Goal: Task Accomplishment & Management: Manage account settings

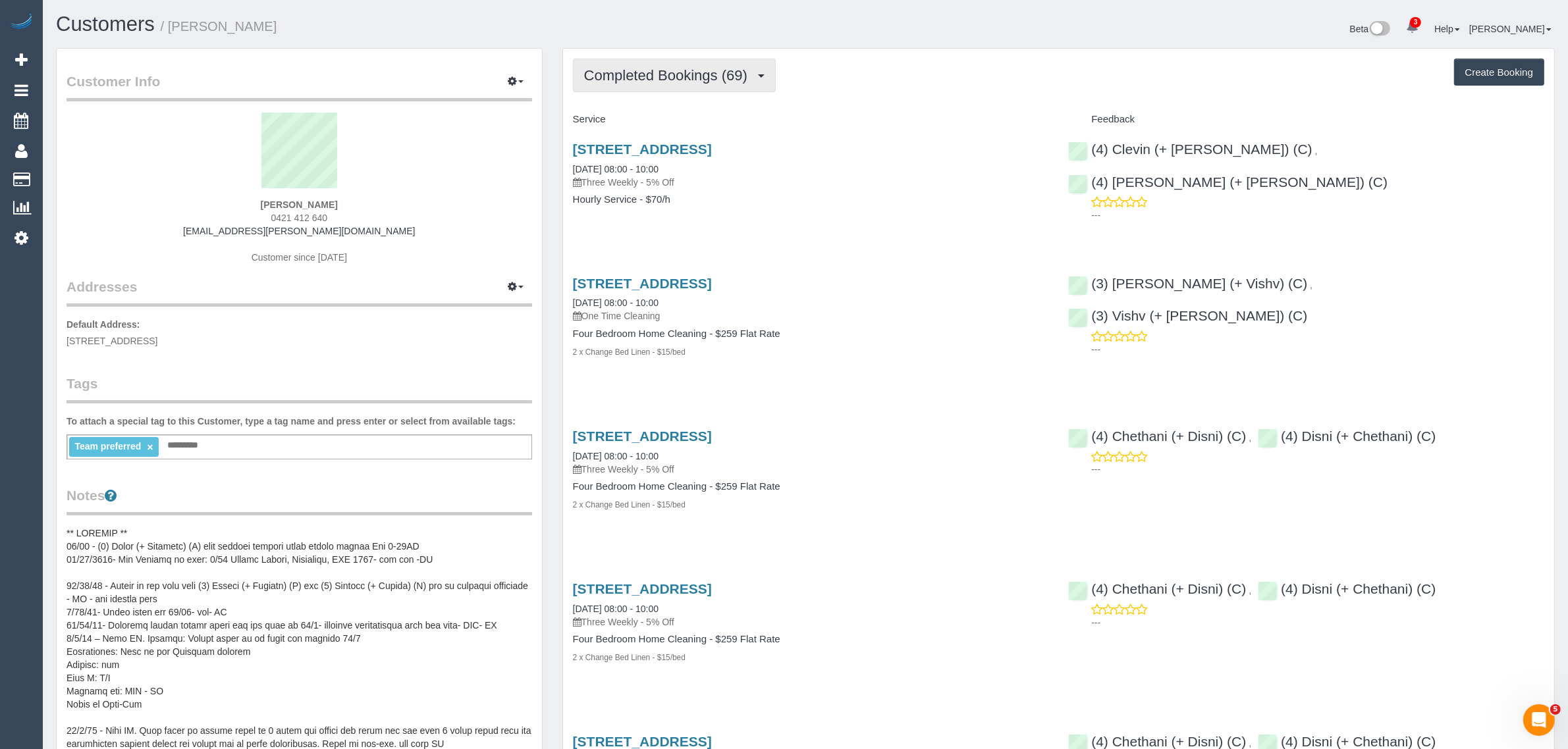
click at [663, 61] on button "Completed Bookings (69)" at bounding box center [674, 76] width 203 height 33
click at [634, 122] on link "Upcoming Bookings (12)" at bounding box center [645, 122] width 143 height 17
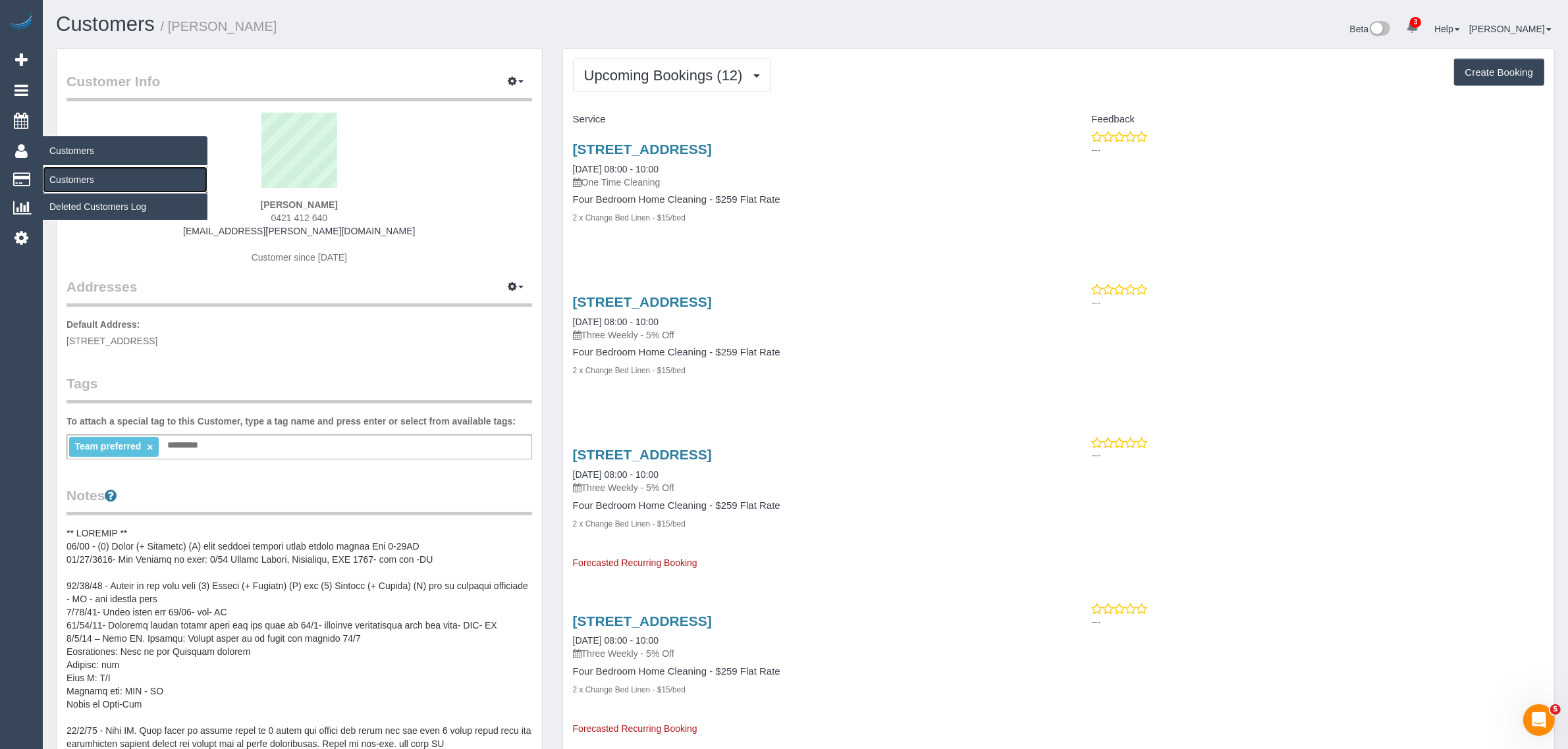
click at [61, 171] on link "Customers" at bounding box center [124, 179] width 164 height 27
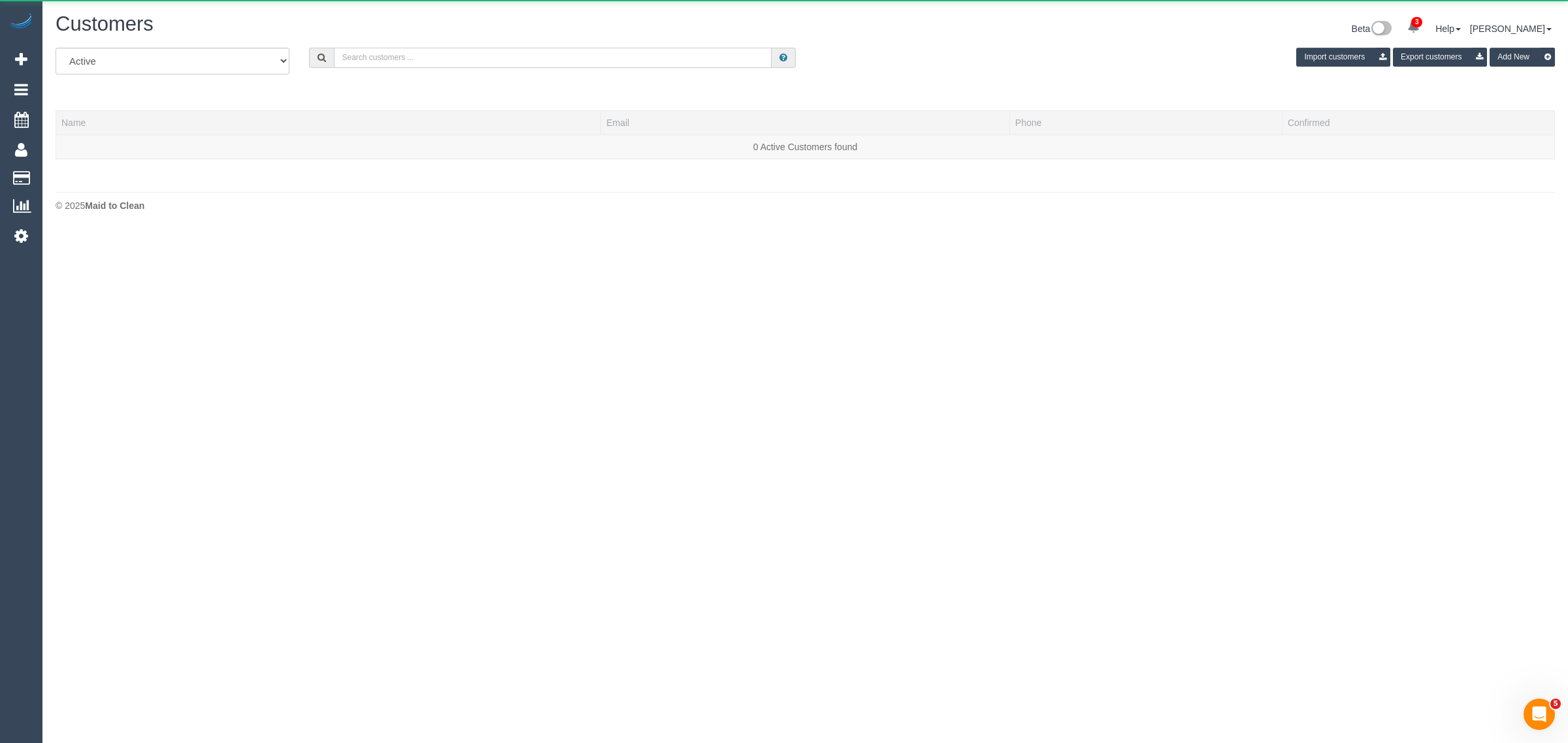
click at [566, 66] on input "text" at bounding box center [553, 58] width 437 height 21
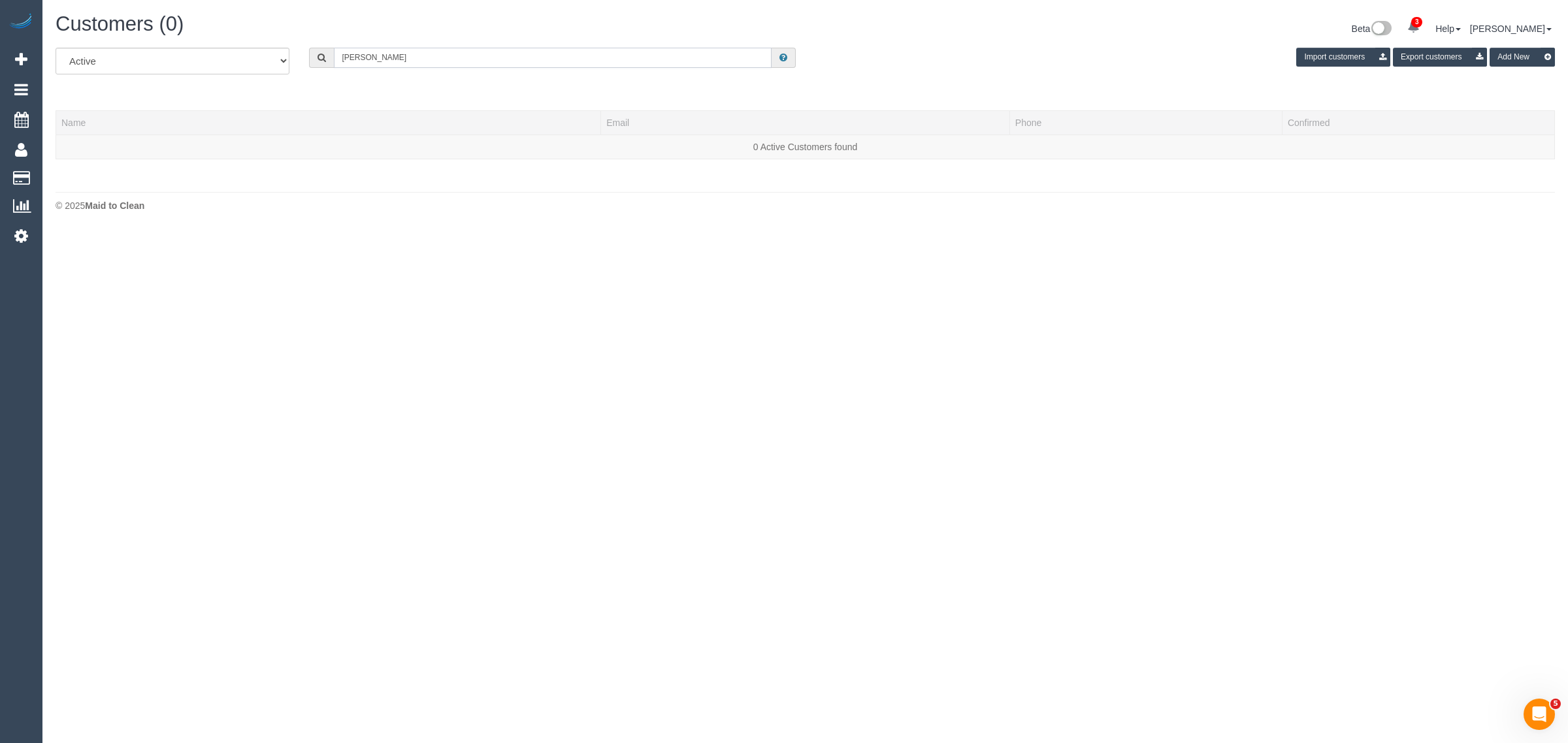
click at [405, 48] on input "Anna" at bounding box center [553, 58] width 437 height 21
paste input "Norris"
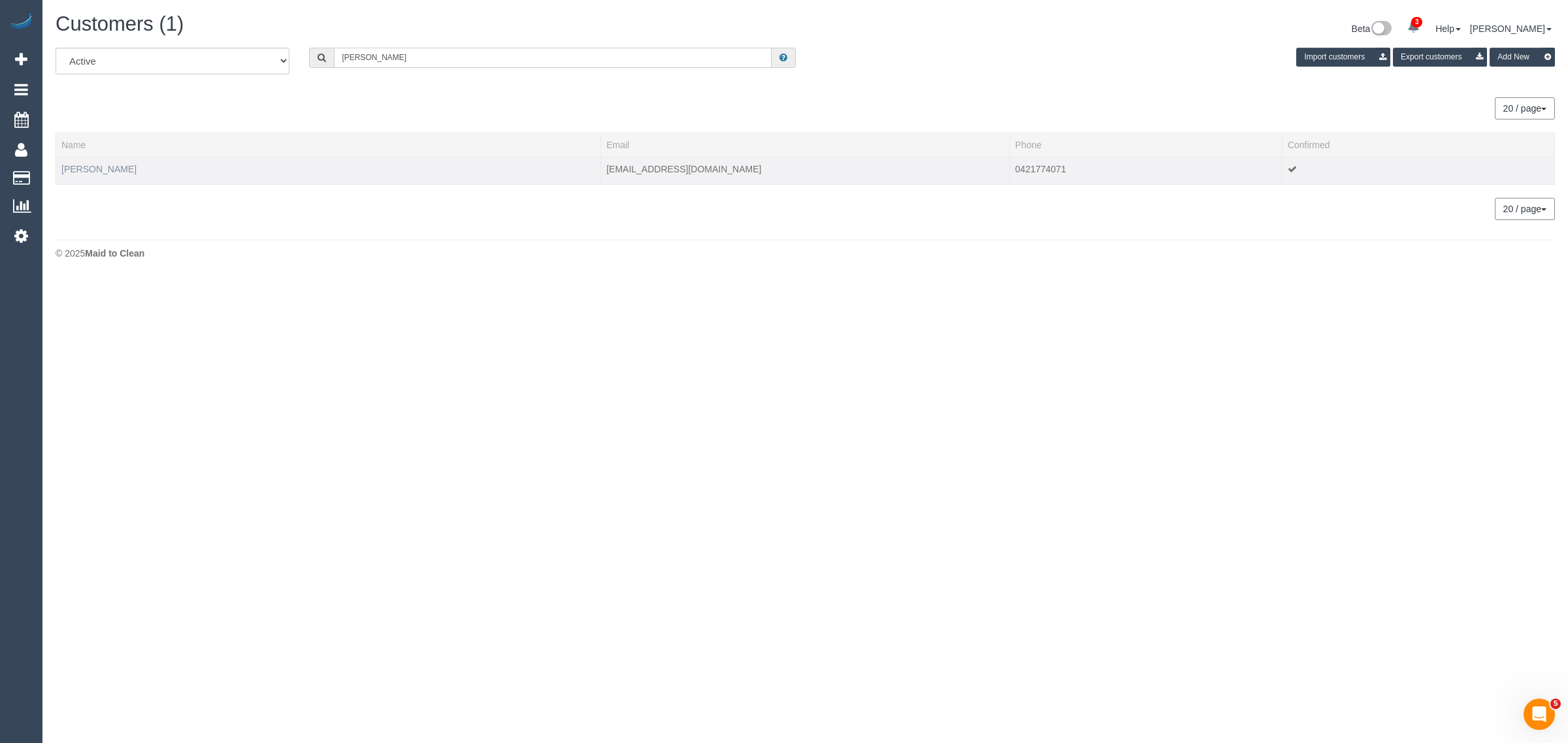
type input "Anna Norris"
click at [69, 165] on link "Anna Norris" at bounding box center [99, 169] width 75 height 11
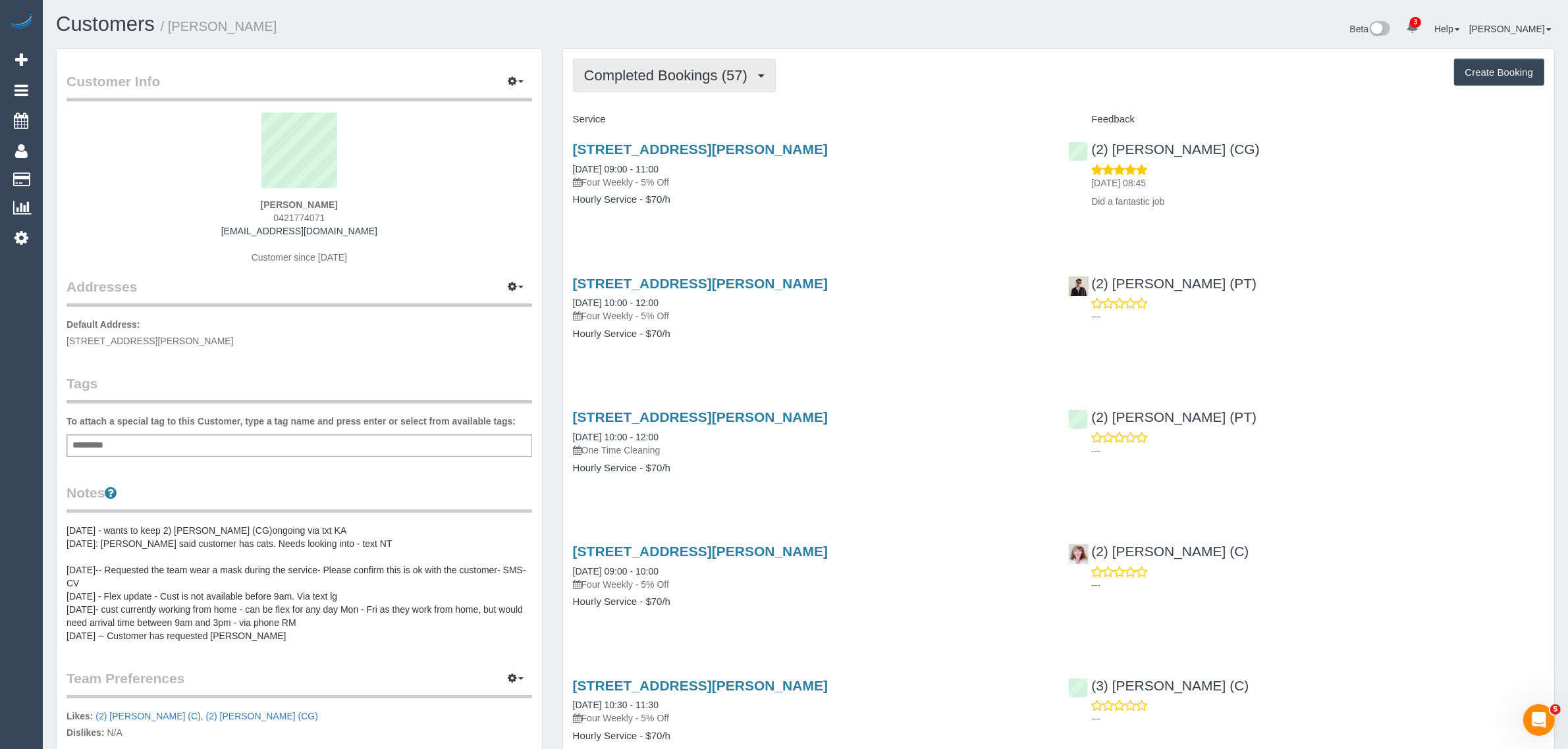
click at [646, 74] on span "Completed Bookings (57)" at bounding box center [668, 75] width 170 height 17
click at [627, 126] on link "Upcoming Bookings (12)" at bounding box center [645, 122] width 143 height 17
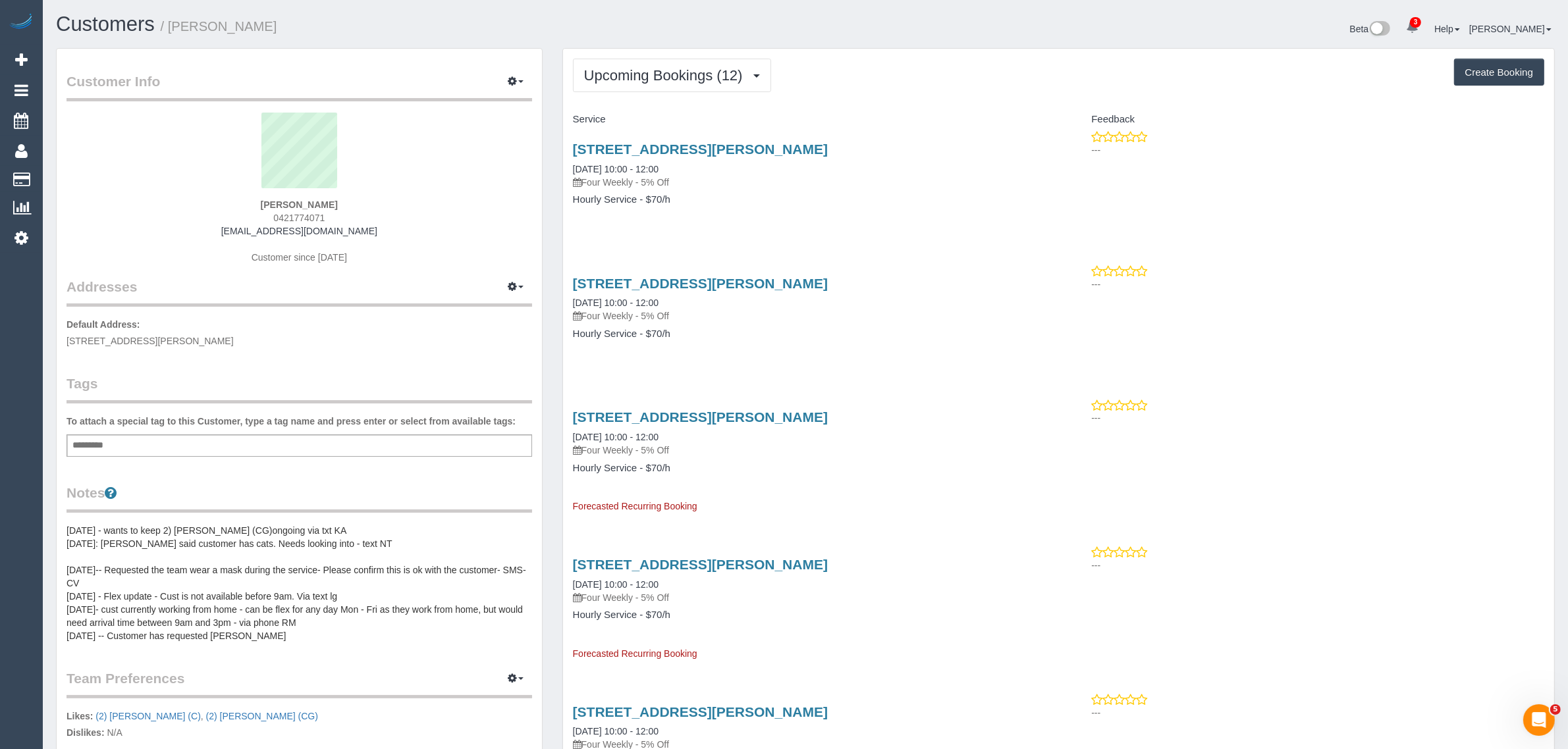
click at [795, 229] on div "6503/462 Elizabeth St, Melbourne, VIC 3000 08/09/2025 10:00 - 12:00 Four Weekly…" at bounding box center [811, 180] width 496 height 101
drag, startPoint x: 561, startPoint y: 162, endPoint x: 678, endPoint y: 159, distance: 117.0
copy link "08/09/2025 10:00 - 12:00"
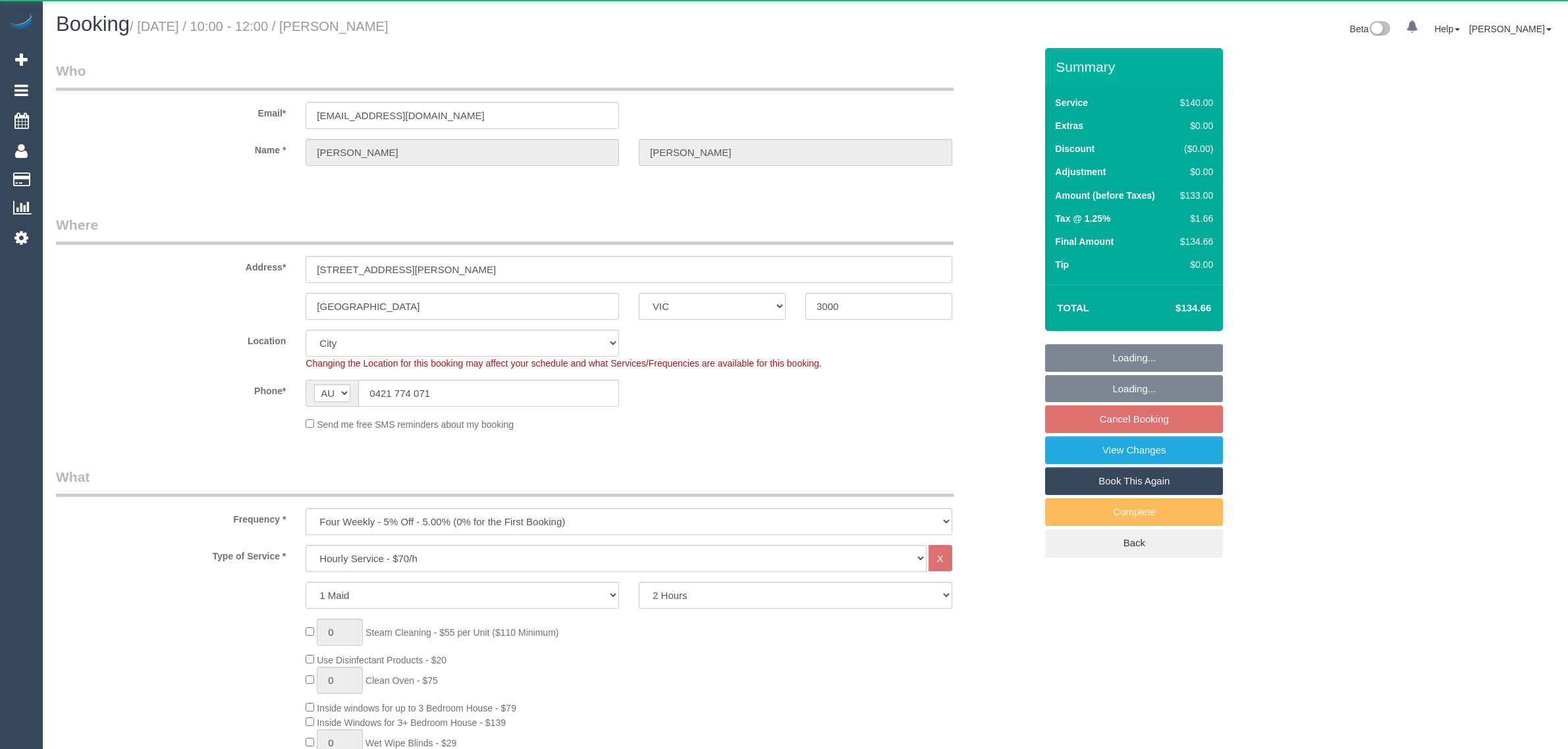
select select "VIC"
select select "string:stripe-pm_1KVn5o2GScqysDRVyxcCsRoL"
select select "object:1288"
select select "spot1"
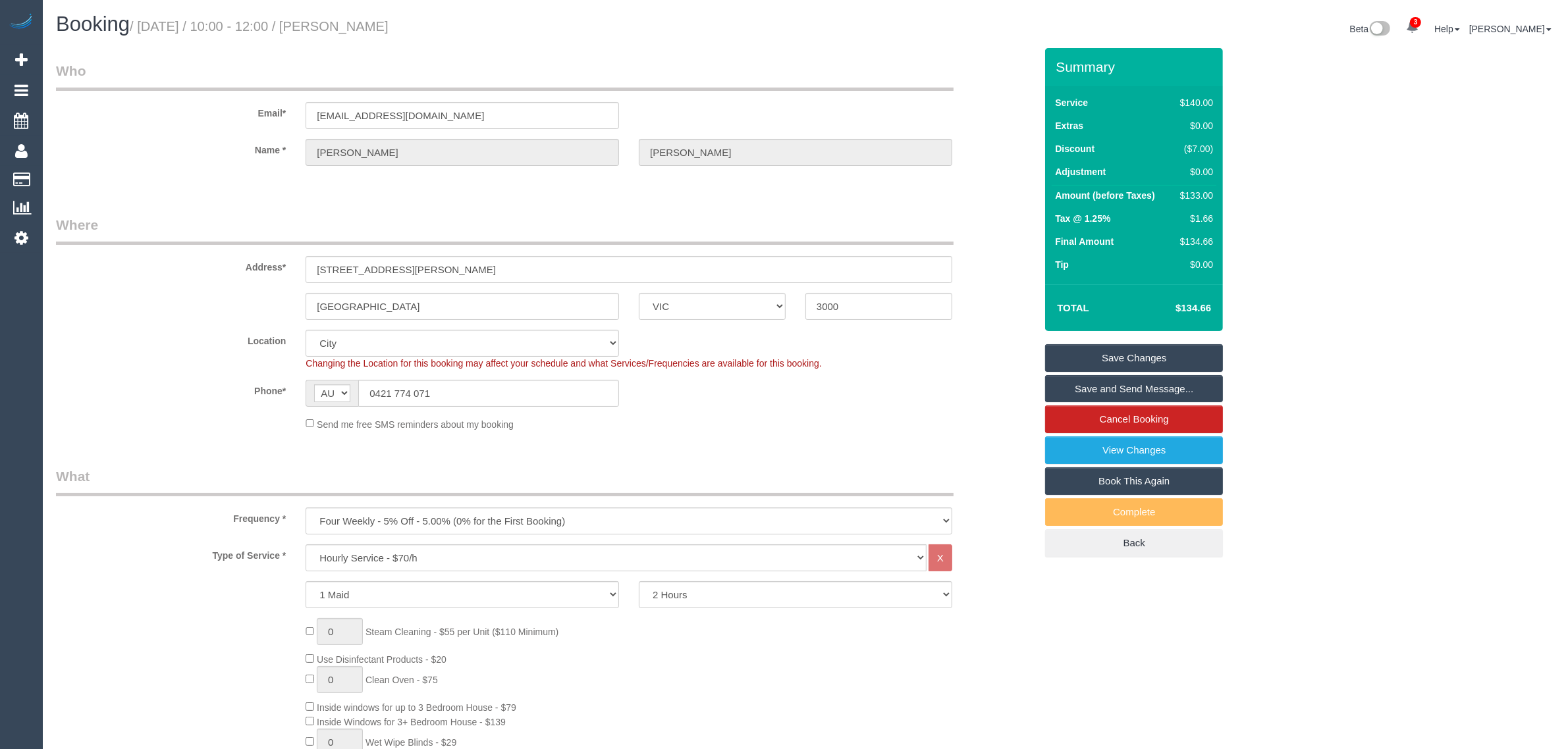
click at [668, 65] on legend "Who" at bounding box center [505, 76] width 898 height 30
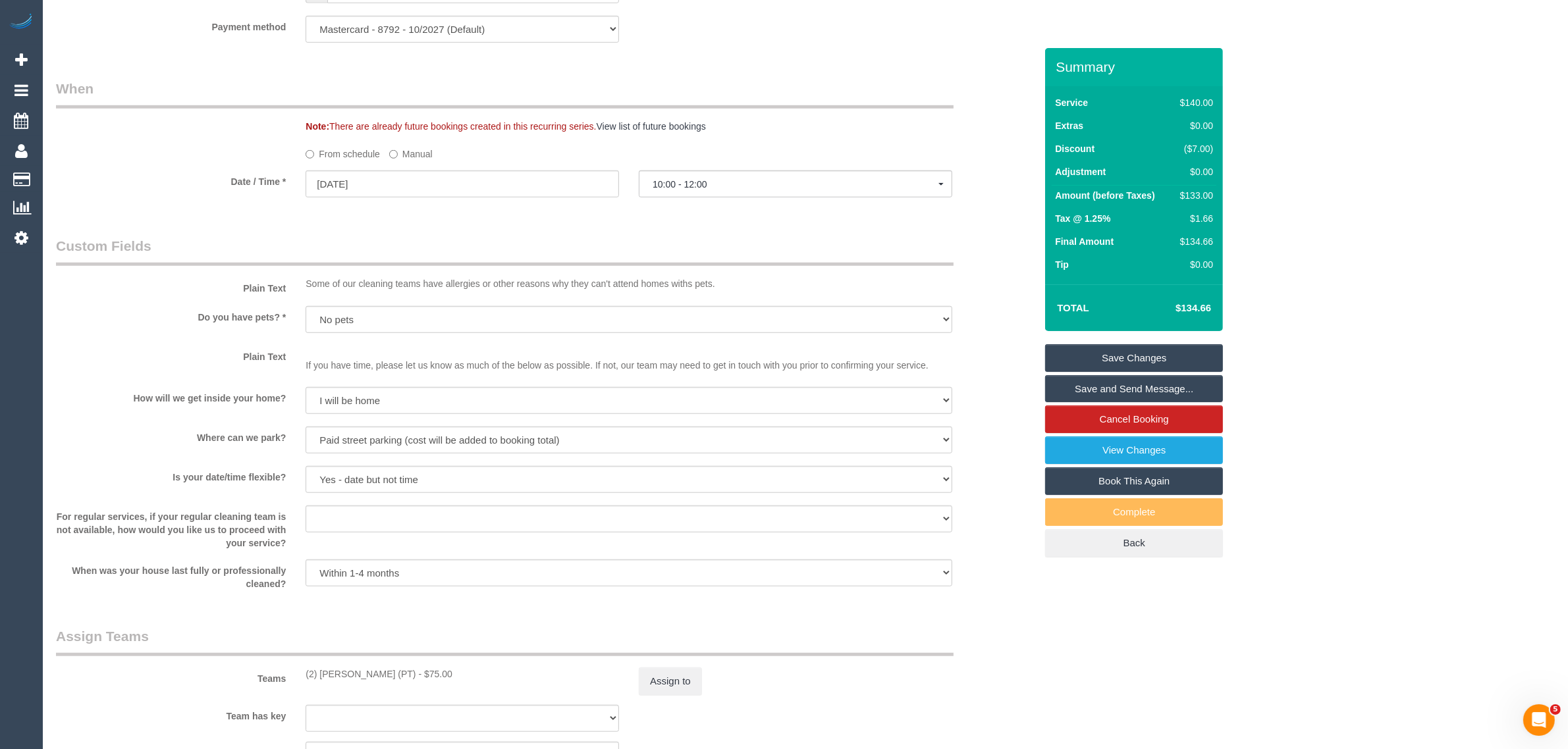
click at [996, 275] on div "Plain Text Some of our cleaning teams have allergies or other reasons why they …" at bounding box center [545, 266] width 999 height 60
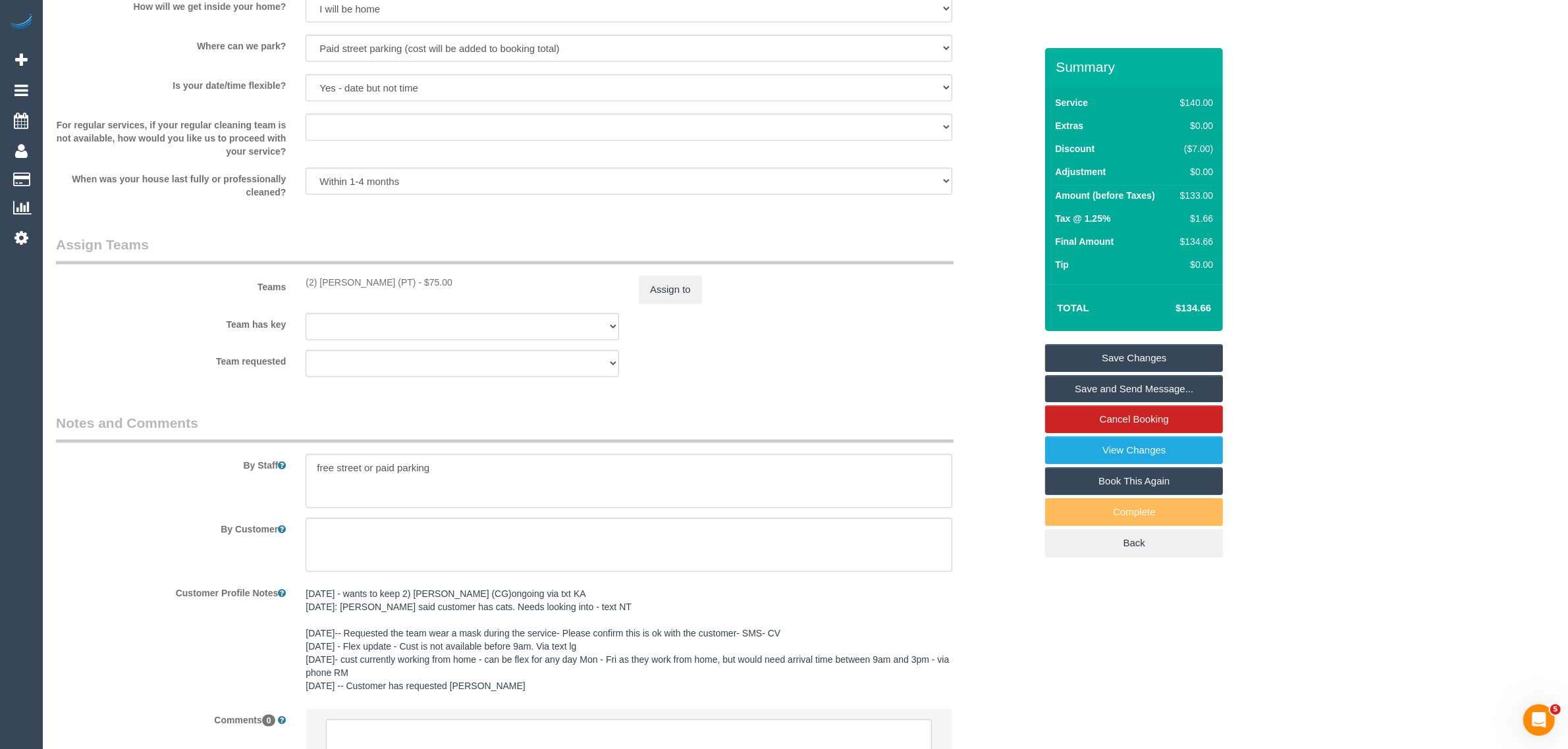
scroll to position [1828, 0]
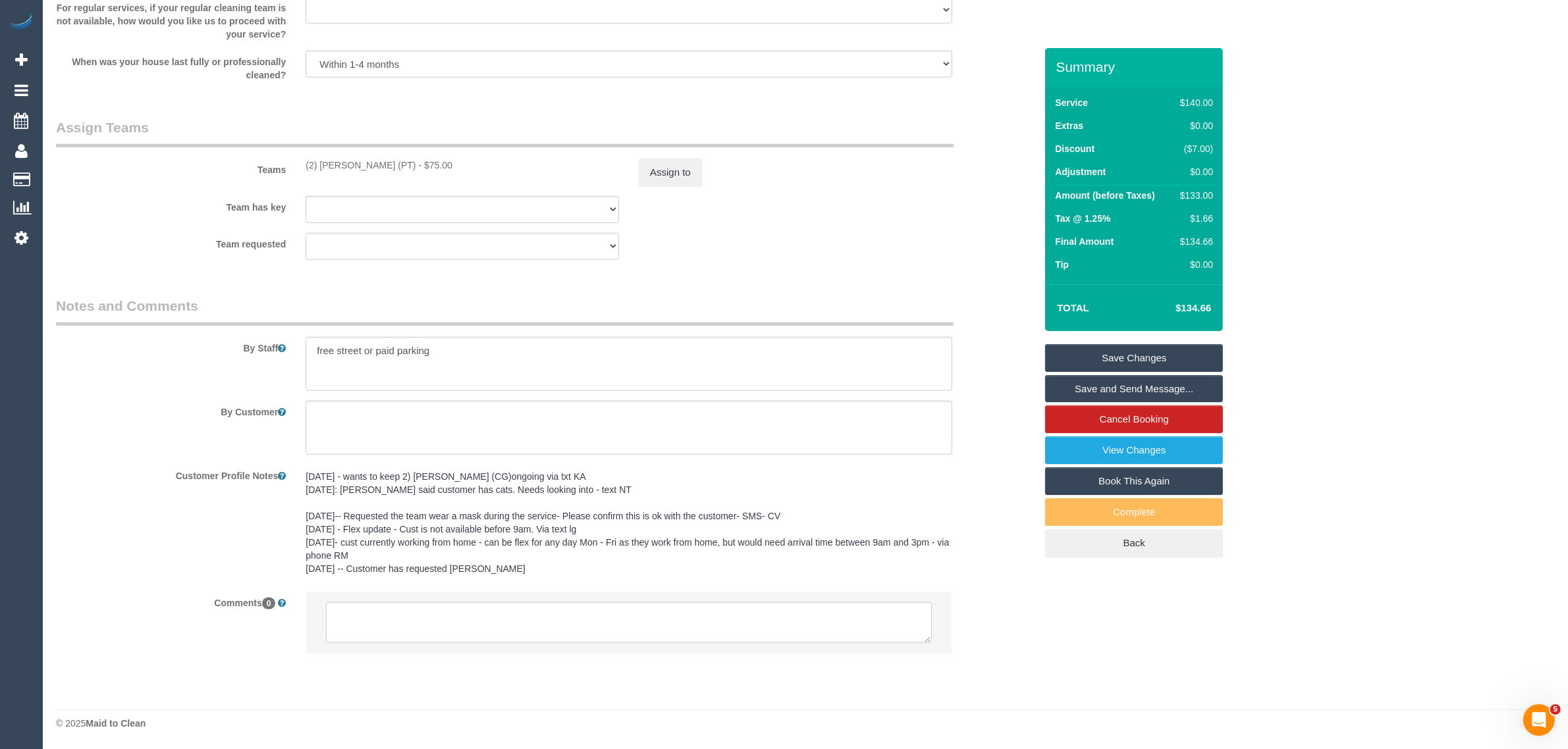
click at [1013, 212] on div "Team has key (2) Reggy Cogulet (PT) (0) Office (1) Debbie Brodjanac (FT) (1) Ka…" at bounding box center [545, 209] width 999 height 27
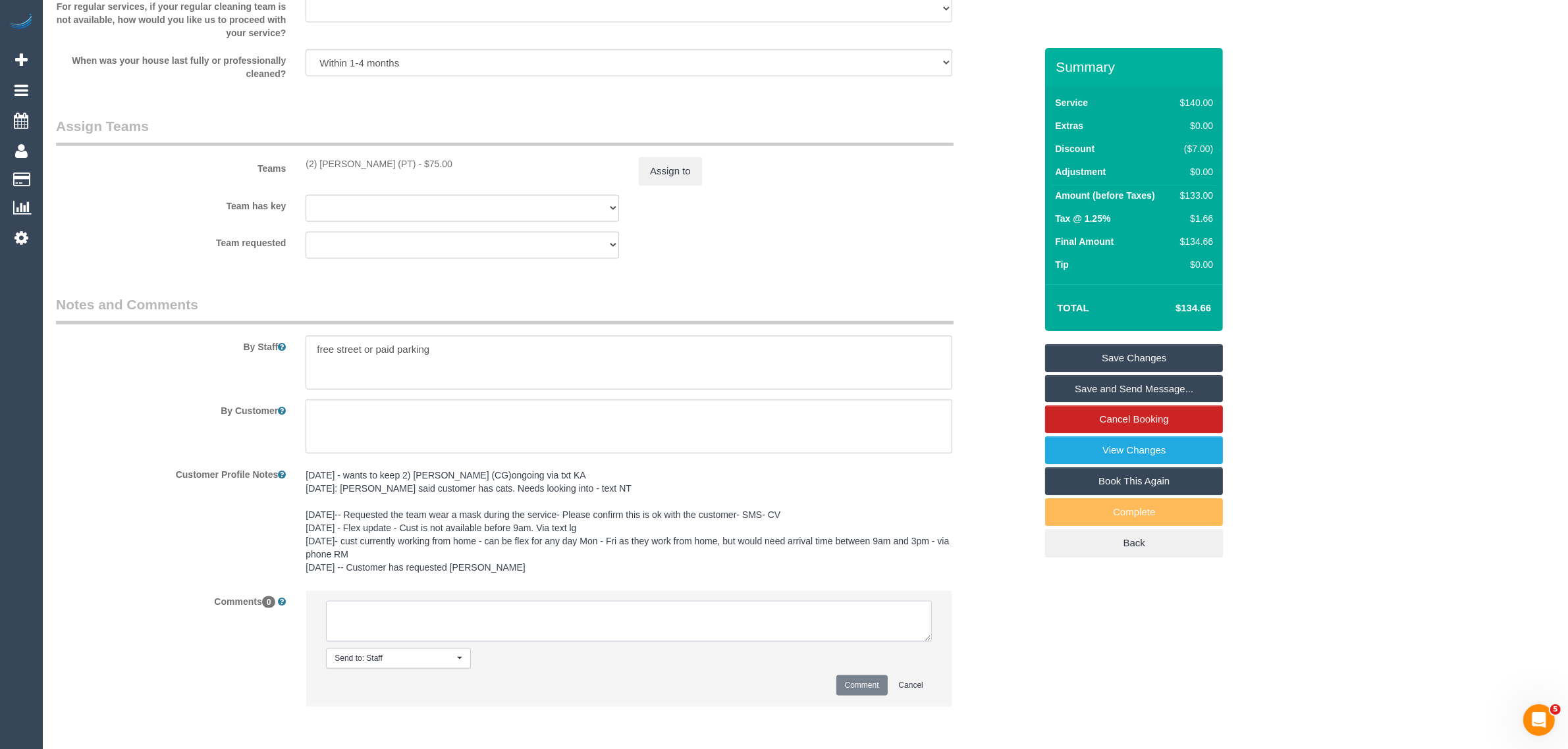
click at [715, 629] on textarea at bounding box center [629, 621] width 606 height 40
paste textarea "Cleaner(s) Unassigned: Reason Unassigned: One Off/Ongoing: Flexibility: Close a…"
drag, startPoint x: 304, startPoint y: 156, endPoint x: 404, endPoint y: 160, distance: 100.1
click at [404, 160] on div "Teams (2) Reggy Cogulet (PT) - $75.00 Assign to" at bounding box center [545, 151] width 999 height 69
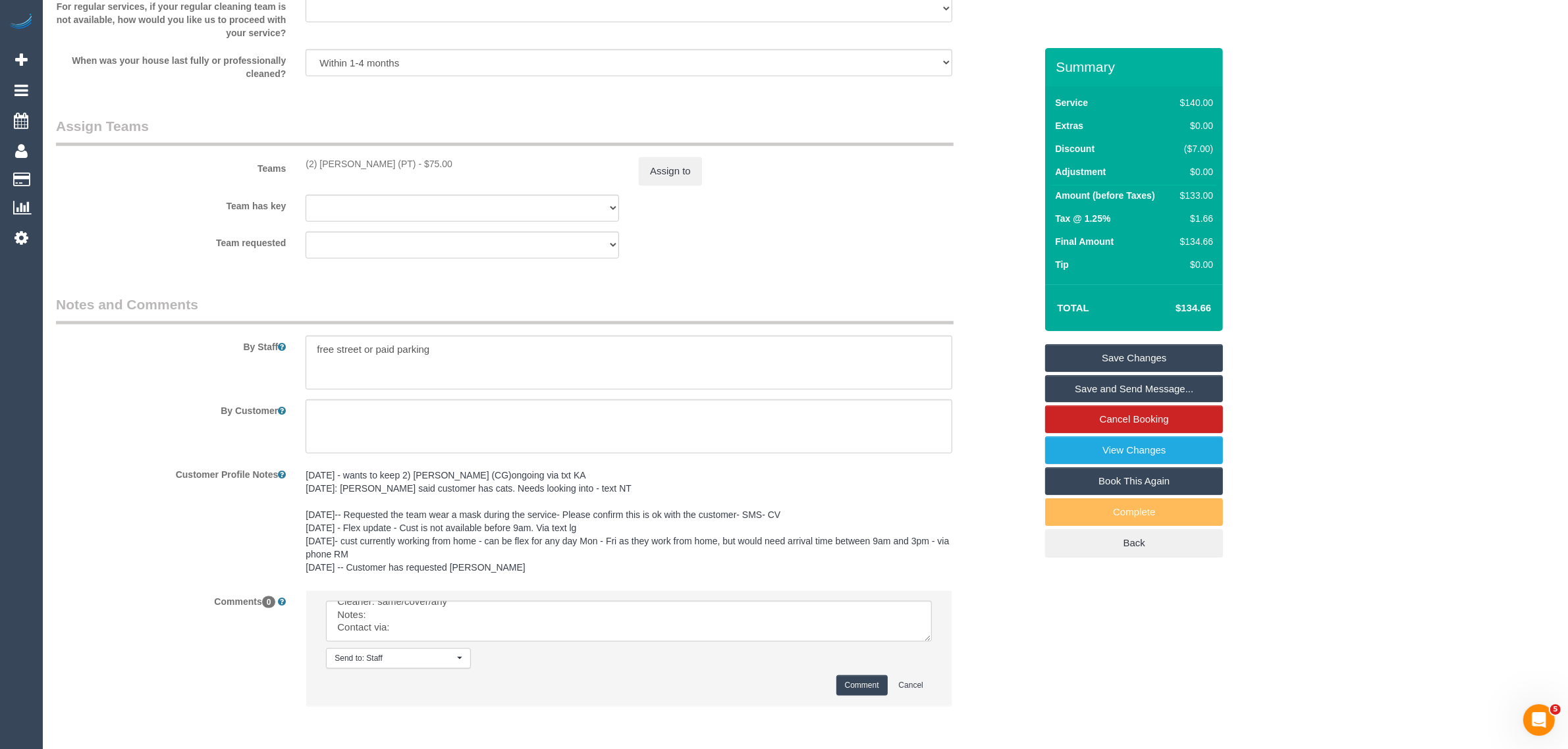
copy div "(2) [PERSON_NAME] (PT)"
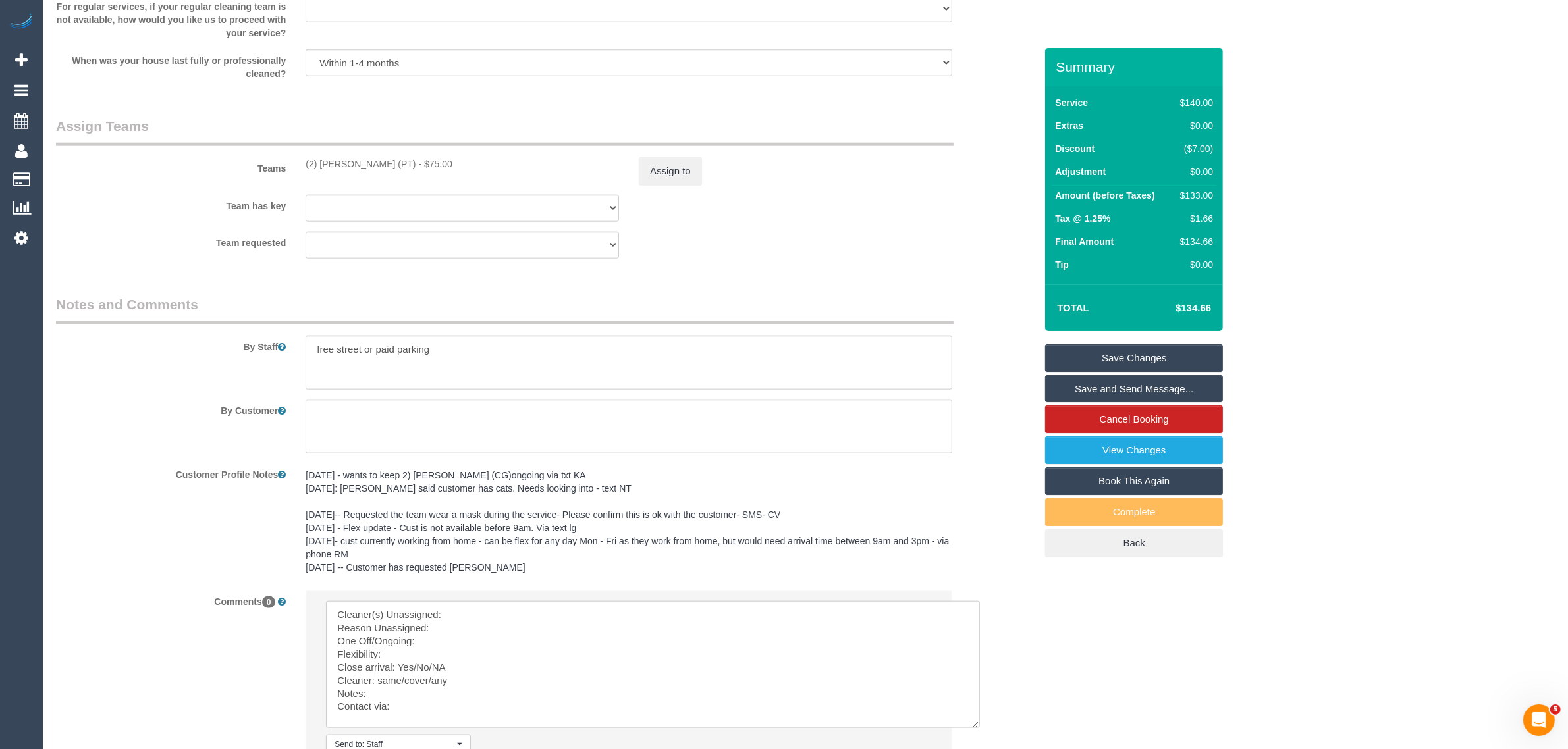
scroll to position [0, 0]
drag, startPoint x: 926, startPoint y: 640, endPoint x: 976, endPoint y: 738, distance: 110.0
click at [976, 728] on textarea at bounding box center [653, 664] width 654 height 127
click at [712, 620] on textarea at bounding box center [654, 671] width 656 height 140
paste textarea "(2) [PERSON_NAME] (PT)"
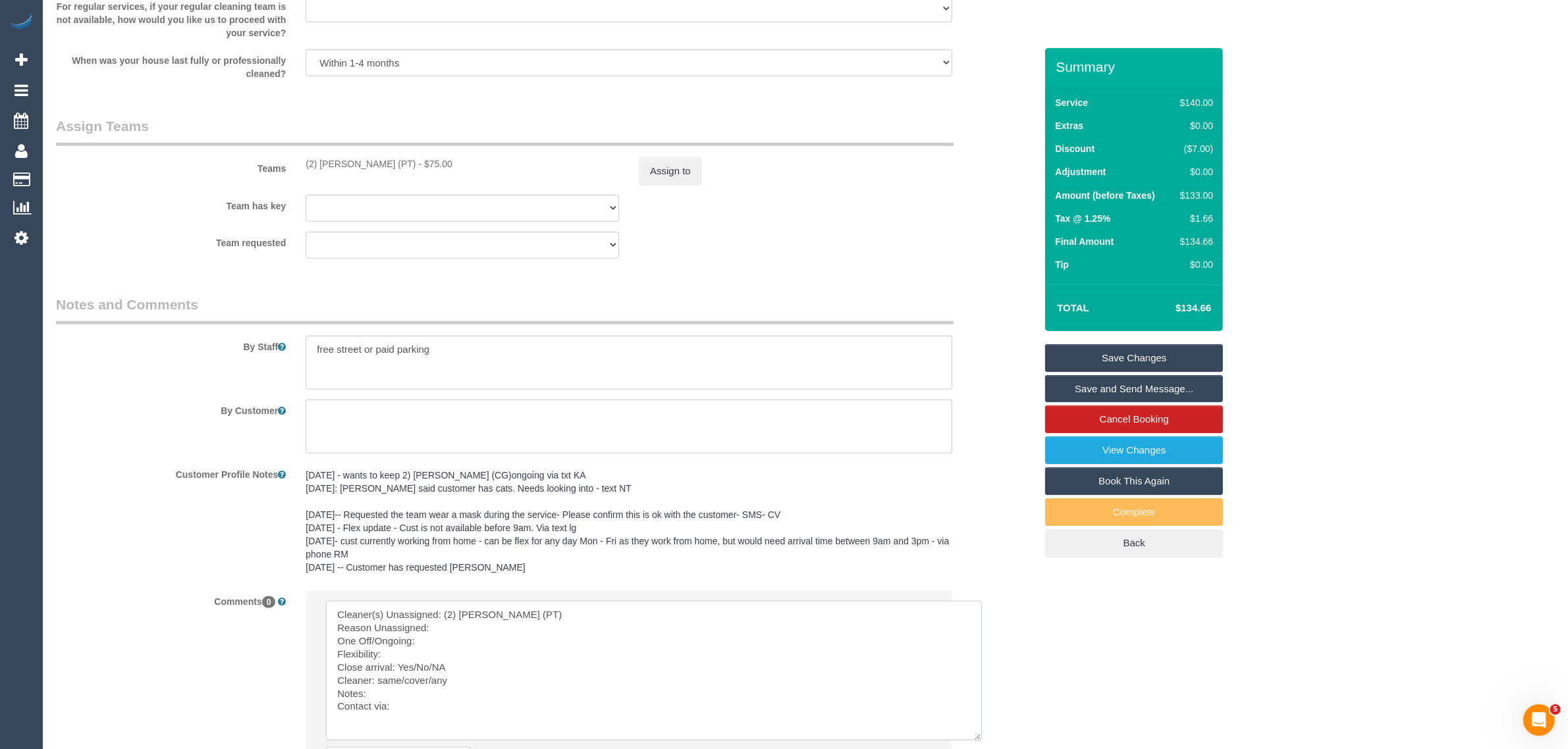
click at [500, 627] on textarea at bounding box center [654, 671] width 656 height 140
click at [496, 638] on textarea at bounding box center [654, 671] width 656 height 140
click at [445, 653] on textarea at bounding box center [654, 671] width 656 height 140
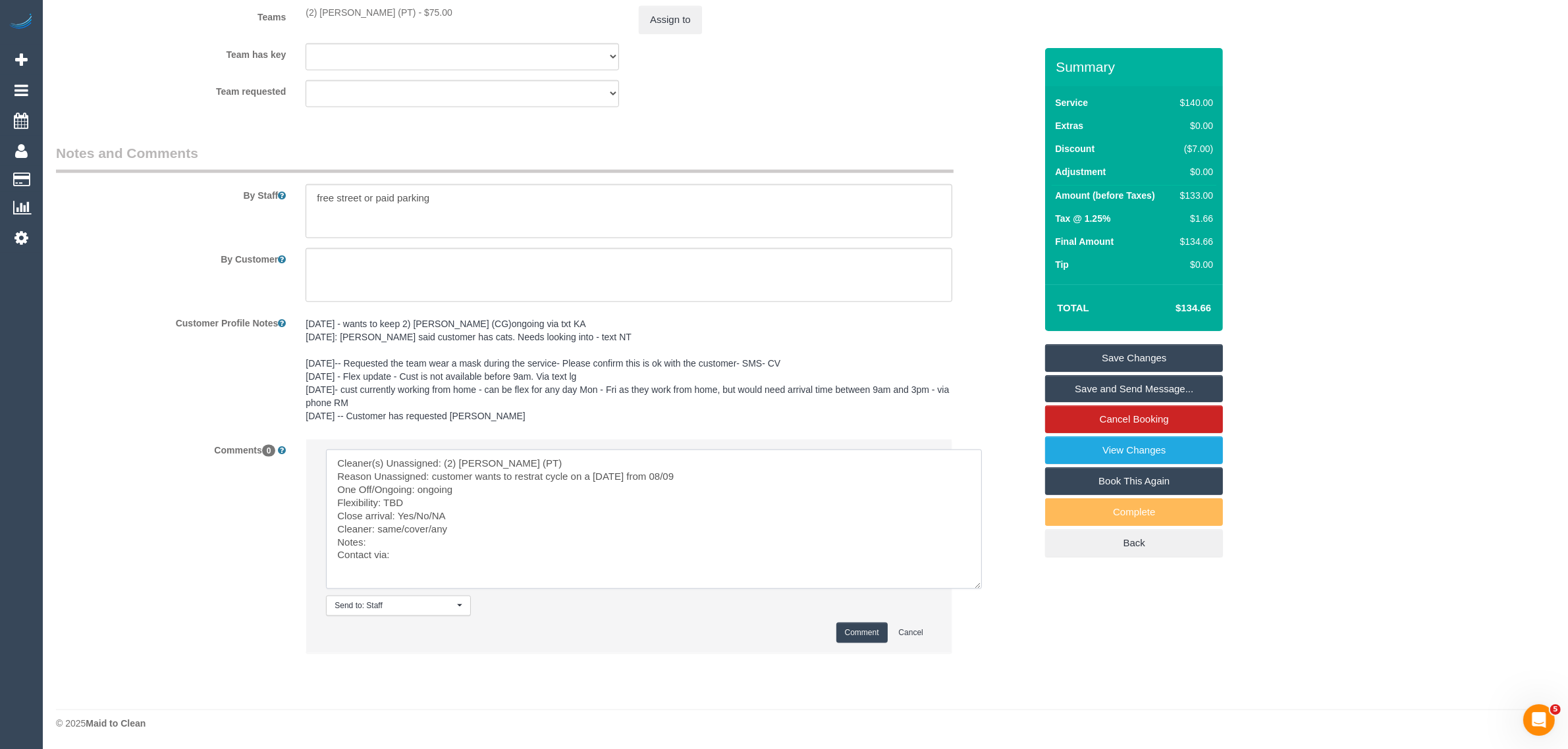
drag, startPoint x: 410, startPoint y: 514, endPoint x: 457, endPoint y: 518, distance: 47.2
click at [457, 518] on textarea at bounding box center [654, 520] width 656 height 140
drag, startPoint x: 379, startPoint y: 531, endPoint x: 463, endPoint y: 534, distance: 84.1
click at [463, 534] on textarea at bounding box center [654, 520] width 656 height 140
click at [515, 554] on textarea at bounding box center [654, 520] width 656 height 140
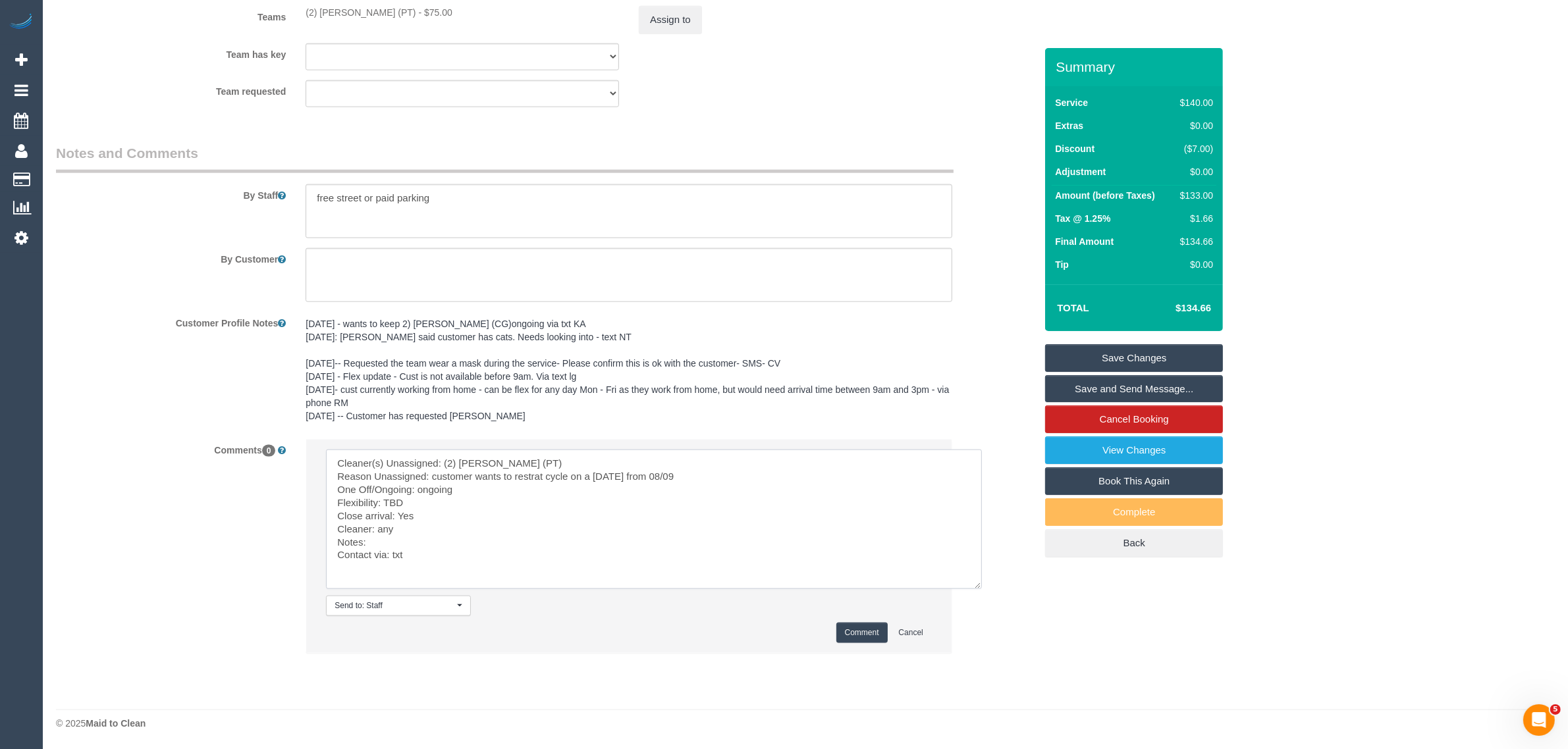
type textarea "Cleaner(s) Unassigned: (2) Reggy Cogulet (PT) Reason Unassigned: customer wants…"
click at [847, 639] on button "Comment" at bounding box center [862, 633] width 51 height 21
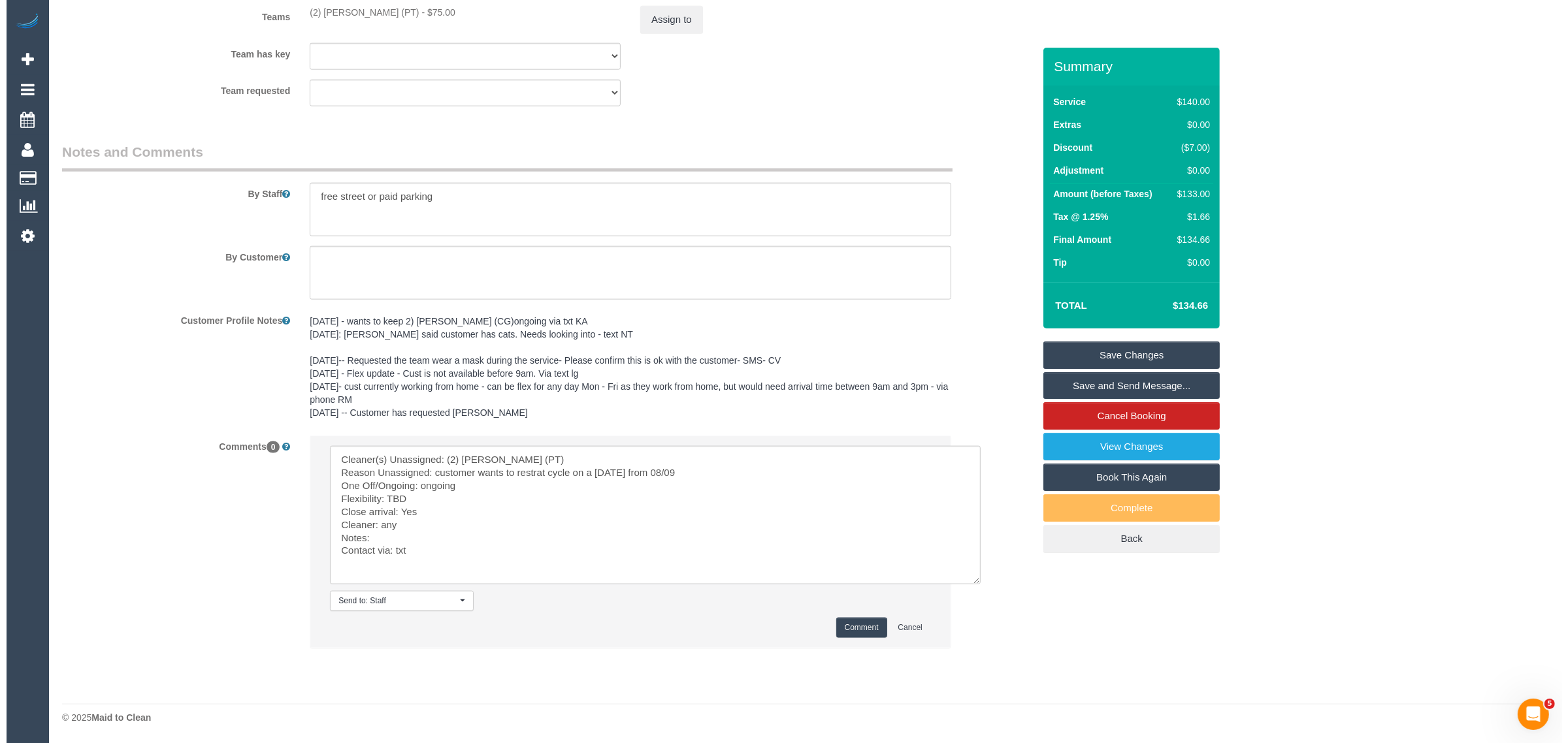
scroll to position [1637, 0]
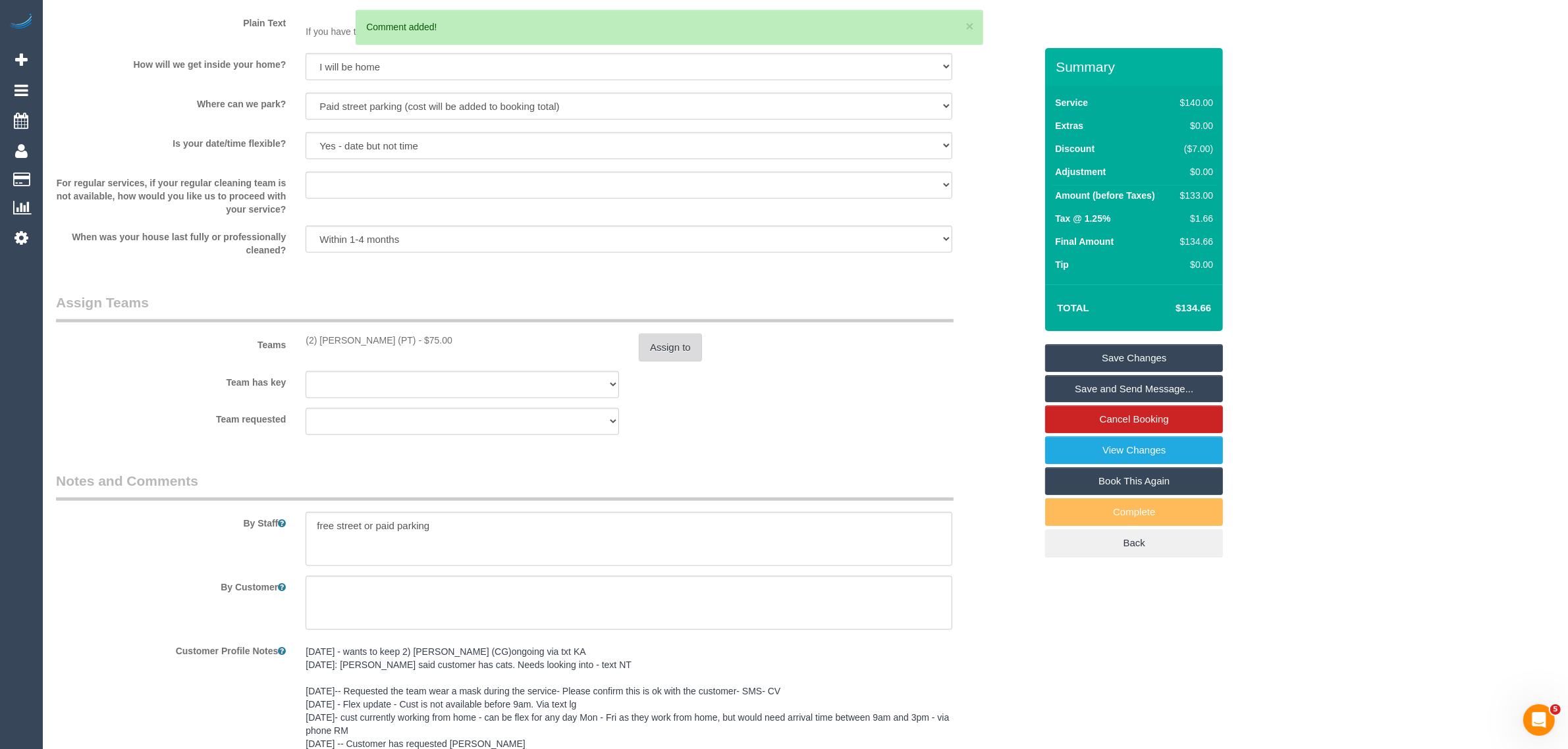
click at [662, 351] on button "Assign to" at bounding box center [670, 347] width 63 height 28
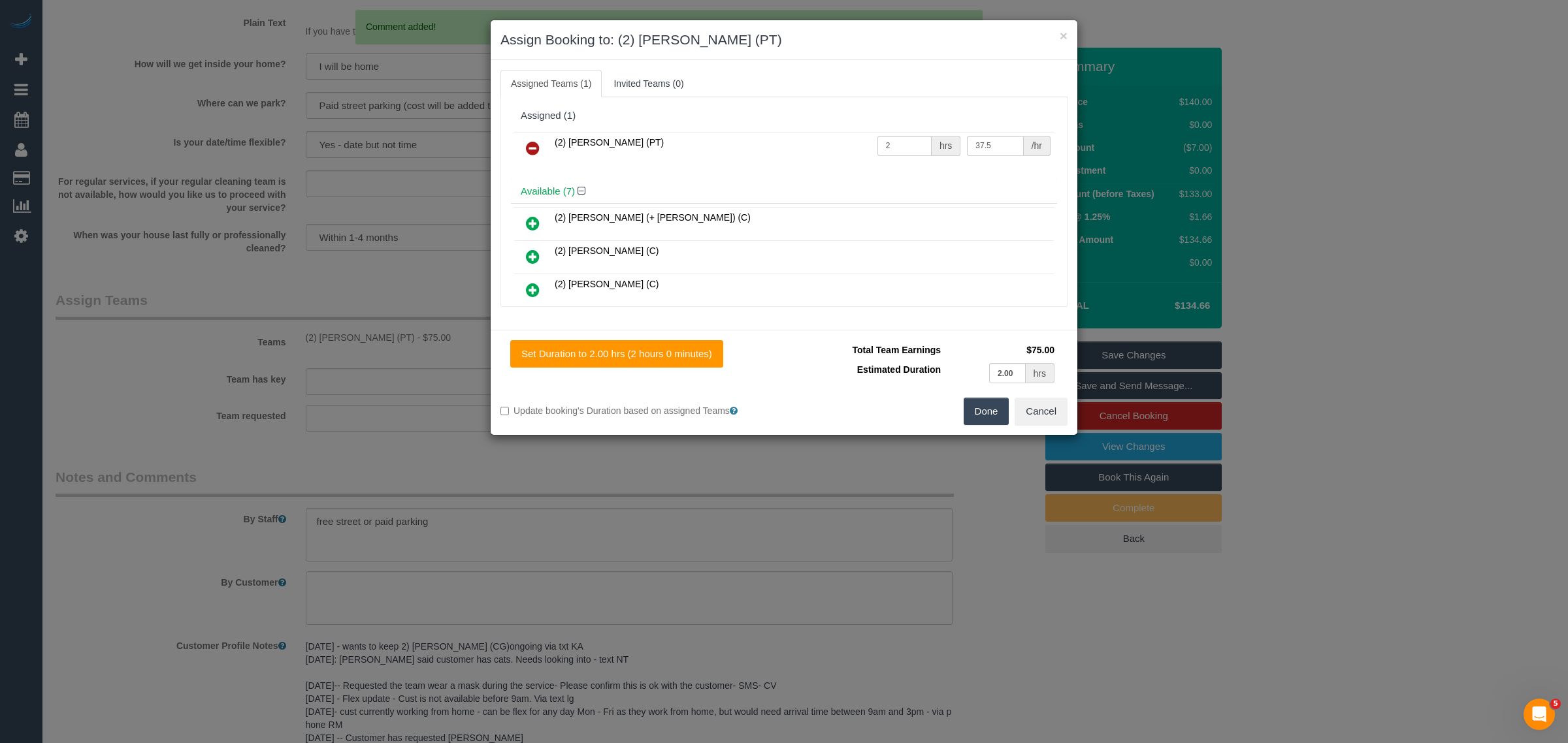
click at [532, 149] on icon at bounding box center [533, 148] width 14 height 16
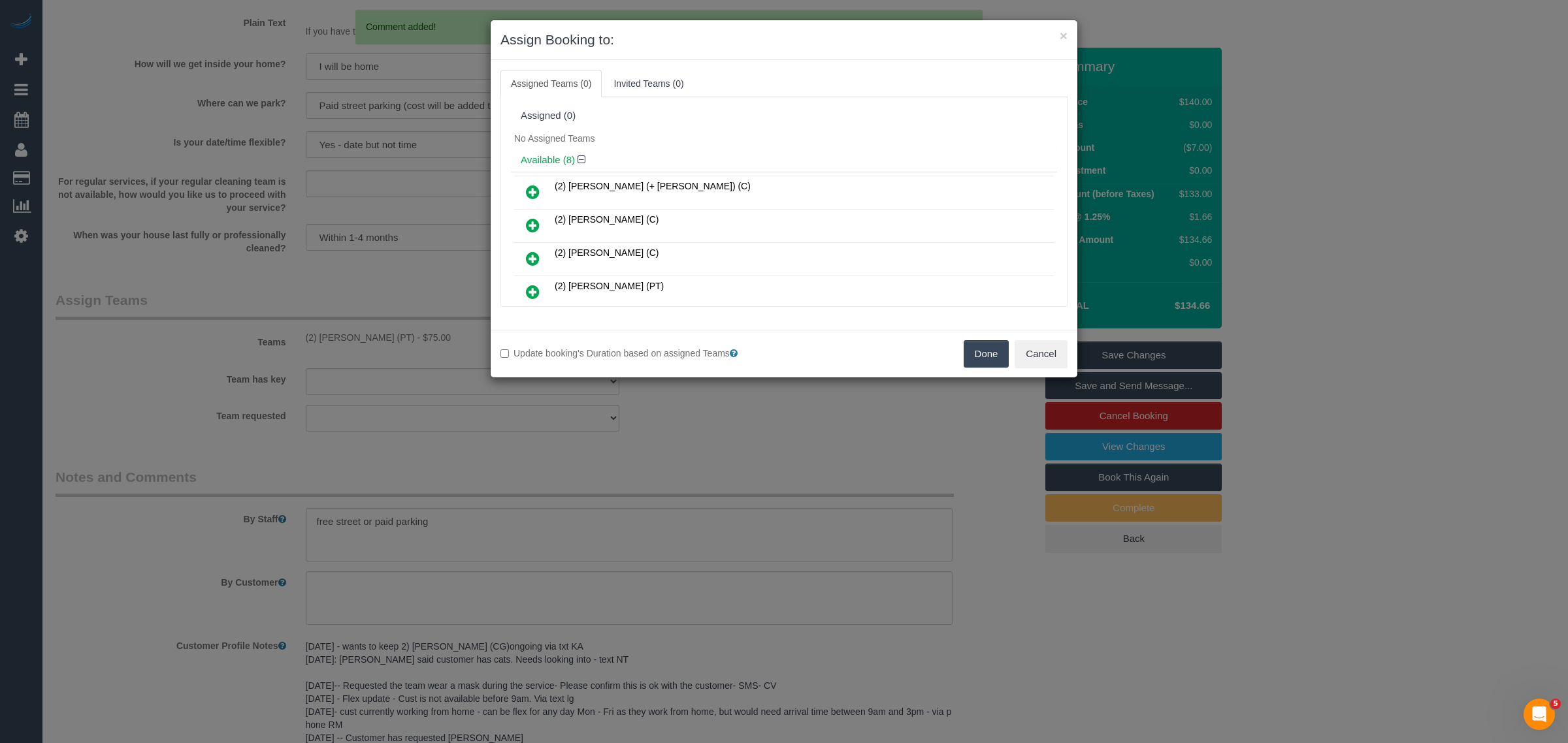
click at [974, 358] on button "Done" at bounding box center [986, 354] width 46 height 27
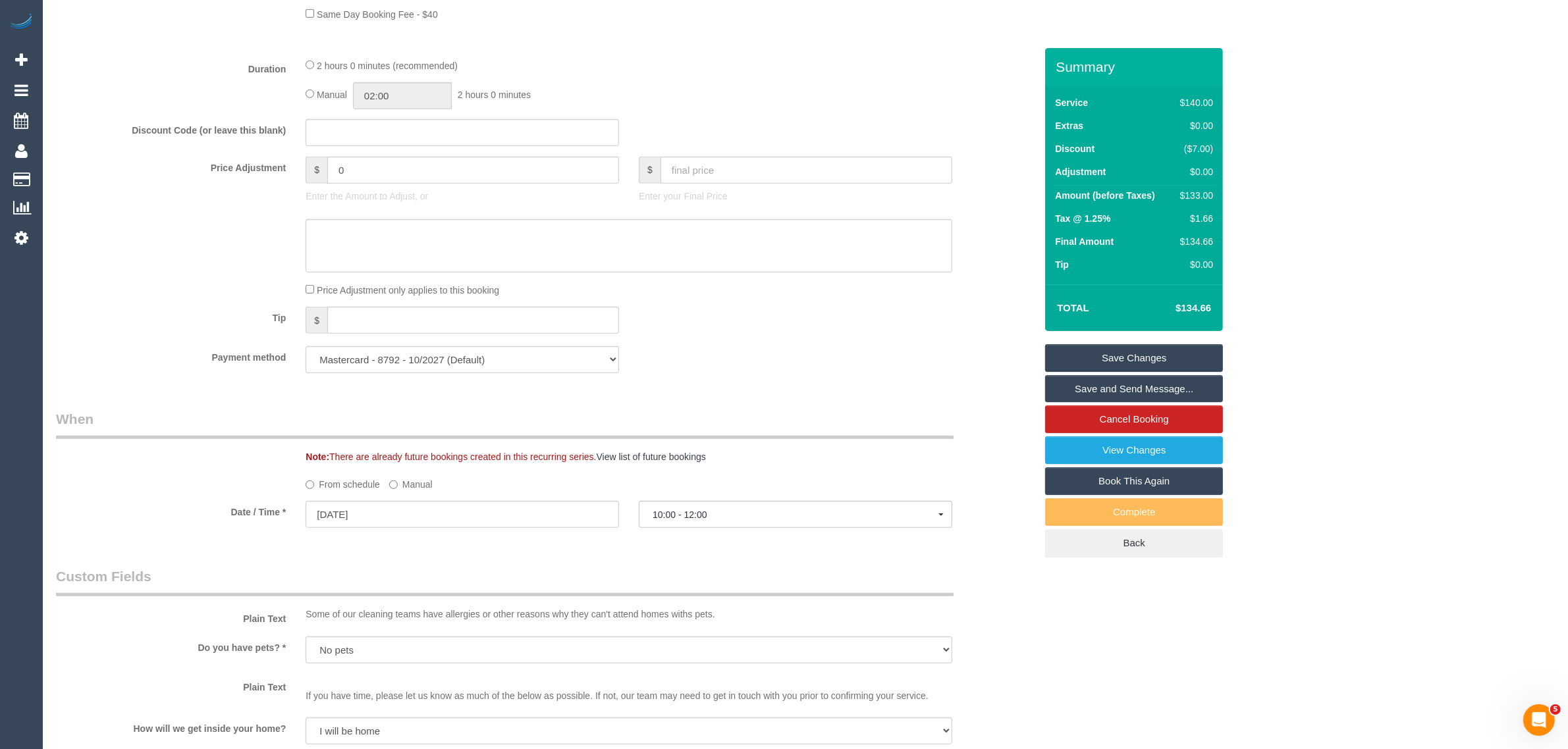
scroll to position [988, 0]
click at [472, 519] on input "04/09/2025" at bounding box center [462, 513] width 313 height 27
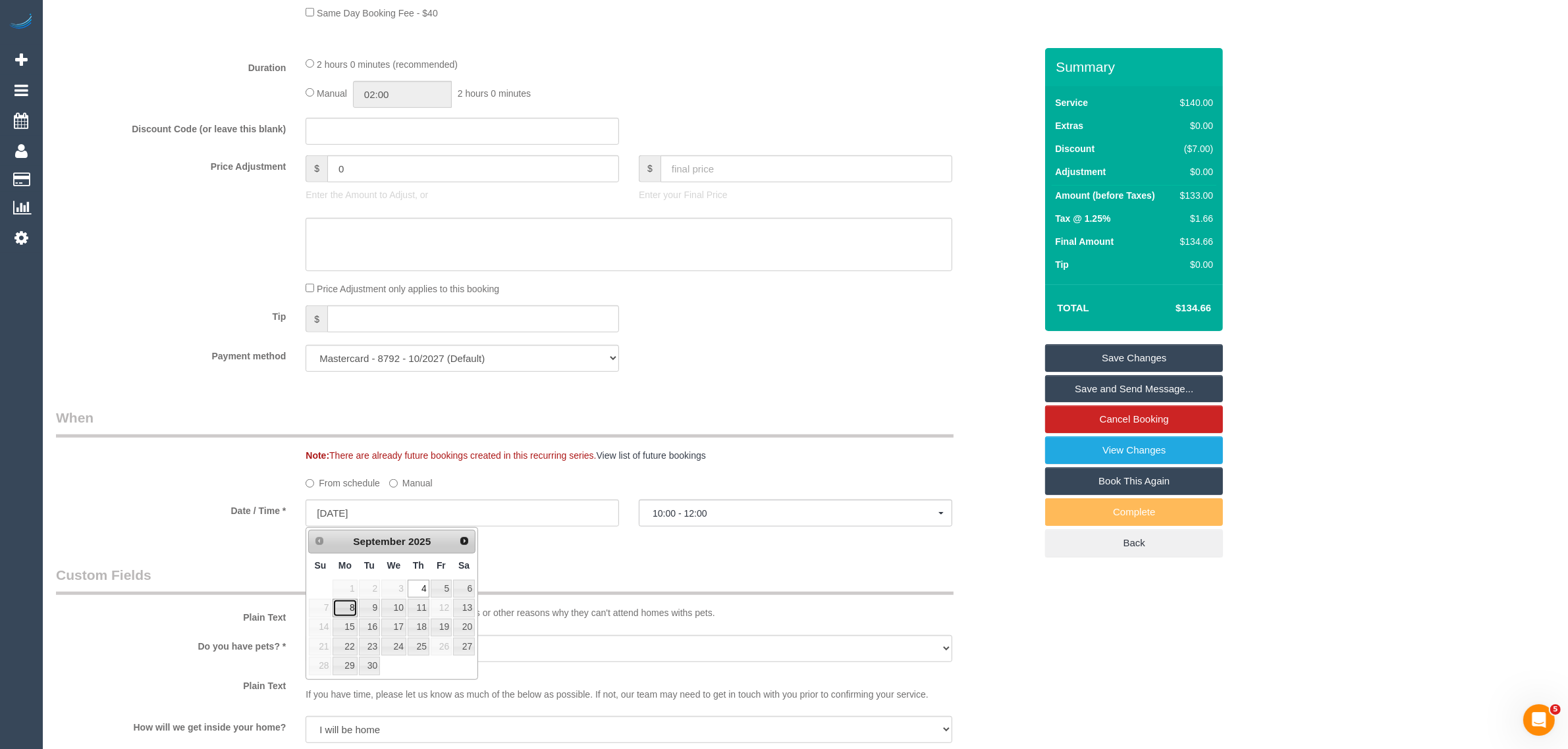
click at [351, 616] on link "8" at bounding box center [345, 608] width 25 height 18
type input "08/09/2025"
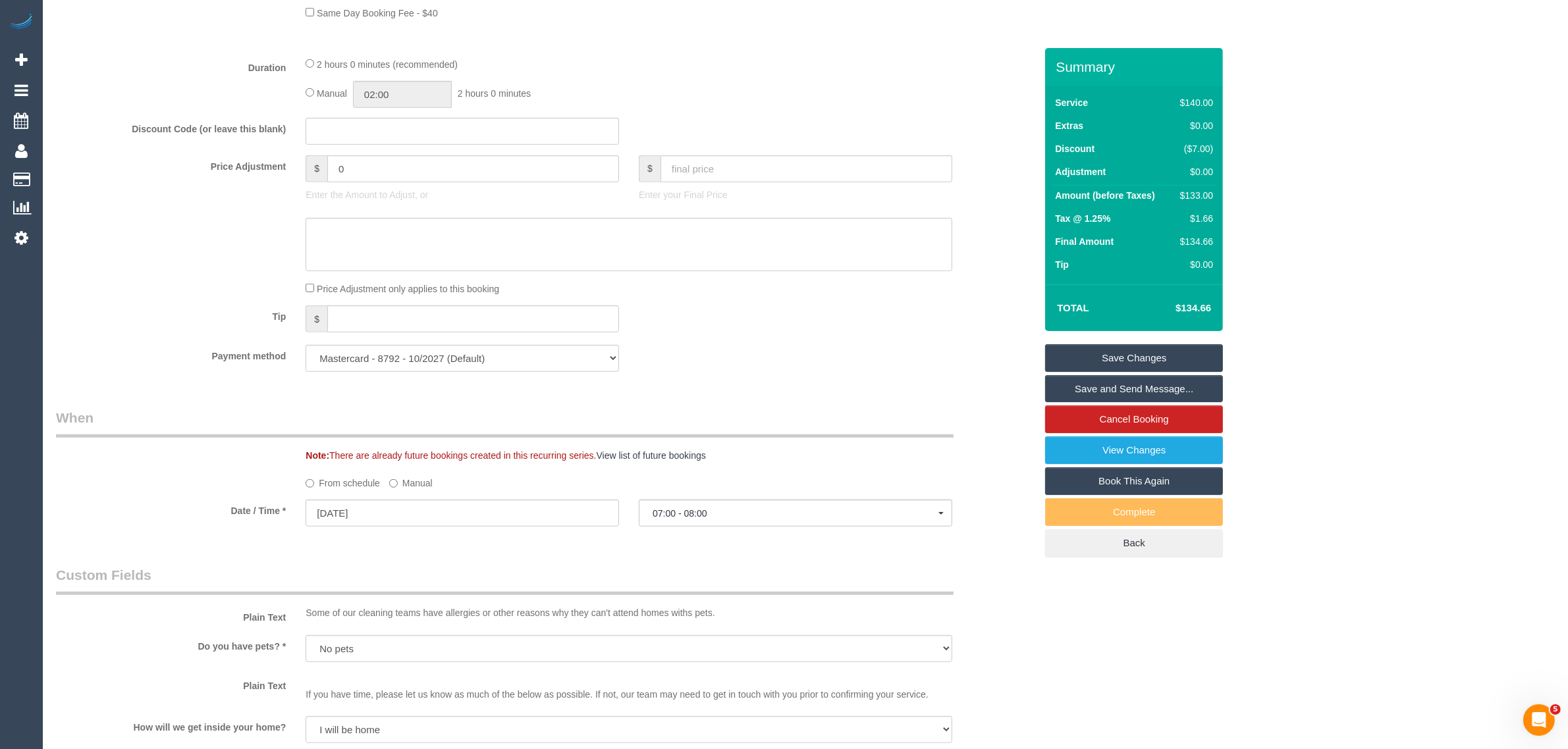
click at [706, 545] on div "Who Email* avilisseur@hotmail.com Name * Anna Norris Where Address* 6503/462 El…" at bounding box center [545, 446] width 999 height 2772
click at [746, 509] on span "07:00 - 08:00" at bounding box center [795, 514] width 285 height 11
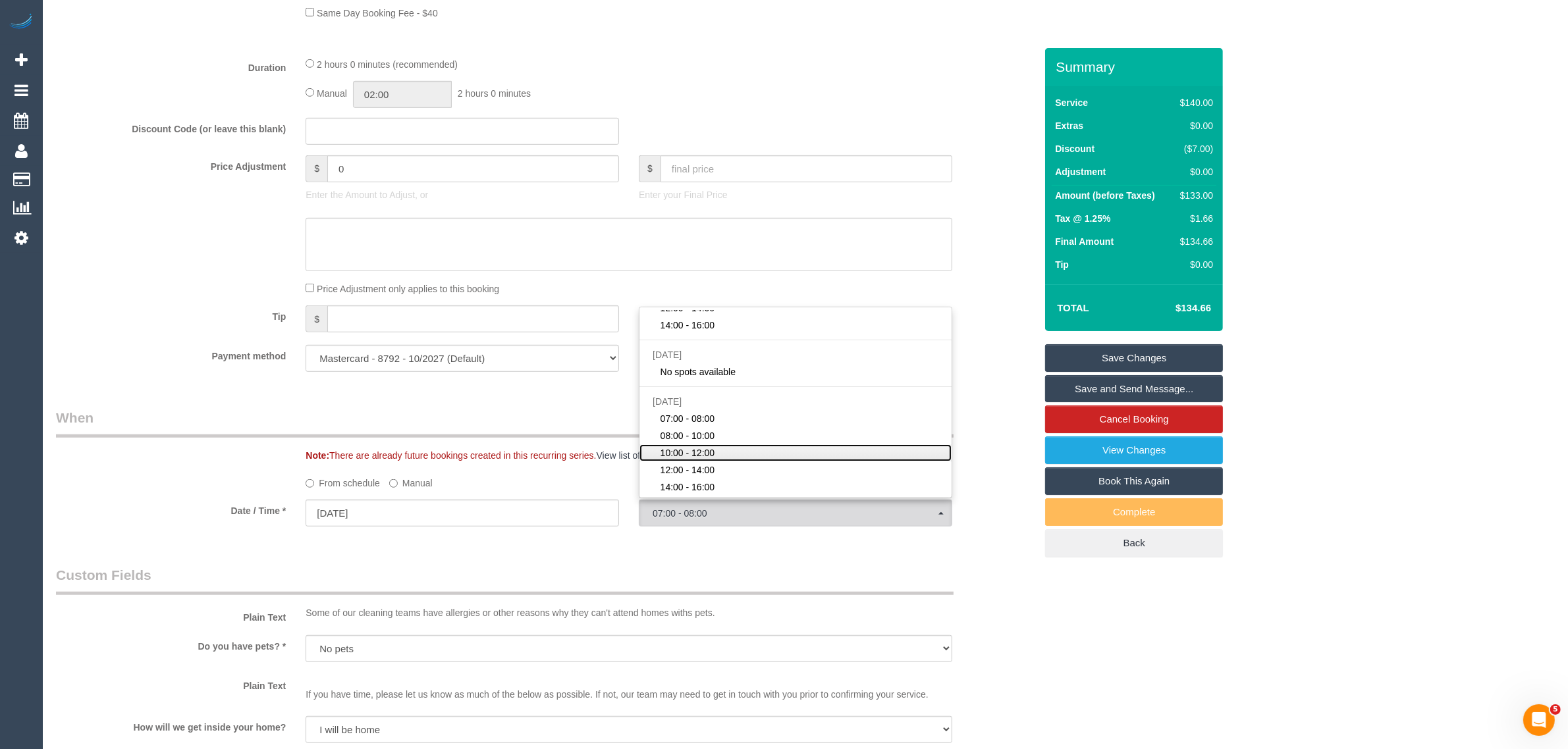
click at [720, 450] on link "10:00 - 12:00" at bounding box center [795, 453] width 312 height 17
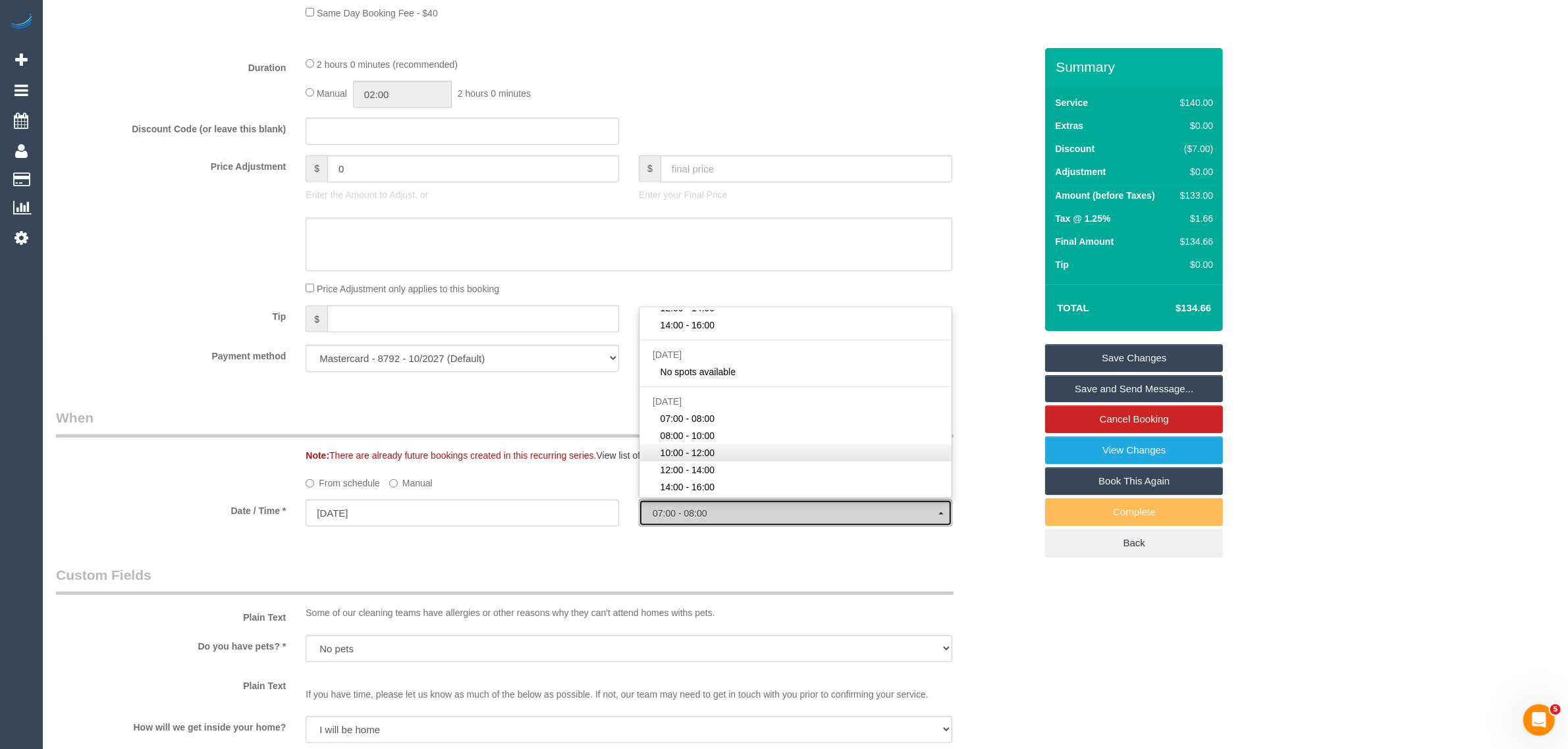
select select "spot17"
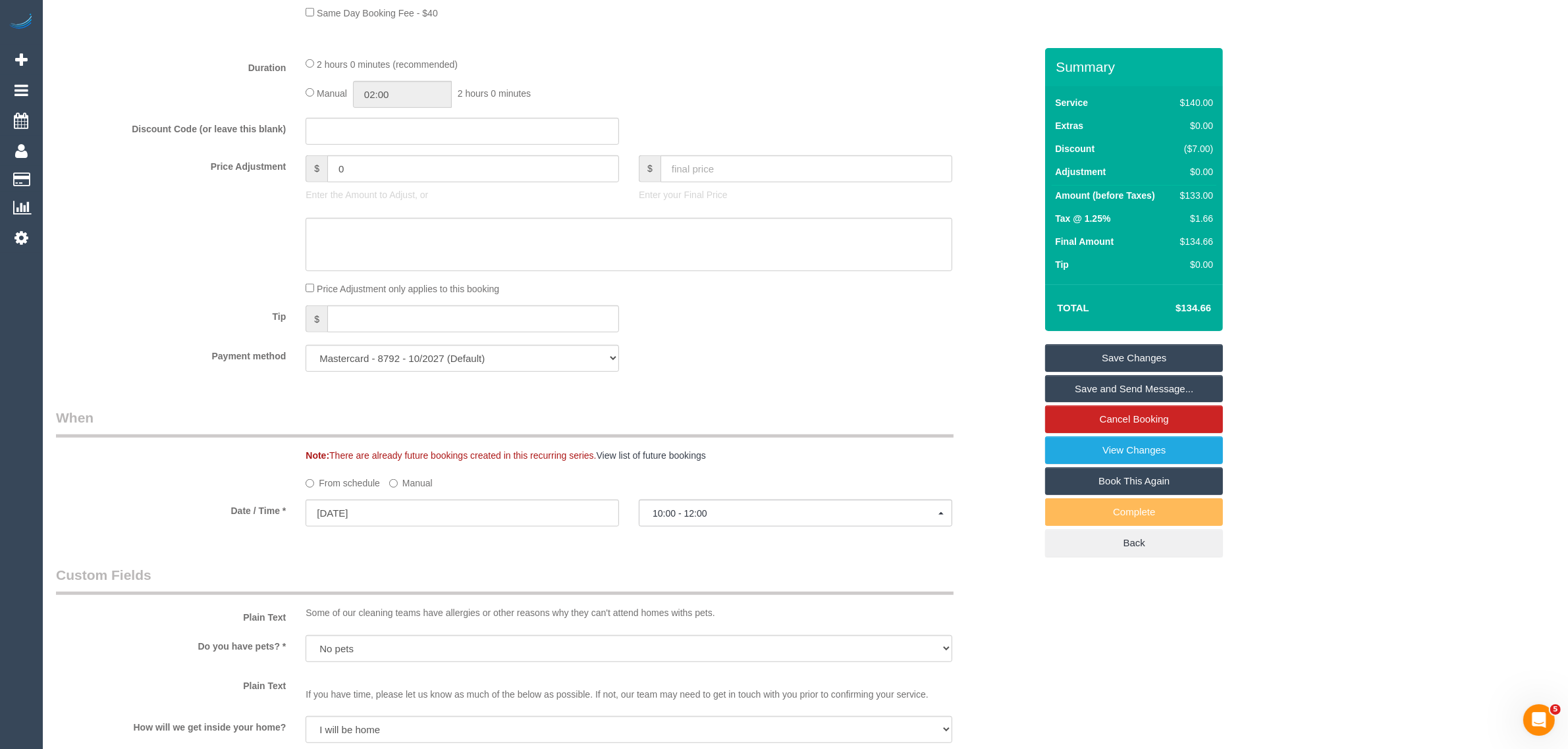
click at [843, 395] on div "Who Email* avilisseur@hotmail.com Name * Anna Norris Where Address* 6503/462 El…" at bounding box center [545, 446] width 999 height 2772
click at [1086, 349] on link "Save Changes" at bounding box center [1134, 358] width 178 height 28
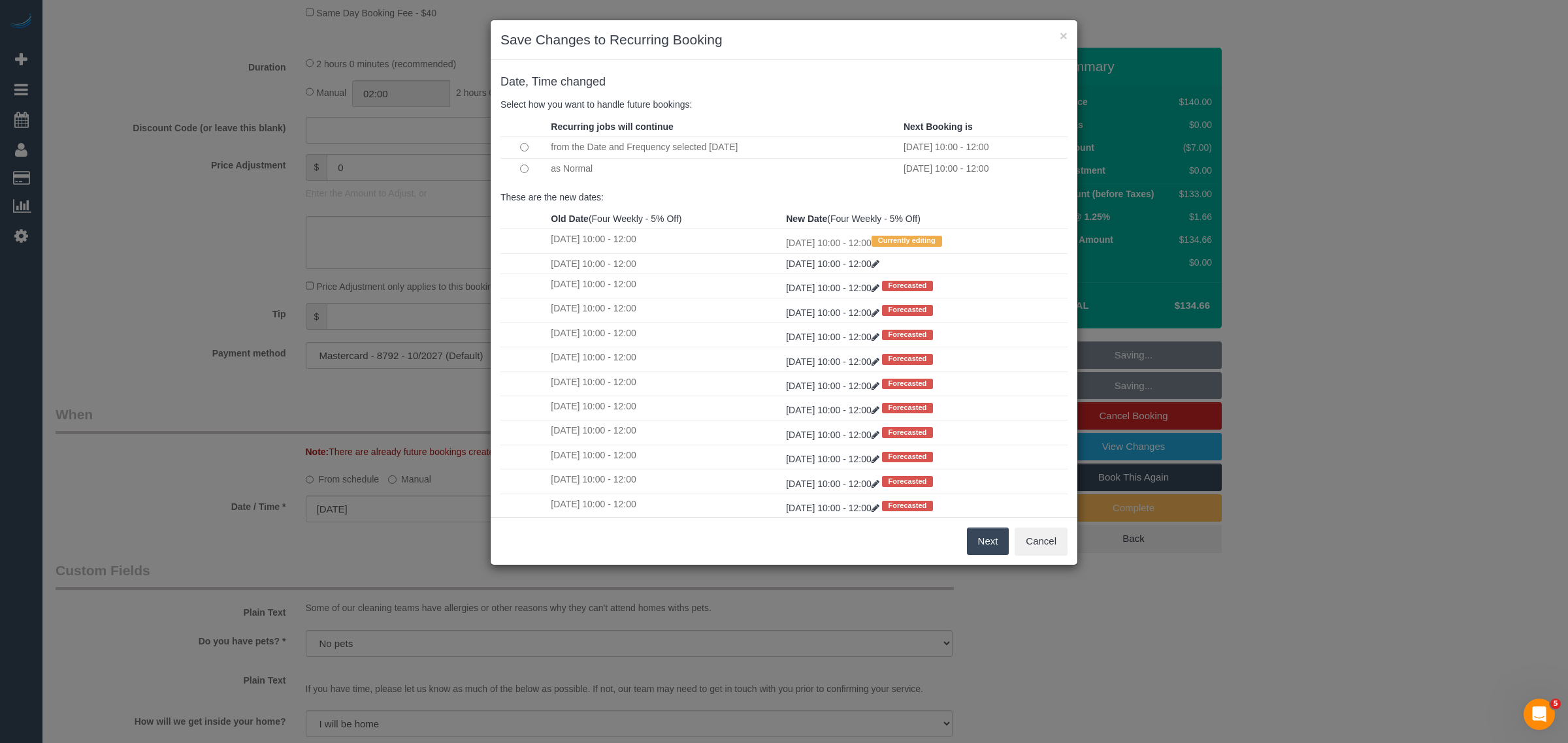
drag, startPoint x: 978, startPoint y: 536, endPoint x: 941, endPoint y: 523, distance: 39.2
click at [980, 537] on button "Next" at bounding box center [987, 542] width 42 height 27
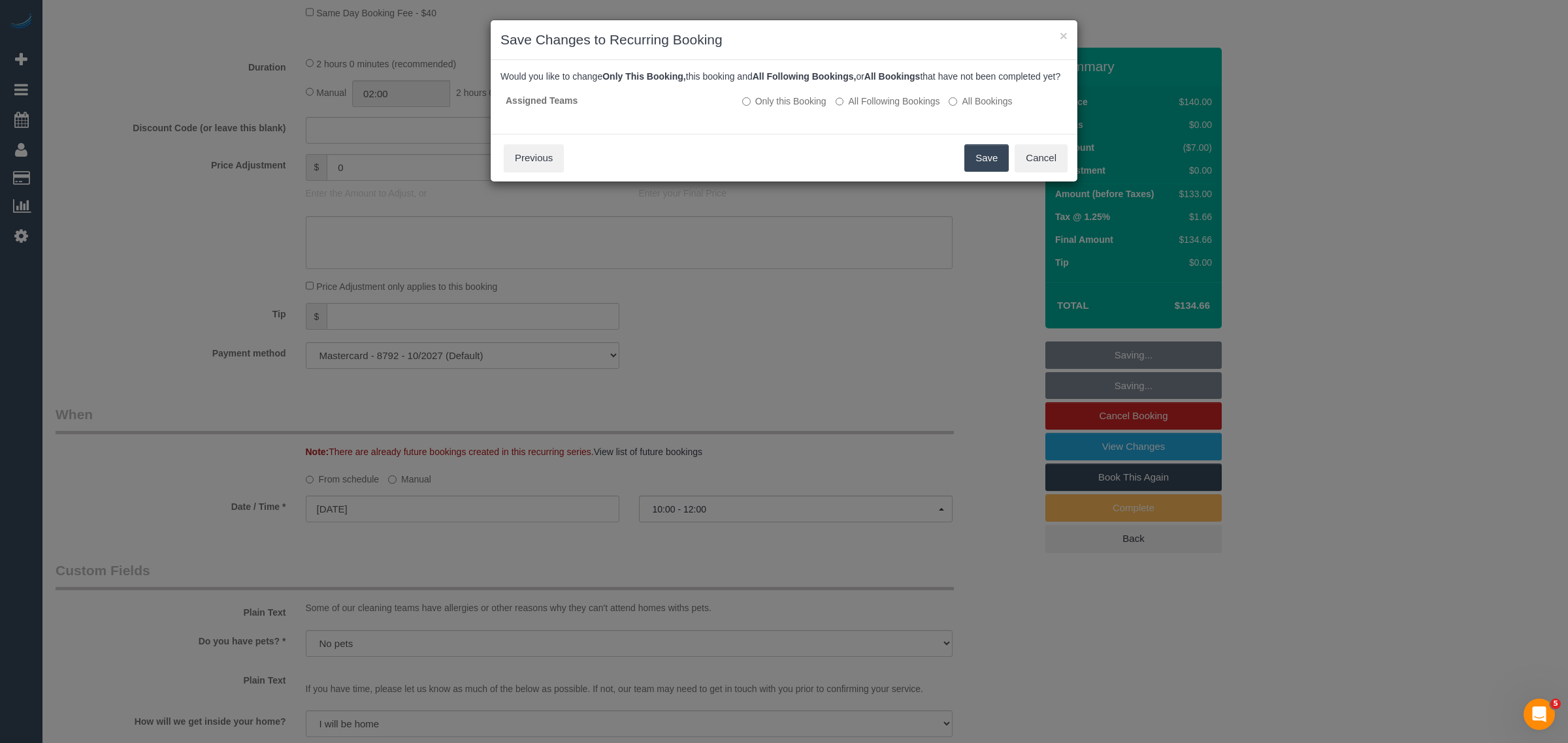
drag, startPoint x: 886, startPoint y: 109, endPoint x: 915, endPoint y: 132, distance: 37.0
click at [886, 107] on label "All Following Bookings" at bounding box center [887, 101] width 104 height 13
click at [970, 169] on button "Save" at bounding box center [986, 158] width 44 height 27
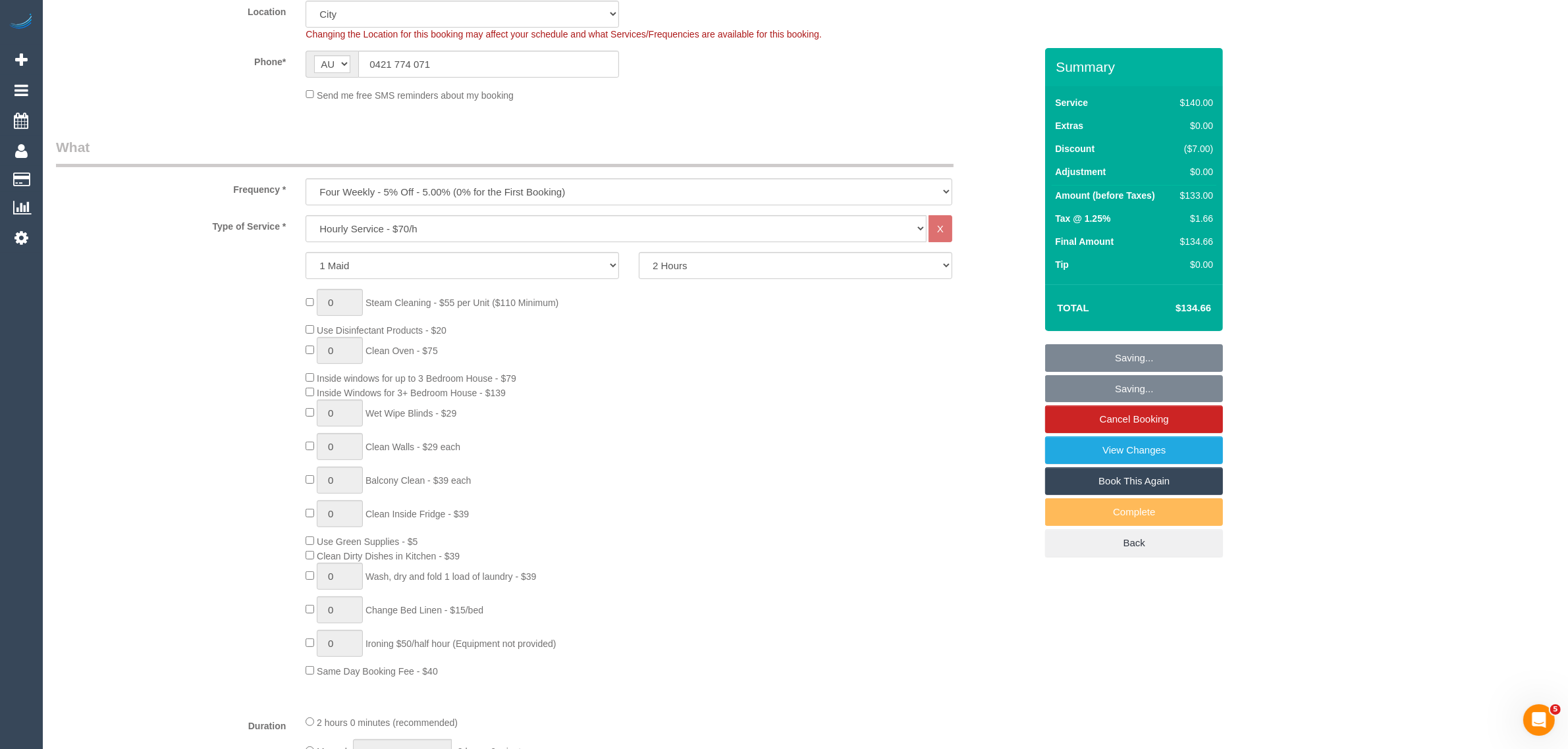
scroll to position [0, 0]
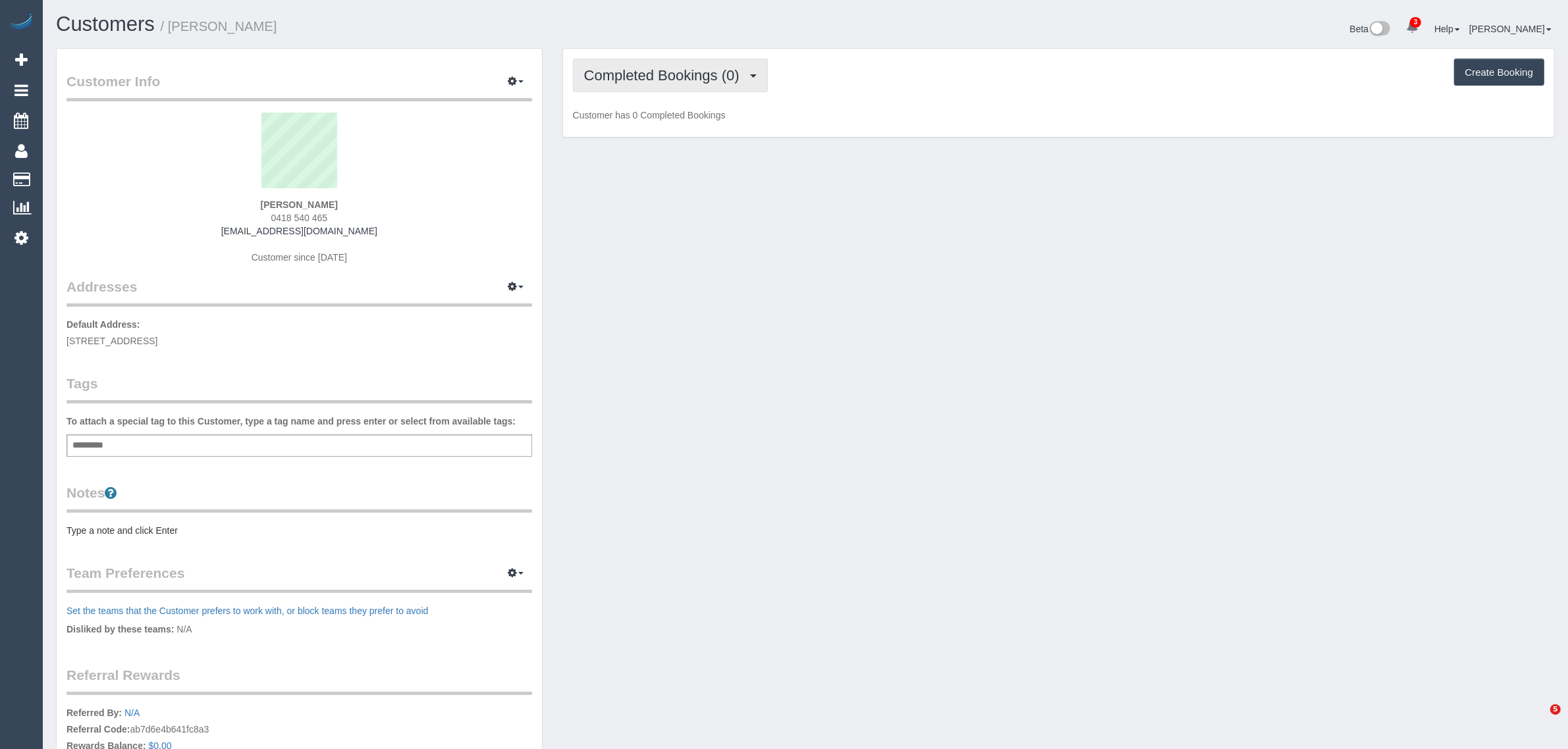
click at [678, 75] on span "Completed Bookings (0)" at bounding box center [664, 75] width 162 height 17
drag, startPoint x: 633, startPoint y: 126, endPoint x: 642, endPoint y: 126, distance: 9.0
click at [633, 126] on link "Upcoming Bookings (1)" at bounding box center [642, 122] width 137 height 17
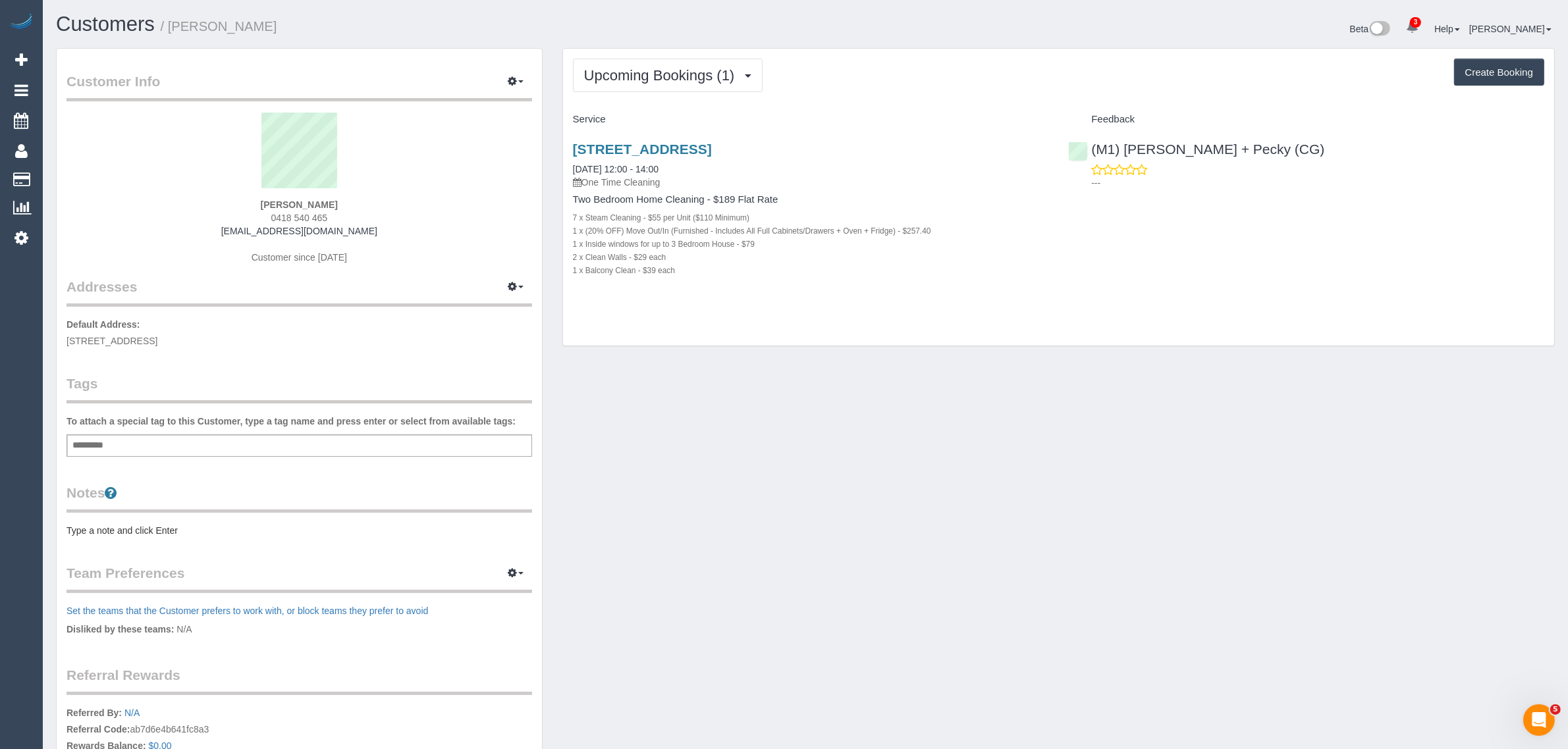
drag, startPoint x: 705, startPoint y: 168, endPoint x: 570, endPoint y: 166, distance: 135.0
click at [570, 166] on div "36 Mount Pleasant Grove, Armadale, VIC 3143 01/09/2025 12:00 - 14:00 One Time C…" at bounding box center [811, 216] width 496 height 172
copy link "01/09/2025 12:00 - 14:00"
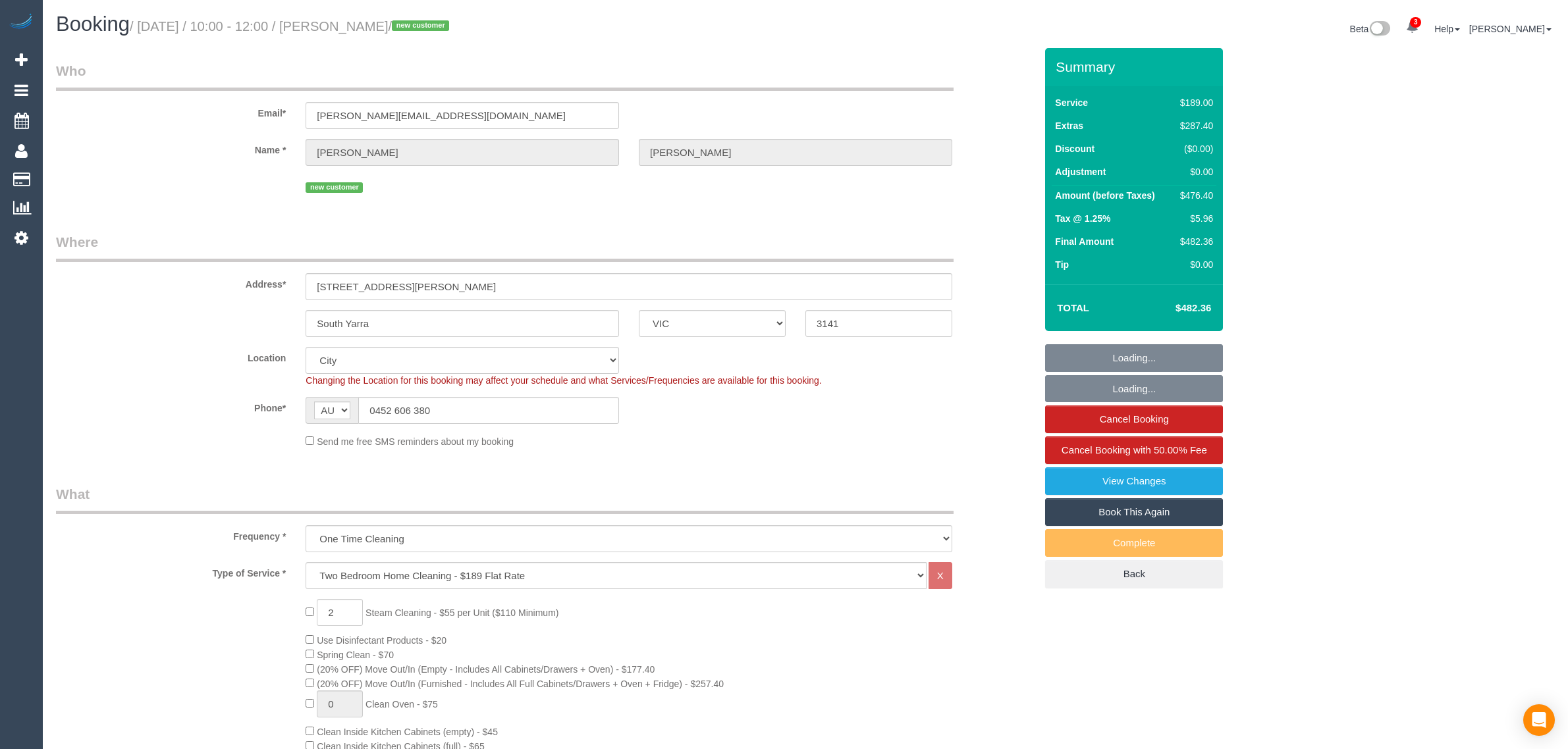
select select "VIC"
select select "number:28"
select select "number:14"
select select "number:18"
select select "number:24"
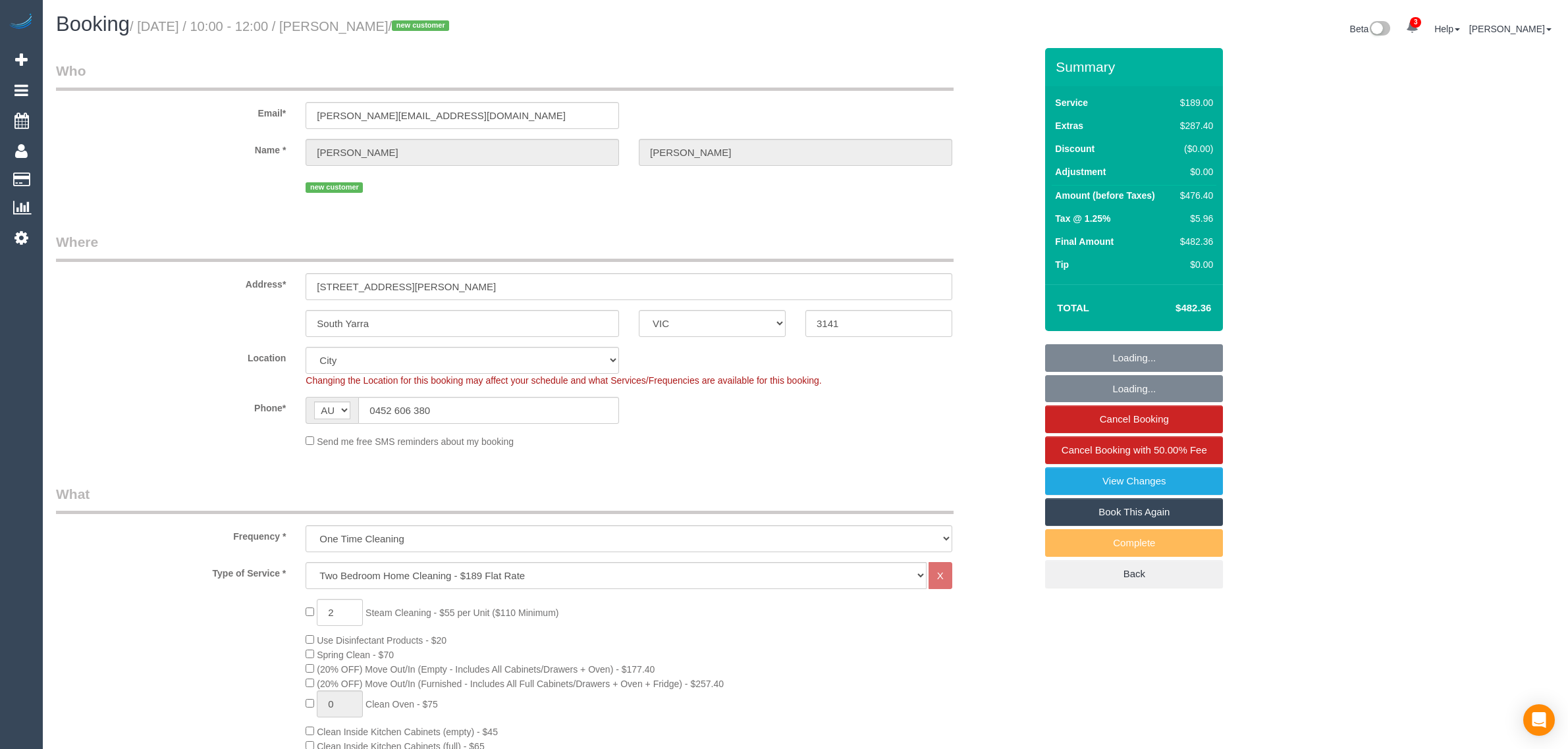
select select "number:12"
select select "object:1263"
click at [548, 408] on input "0452 606 380" at bounding box center [488, 409] width 261 height 27
select select "VIC"
click at [484, 408] on input "0490 033 760" at bounding box center [488, 409] width 261 height 27
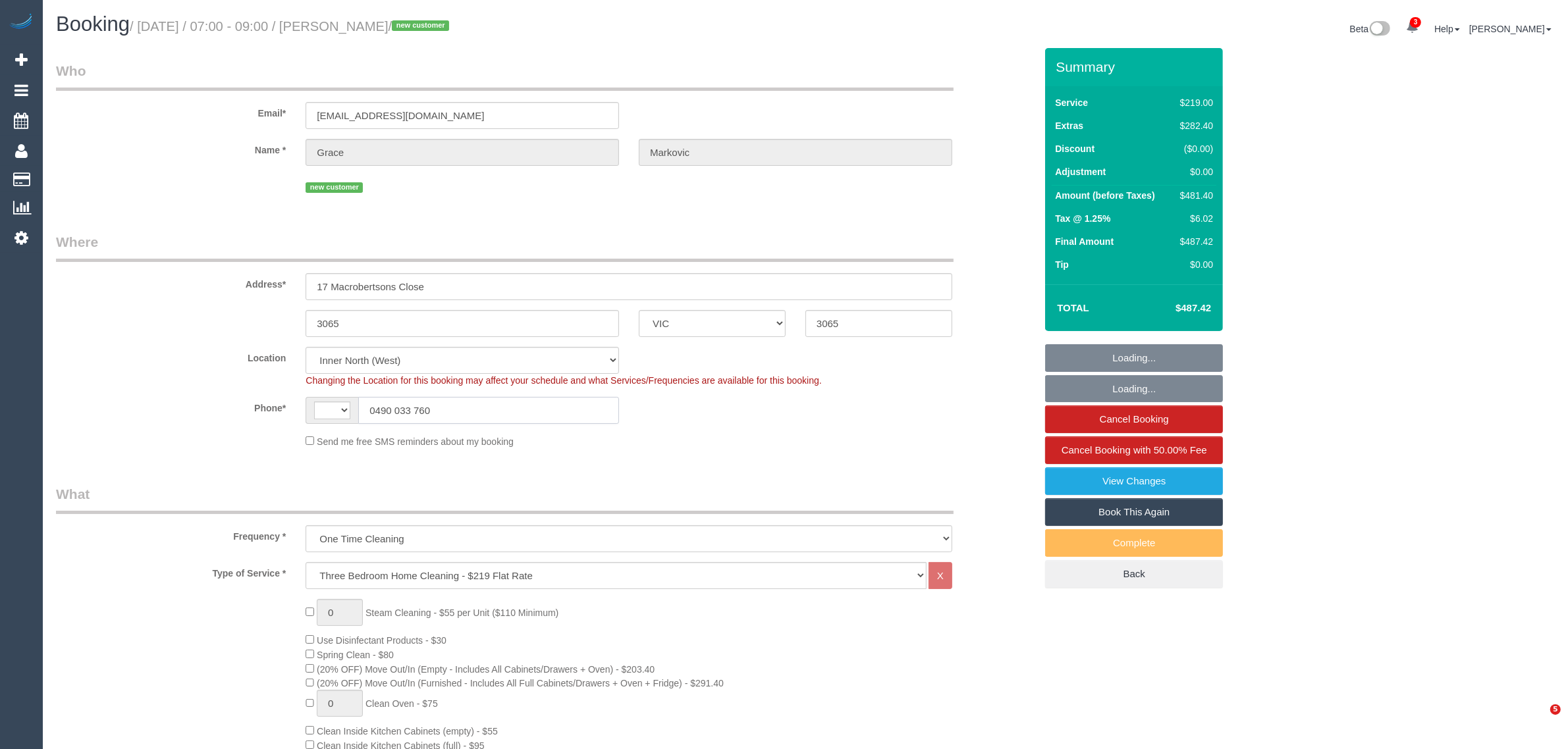
select select "string:AU"
select select "number:28"
select select "number:14"
select select "number:19"
select select "number:25"
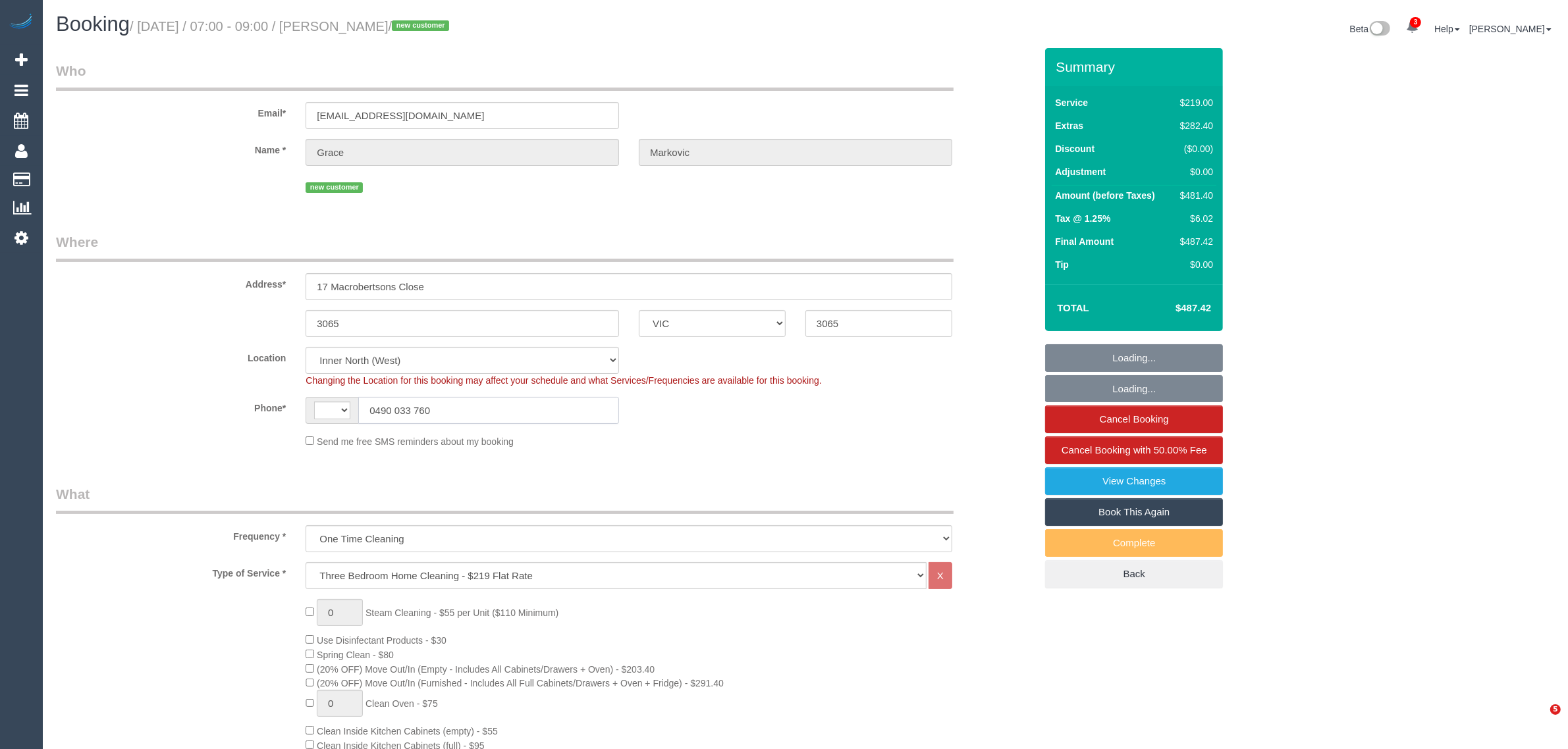
select select "number:13"
select select "object:1582"
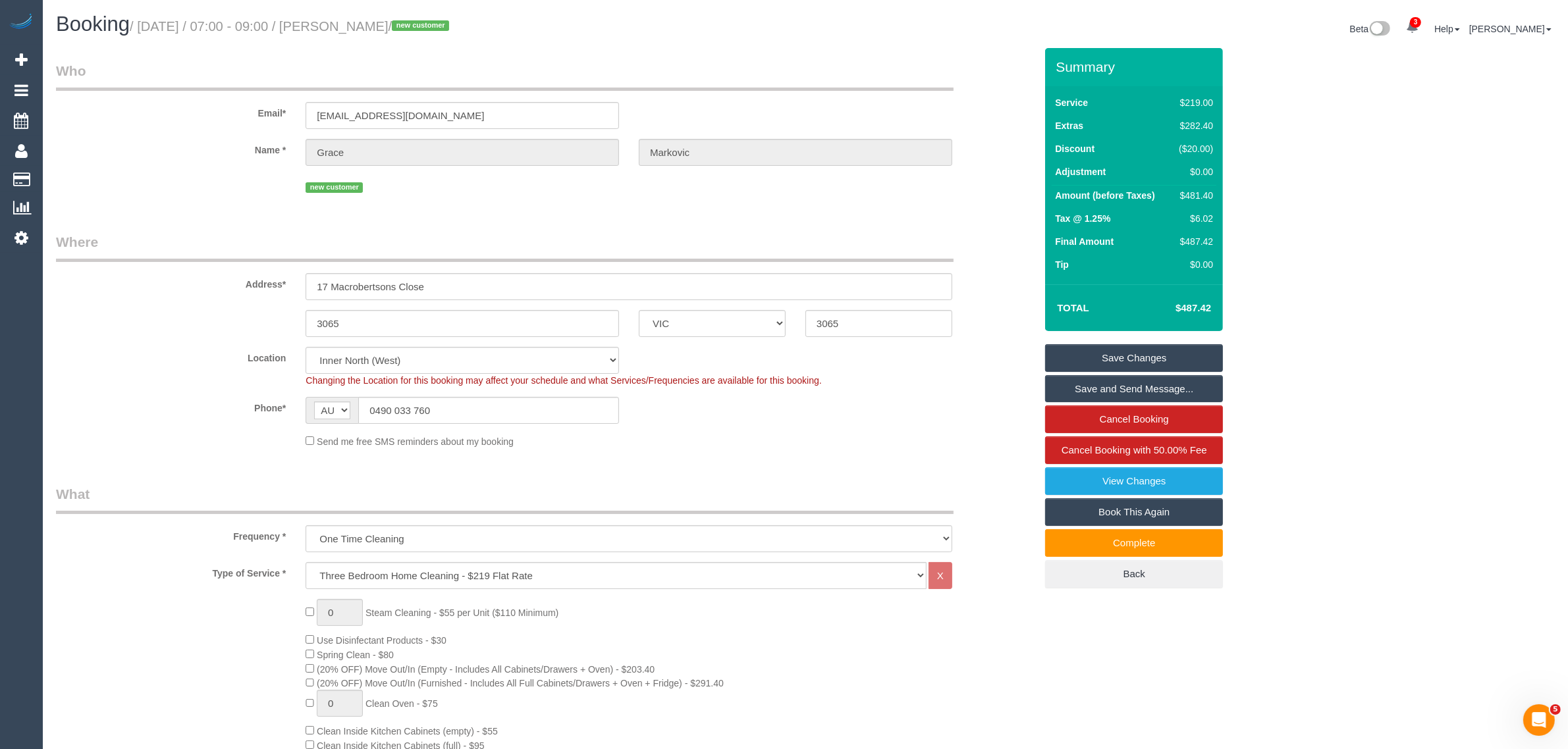
click at [1011, 384] on div "Location [GEOGRAPHIC_DATA] (North) East (South) [GEOGRAPHIC_DATA] (East) [GEOGR…" at bounding box center [545, 367] width 999 height 40
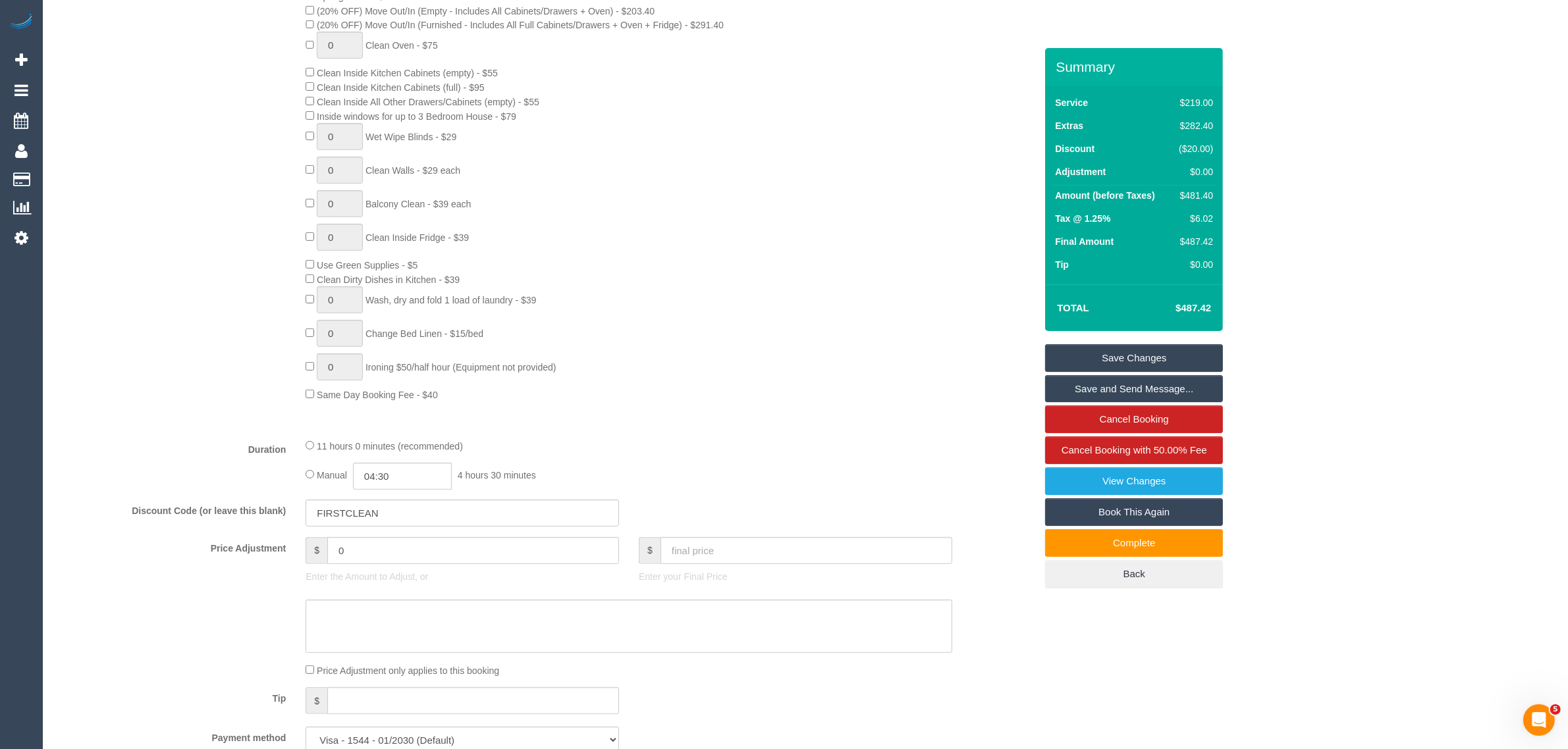
scroll to position [330, 0]
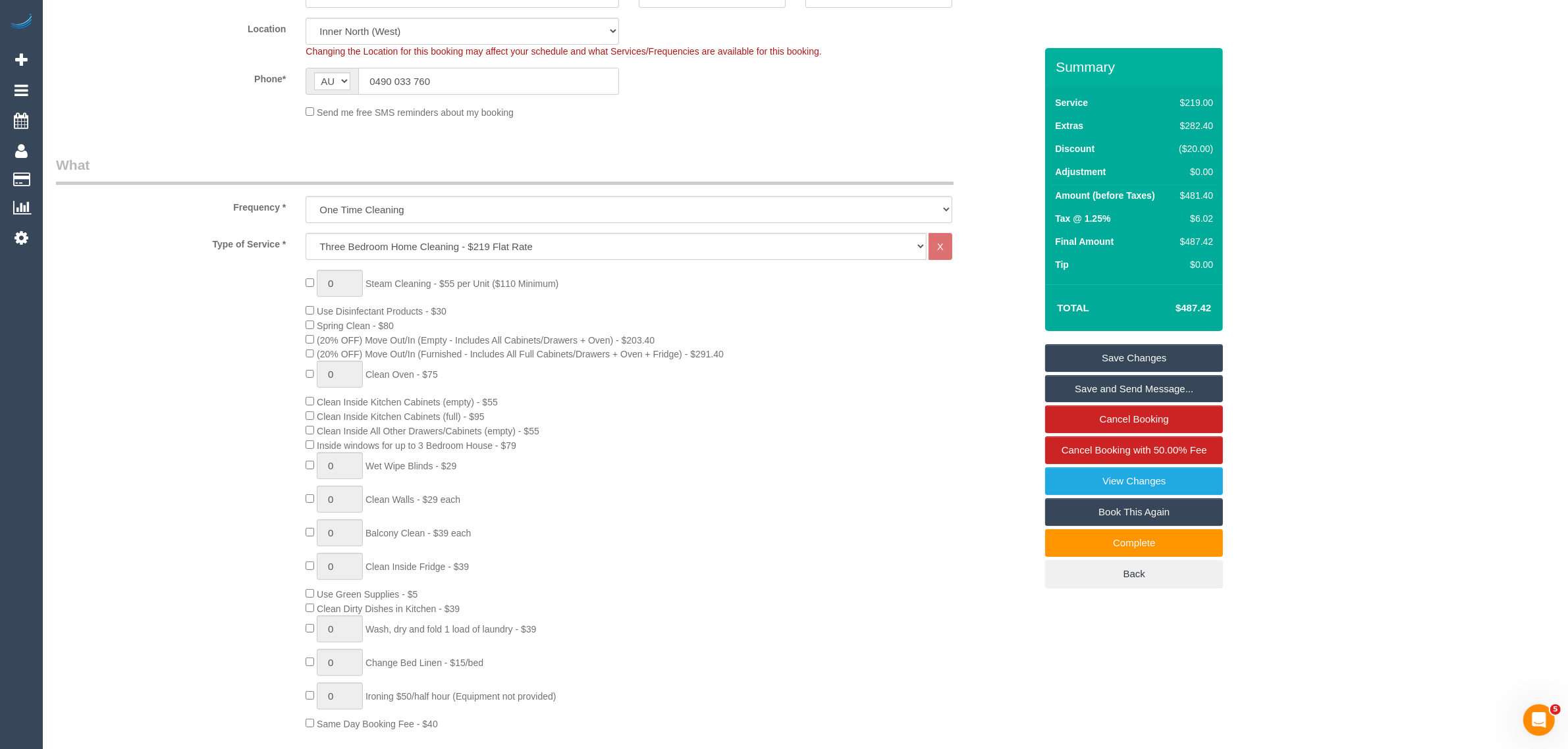
click at [548, 73] on input "0490 033 760" at bounding box center [488, 81] width 261 height 27
click at [548, 75] on input "0490 033 760" at bounding box center [488, 81] width 261 height 27
click at [548, 77] on input "0490 033 760" at bounding box center [488, 81] width 261 height 27
click at [567, 71] on input "0490 033 760" at bounding box center [488, 81] width 261 height 27
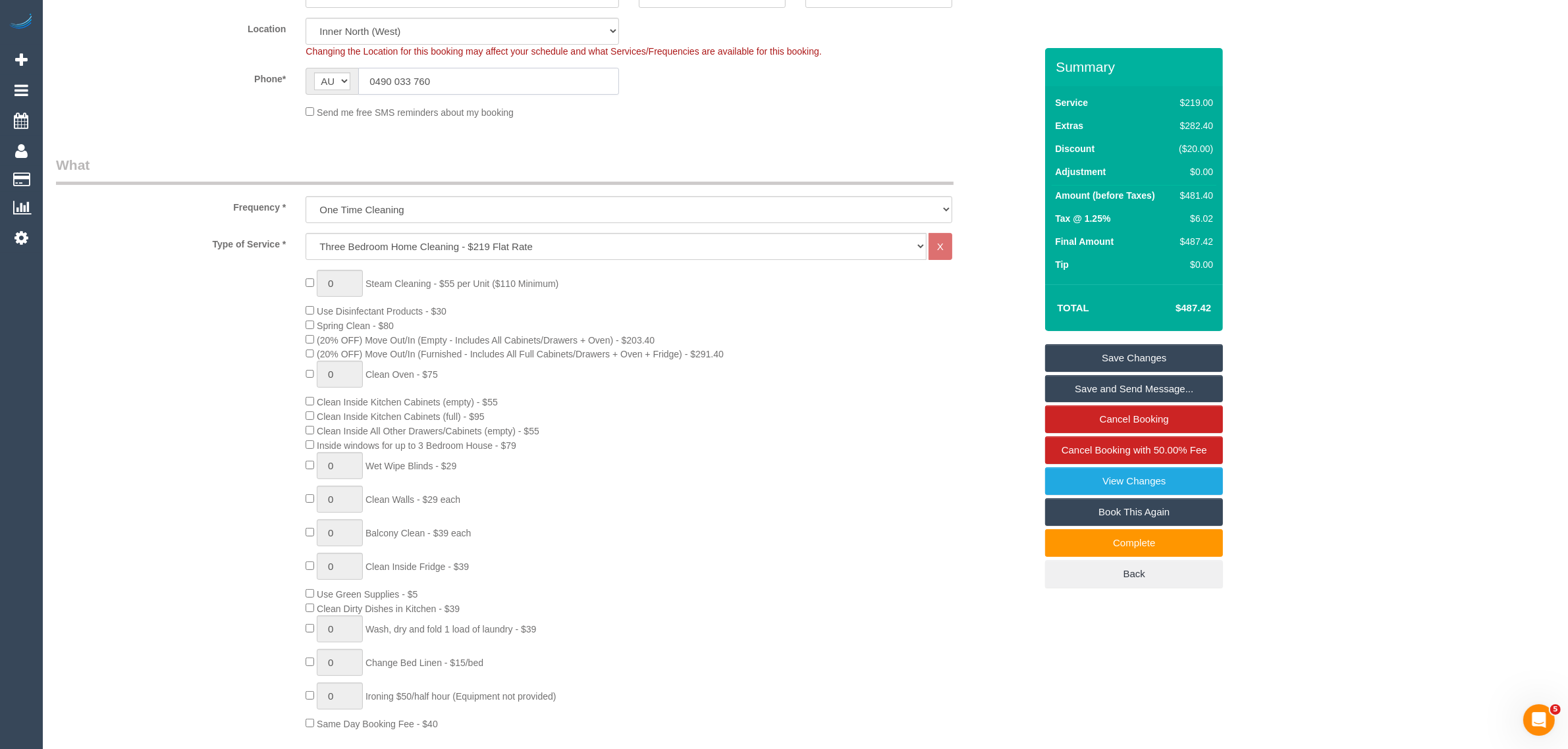
click at [568, 71] on input "0490 033 760" at bounding box center [488, 81] width 261 height 27
click at [695, 100] on sui-booking-location "Location Office City East (North) East (South) Inner East Inner North (East) In…" at bounding box center [545, 68] width 979 height 101
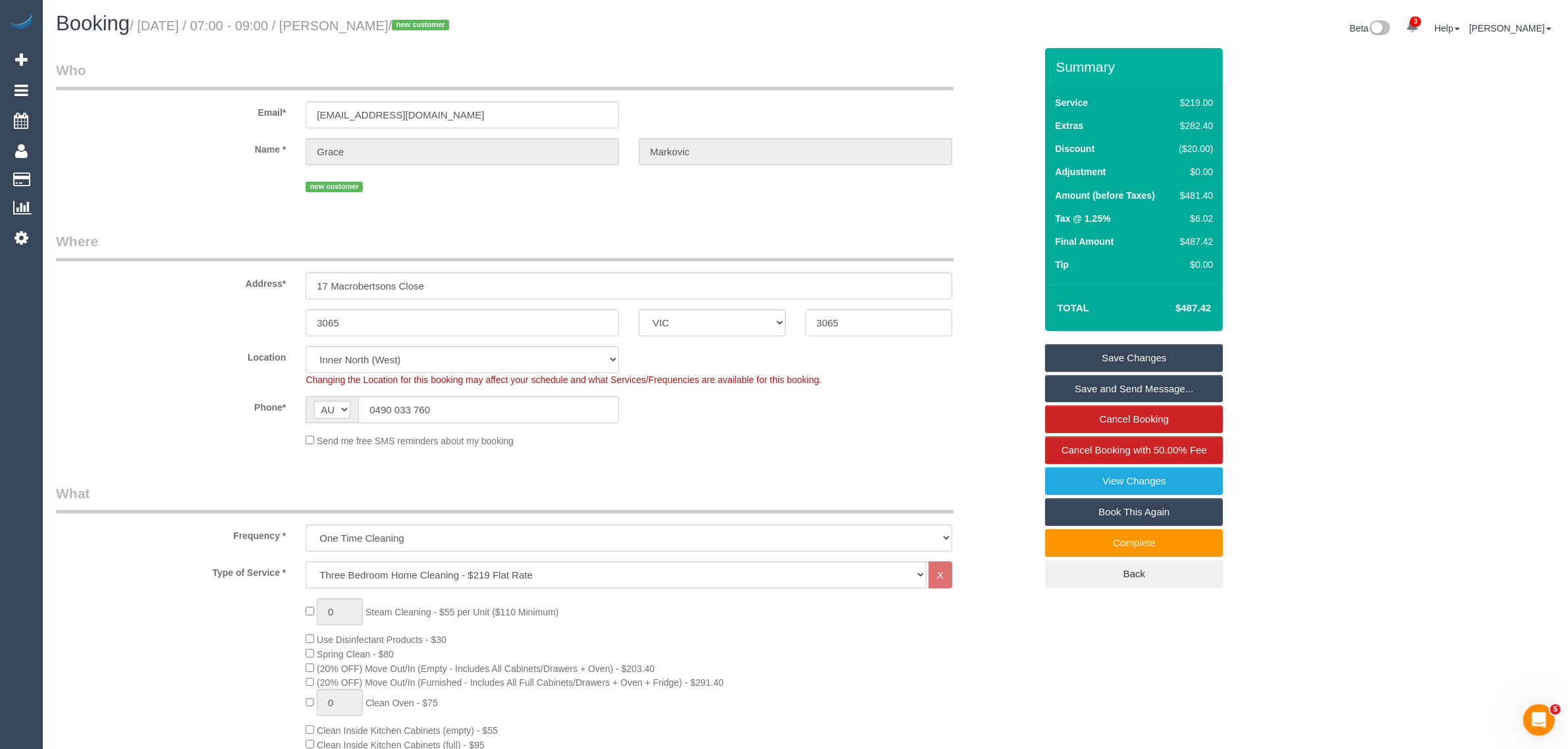
scroll to position [0, 0]
click at [460, 419] on input "0490 033 760" at bounding box center [488, 409] width 261 height 27
click at [972, 419] on div "Phone* AF AL DZ AD AO AI AQ AG AR AM AW AU AT AZ BS BH BD BB BY BE BZ BJ BM BT …" at bounding box center [545, 409] width 999 height 27
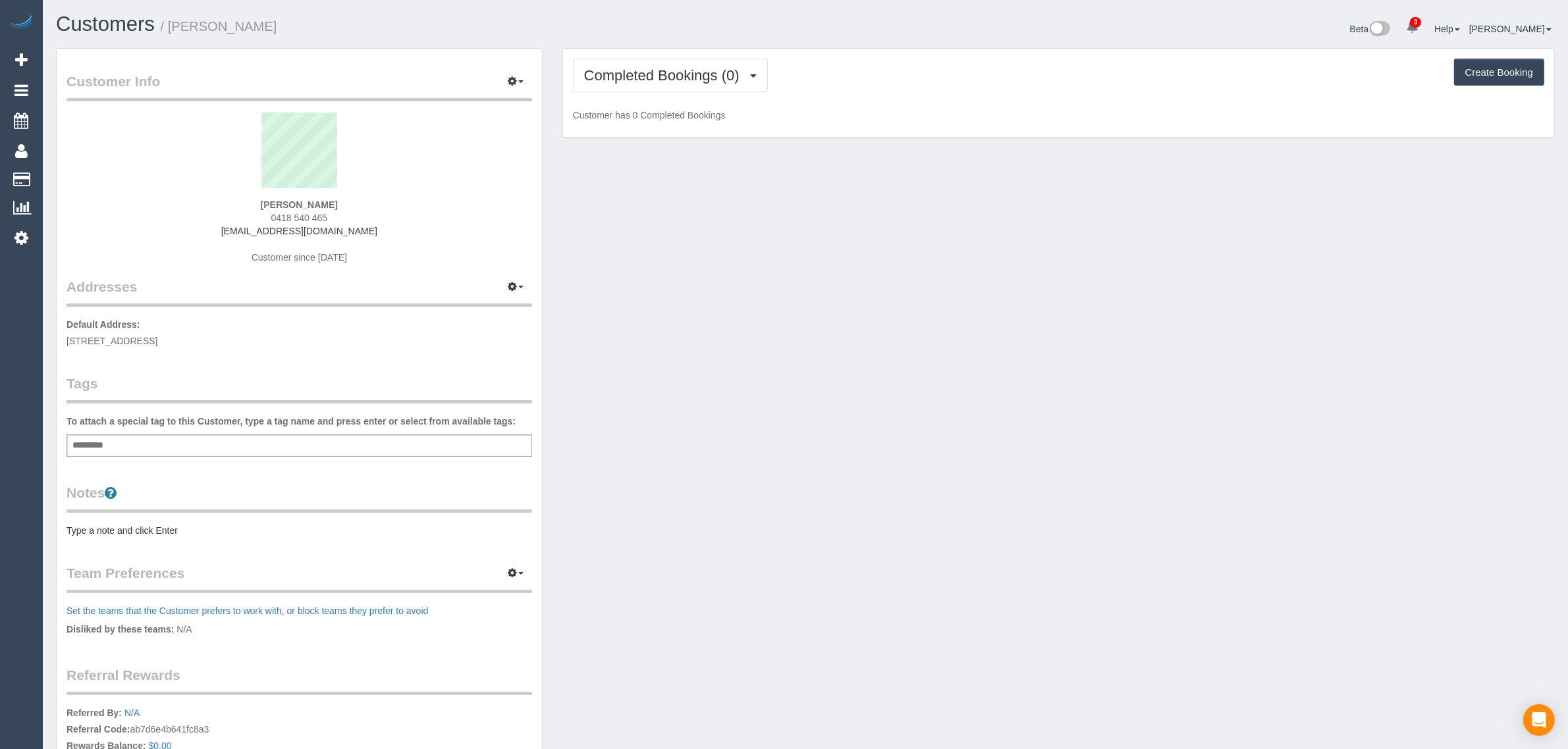
drag, startPoint x: 264, startPoint y: 204, endPoint x: 311, endPoint y: 196, distance: 47.7
click at [311, 196] on div "[PERSON_NAME] 0418 540 465 [EMAIL_ADDRESS][DOMAIN_NAME] Customer since [DATE]" at bounding box center [299, 194] width 466 height 164
drag, startPoint x: 327, startPoint y: 214, endPoint x: 262, endPoint y: 211, distance: 65.1
click at [262, 211] on div "Megan Rule 0418 540 465 megan.e.rule@gmail.com Customer since 2025" at bounding box center [299, 194] width 466 height 164
copy span "0418 540 465"
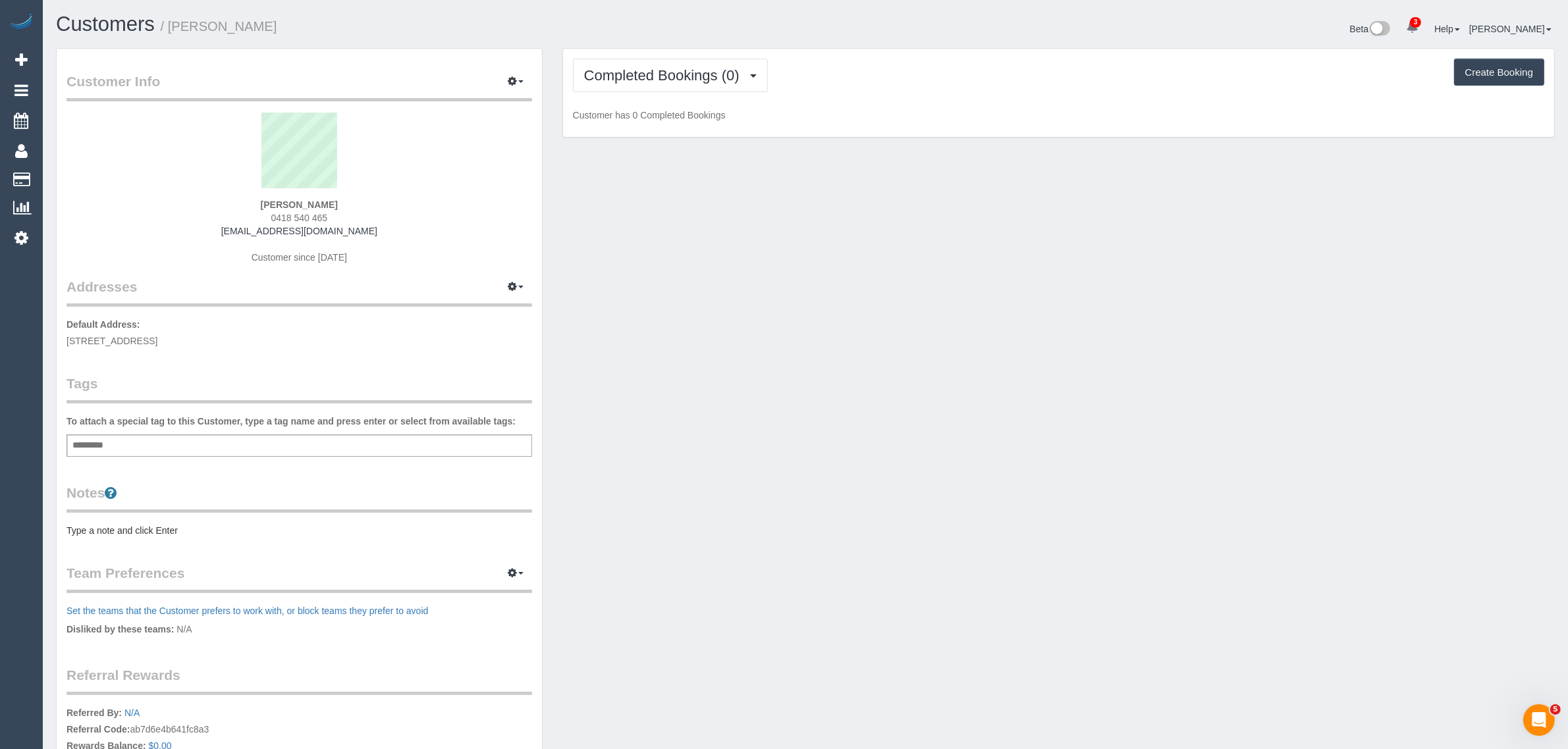
click at [306, 218] on span "0418 540 465" at bounding box center [300, 218] width 57 height 11
click at [306, 216] on span "0418 540 465" at bounding box center [300, 218] width 57 height 11
click at [715, 63] on button "Completed Bookings (0)" at bounding box center [670, 76] width 195 height 33
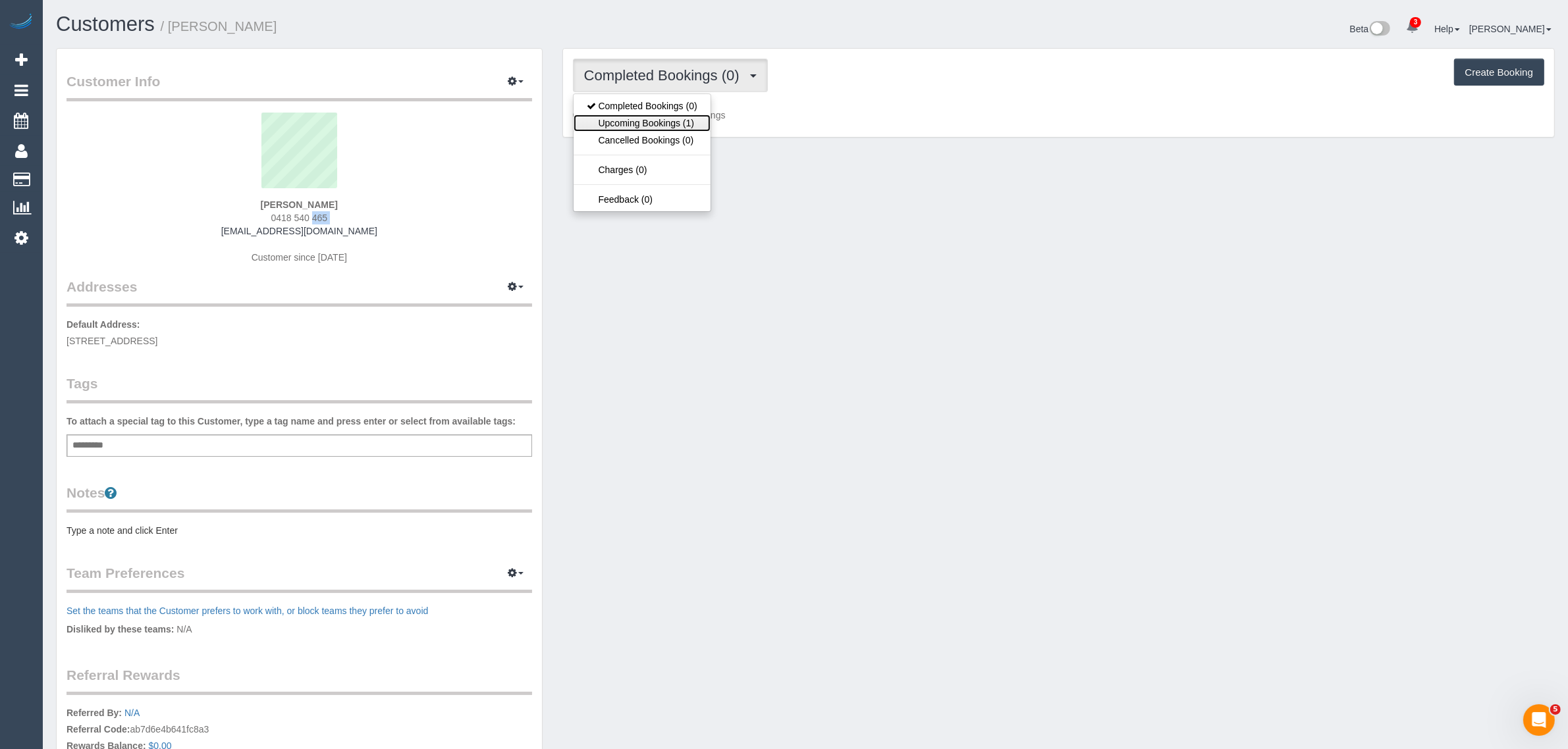
click at [670, 116] on link "Upcoming Bookings (1)" at bounding box center [642, 122] width 137 height 17
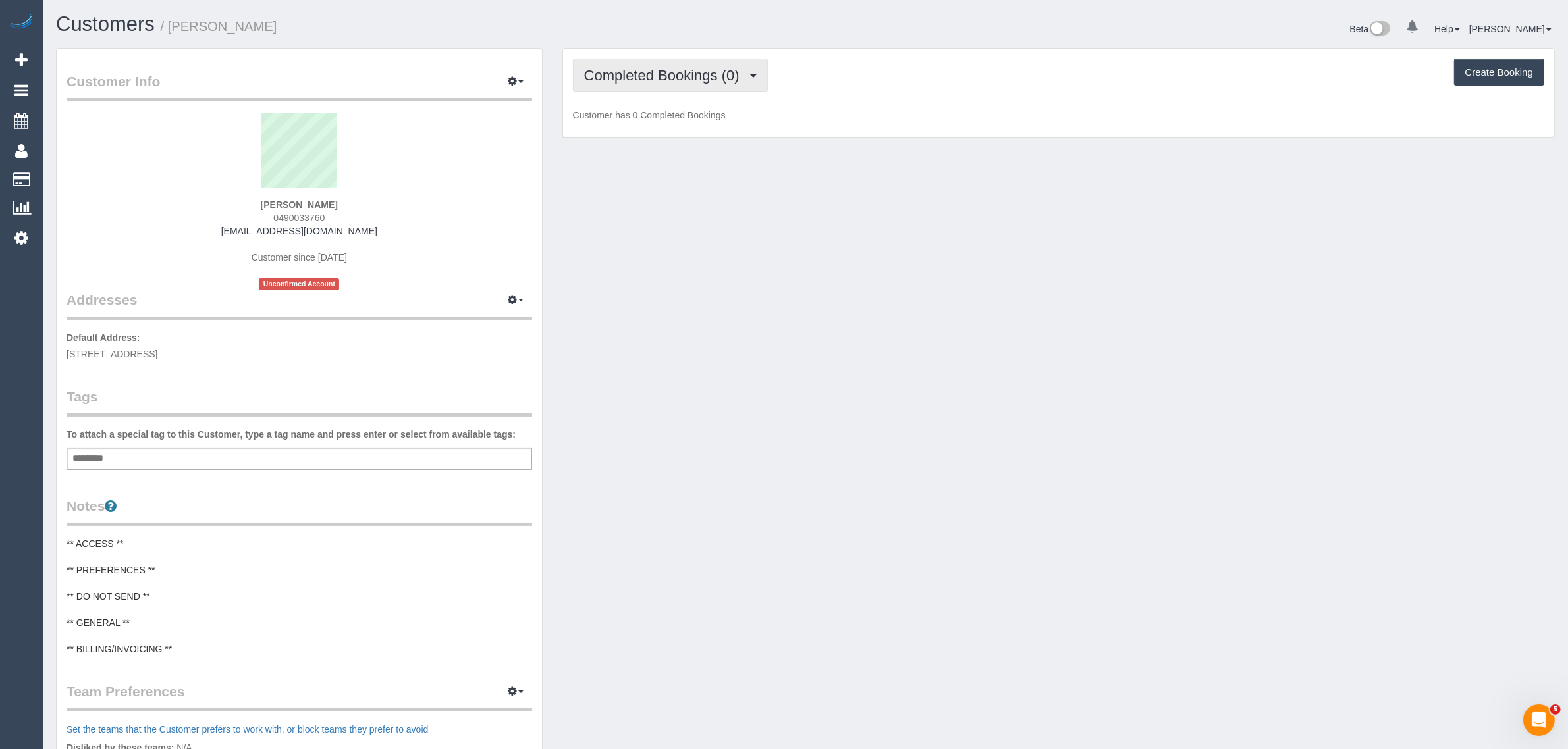
click at [704, 87] on button "Completed Bookings (0)" at bounding box center [670, 76] width 195 height 33
drag, startPoint x: 673, startPoint y: 130, endPoint x: 687, endPoint y: 135, distance: 14.9
click at [673, 130] on link "Upcoming Bookings (1)" at bounding box center [642, 122] width 137 height 17
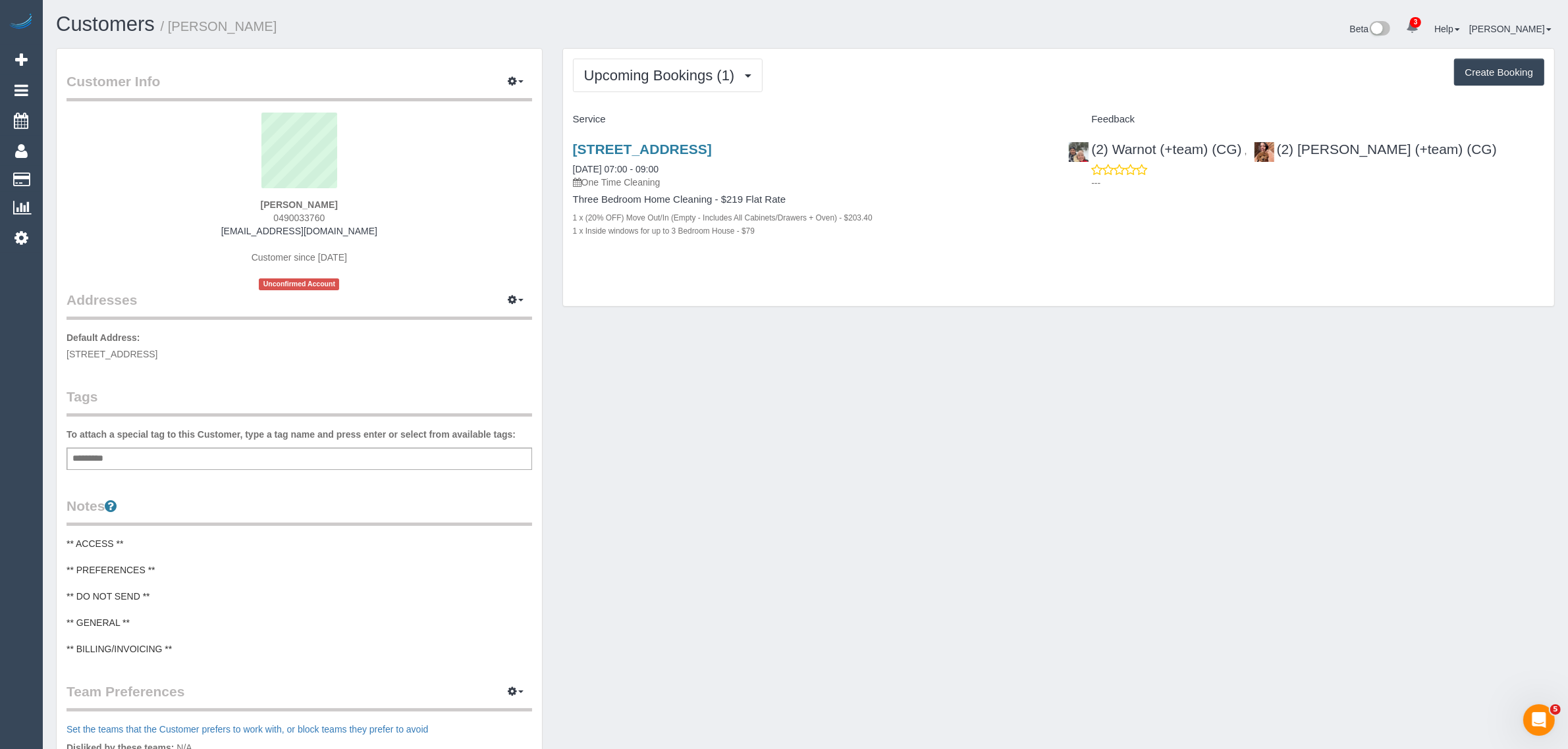
click at [943, 311] on div "Upcoming Bookings (1) Completed Bookings (0) Upcoming Bookings (1) Cancelled Bo…" at bounding box center [1058, 184] width 1012 height 273
click at [658, 146] on link "[STREET_ADDRESS]" at bounding box center [642, 149] width 139 height 15
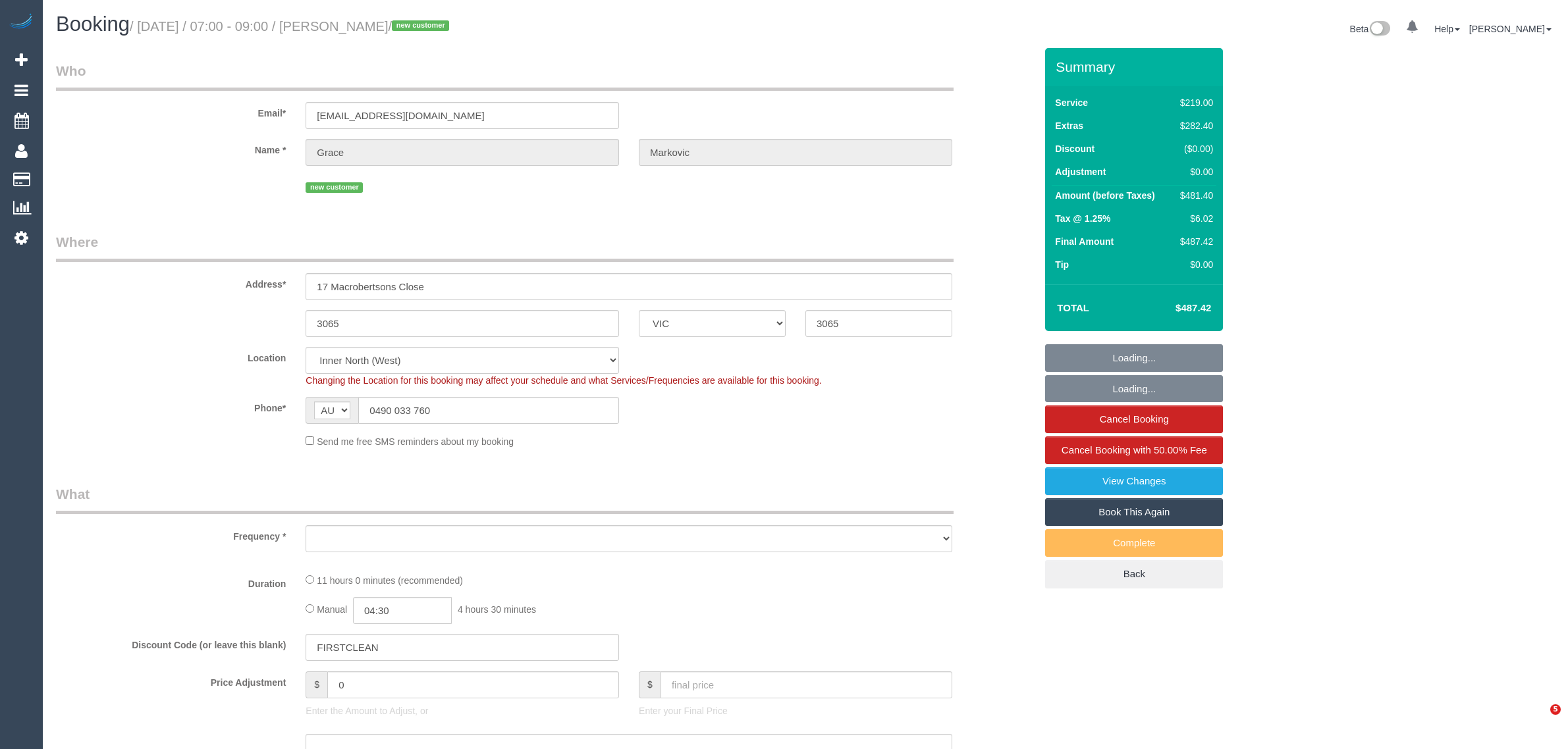
select select "VIC"
select select "object:574"
select select "string:stripe-pm_1RuW0w2GScqysDRVWXAmBNd1"
select select "number:28"
select select "number:14"
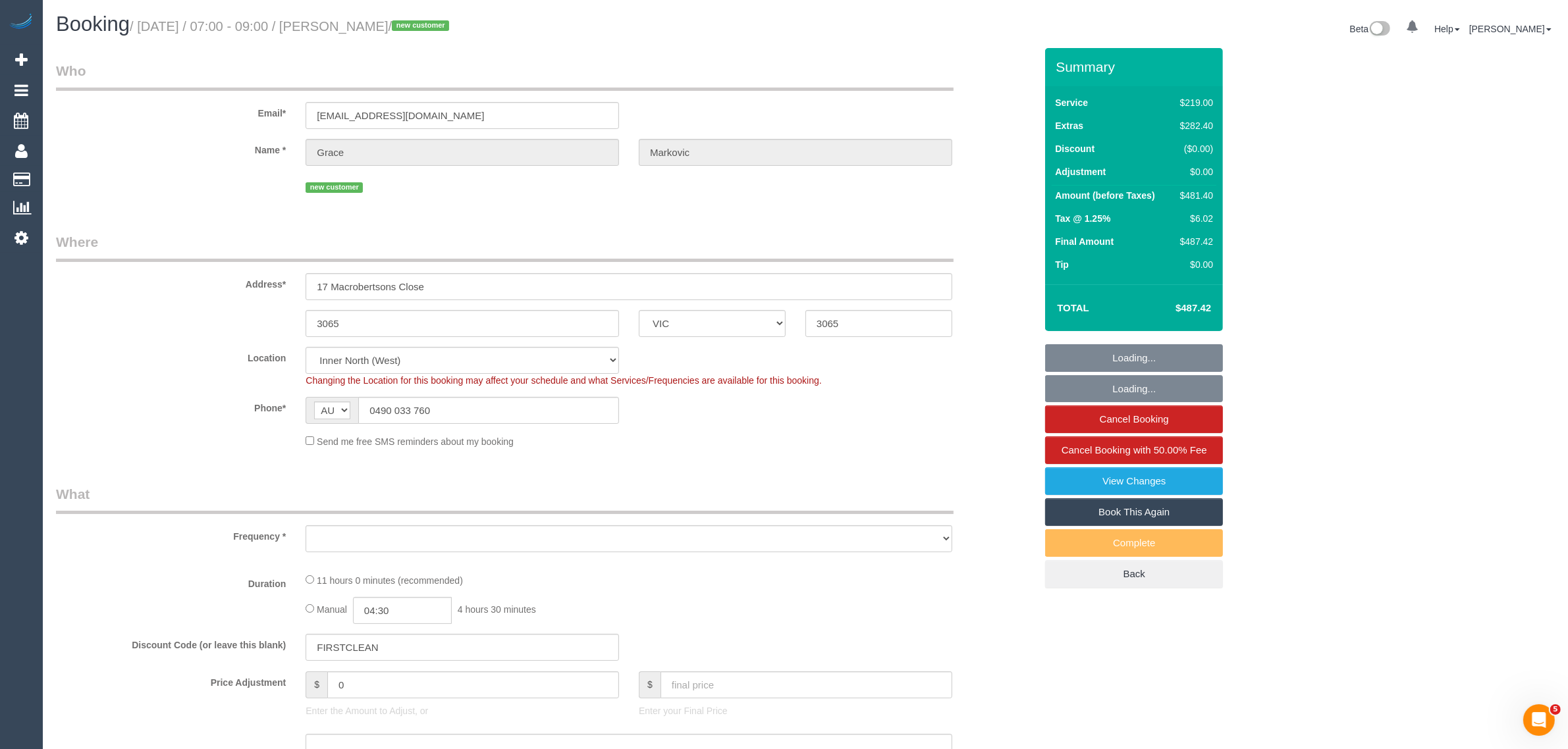
select select "number:19"
select select "number:25"
select select "number:13"
select select "object:821"
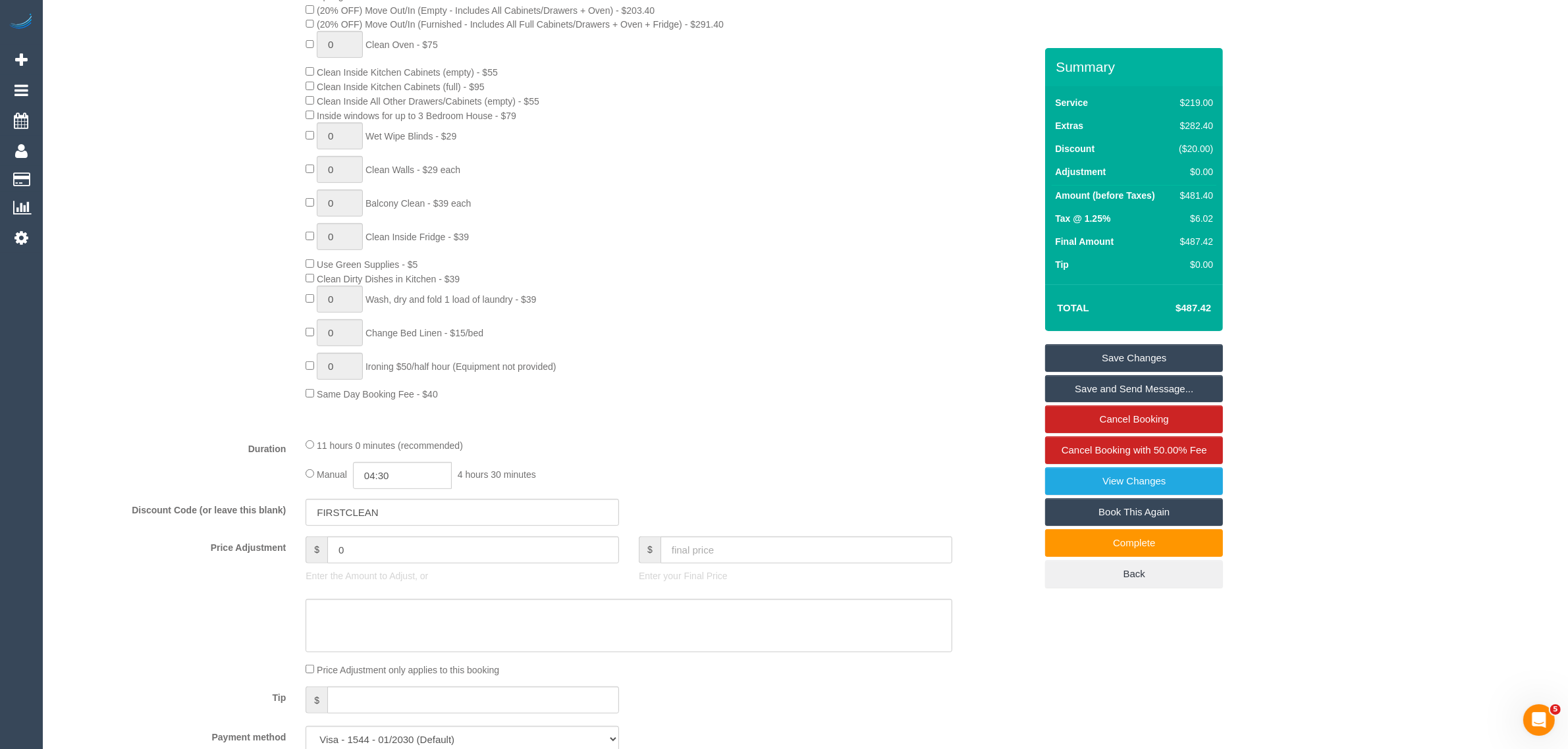
scroll to position [658, 0]
click at [304, 235] on div "0 Steam Cleaning - $55 per Unit ($110 Minimum) Use Disinfectant Products - $30 …" at bounding box center [669, 171] width 749 height 461
type input "1"
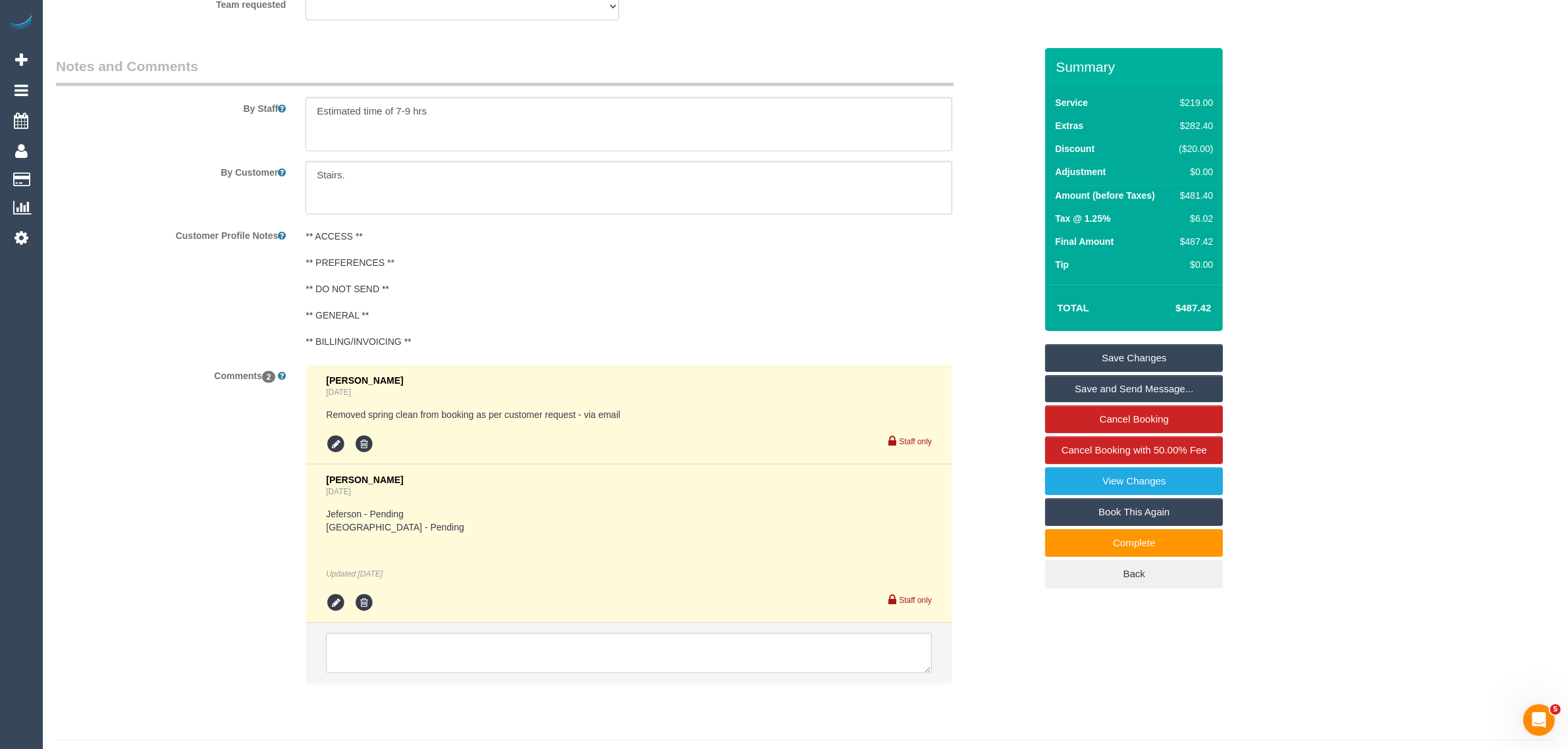
scroll to position [2198, 0]
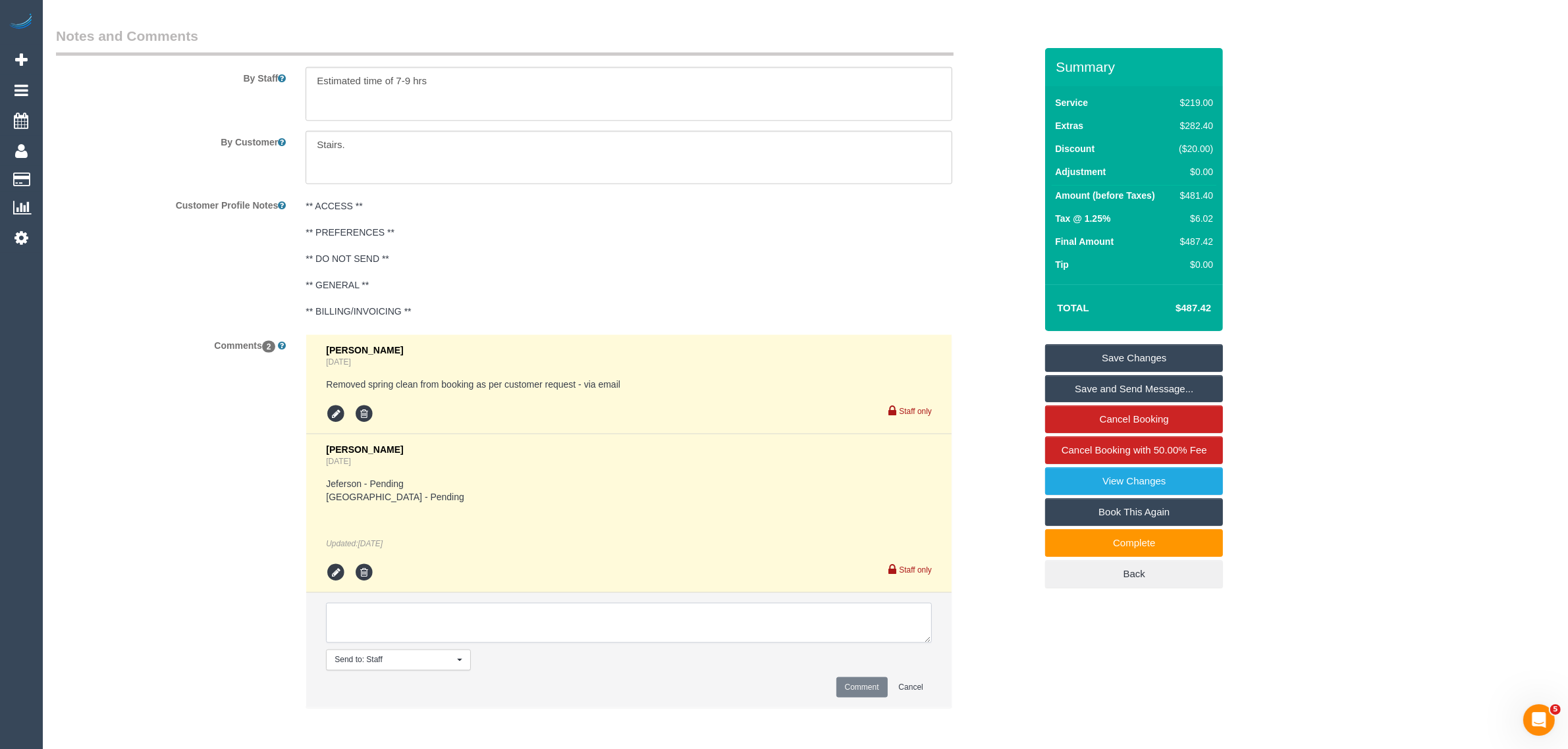
click at [592, 614] on textarea at bounding box center [629, 623] width 606 height 40
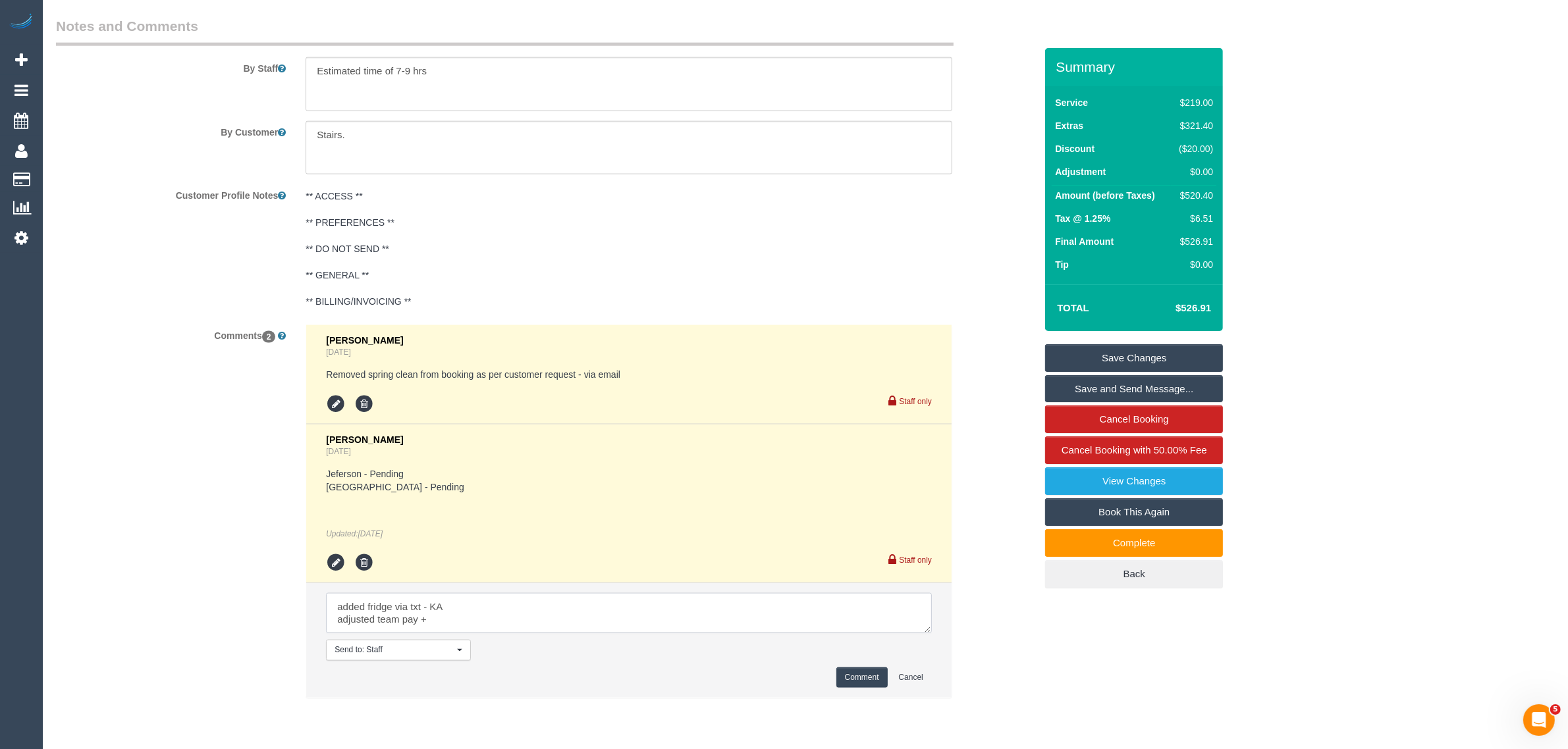
scroll to position [2254, 0]
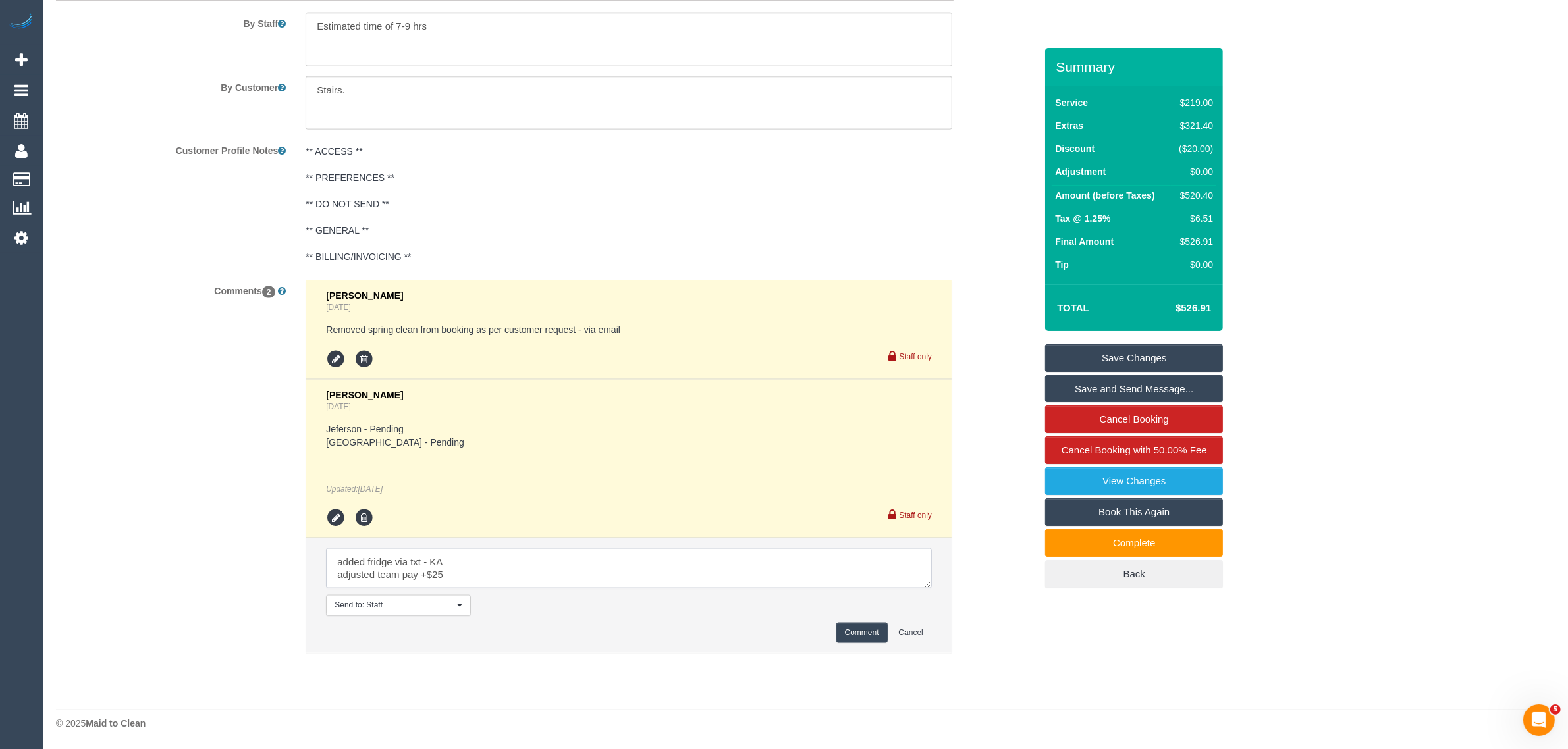
type textarea "added fridge via txt - KA adjusted team pay +$25"
click at [860, 624] on button "Comment" at bounding box center [862, 633] width 51 height 21
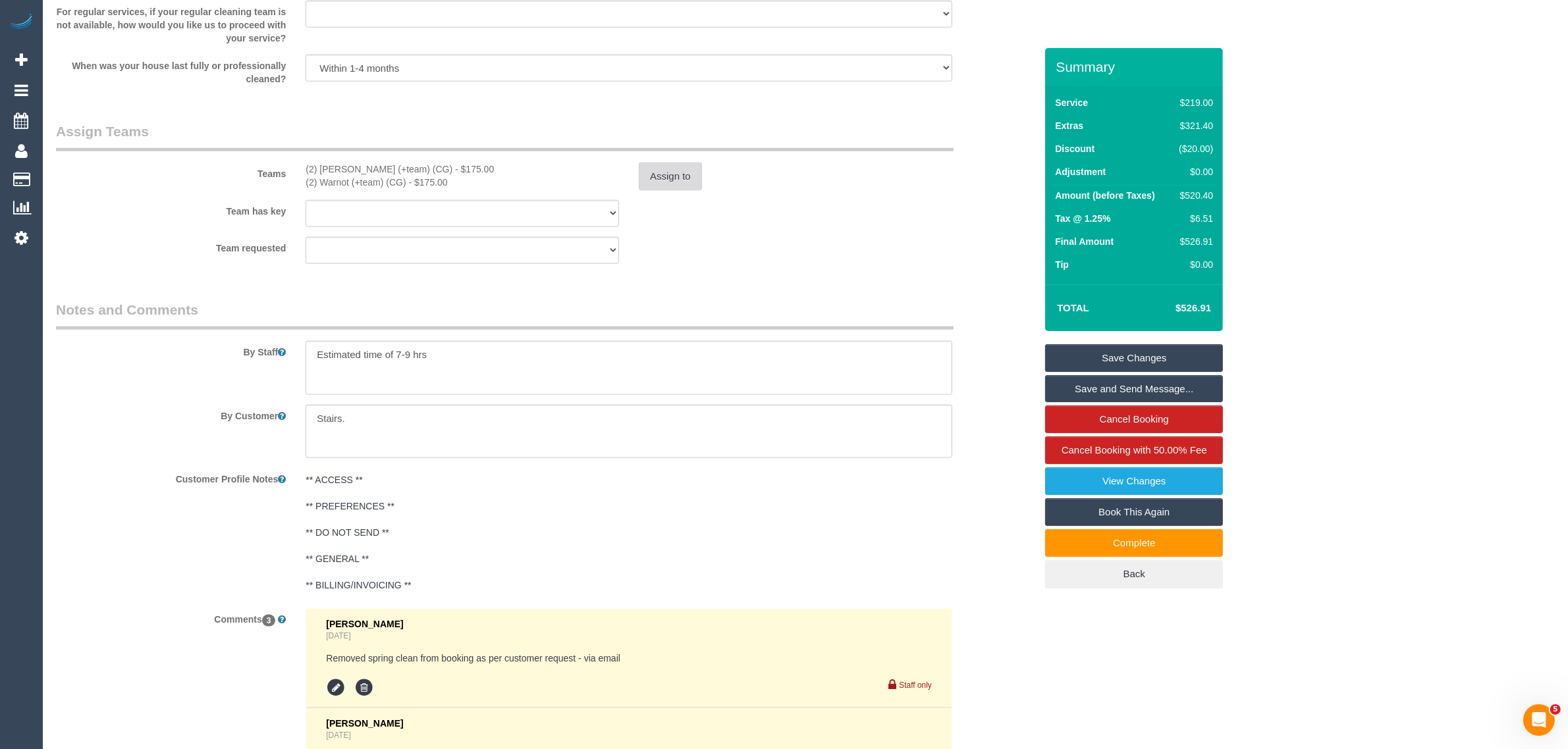
click at [677, 172] on button "Assign to" at bounding box center [670, 176] width 63 height 28
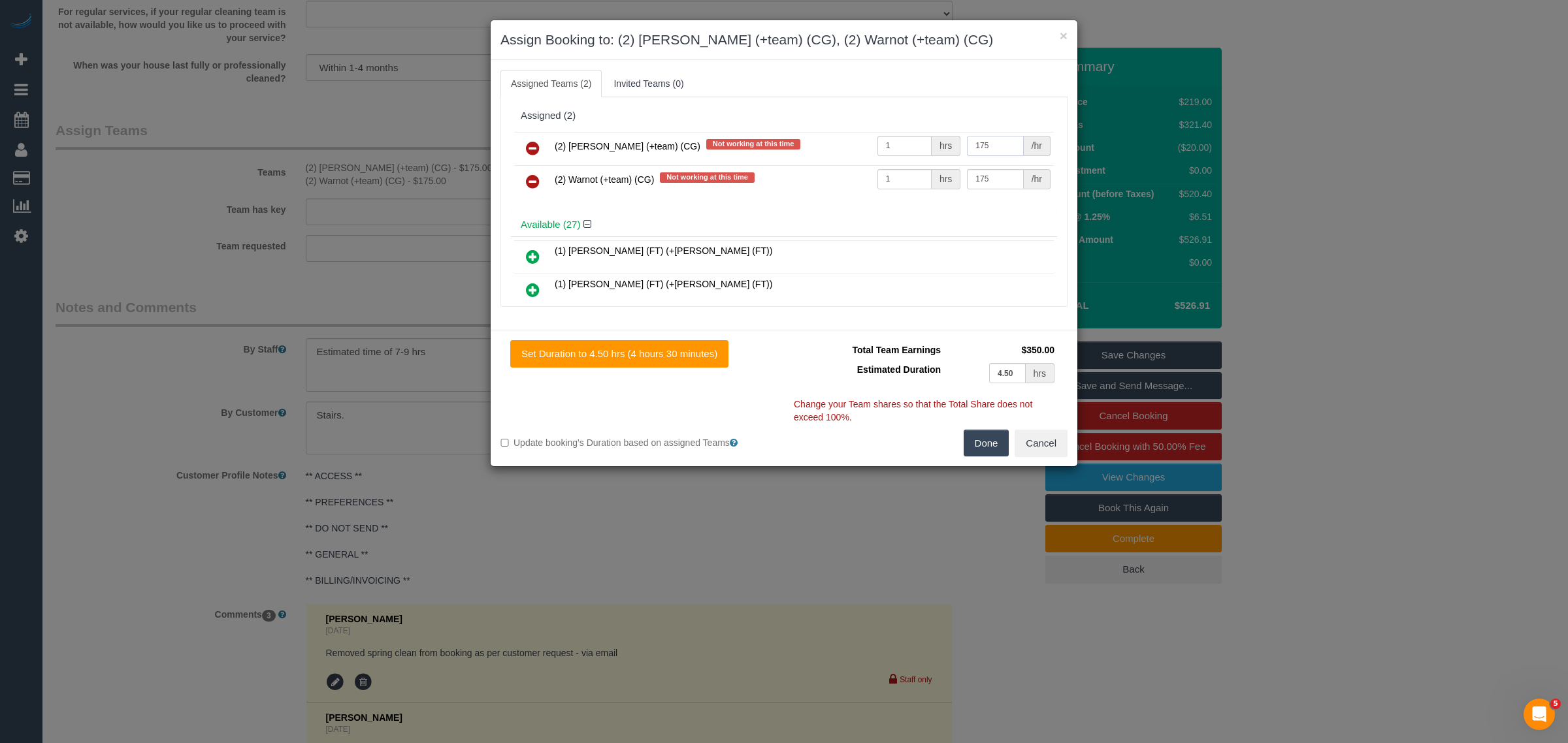
click at [988, 140] on input "175" at bounding box center [995, 145] width 57 height 21
drag, startPoint x: 993, startPoint y: 140, endPoint x: 958, endPoint y: 140, distance: 35.0
click at [967, 140] on input "175" at bounding box center [995, 145] width 57 height 21
paste input "87."
type input "187.5"
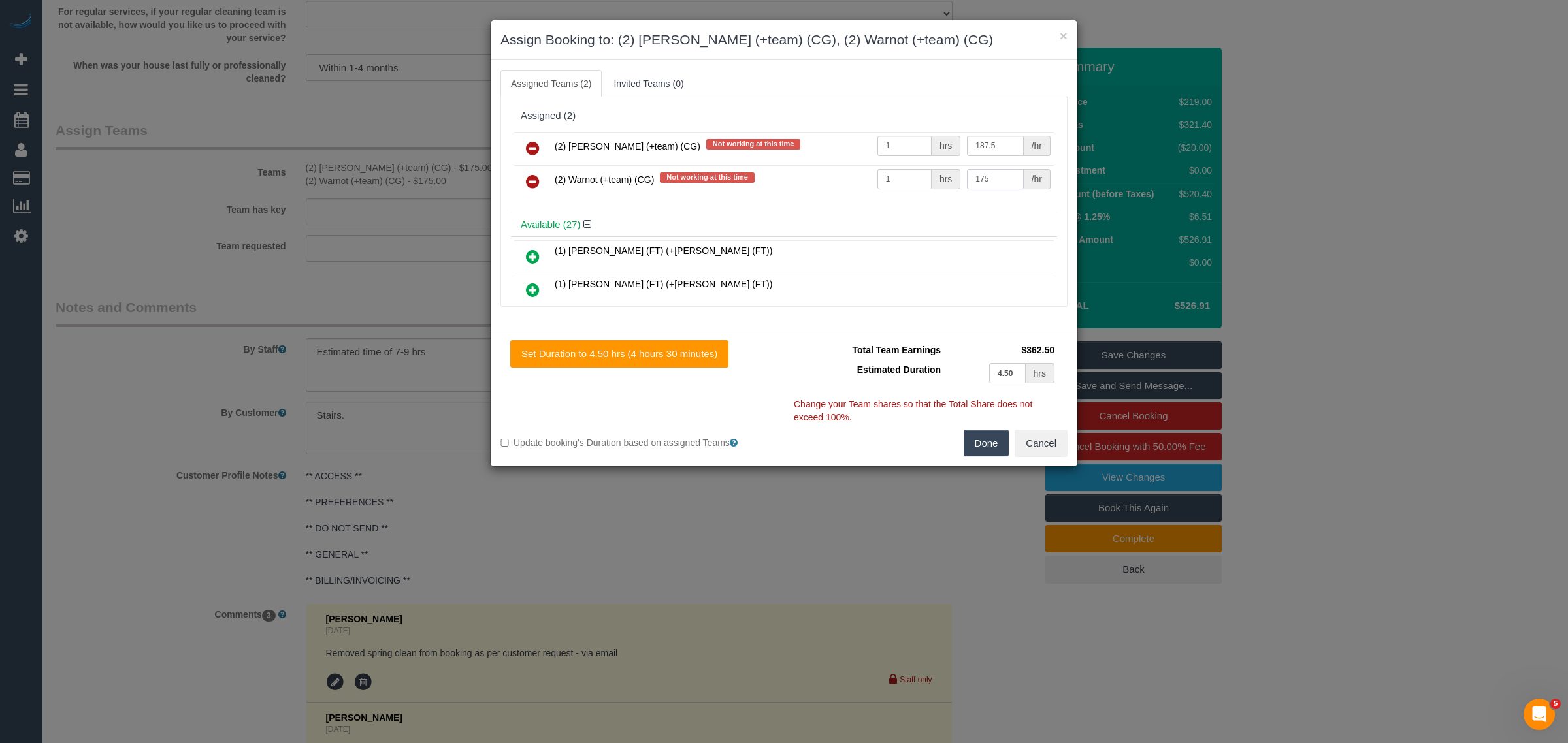
drag, startPoint x: 993, startPoint y: 171, endPoint x: 965, endPoint y: 173, distance: 28.1
click at [967, 173] on input "175" at bounding box center [995, 179] width 57 height 21
paste input "87."
type input "187.5"
click at [978, 436] on button "Done" at bounding box center [986, 443] width 46 height 27
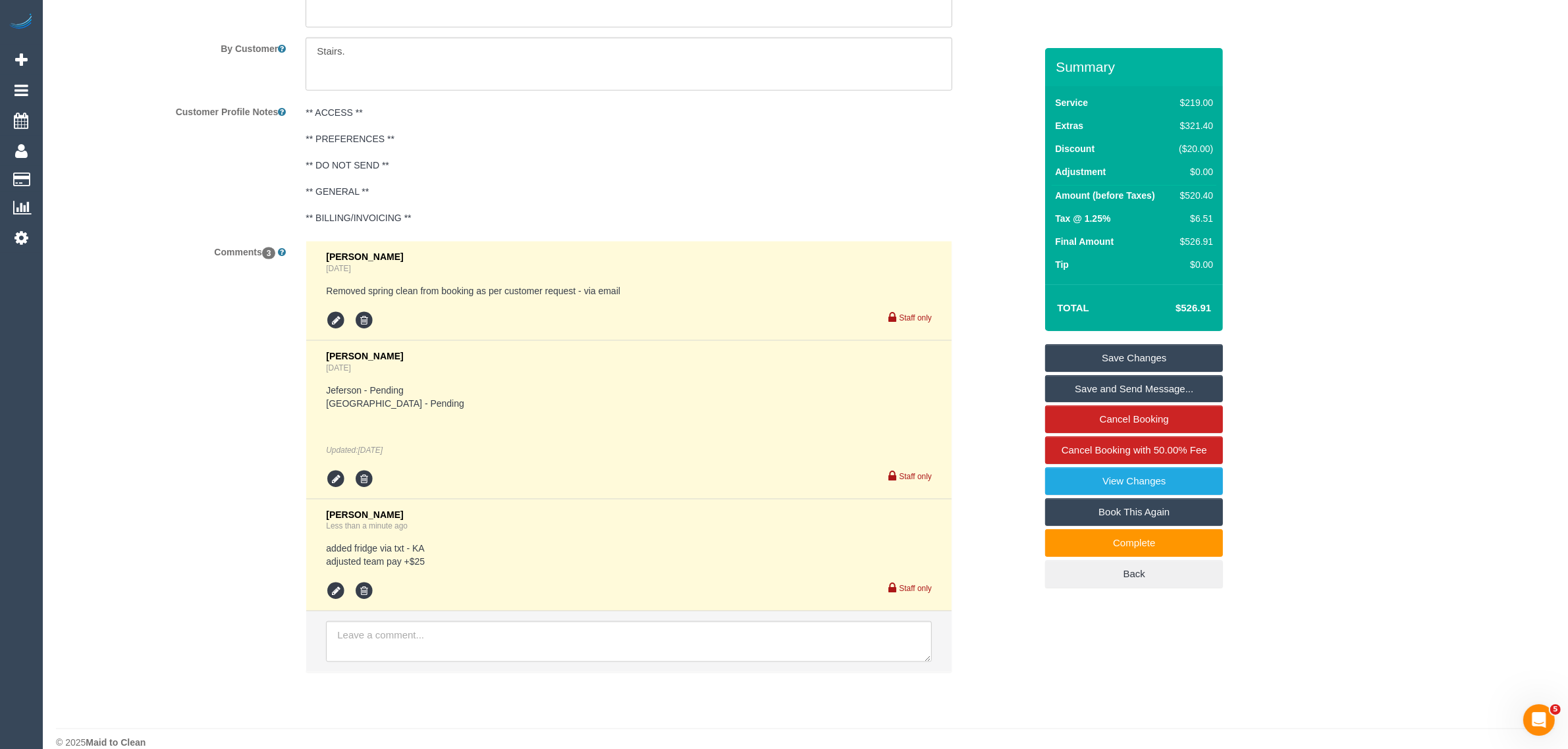
scroll to position [2310, 0]
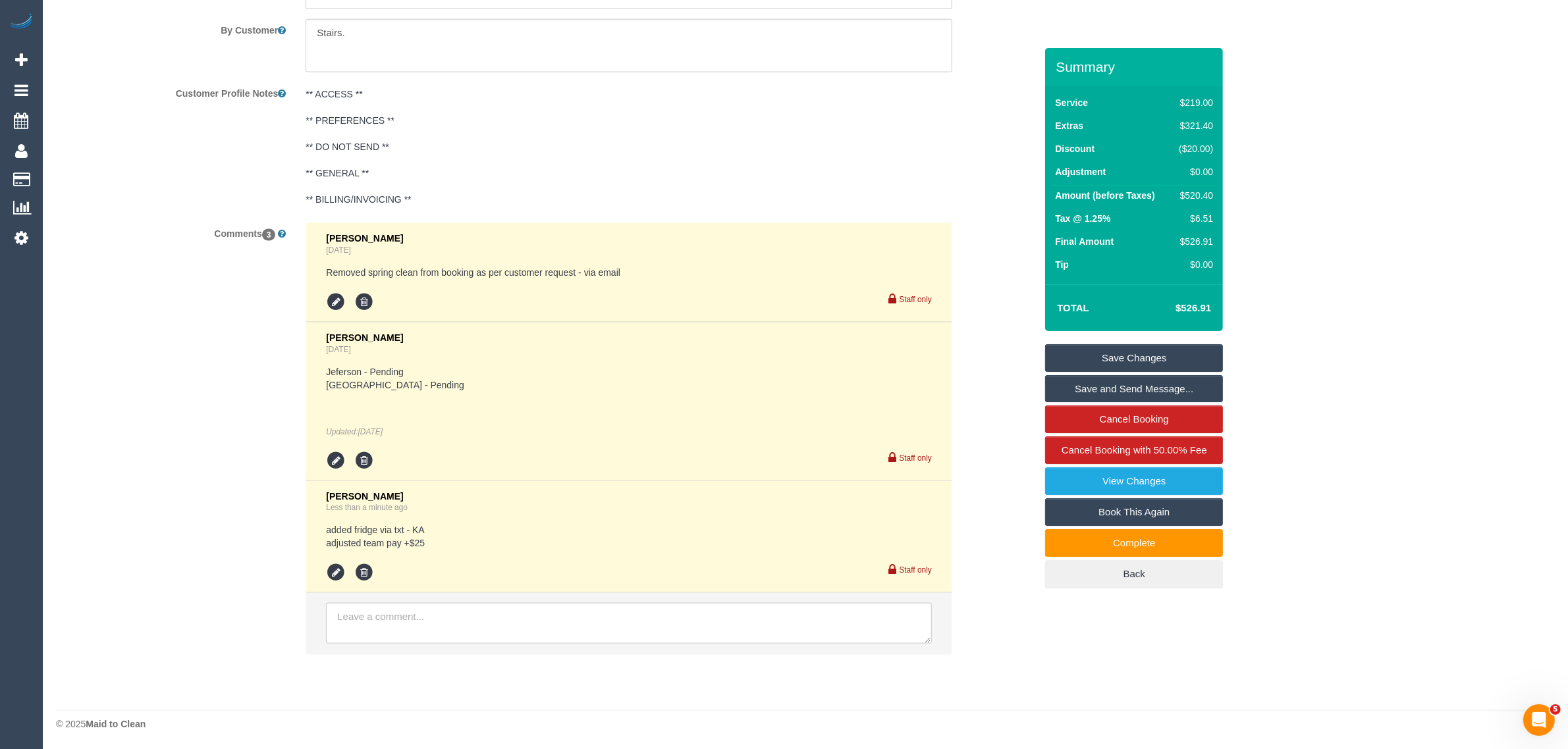
click at [1078, 365] on link "Save Changes" at bounding box center [1134, 358] width 178 height 28
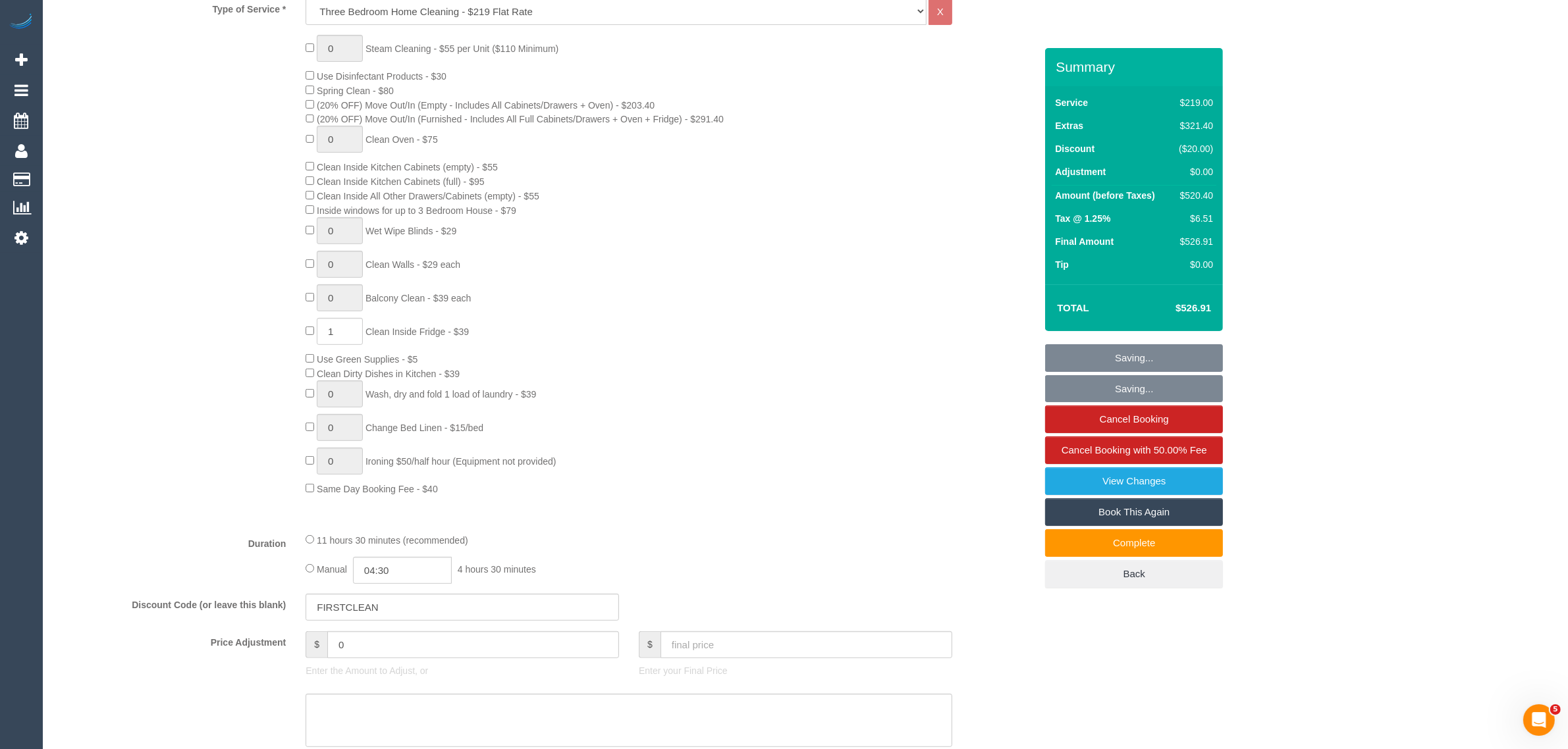
scroll to position [5, 0]
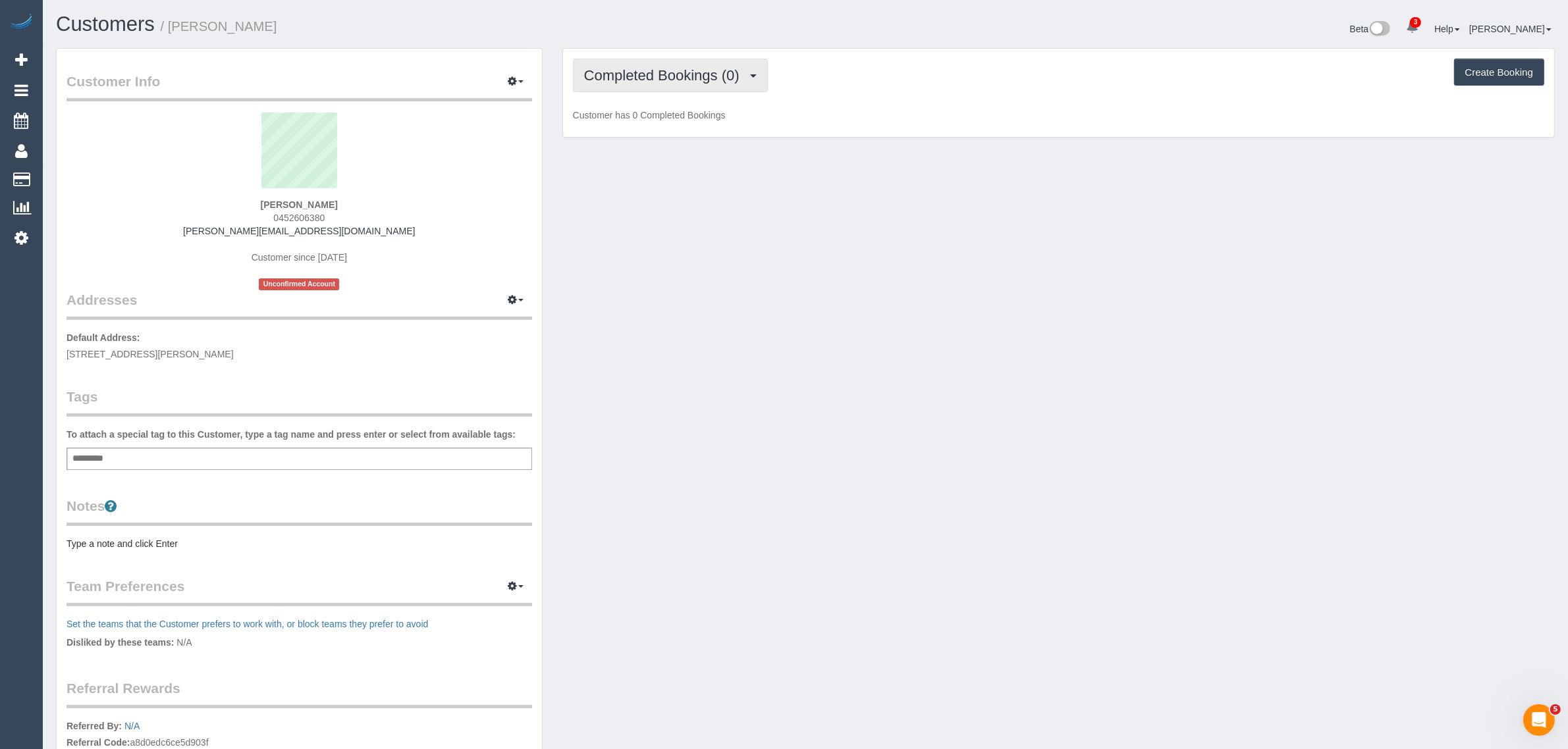
click at [694, 83] on button "Completed Bookings (0)" at bounding box center [670, 76] width 195 height 33
drag, startPoint x: 669, startPoint y: 116, endPoint x: 679, endPoint y: 117, distance: 10.0
click at [669, 116] on link "Upcoming Bookings (1)" at bounding box center [642, 122] width 137 height 17
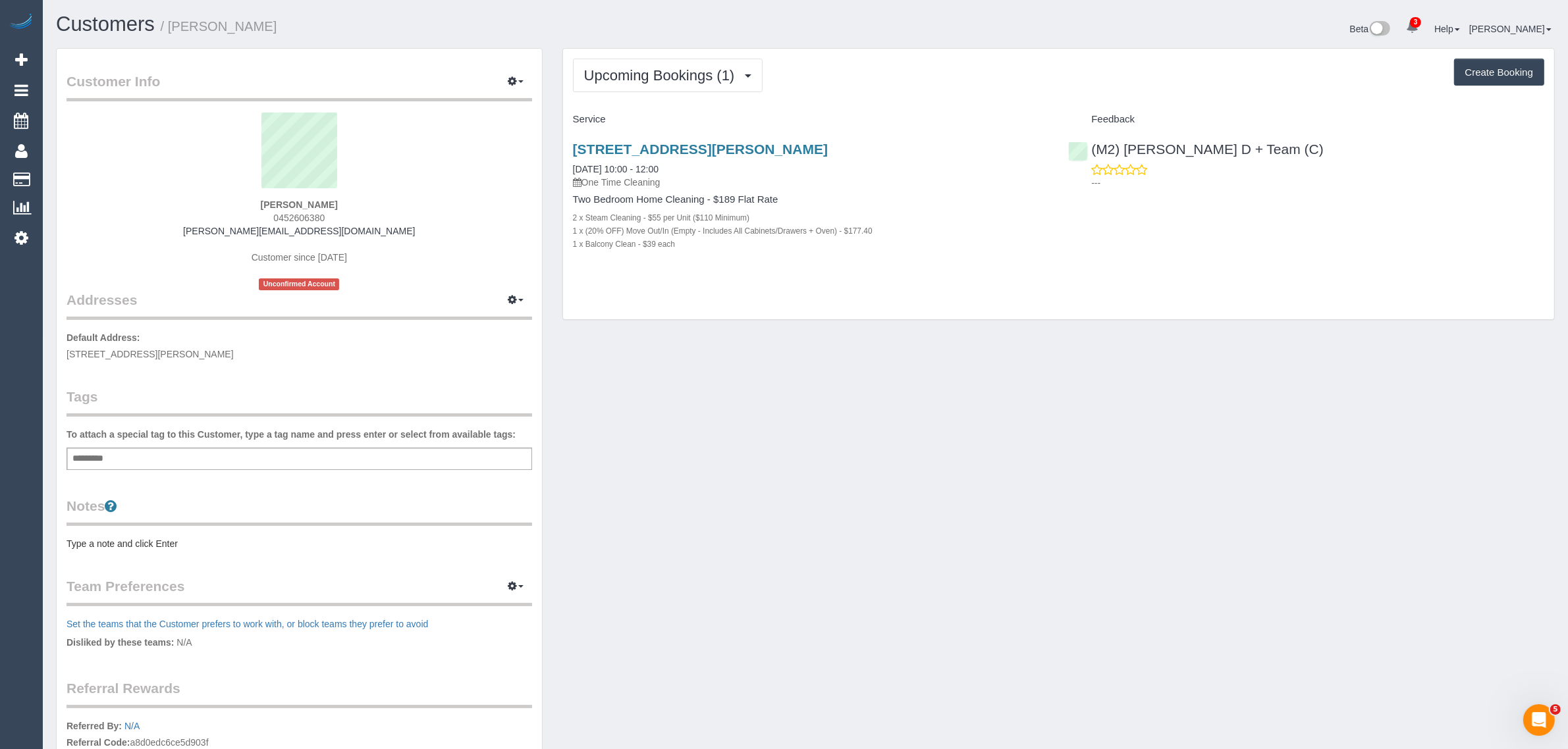
drag, startPoint x: 683, startPoint y: 244, endPoint x: 571, endPoint y: 242, distance: 112.0
click at [571, 242] on div "[STREET_ADDRESS][PERSON_NAME] [DATE] 10:00 - 12:00 One Time Cleaning Two Bedroo…" at bounding box center [811, 203] width 496 height 147
copy small "1 x Balcony Clean - $39 each"
click at [712, 252] on div "[STREET_ADDRESS][PERSON_NAME] [DATE] 10:00 - 12:00 One Time Cleaning Two Bedroo…" at bounding box center [811, 203] width 496 height 147
drag, startPoint x: 692, startPoint y: 238, endPoint x: 552, endPoint y: 213, distance: 142.2
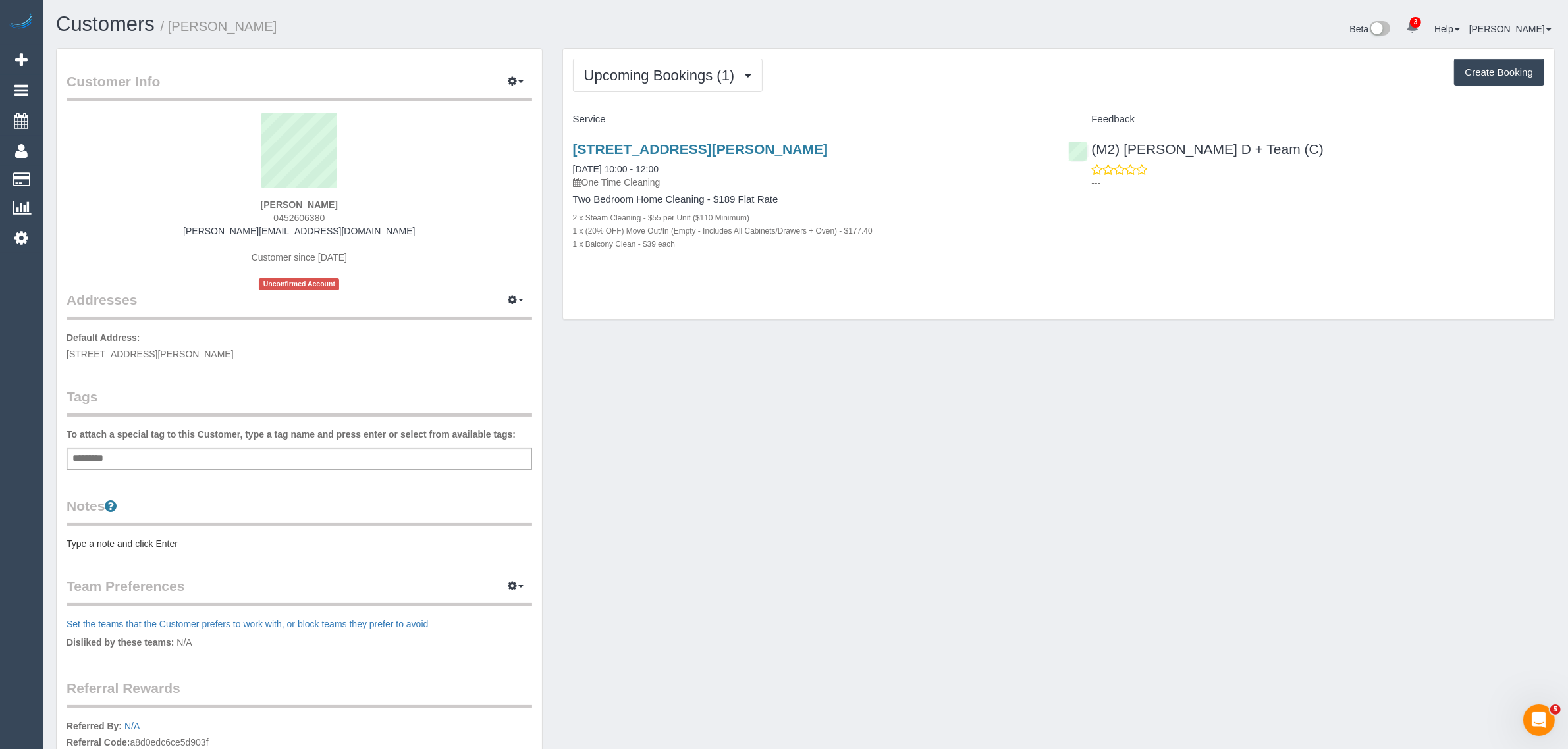
click at [552, 213] on div "Upcoming Bookings (1) Completed Bookings (0) Upcoming Bookings (1) Cancelled Bo…" at bounding box center [1058, 191] width 1012 height 285
copy div "2 x Steam Cleaning - $55 per Unit ($110 Minimum) 1 x (20% OFF) Move Out/In (Emp…"
drag, startPoint x: 687, startPoint y: 162, endPoint x: 573, endPoint y: 159, distance: 114.0
click at [573, 159] on div "[STREET_ADDRESS][PERSON_NAME] [DATE] 10:00 - 12:00 One Time Cleaning" at bounding box center [811, 165] width 476 height 47
copy link "[DATE] 10:00 - 12:00"
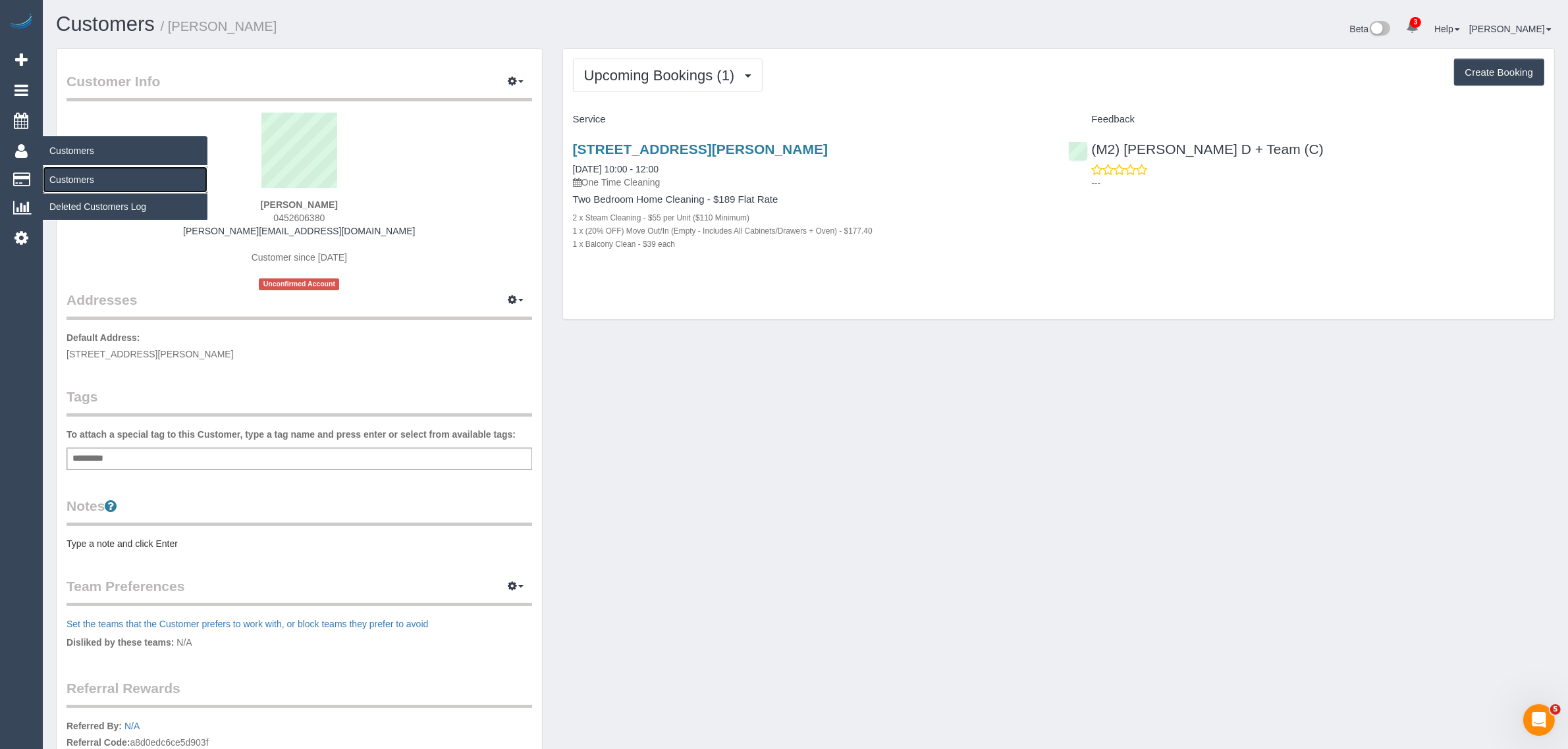
click at [68, 169] on link "Customers" at bounding box center [124, 179] width 164 height 27
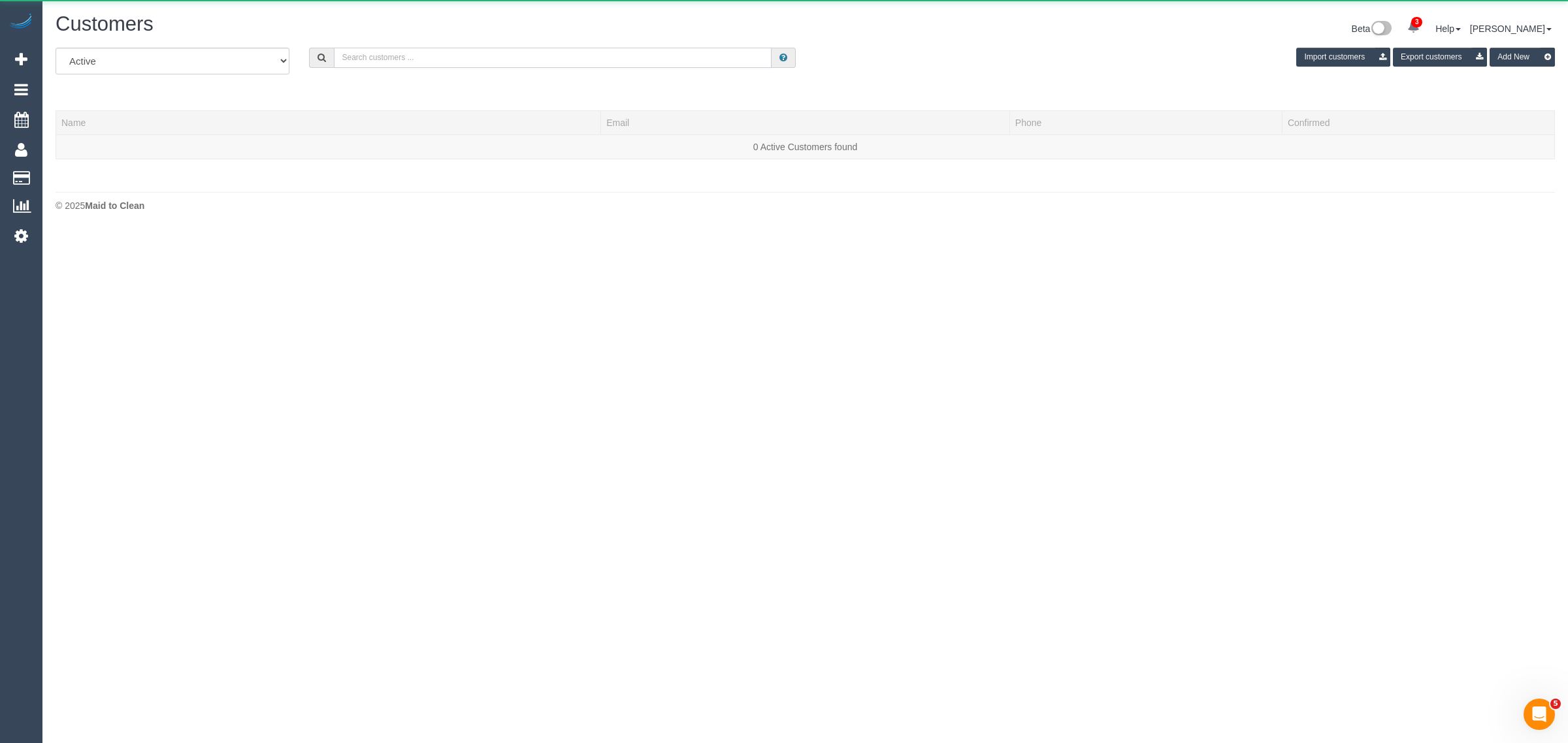
click at [392, 48] on input "text" at bounding box center [553, 58] width 437 height 21
paste input "Omerul Gunduz"
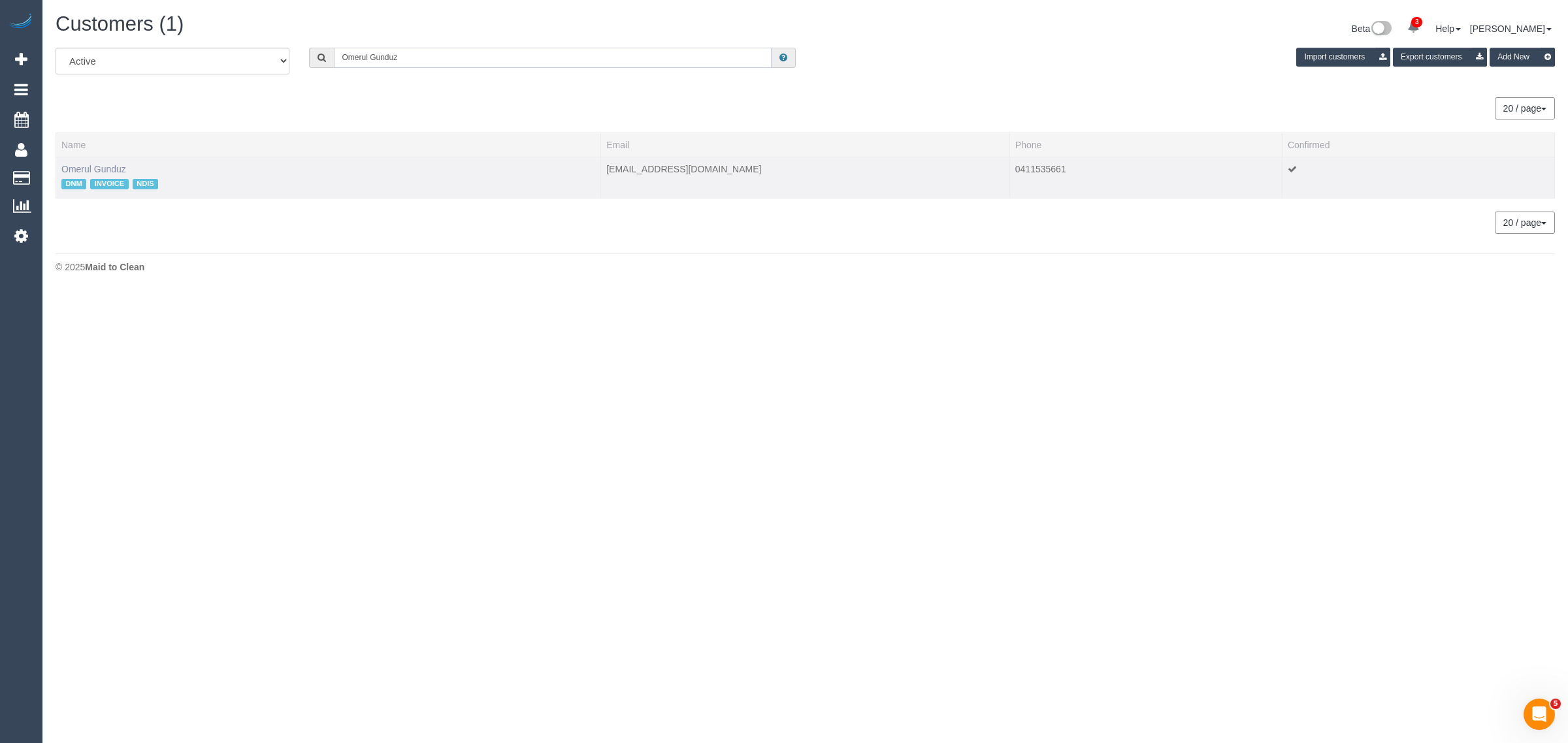
type input "Omerul Gunduz"
click at [103, 165] on link "Omerul Gunduz" at bounding box center [94, 169] width 64 height 11
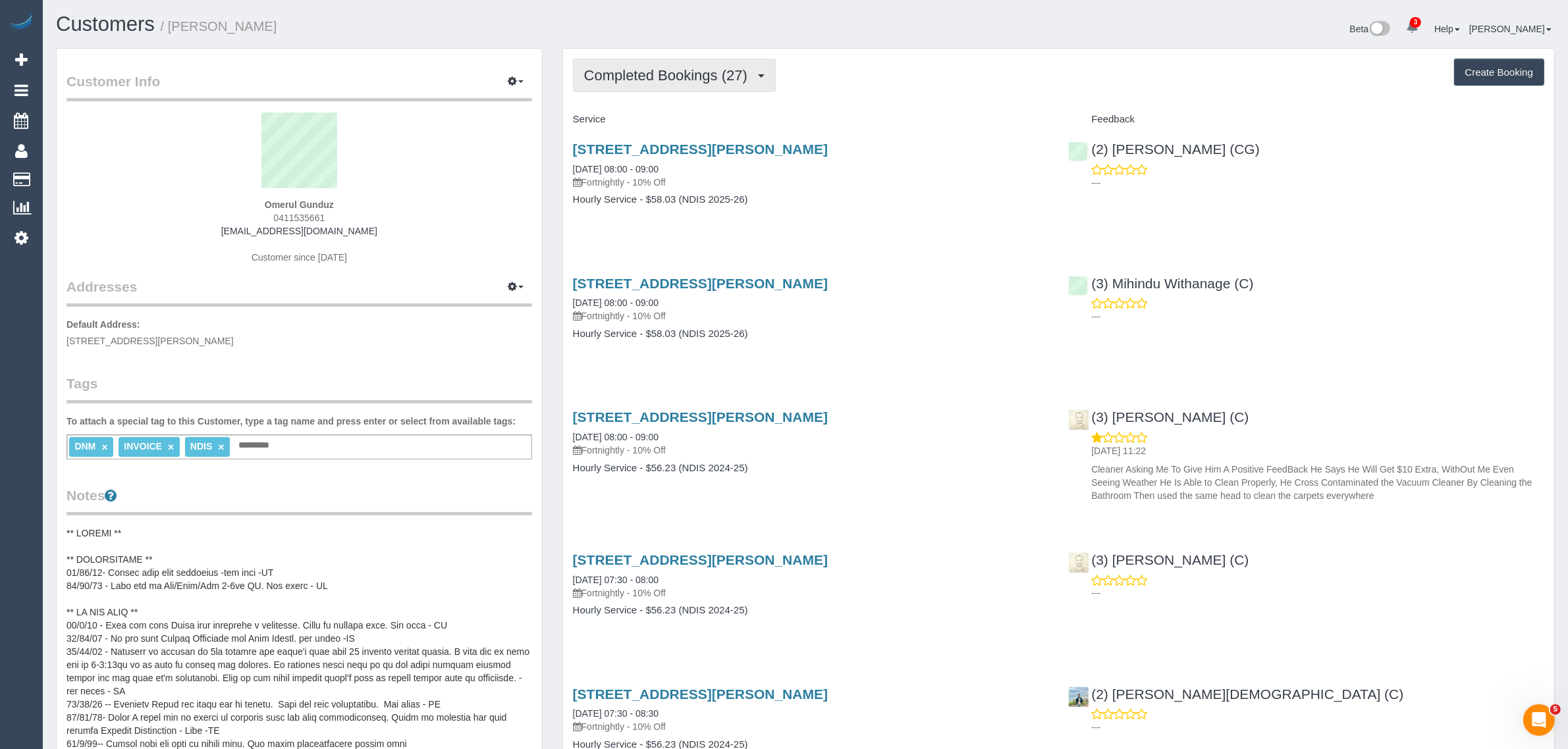
click at [679, 81] on span "Completed Bookings (27)" at bounding box center [668, 75] width 170 height 17
click at [679, 122] on link "Upcoming Bookings (11)" at bounding box center [645, 122] width 143 height 17
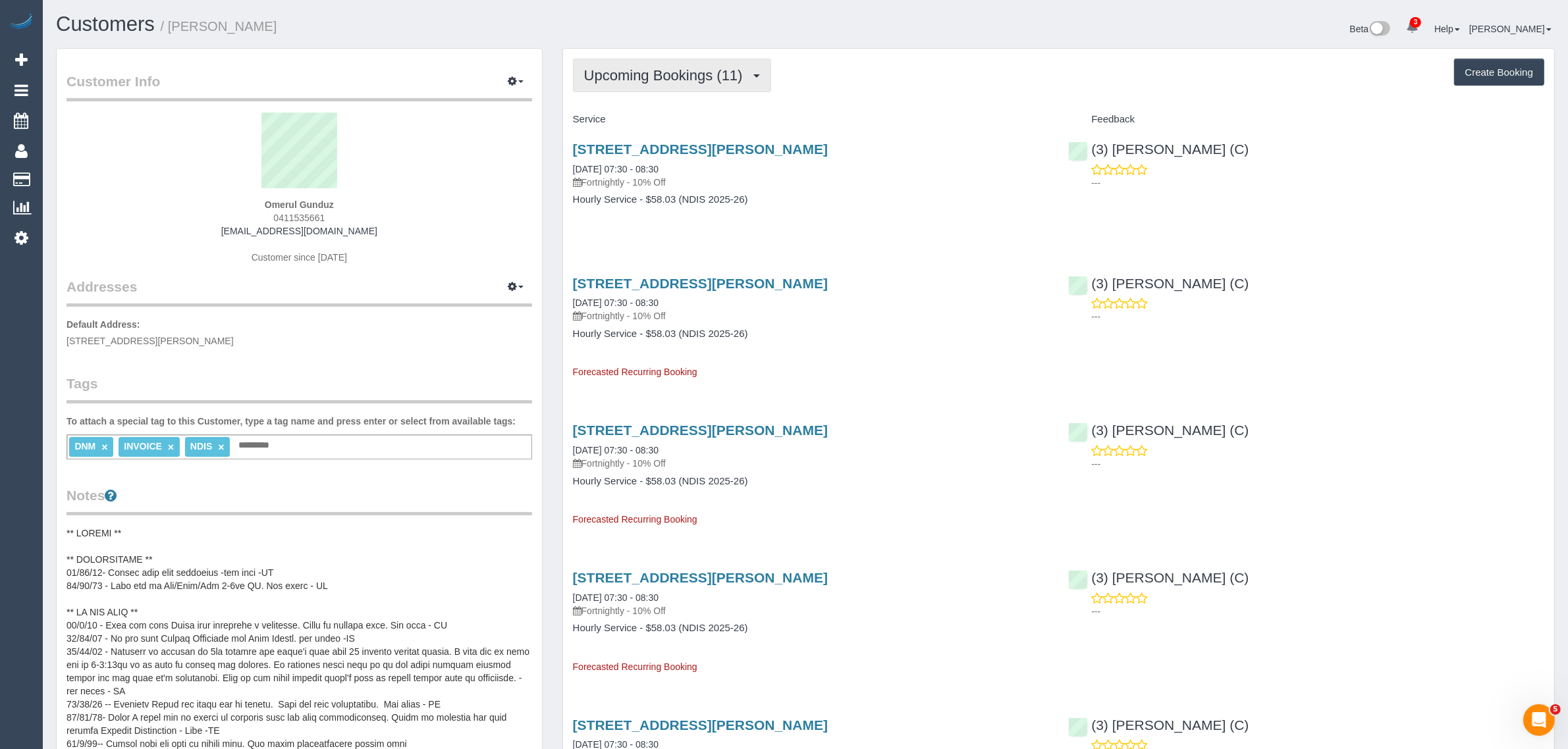
click at [646, 75] on span "Upcoming Bookings (11)" at bounding box center [666, 75] width 165 height 17
click at [616, 122] on link "Upcoming Bookings (11)" at bounding box center [645, 122] width 143 height 17
click at [631, 165] on link "03/09/2025 07:30 - 08:30" at bounding box center [615, 169] width 86 height 11
drag, startPoint x: 582, startPoint y: 166, endPoint x: 685, endPoint y: 172, distance: 103.2
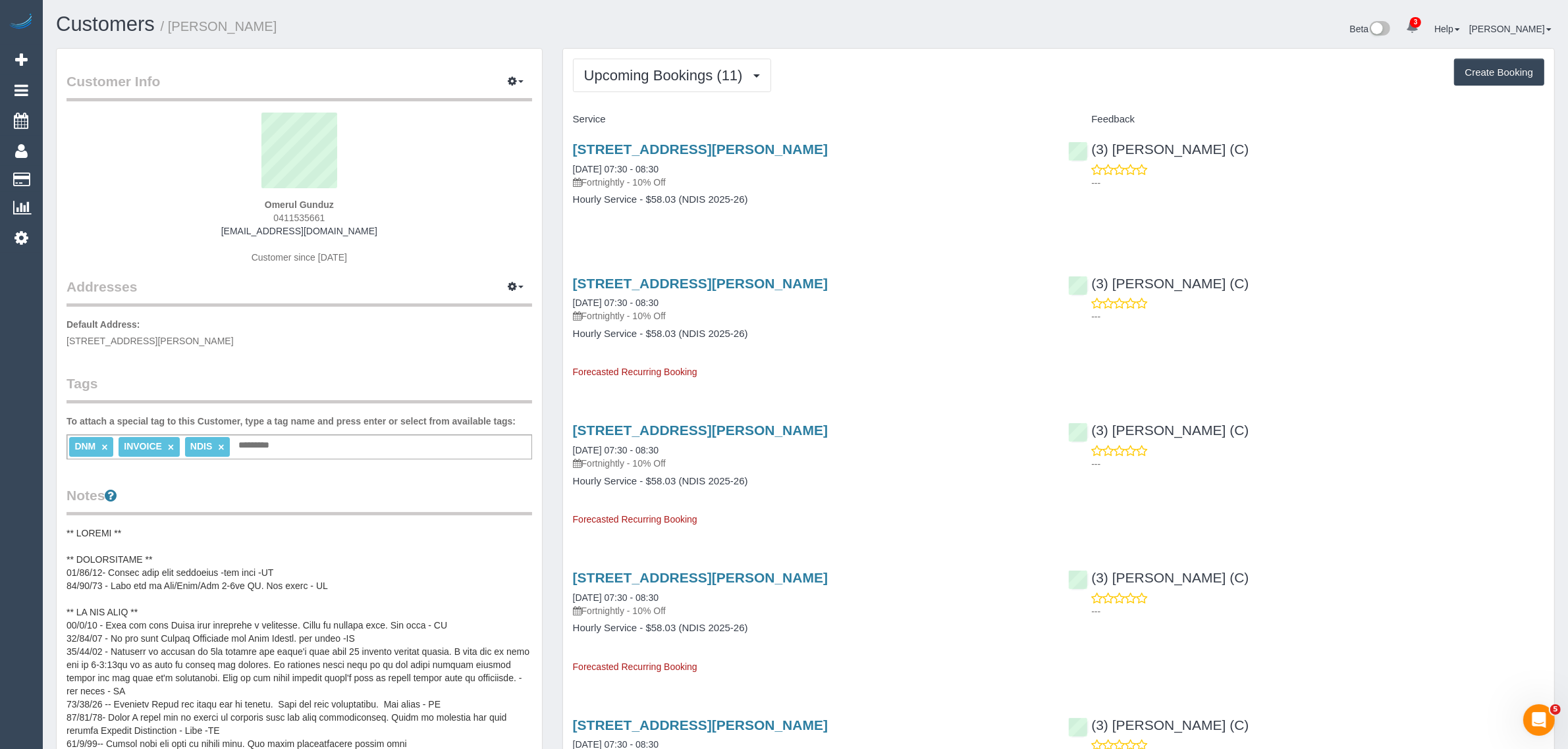
click at [685, 172] on div "2 Mcpherson Street, Brunswick, VIC 3056 03/09/2025 07:30 - 08:30 Fortnightly - …" at bounding box center [811, 180] width 496 height 101
copy link "03/09/2025 07:30 - 08:30"
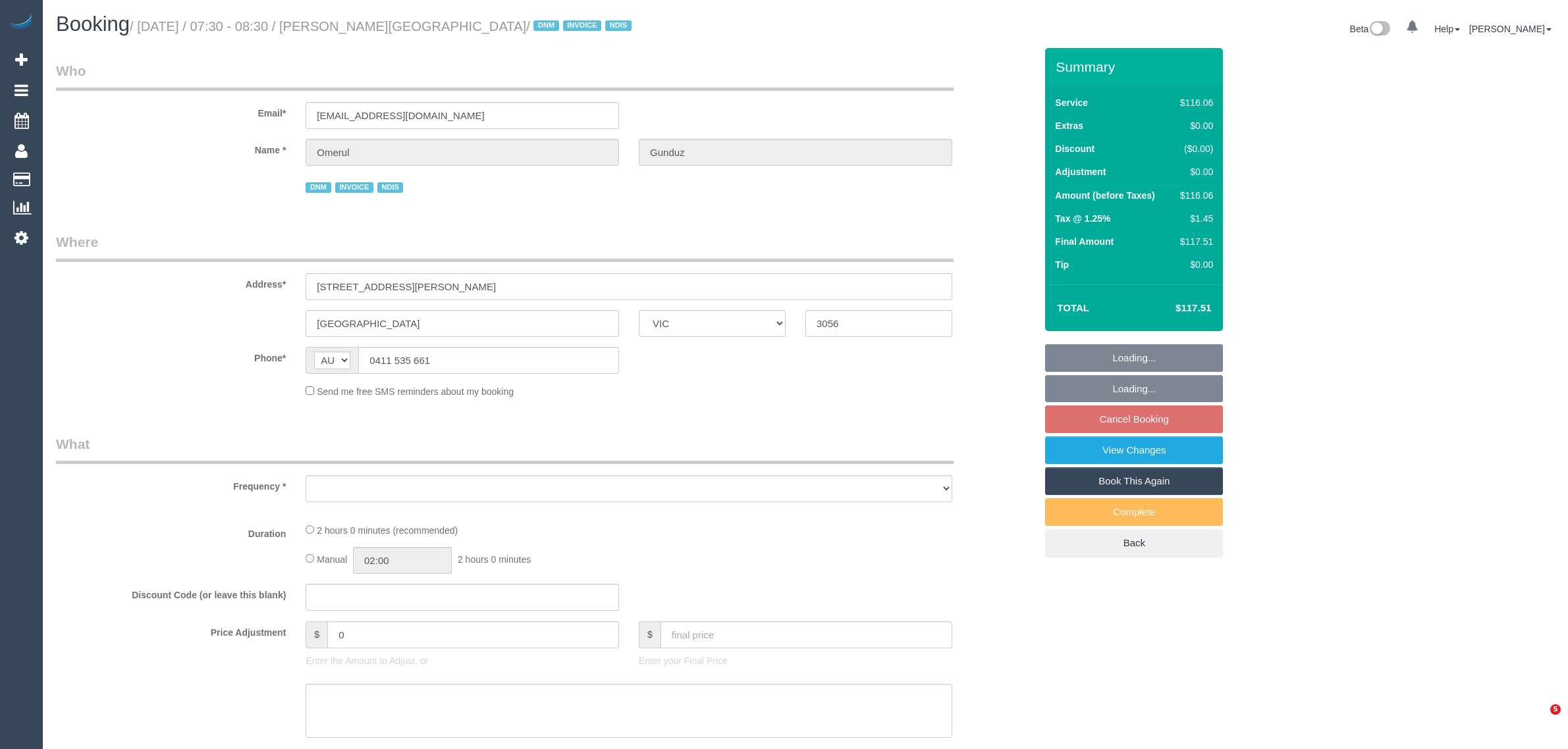
select select "VIC"
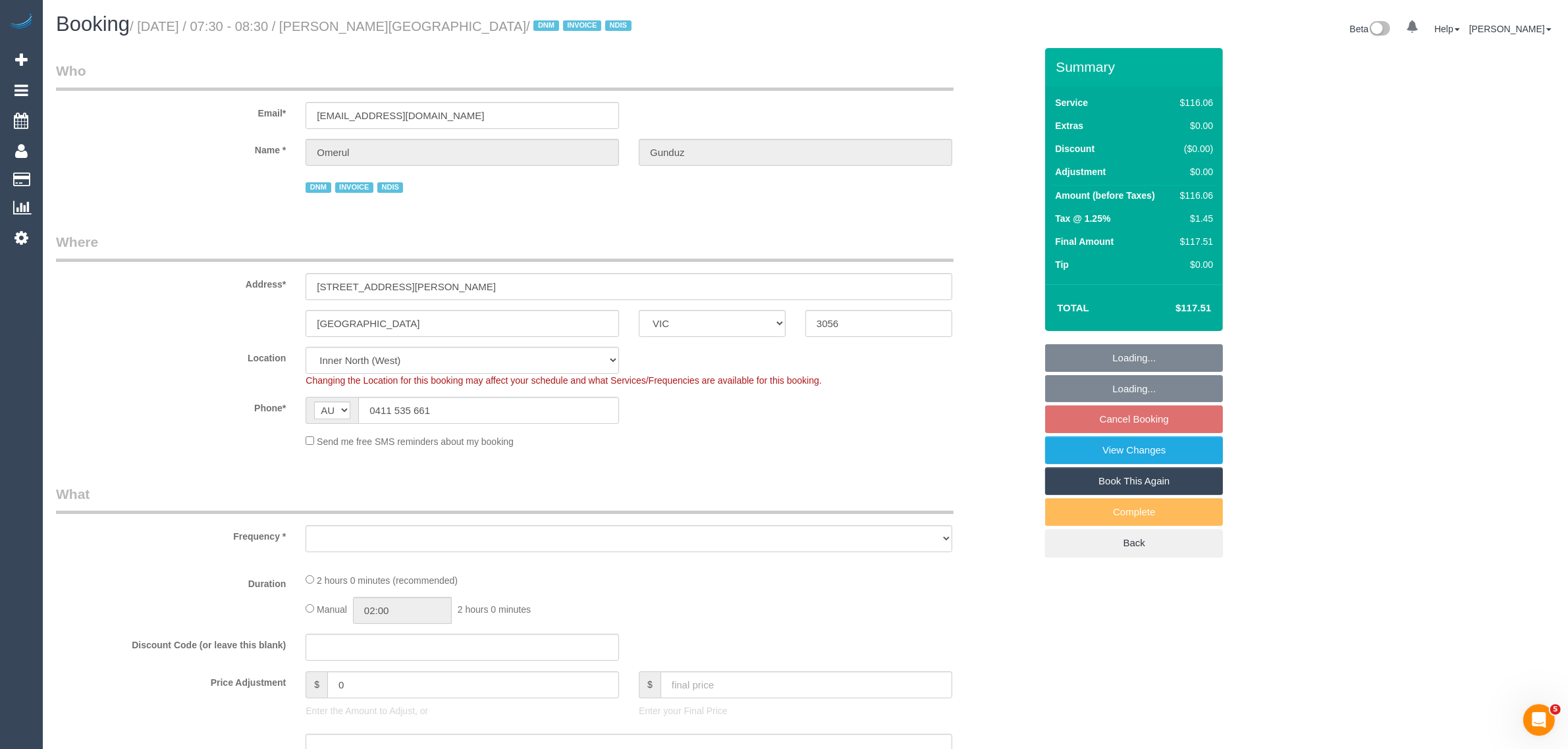
select select "object:784"
select select "number:28"
select select "number:14"
select select "number:19"
select select "number:23"
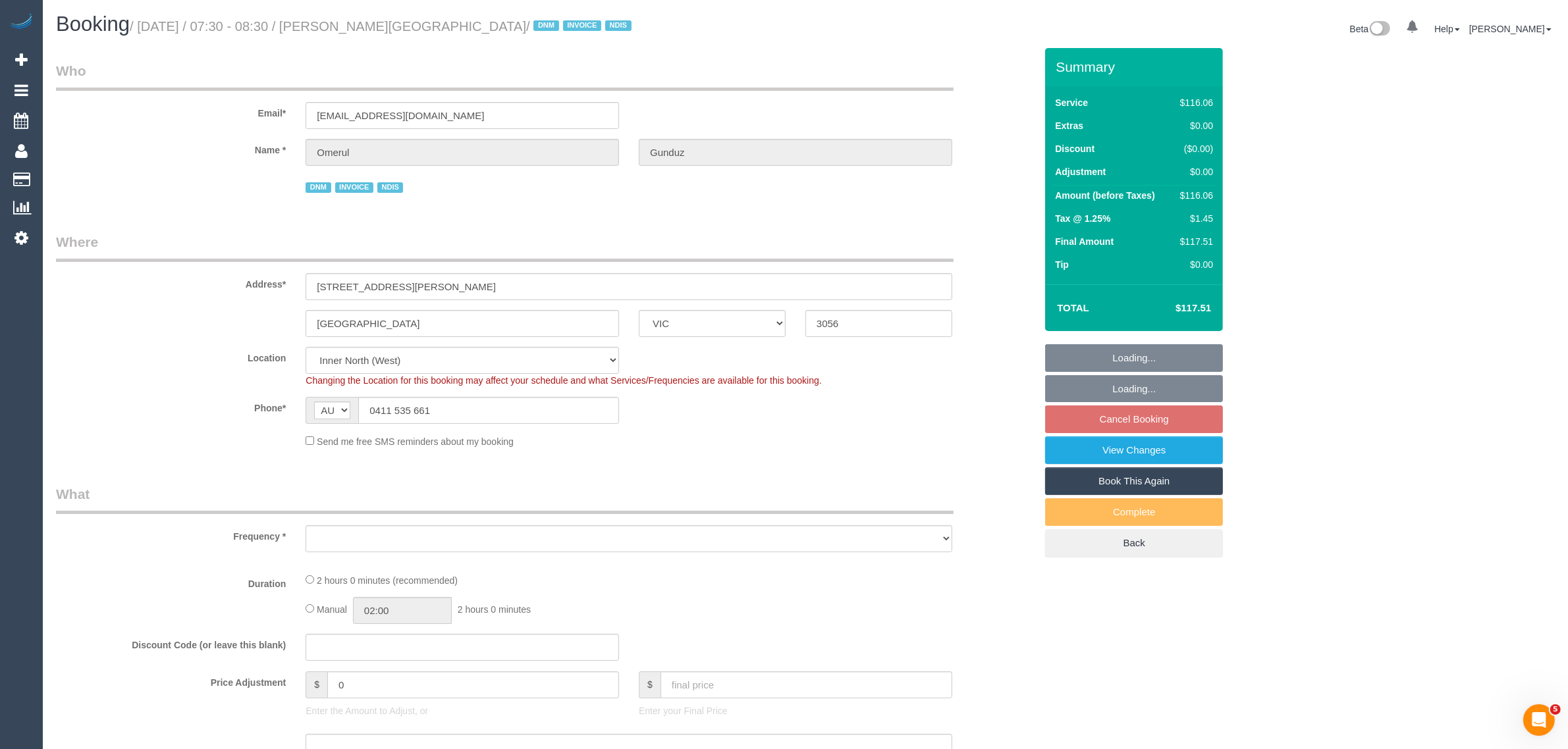
select select "number:35"
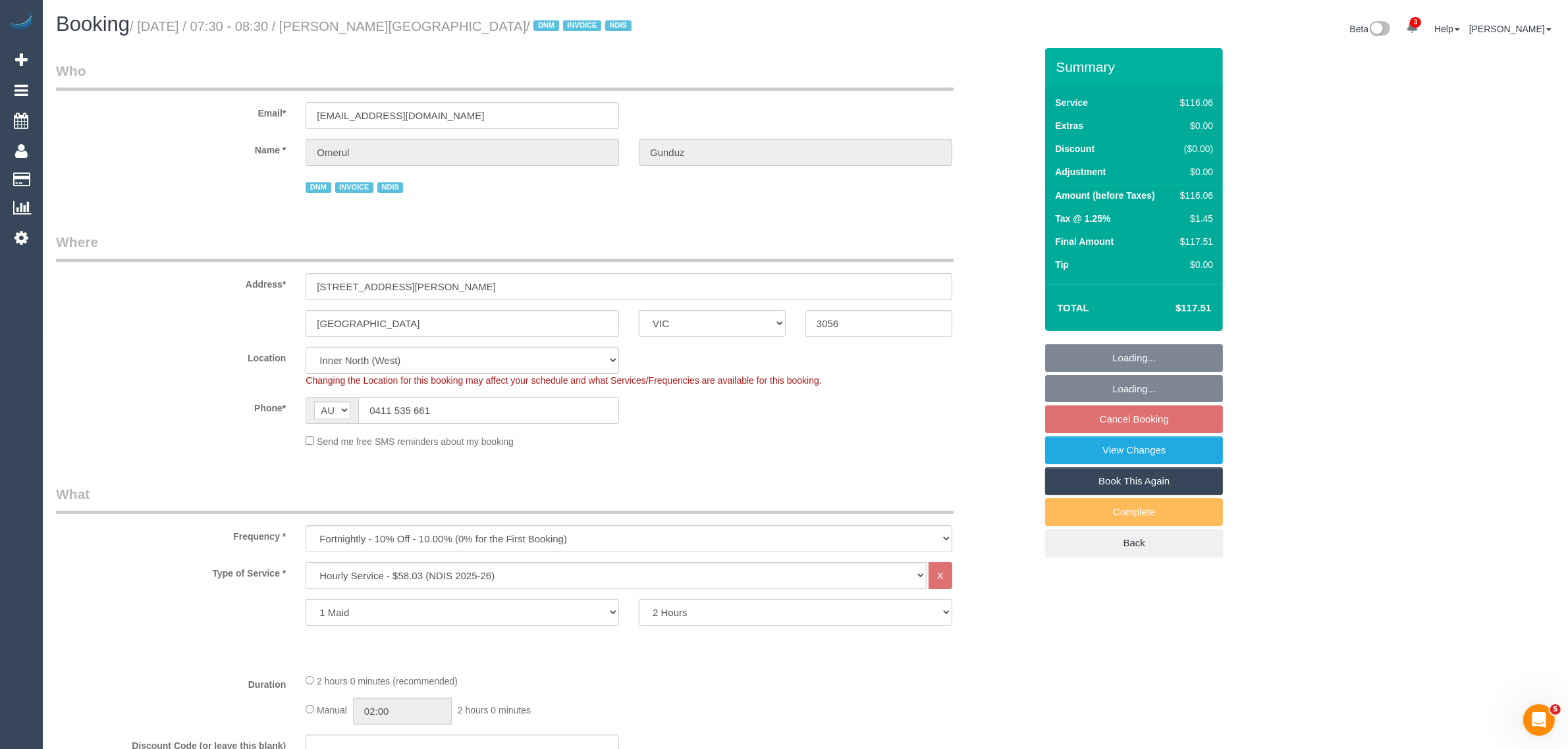
select select "object:1652"
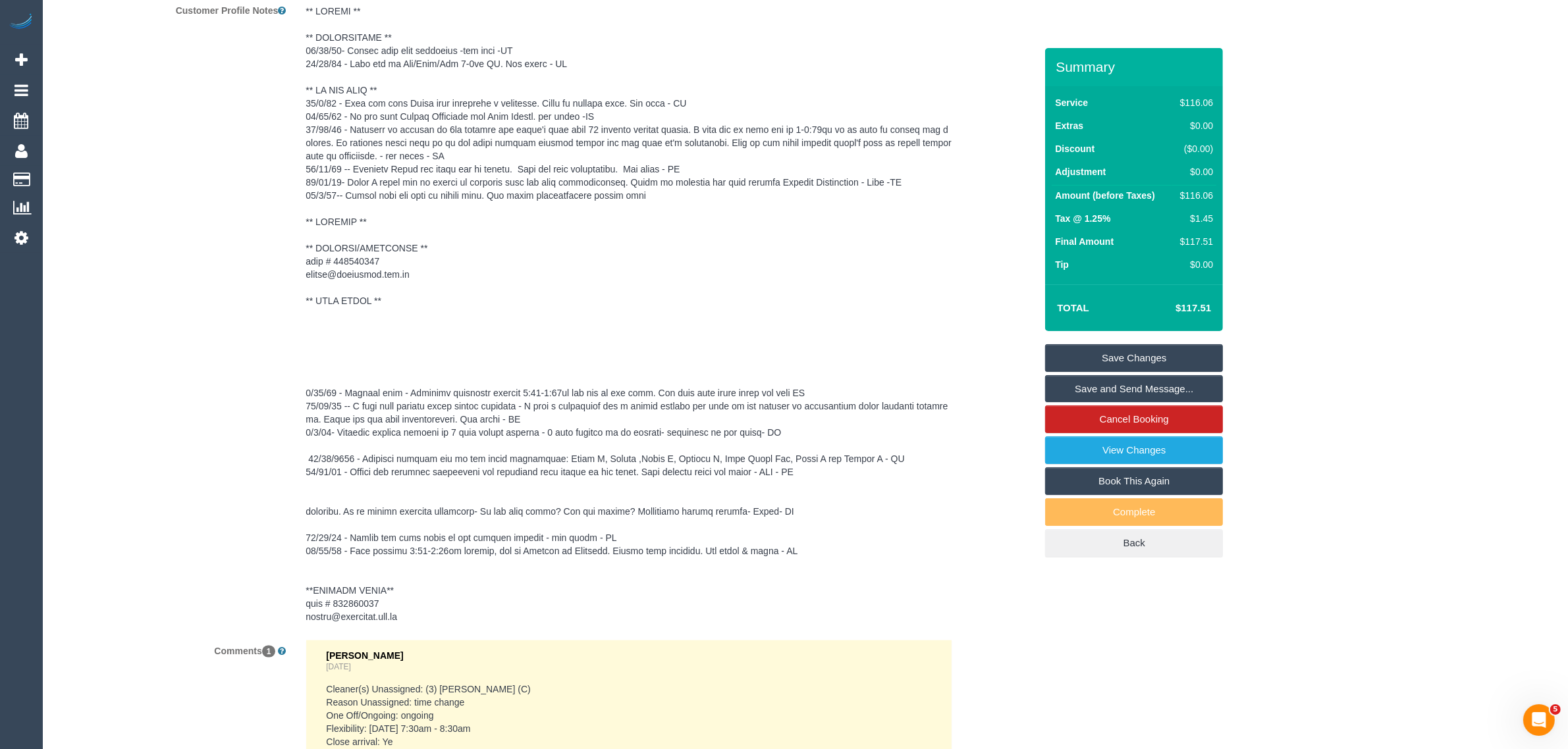
scroll to position [1975, 0]
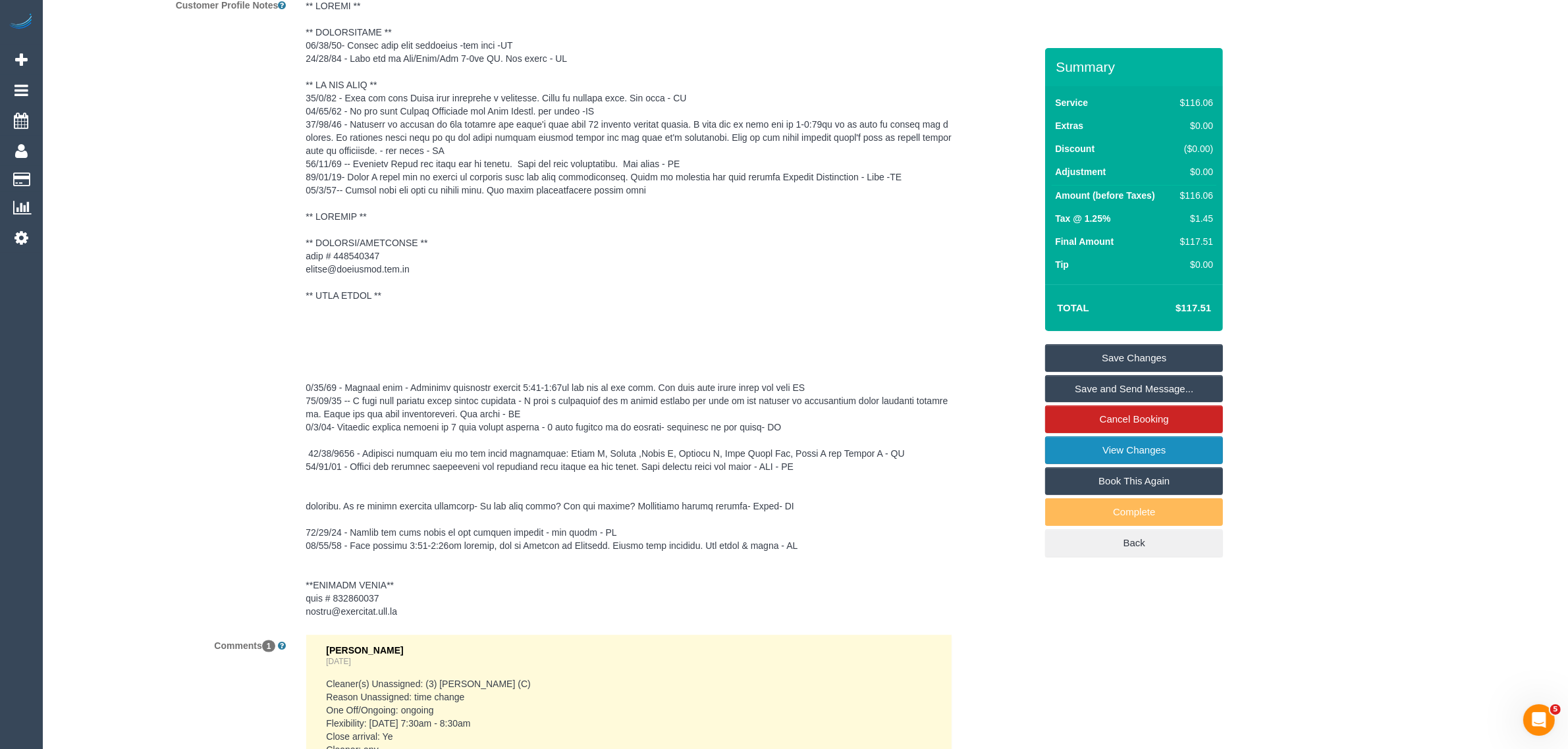
click at [1082, 442] on link "View Changes" at bounding box center [1134, 451] width 178 height 28
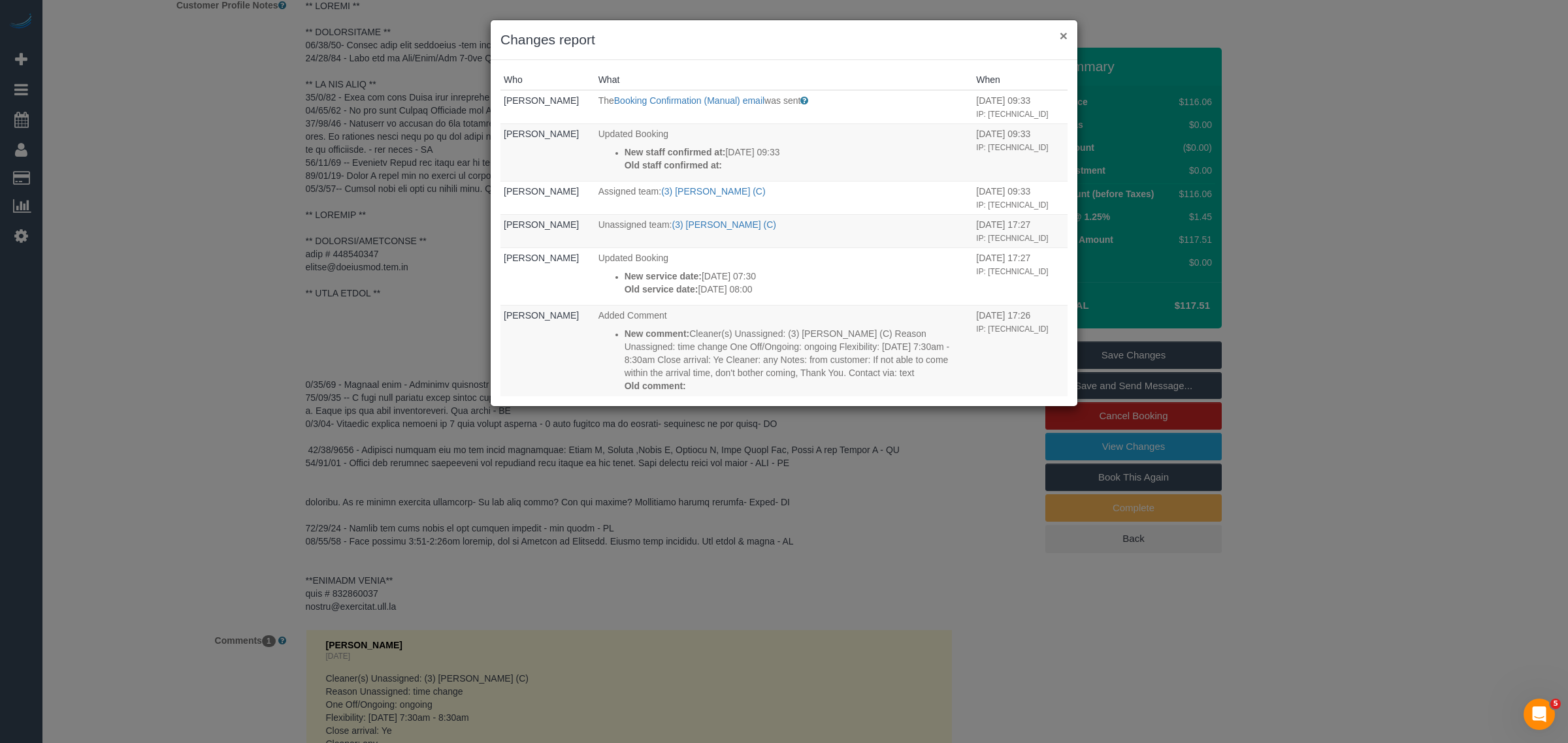
click at [1061, 31] on button "×" at bounding box center [1063, 35] width 8 height 14
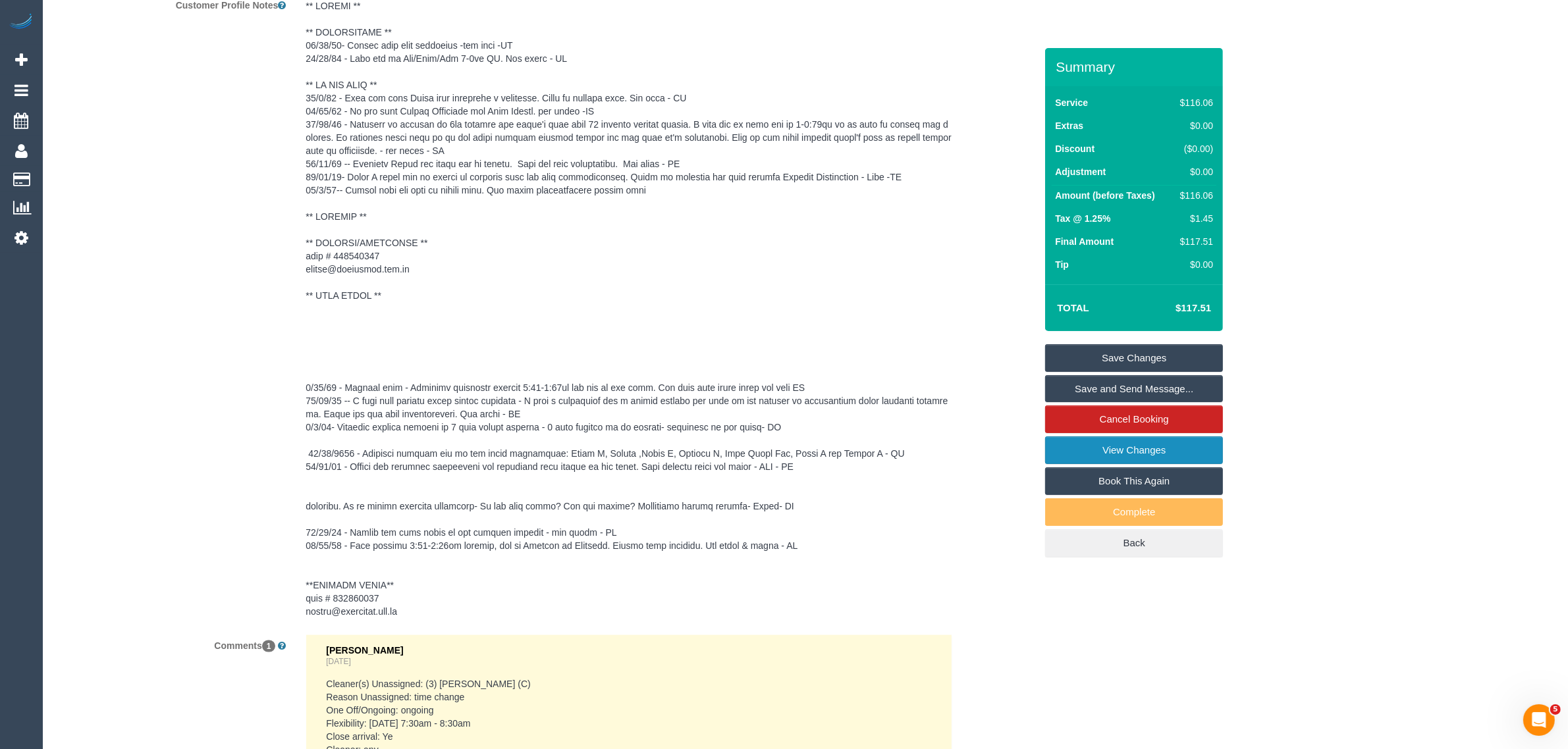
click at [1107, 448] on link "View Changes" at bounding box center [1134, 451] width 178 height 28
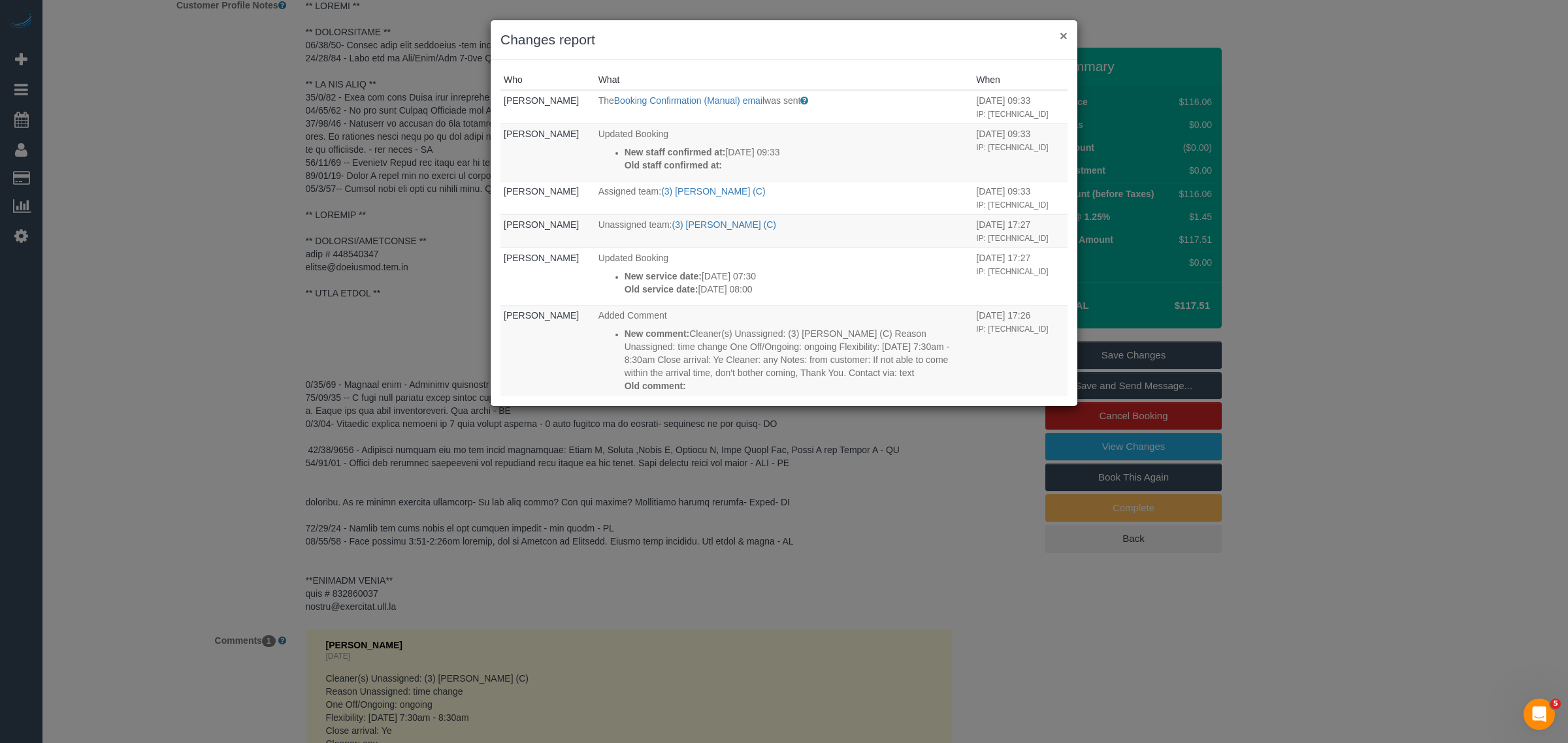
click at [1062, 30] on button "×" at bounding box center [1063, 35] width 8 height 14
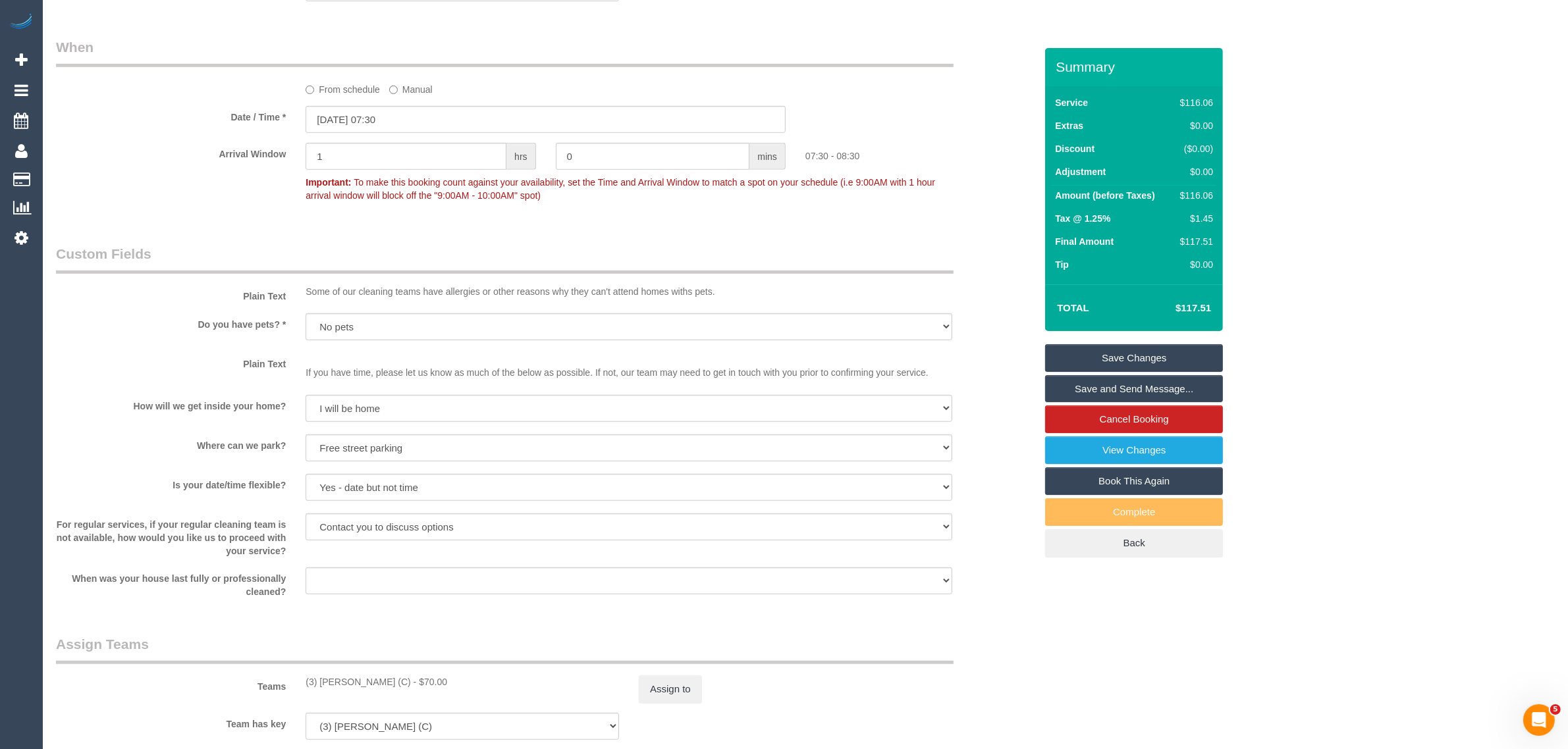
scroll to position [0, 0]
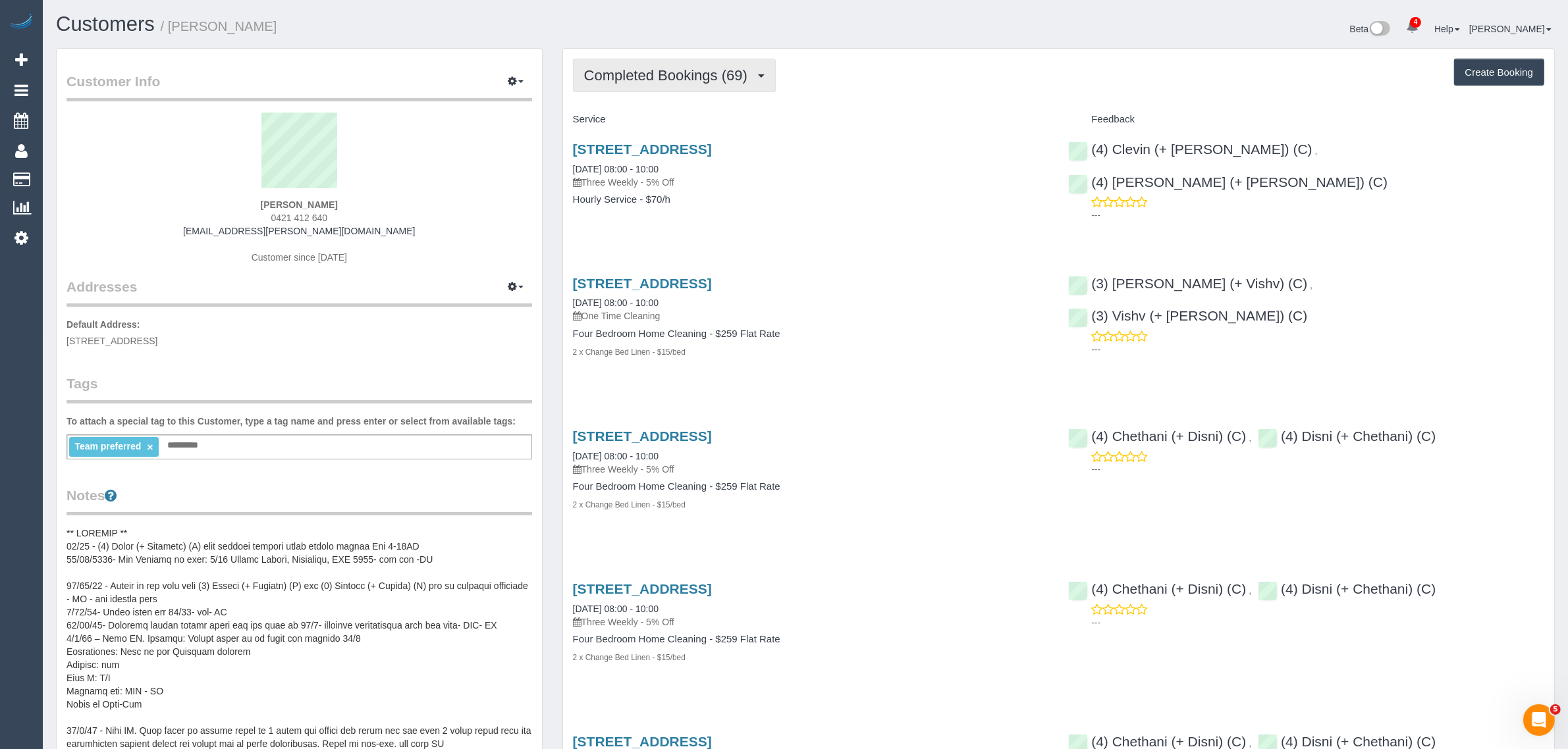
click at [677, 73] on span "Completed Bookings (69)" at bounding box center [668, 75] width 170 height 17
click at [633, 122] on link "Upcoming Bookings (12)" at bounding box center [645, 122] width 143 height 17
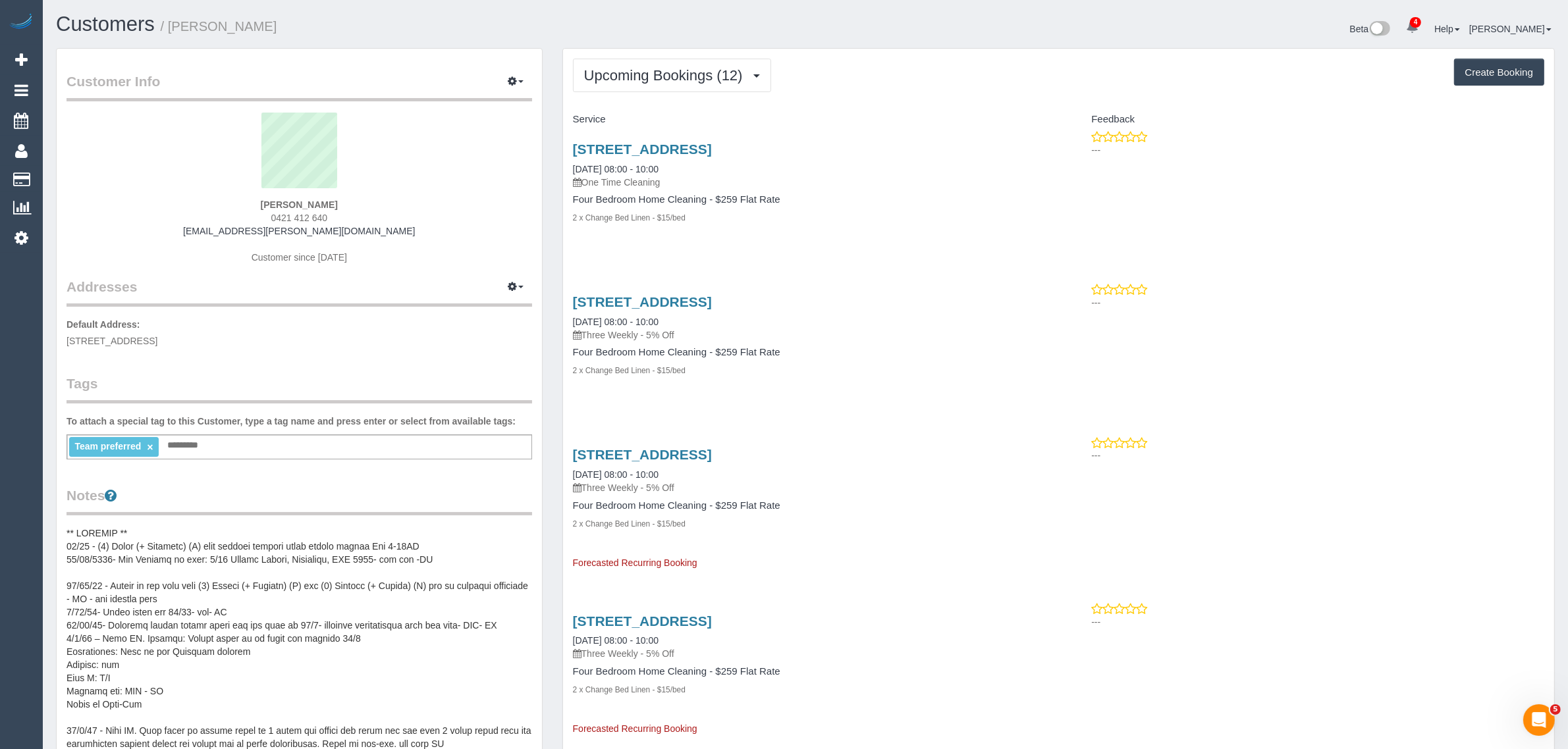
drag, startPoint x: 596, startPoint y: 158, endPoint x: 680, endPoint y: 160, distance: 84.0
click at [680, 160] on div "[STREET_ADDRESS] [DATE] 08:00 - 10:00 One Time Cleaning" at bounding box center [811, 165] width 476 height 47
copy link "[DATE] 08:00 - 10:00"
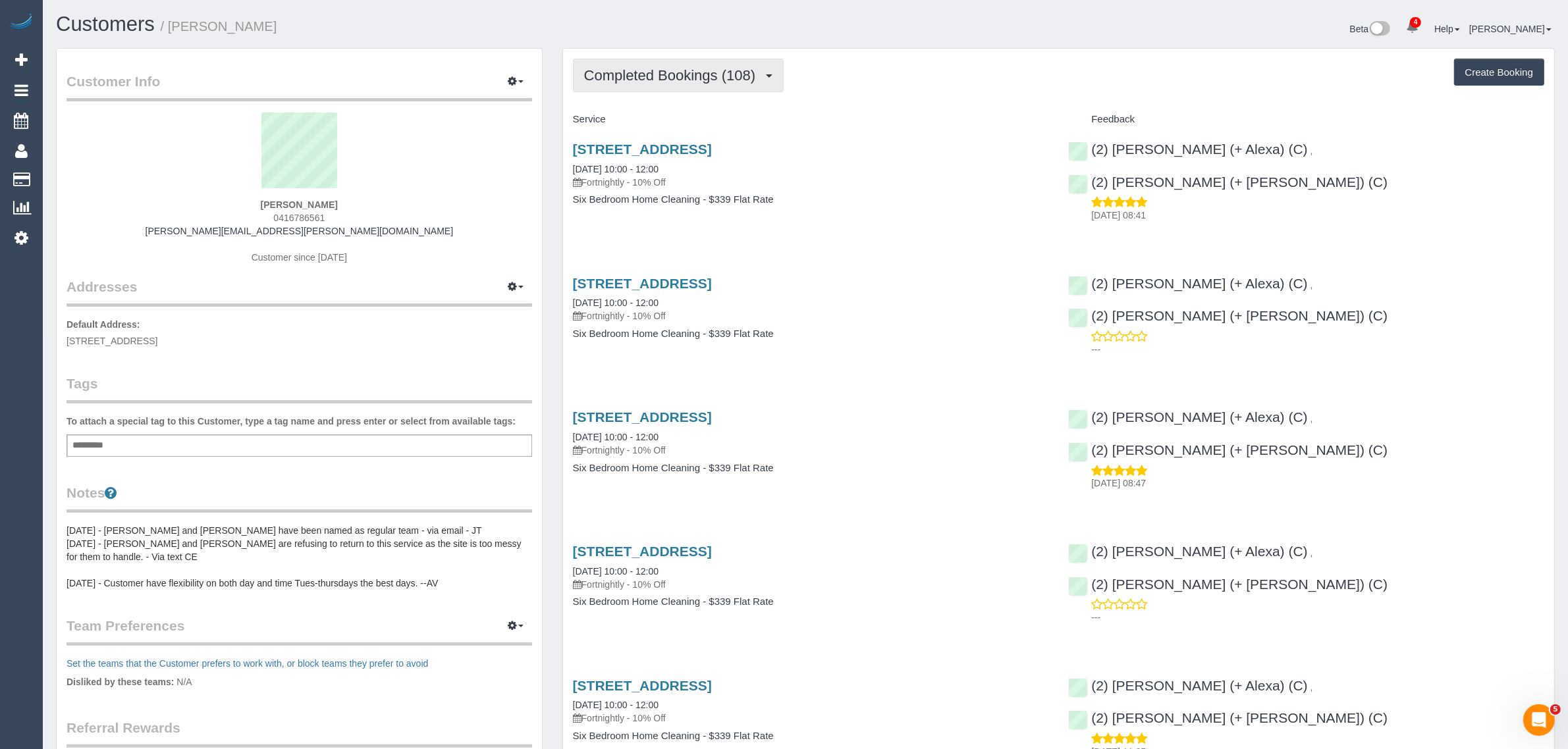
click at [665, 71] on span "Completed Bookings (108)" at bounding box center [672, 75] width 178 height 17
click at [659, 120] on link "Upcoming Bookings (11)" at bounding box center [648, 122] width 148 height 17
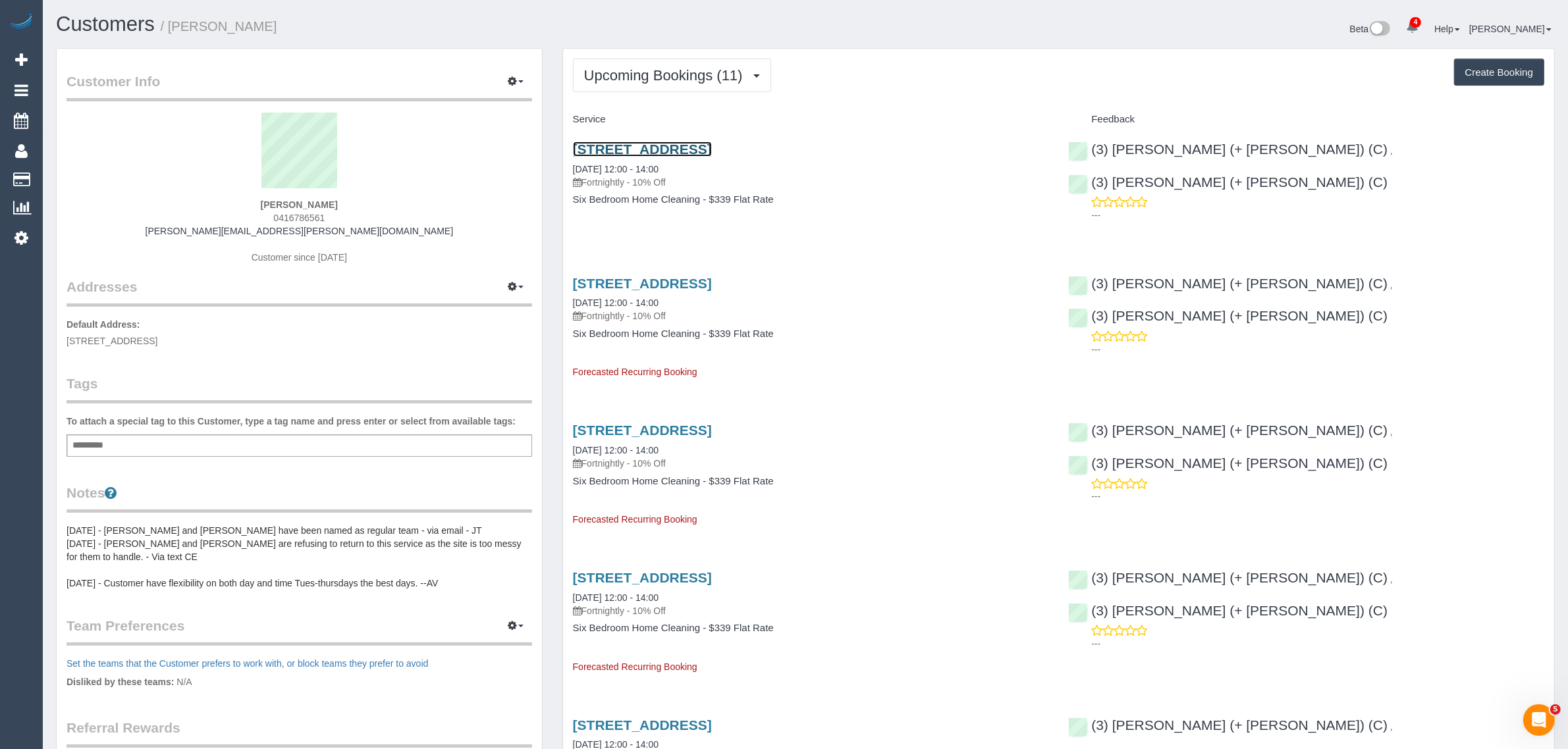
click at [644, 152] on link "16 Hillside Avenue, Northcote, VIC 3070" at bounding box center [642, 149] width 139 height 15
click at [621, 166] on link "01/09/2025 12:00 - 14:00" at bounding box center [615, 169] width 86 height 11
drag, startPoint x: 690, startPoint y: 159, endPoint x: 566, endPoint y: 168, distance: 124.3
click at [566, 168] on div "16 Hillside Avenue, Northcote, VIC 3070 01/09/2025 12:00 - 14:00 Fortnightly - …" at bounding box center [811, 180] width 496 height 101
copy link "01/09/2025 12:00 - 14:00"
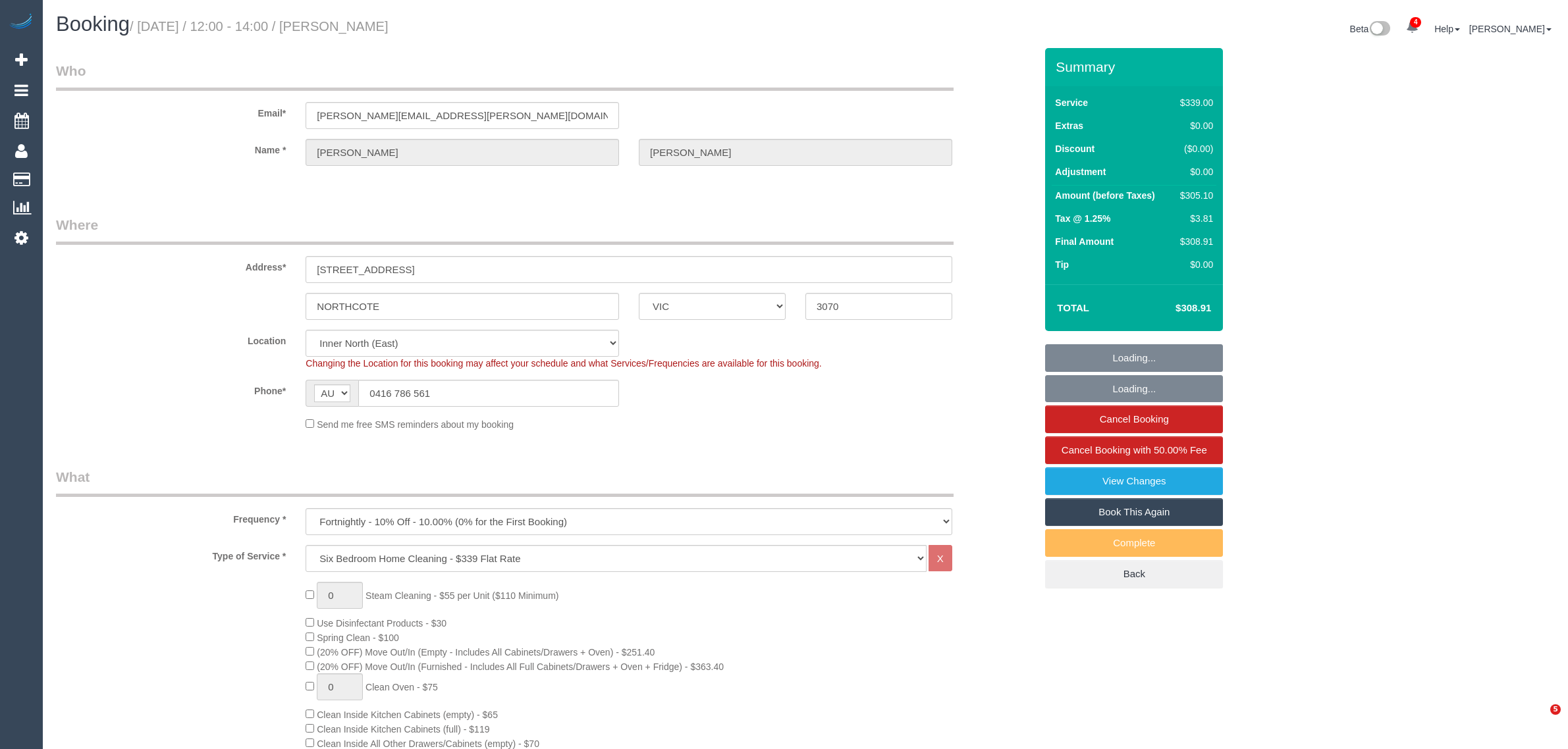
select select "VIC"
select select "number:32"
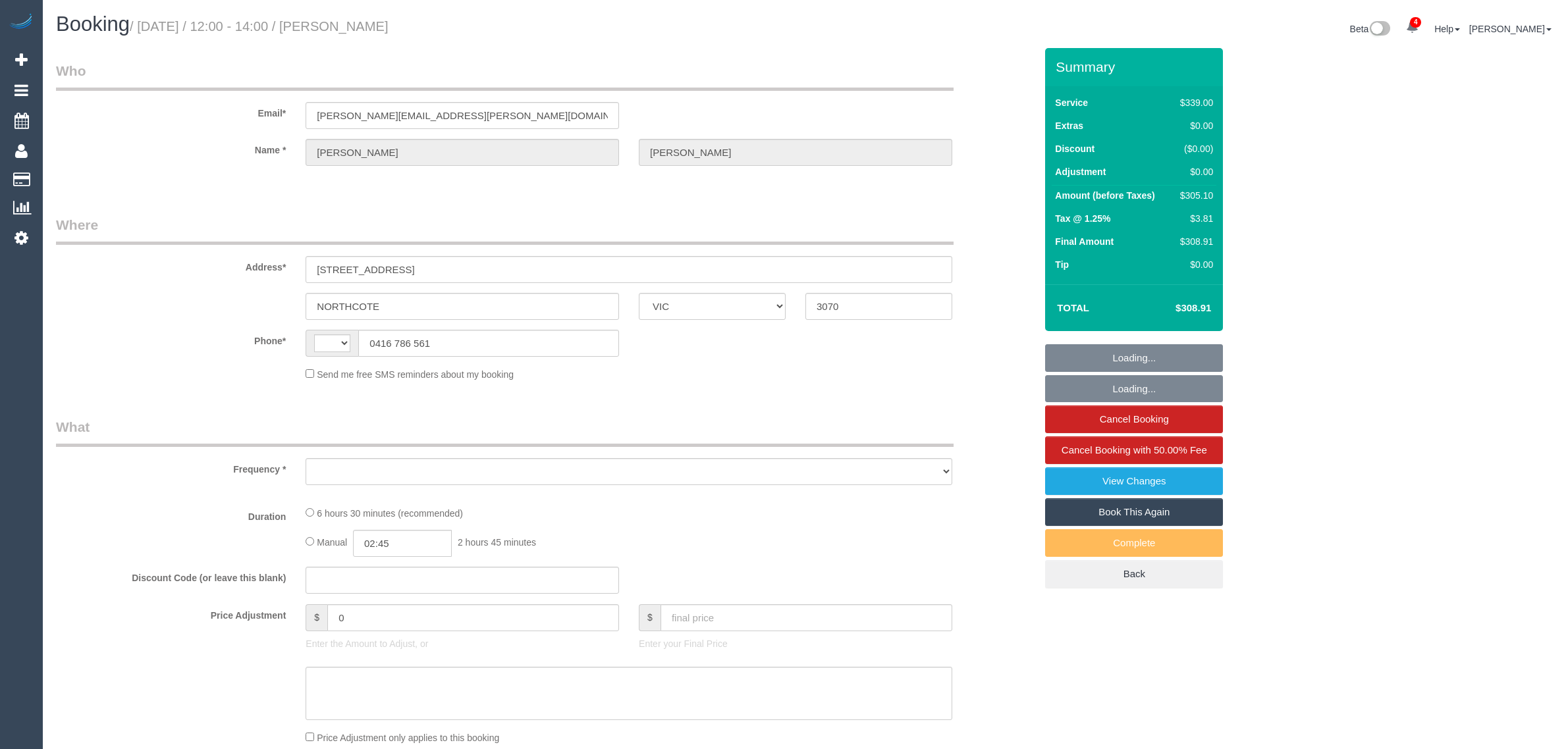
select select "VIC"
select select "object:367"
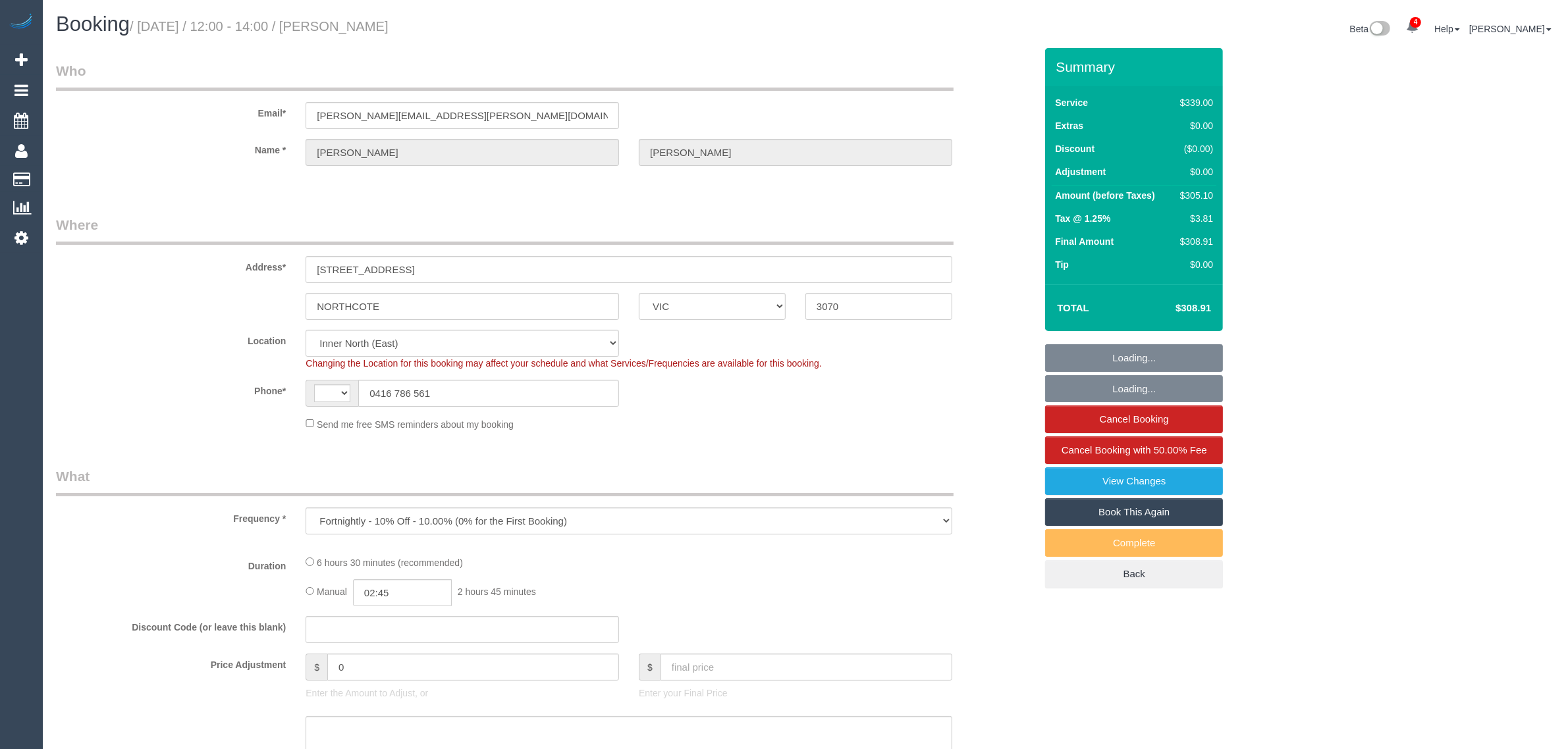
select select "string:AU"
select select "string:stripe-pm_1Ld9Tg2GScqysDRVNuvYrqxY"
select select "number:32"
select select "object:787"
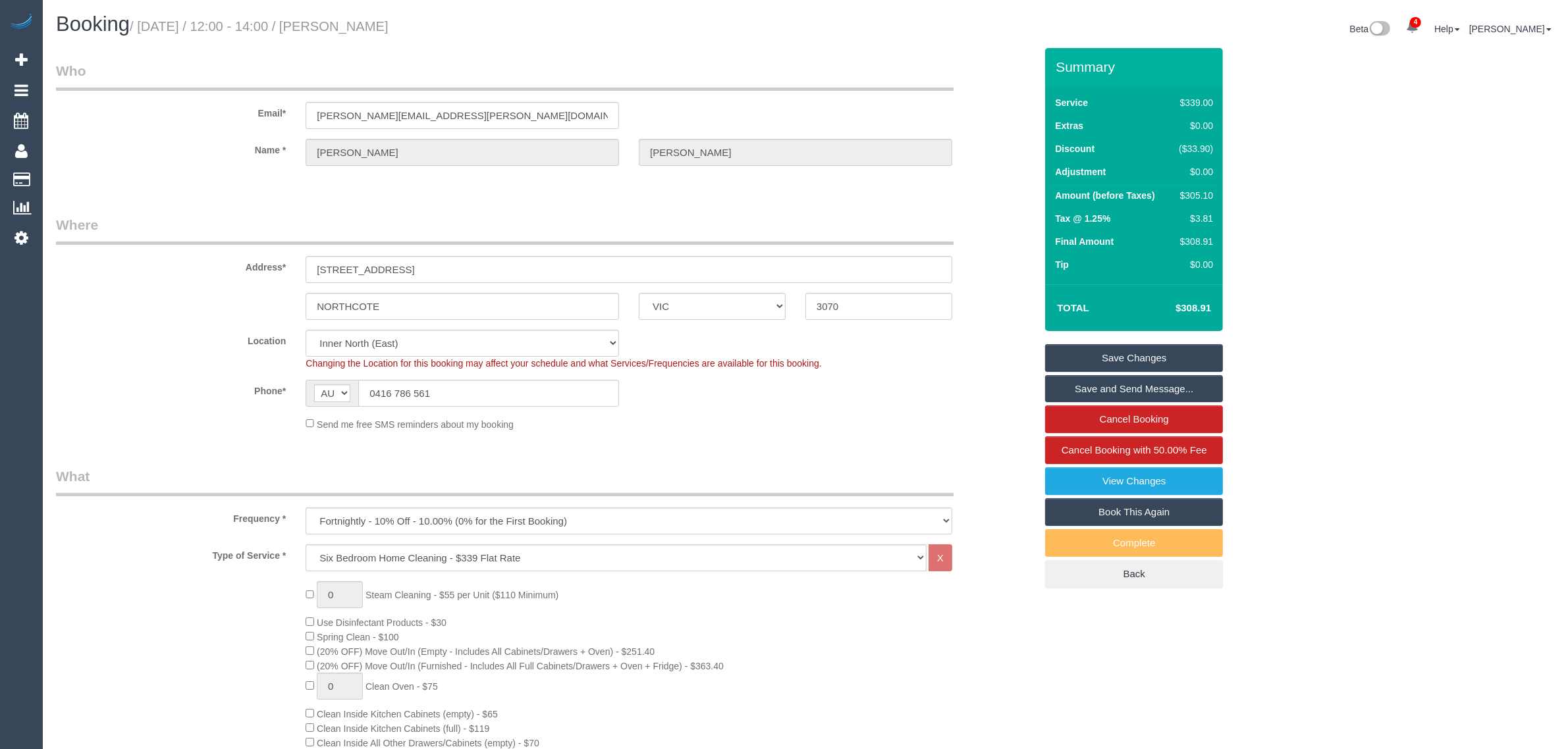
click at [956, 219] on div "Address* [STREET_ADDRESS]" at bounding box center [545, 249] width 999 height 68
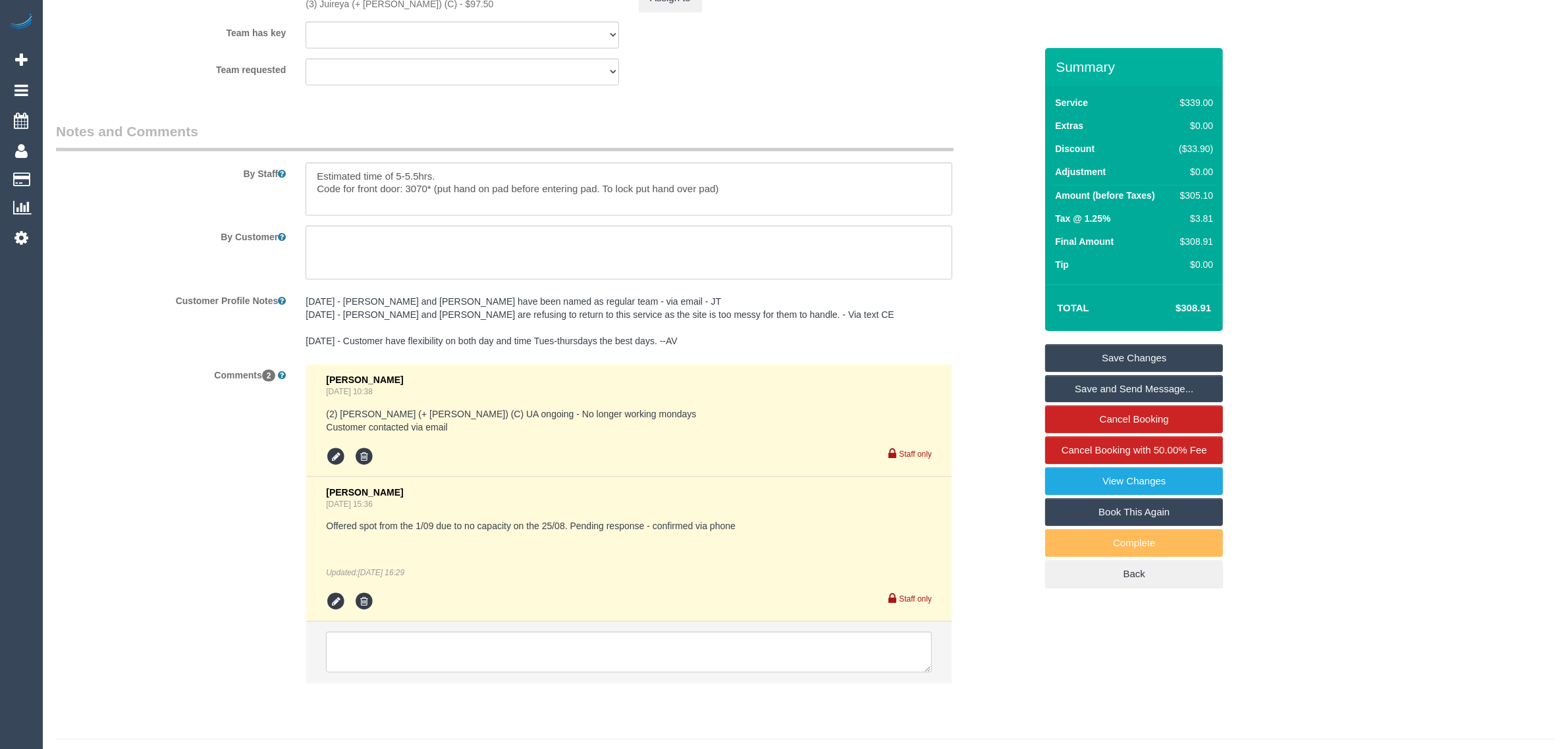
scroll to position [2202, 0]
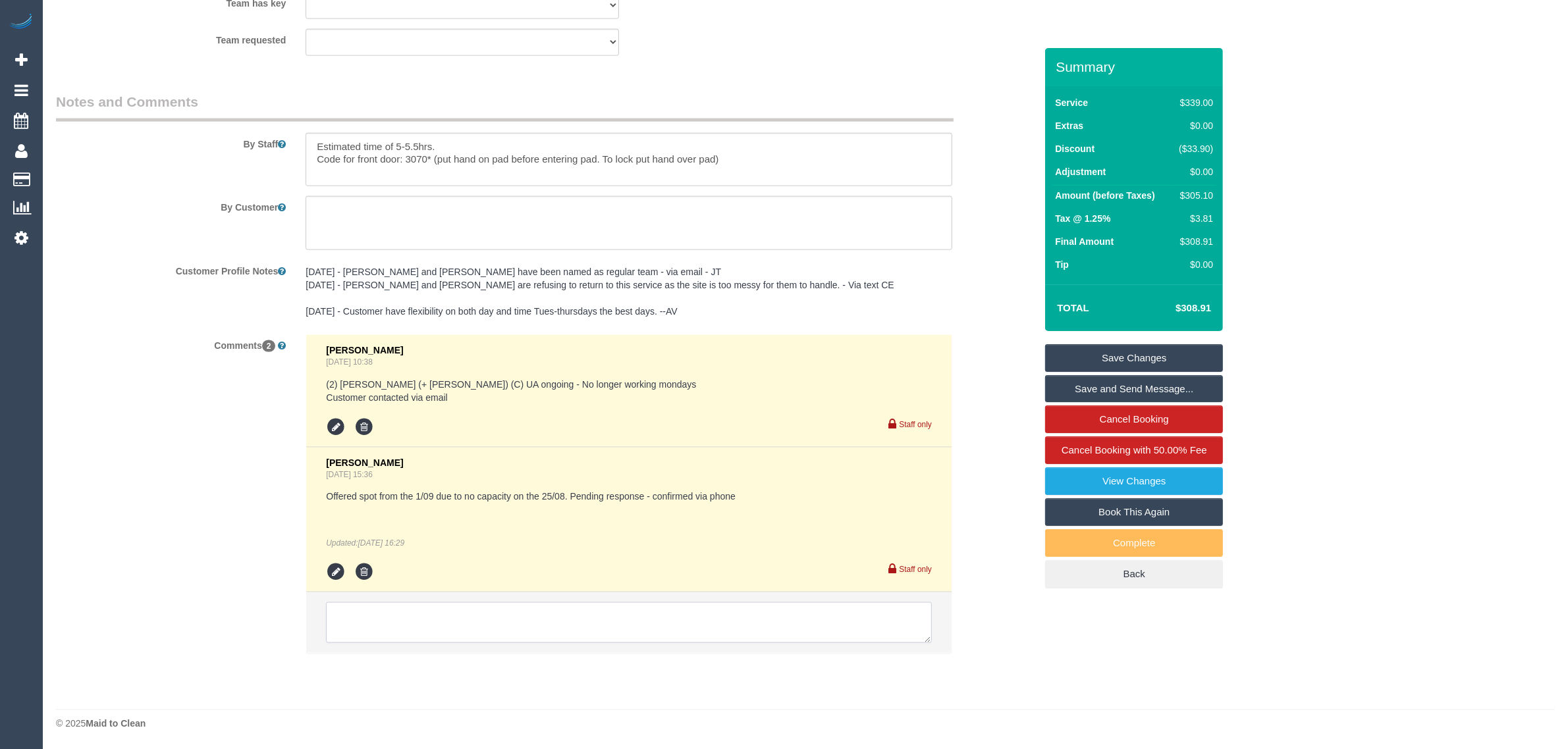
click at [690, 624] on textarea at bounding box center [629, 622] width 606 height 40
paste textarea "Cleaner(s) Unassigned: Reason Unassigned: Contact via: Which message sent: Addi…"
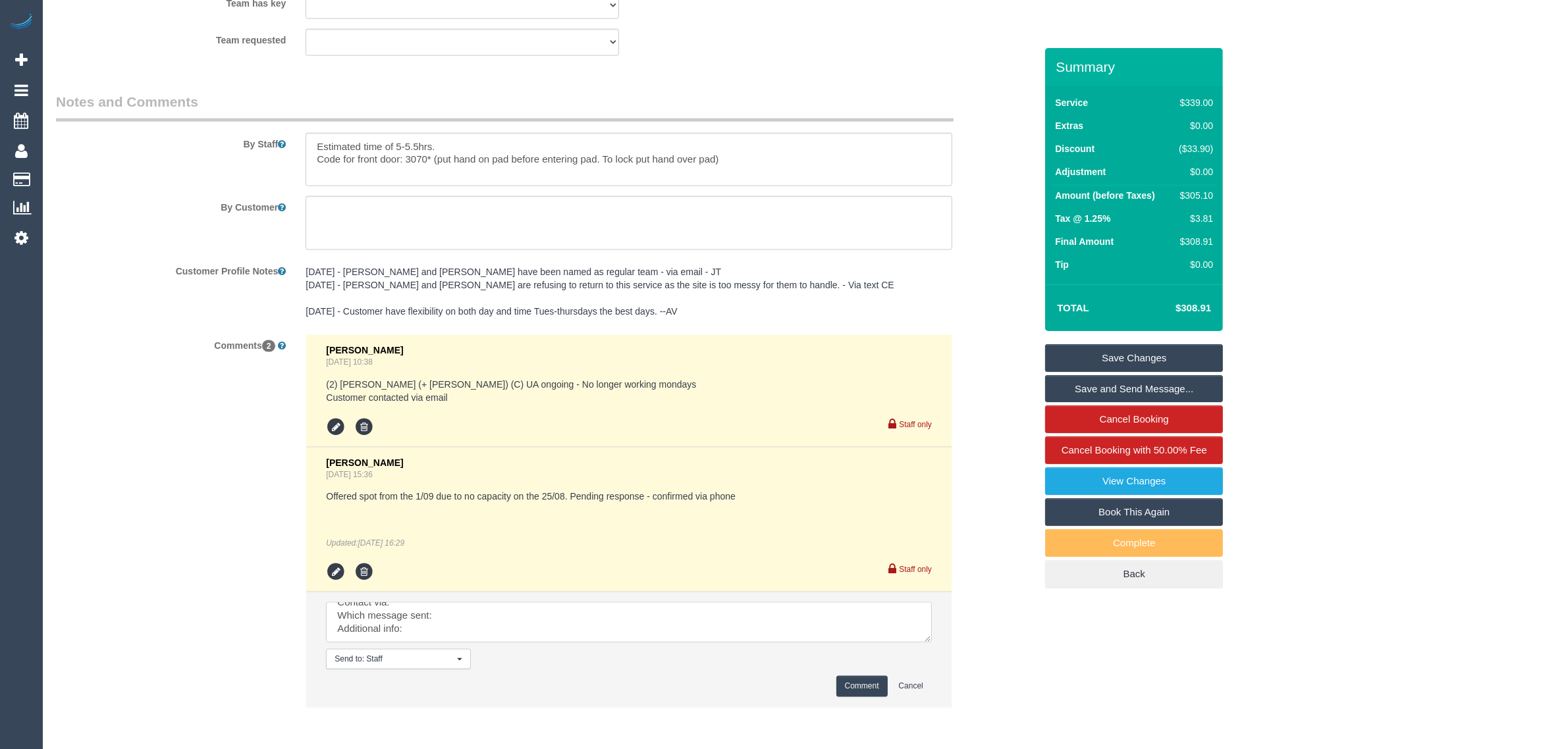
scroll to position [0, 0]
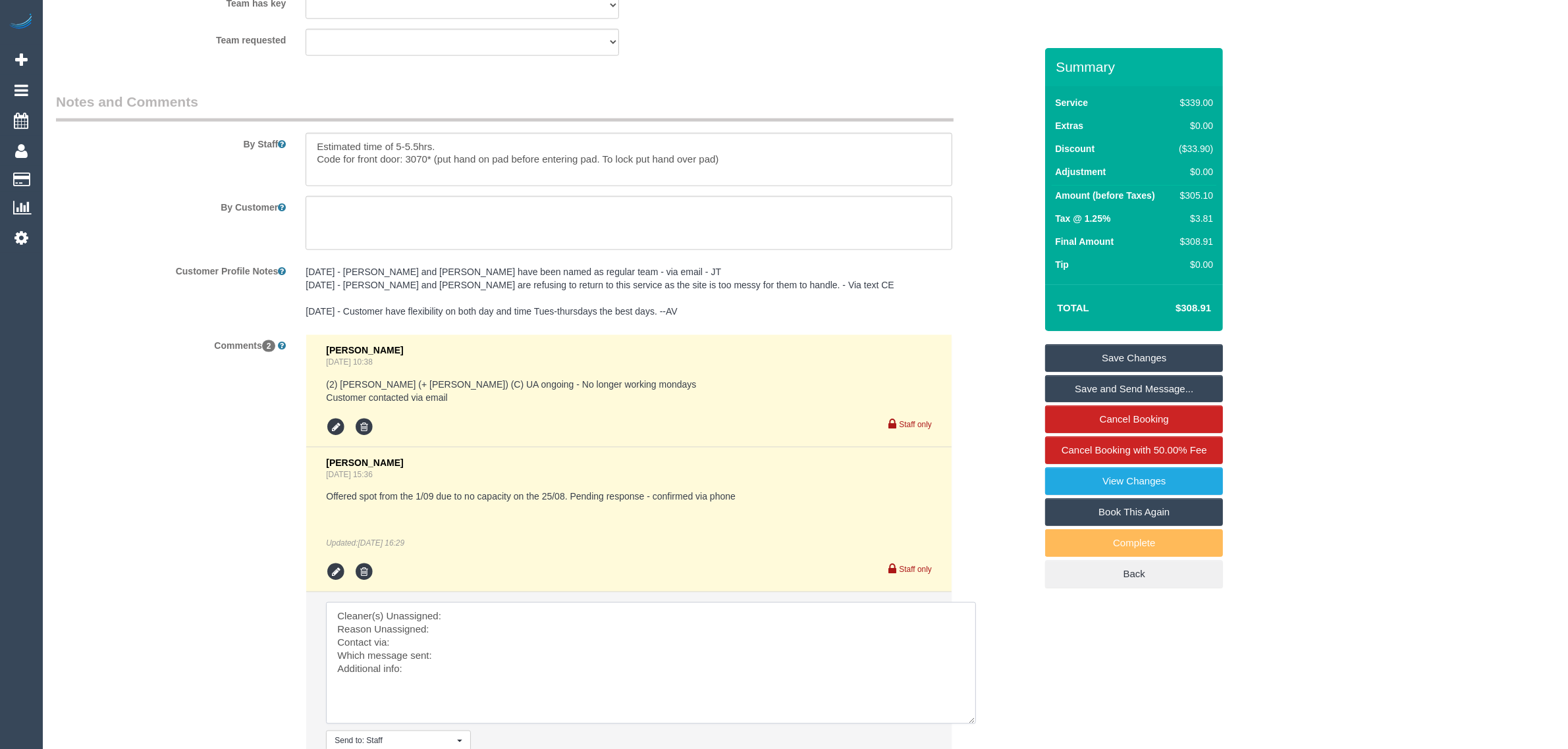
drag, startPoint x: 923, startPoint y: 640, endPoint x: 970, endPoint y: 741, distance: 111.4
click at [970, 724] on textarea at bounding box center [651, 663] width 650 height 122
click at [769, 613] on textarea at bounding box center [651, 674] width 651 height 144
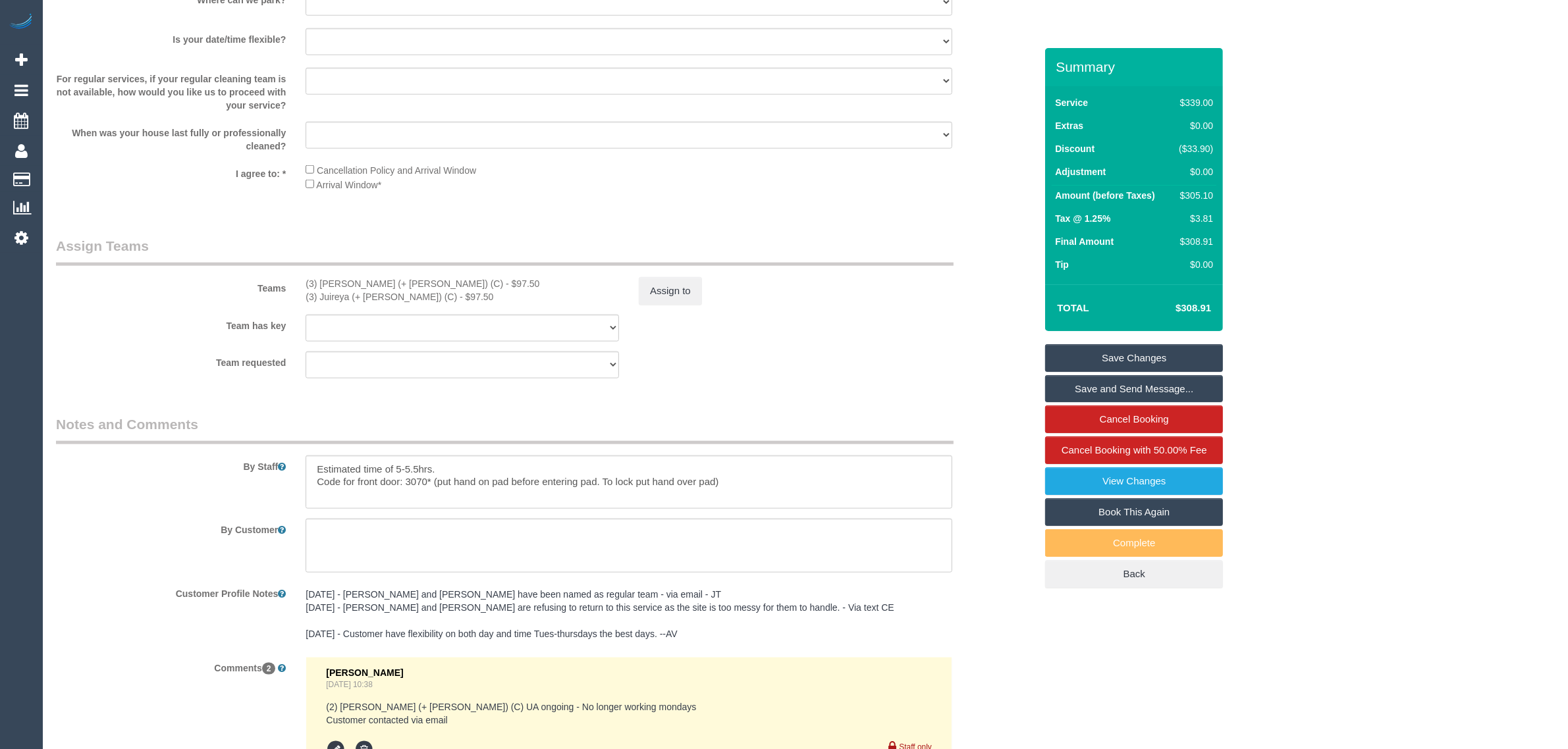
scroll to position [1872, 0]
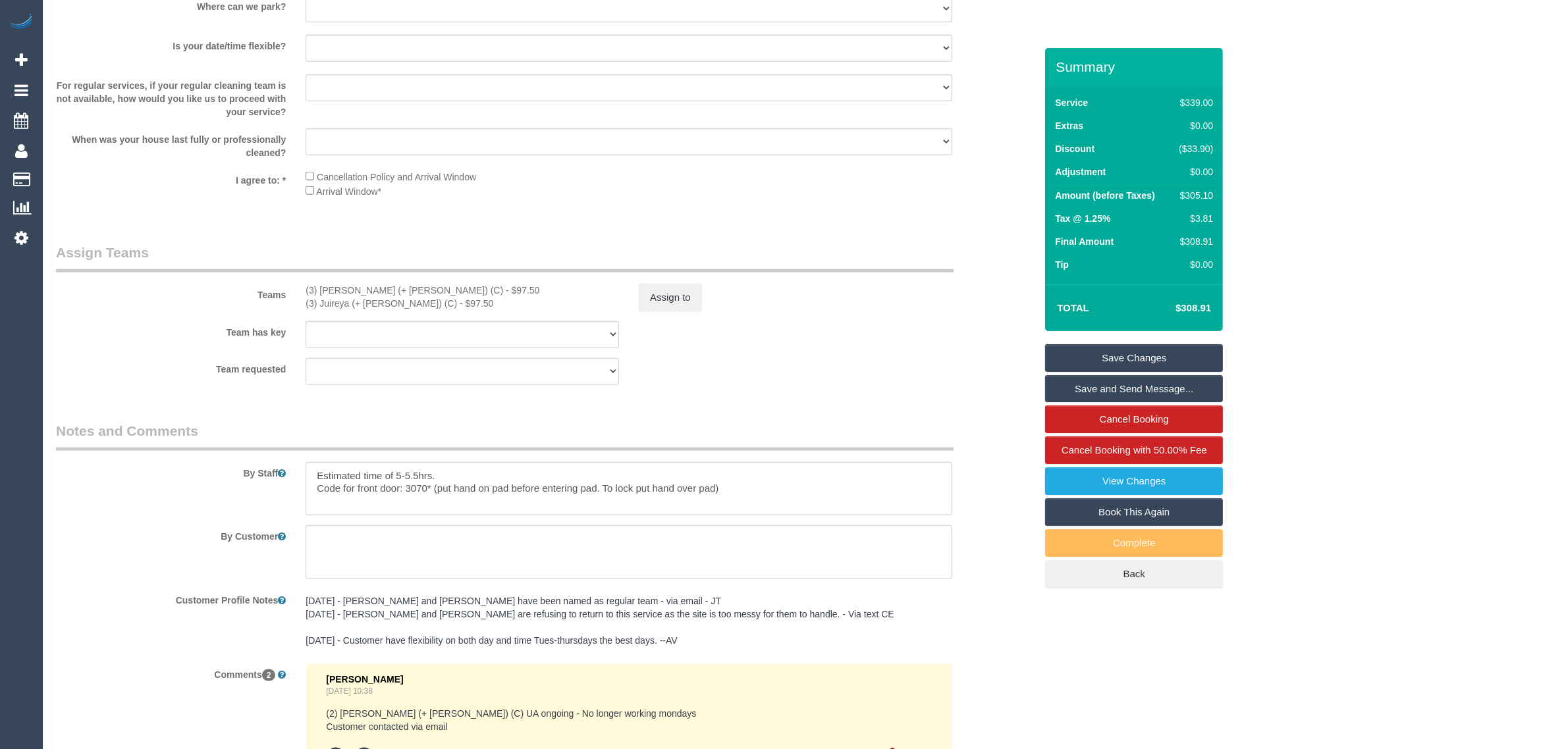
drag, startPoint x: 293, startPoint y: 287, endPoint x: 399, endPoint y: 287, distance: 106.0
click at [399, 287] on div "Teams (3) Gazi (+ Juireya) (C) - $97.50 (3) Juireya (+ Gazi) (C) - $97.50 Assig…" at bounding box center [545, 278] width 999 height 69
copy div "(3) [PERSON_NAME] (+ [PERSON_NAME]) (C)"
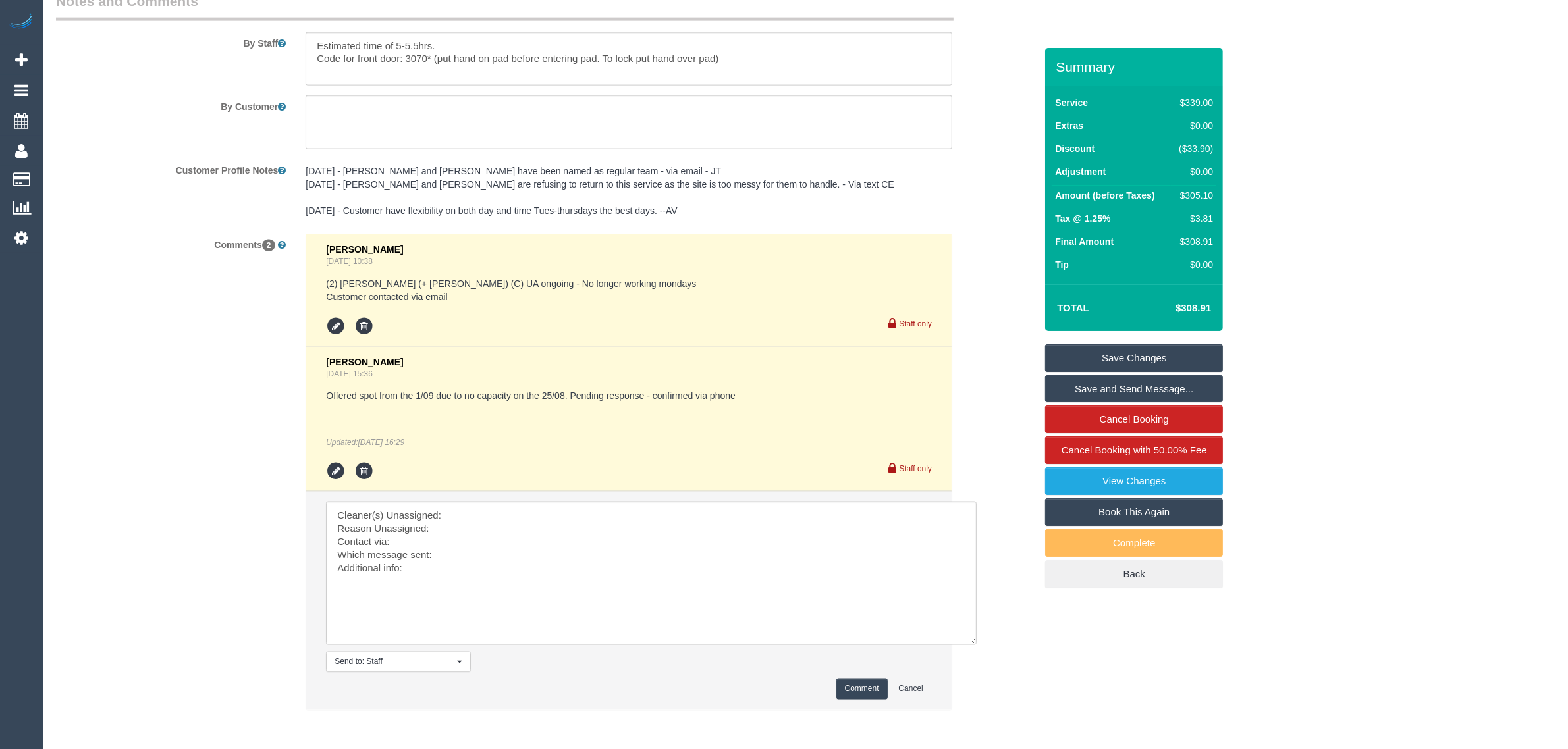
scroll to position [2359, 0]
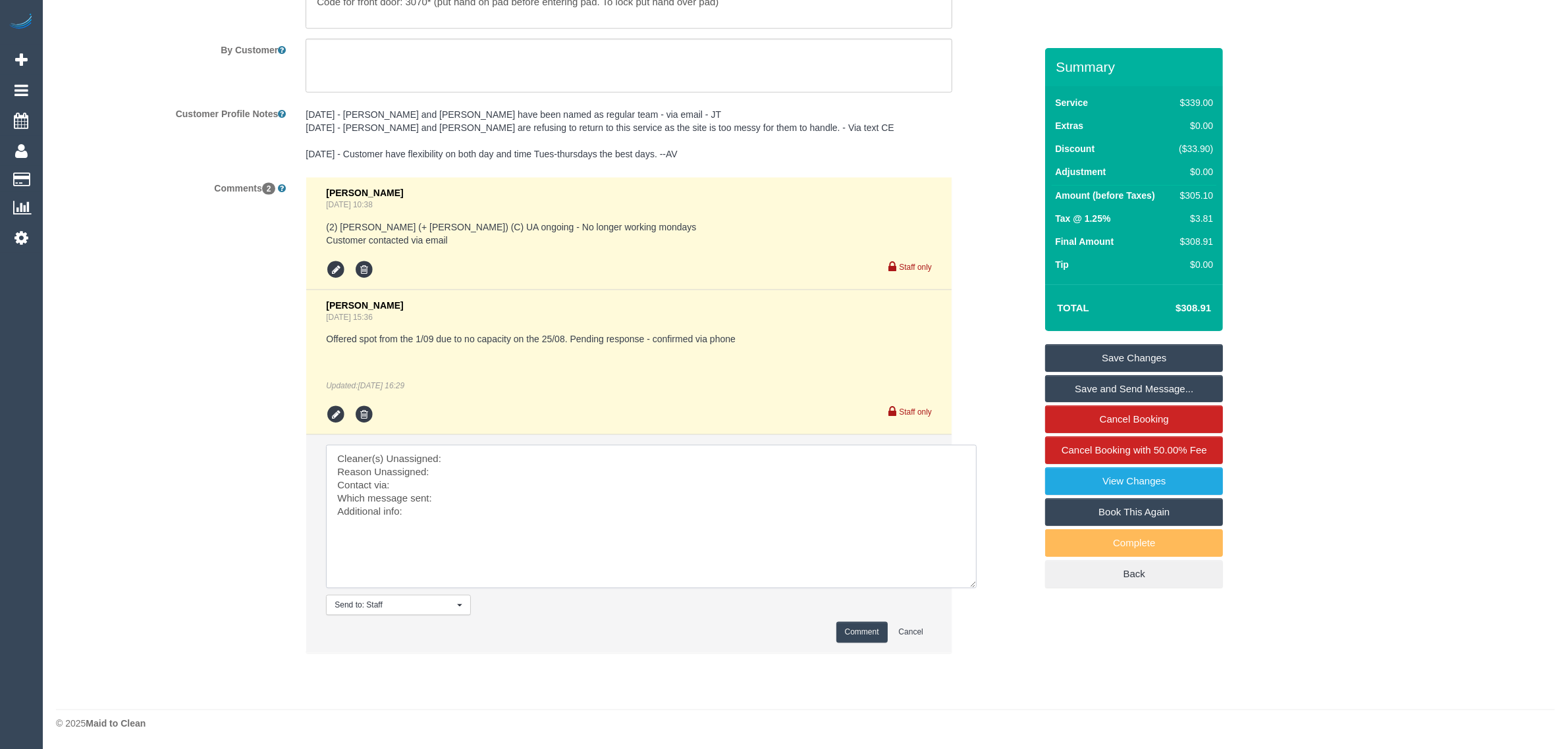
click at [584, 462] on textarea at bounding box center [651, 517] width 651 height 144
paste textarea "(3) [PERSON_NAME] (+ [PERSON_NAME]) (C)"
drag, startPoint x: 341, startPoint y: 468, endPoint x: 377, endPoint y: 488, distance: 41.2
click at [341, 468] on textarea at bounding box center [651, 517] width 651 height 144
click at [538, 477] on textarea at bounding box center [651, 517] width 651 height 144
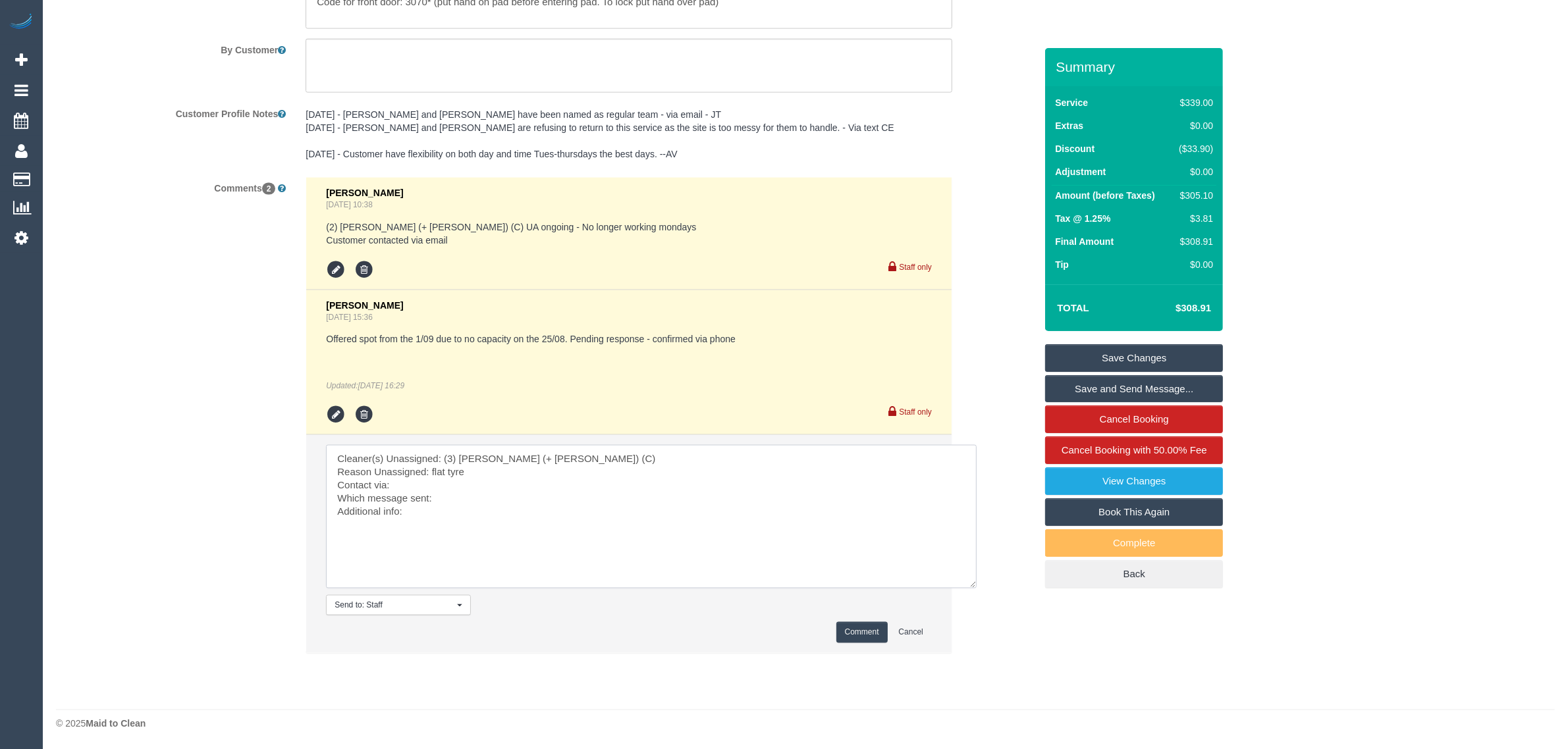
click at [470, 486] on textarea at bounding box center [651, 517] width 651 height 144
drag, startPoint x: 514, startPoint y: 511, endPoint x: 567, endPoint y: 511, distance: 53.0
click at [523, 511] on textarea at bounding box center [651, 517] width 651 height 144
click at [614, 504] on textarea at bounding box center [651, 517] width 651 height 144
type textarea "Cleaner(s) Unassigned: (3) Gazi (+ Juireya) (C) Reason Unassigned: flat tyre Co…"
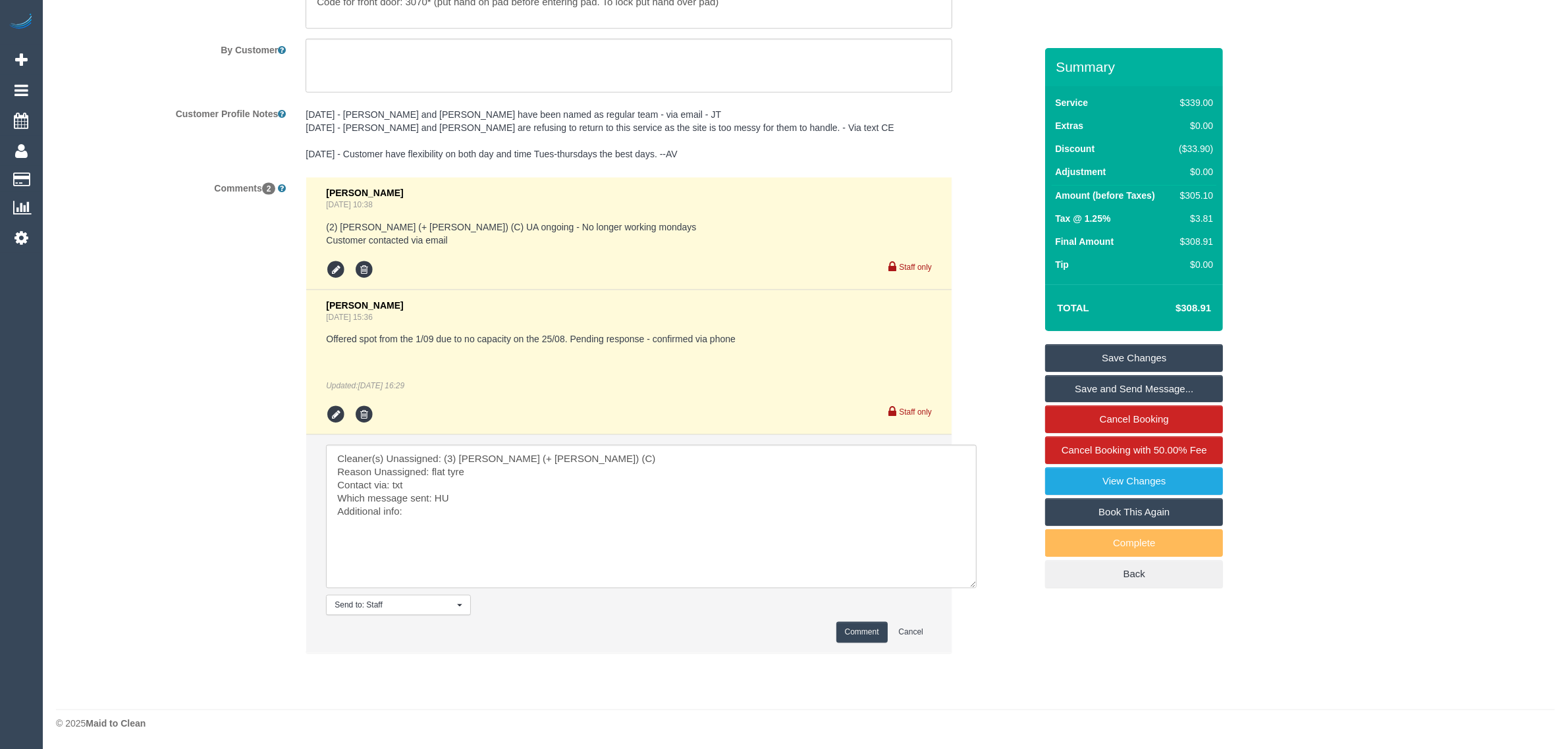
click at [844, 629] on button "Comment" at bounding box center [862, 632] width 51 height 21
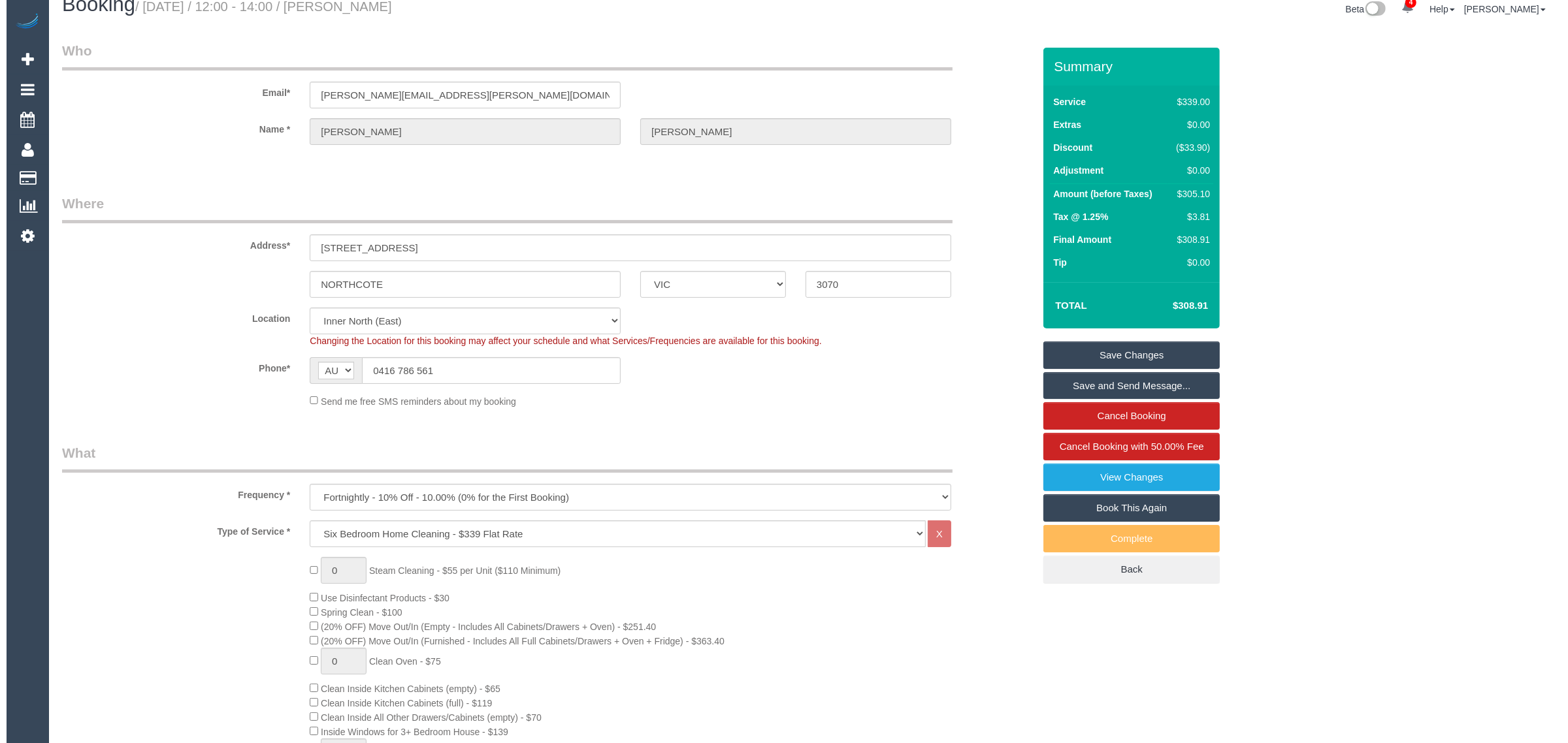
scroll to position [0, 0]
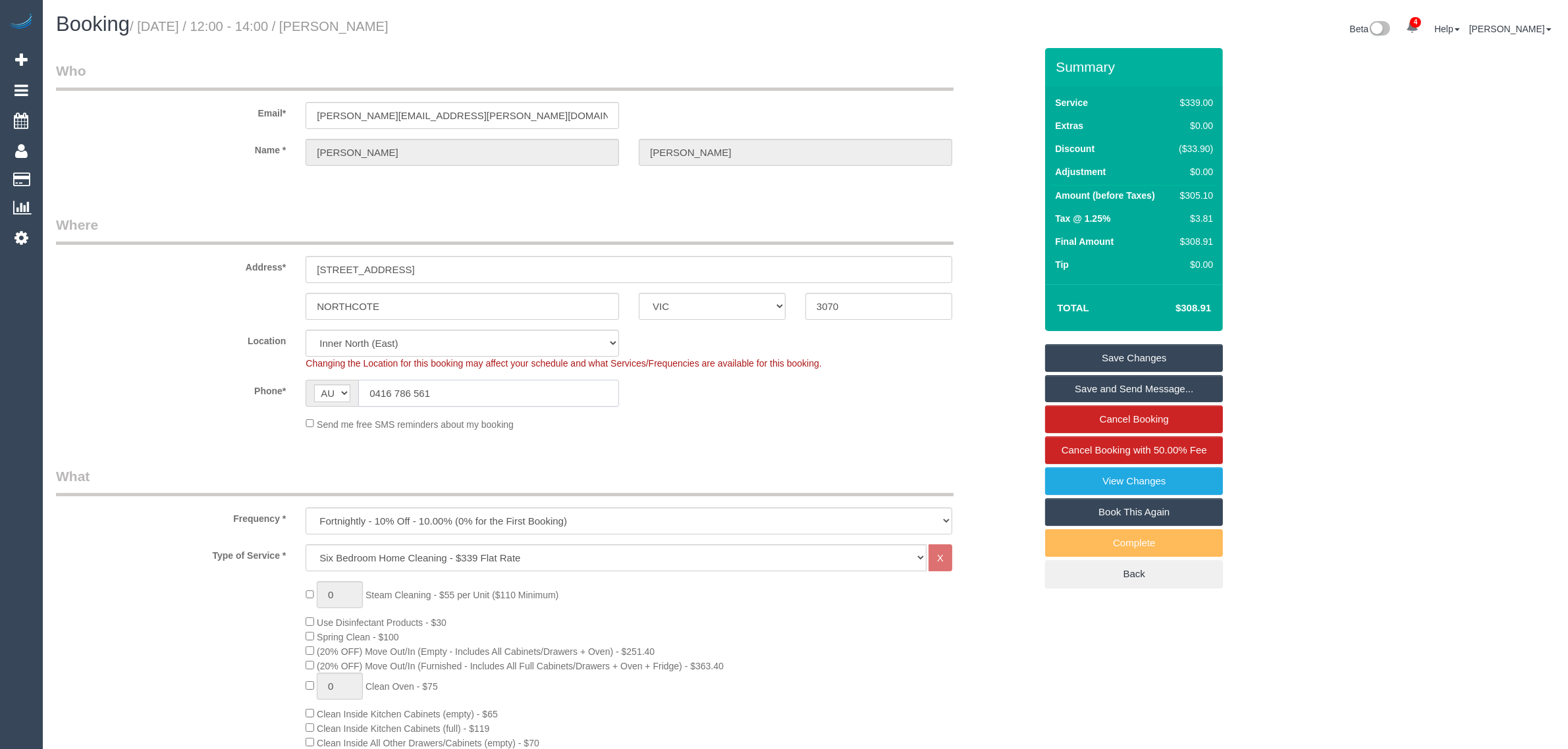
click at [584, 397] on input "0416 786 561" at bounding box center [488, 393] width 261 height 27
click at [590, 399] on input "0416 786 561" at bounding box center [488, 393] width 261 height 27
click at [1092, 360] on link "Save Changes" at bounding box center [1134, 358] width 178 height 28
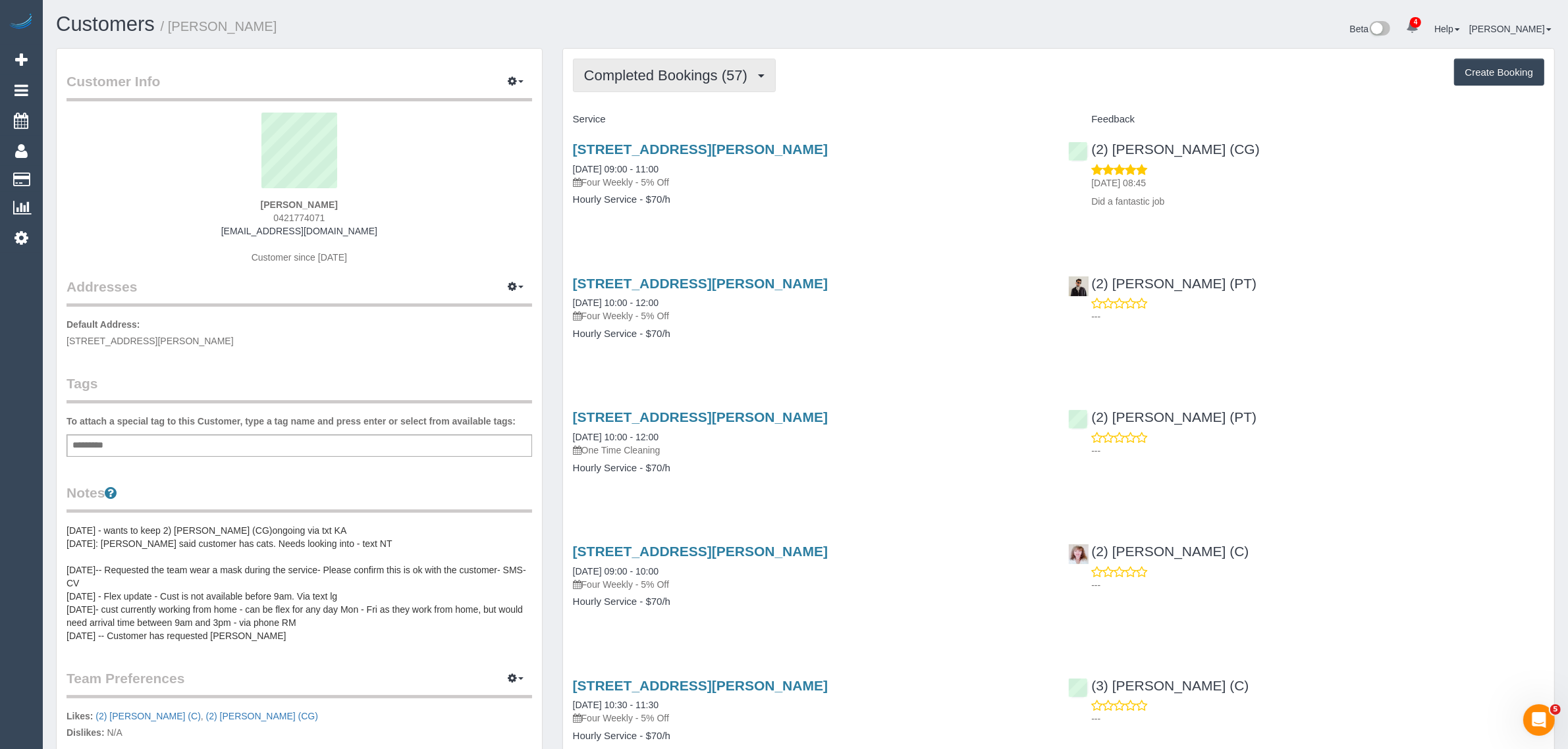
click at [647, 70] on span "Completed Bookings (57)" at bounding box center [668, 75] width 170 height 17
click at [633, 122] on link "Upcoming Bookings (12)" at bounding box center [645, 122] width 143 height 17
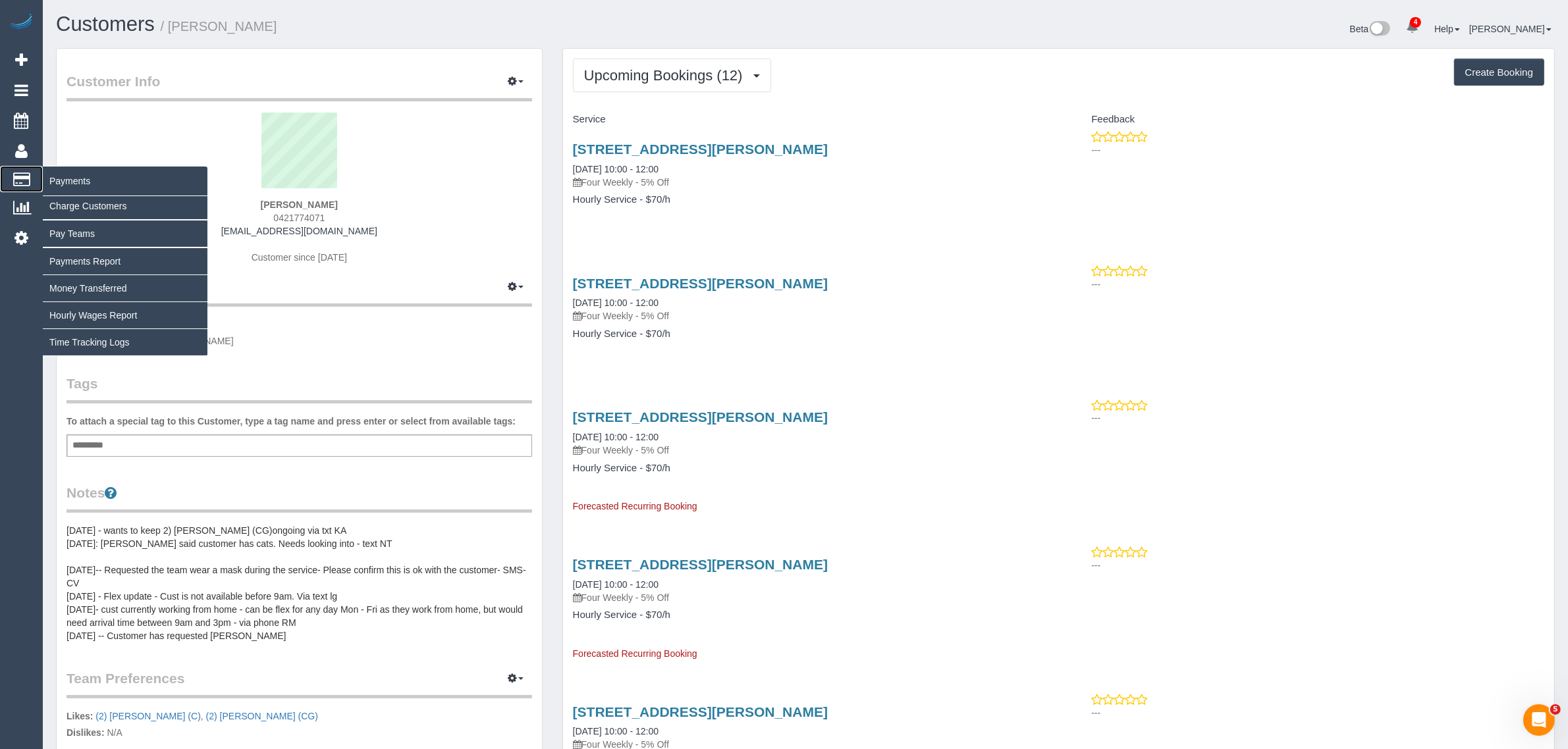
click at [61, 176] on span "Payments" at bounding box center [124, 181] width 164 height 31
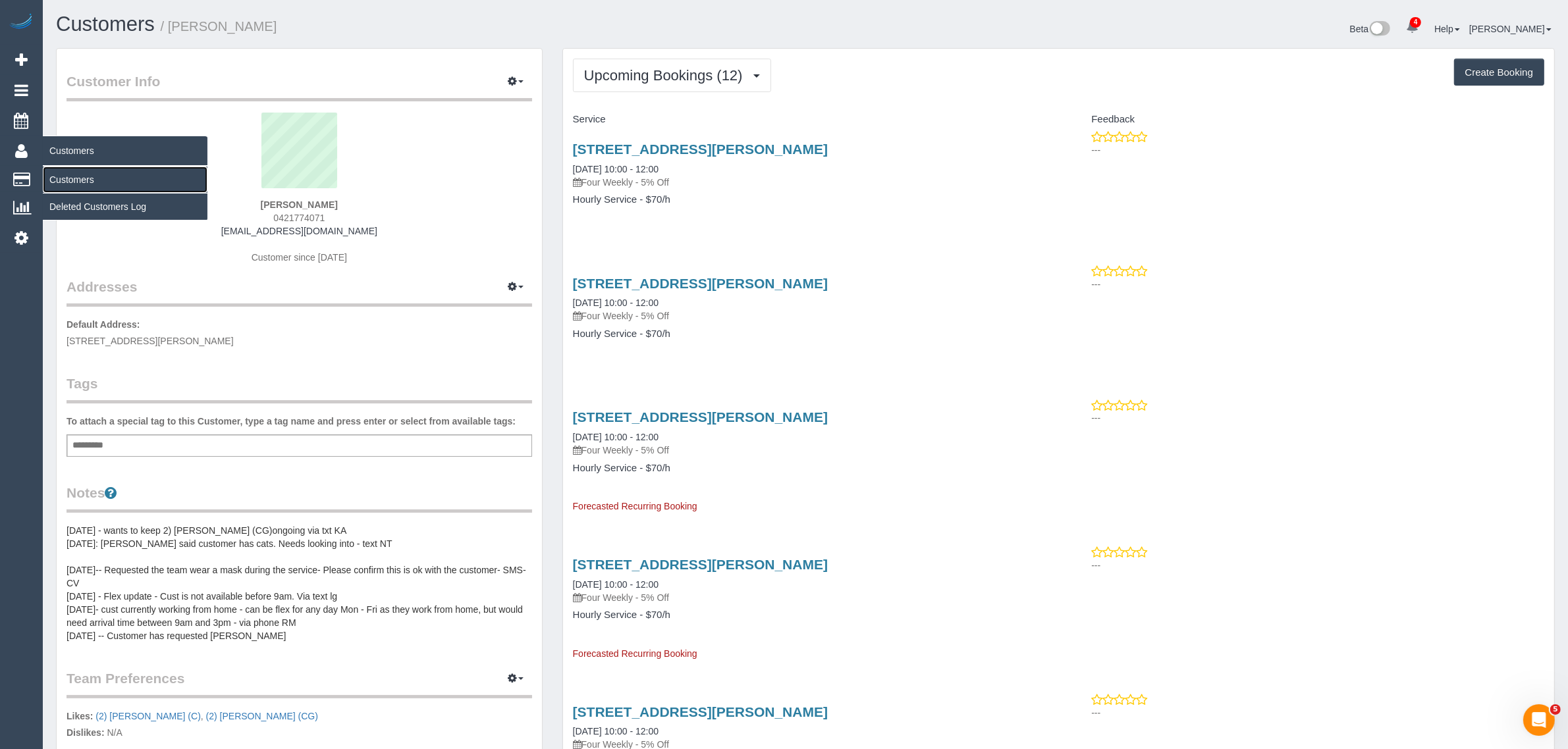
click at [67, 173] on link "Customers" at bounding box center [124, 179] width 164 height 27
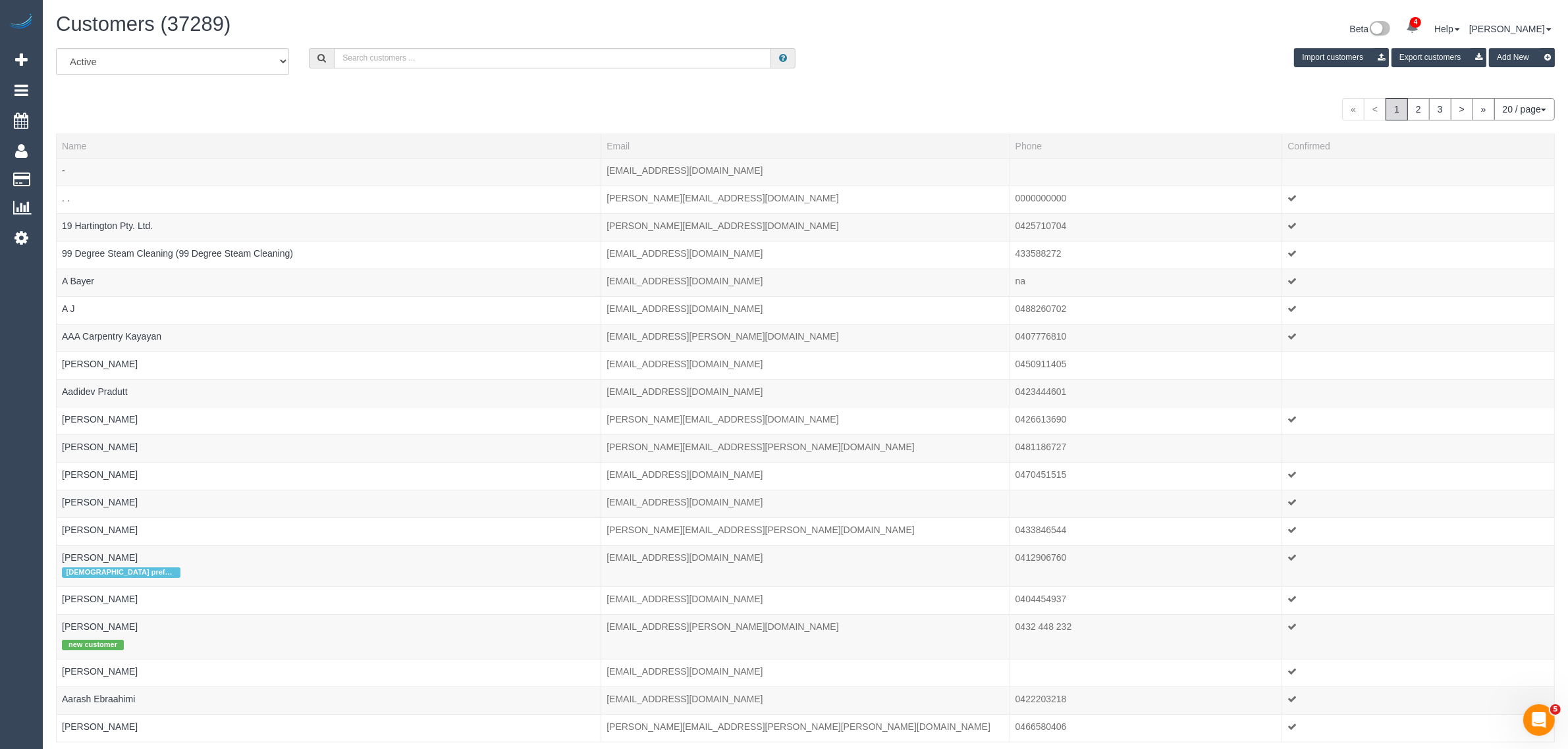
click at [433, 75] on div "All Active Archived Import customers Export customers Add New" at bounding box center [805, 66] width 1519 height 36
click at [441, 64] on input "text" at bounding box center [552, 58] width 437 height 21
paste input "Danielle Salman"
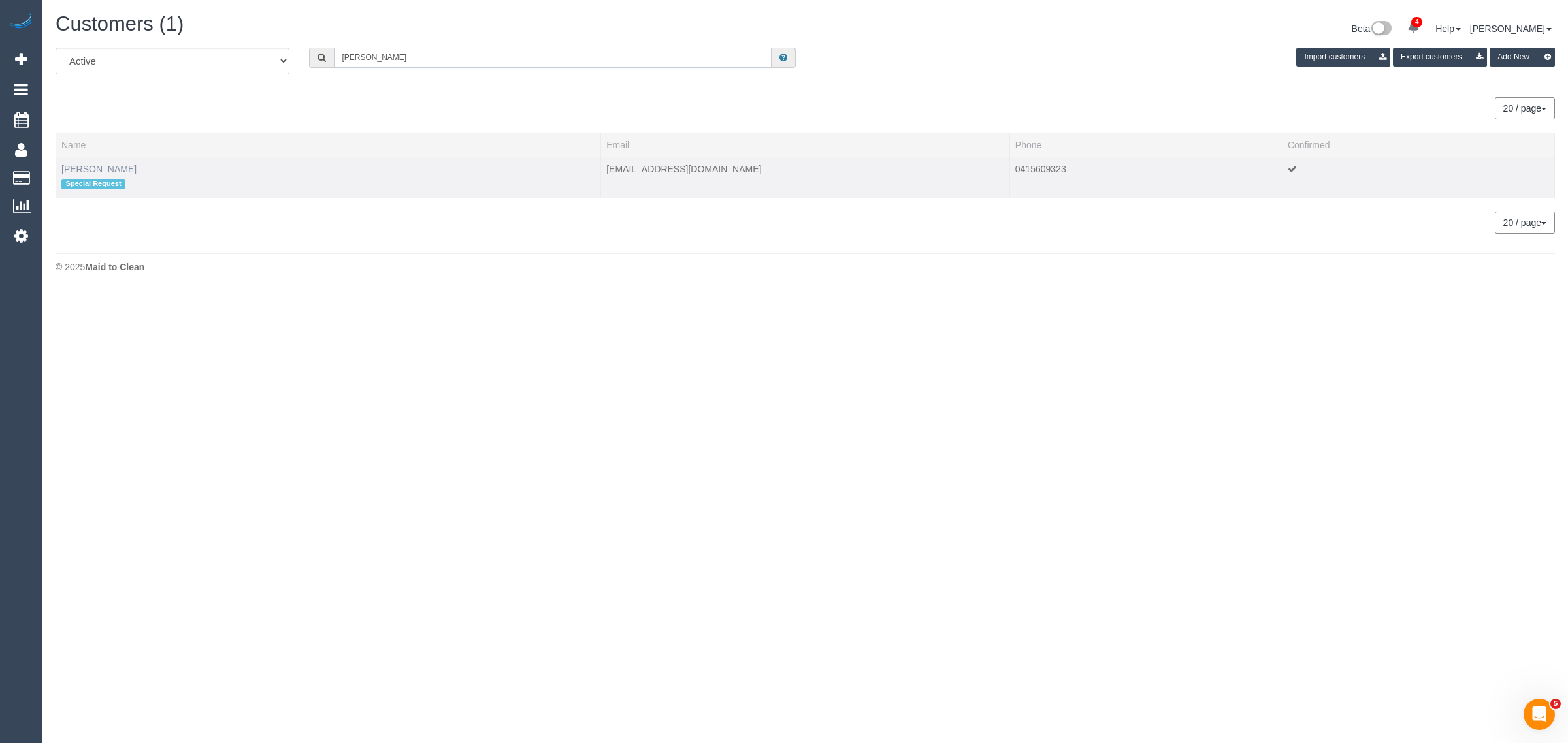
type input "Danielle Salman"
click at [105, 165] on link "Danielle Salman" at bounding box center [99, 169] width 75 height 11
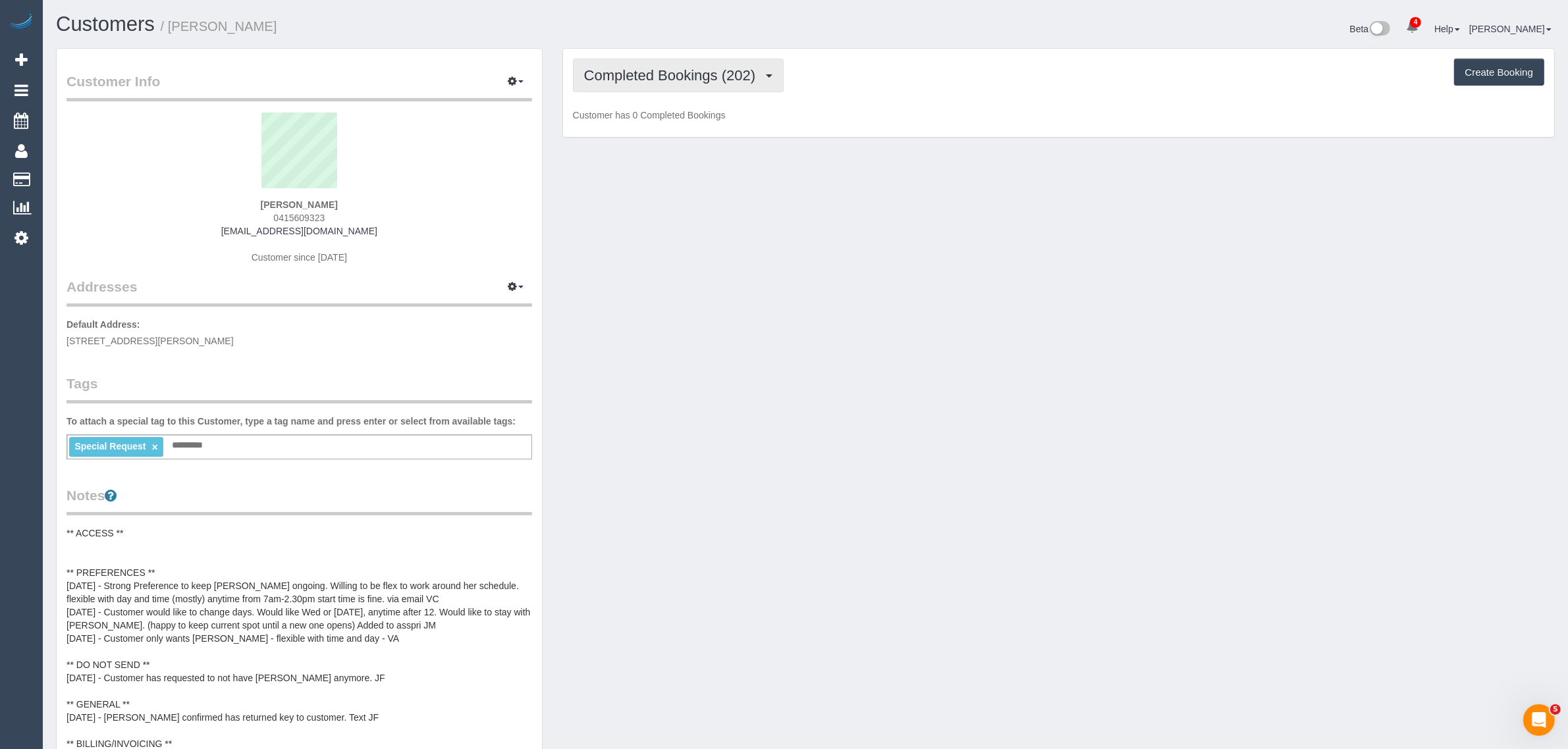
click at [612, 76] on span "Completed Bookings (202)" at bounding box center [672, 75] width 178 height 17
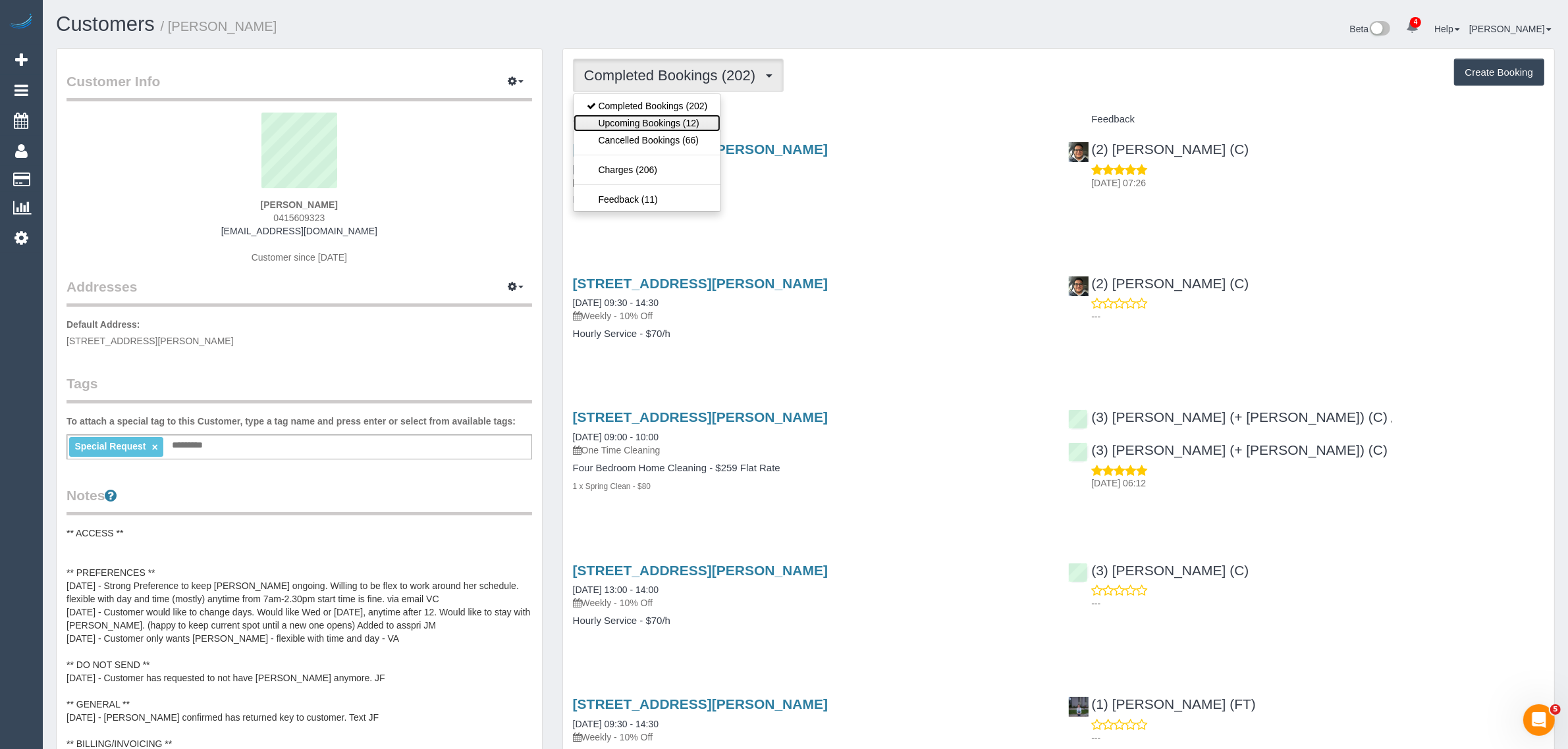
click at [623, 122] on link "Upcoming Bookings (12)" at bounding box center [648, 122] width 148 height 17
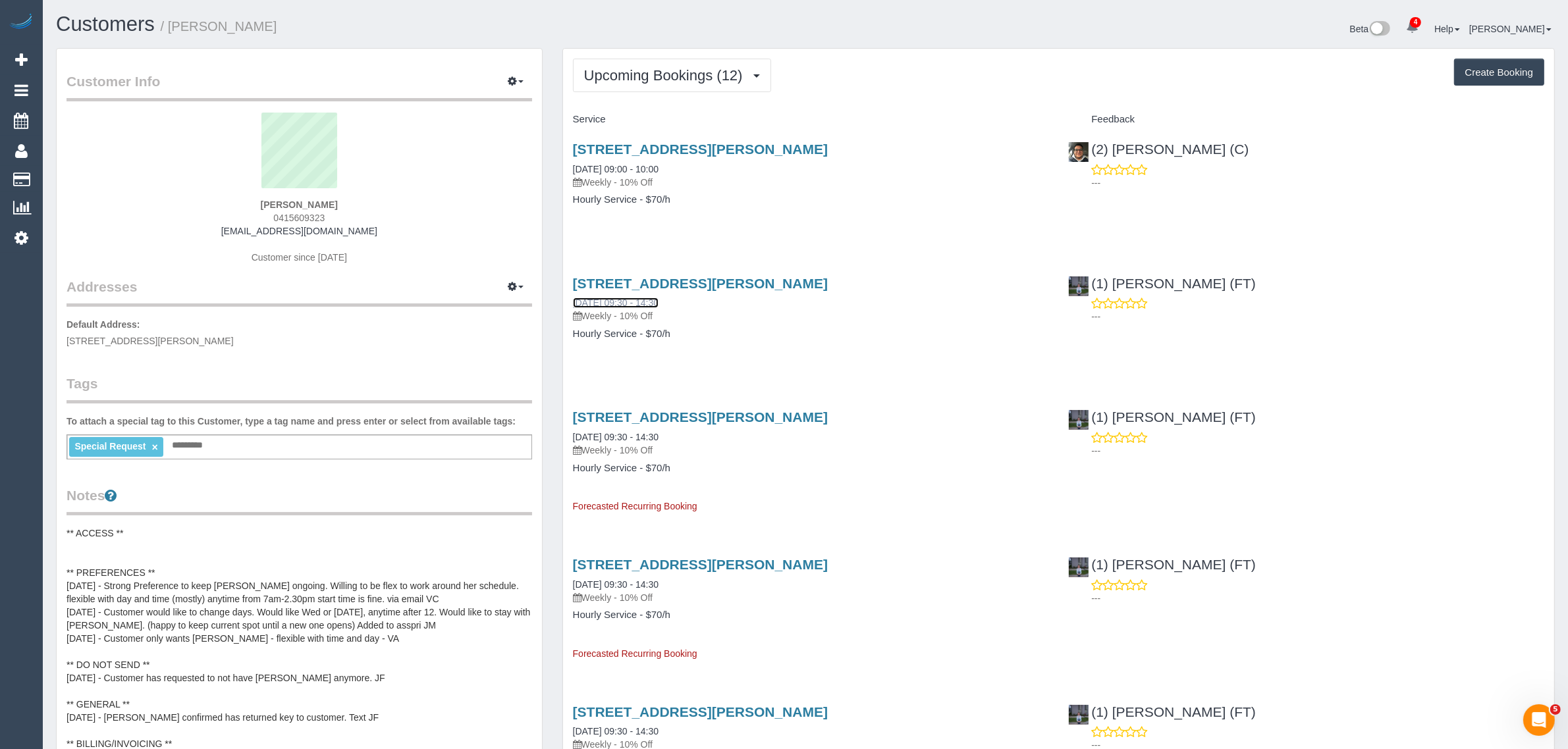
click at [637, 305] on link "04/09/2025 09:30 - 14:30" at bounding box center [615, 302] width 86 height 11
drag, startPoint x: 568, startPoint y: 300, endPoint x: 619, endPoint y: 300, distance: 51.0
click at [619, 300] on div "20 Soutar Pl, Heatherton, VIC 3202 04/09/2025 09:30 - 14:30 Weekly - 10% Off Ho…" at bounding box center [811, 315] width 496 height 101
copy link "04/09/2025"
click at [702, 357] on div "20 Soutar Pl, Heatherton, VIC 3202 04/09/2025 09:30 - 14:30 Weekly - 10% Off Ho…" at bounding box center [811, 315] width 496 height 101
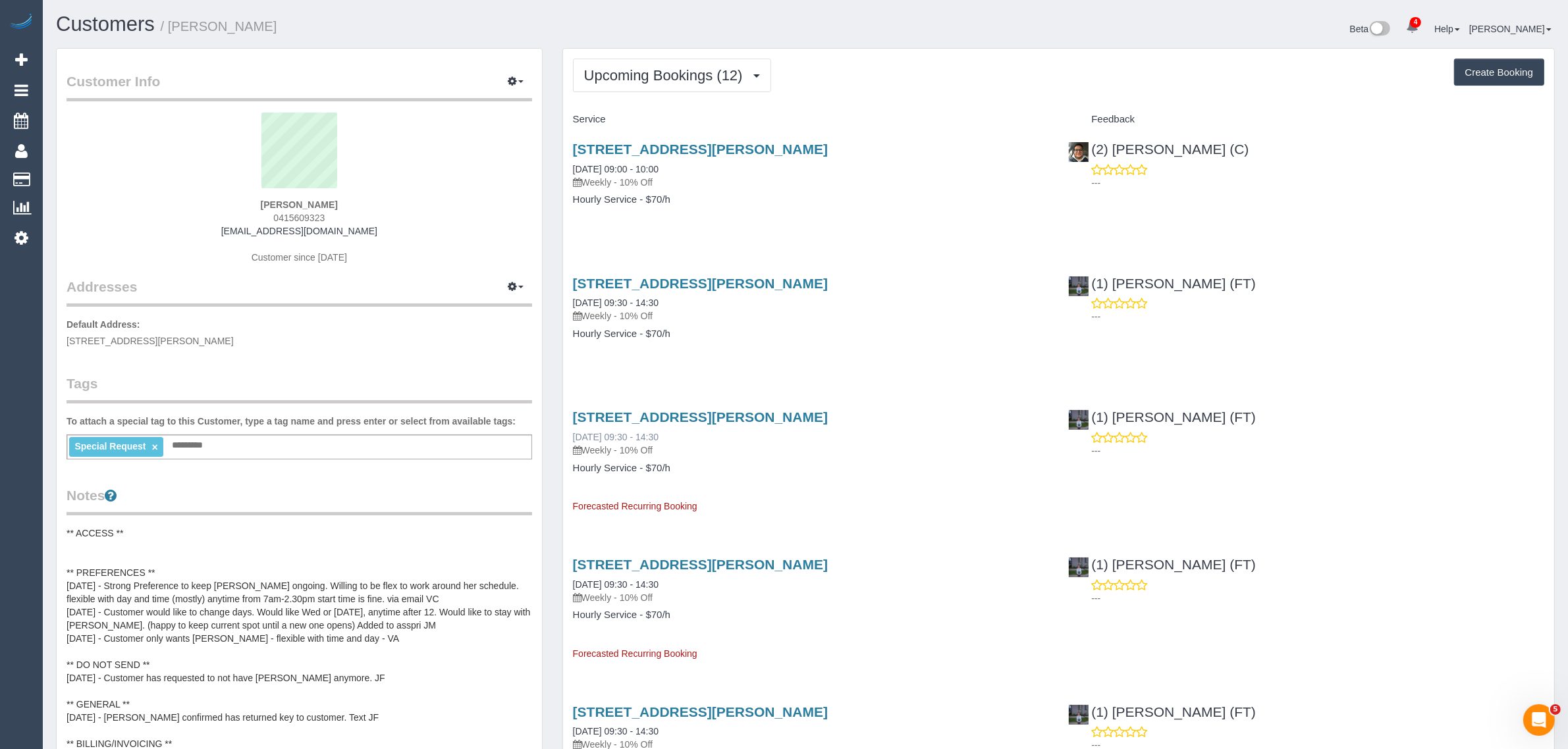
drag, startPoint x: 567, startPoint y: 436, endPoint x: 618, endPoint y: 431, distance: 51.2
click at [617, 431] on div "20 Soutar Pl, Heatherton, VIC 3202 11/09/2025 09:30 - 14:30 Weekly - 10% Off Ho…" at bounding box center [811, 456] width 496 height 114
copy link "11/09/2025"
click at [639, 77] on span "Upcoming Bookings (12)" at bounding box center [666, 75] width 165 height 17
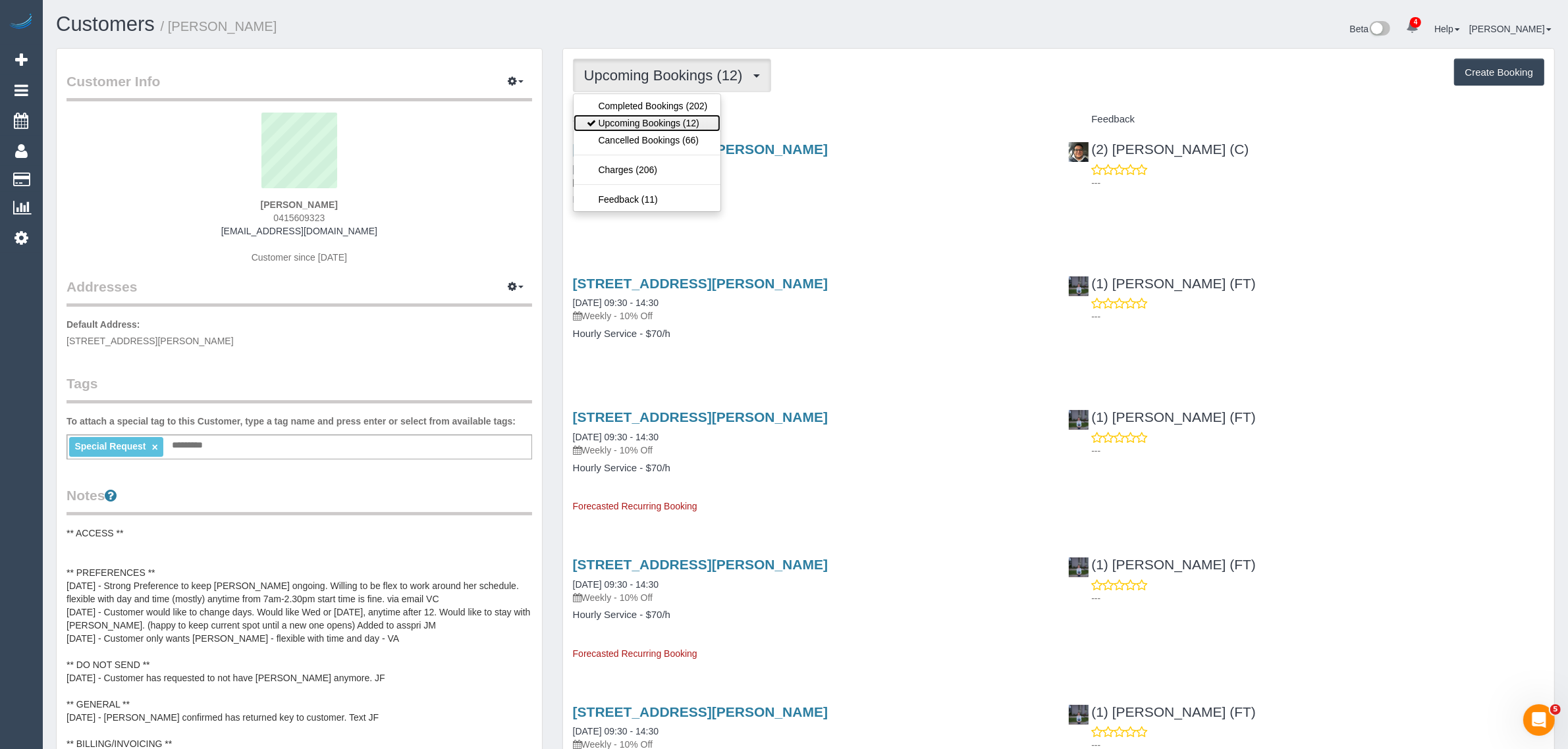
click at [613, 119] on link "Upcoming Bookings (12)" at bounding box center [648, 122] width 148 height 17
click at [636, 81] on span "Upcoming Bookings (12)" at bounding box center [666, 75] width 165 height 17
click at [646, 126] on link "Upcoming Bookings (12)" at bounding box center [648, 122] width 148 height 17
click at [646, 81] on span "Upcoming Bookings (12)" at bounding box center [666, 75] width 165 height 17
click at [877, 128] on div "Service" at bounding box center [811, 119] width 496 height 23
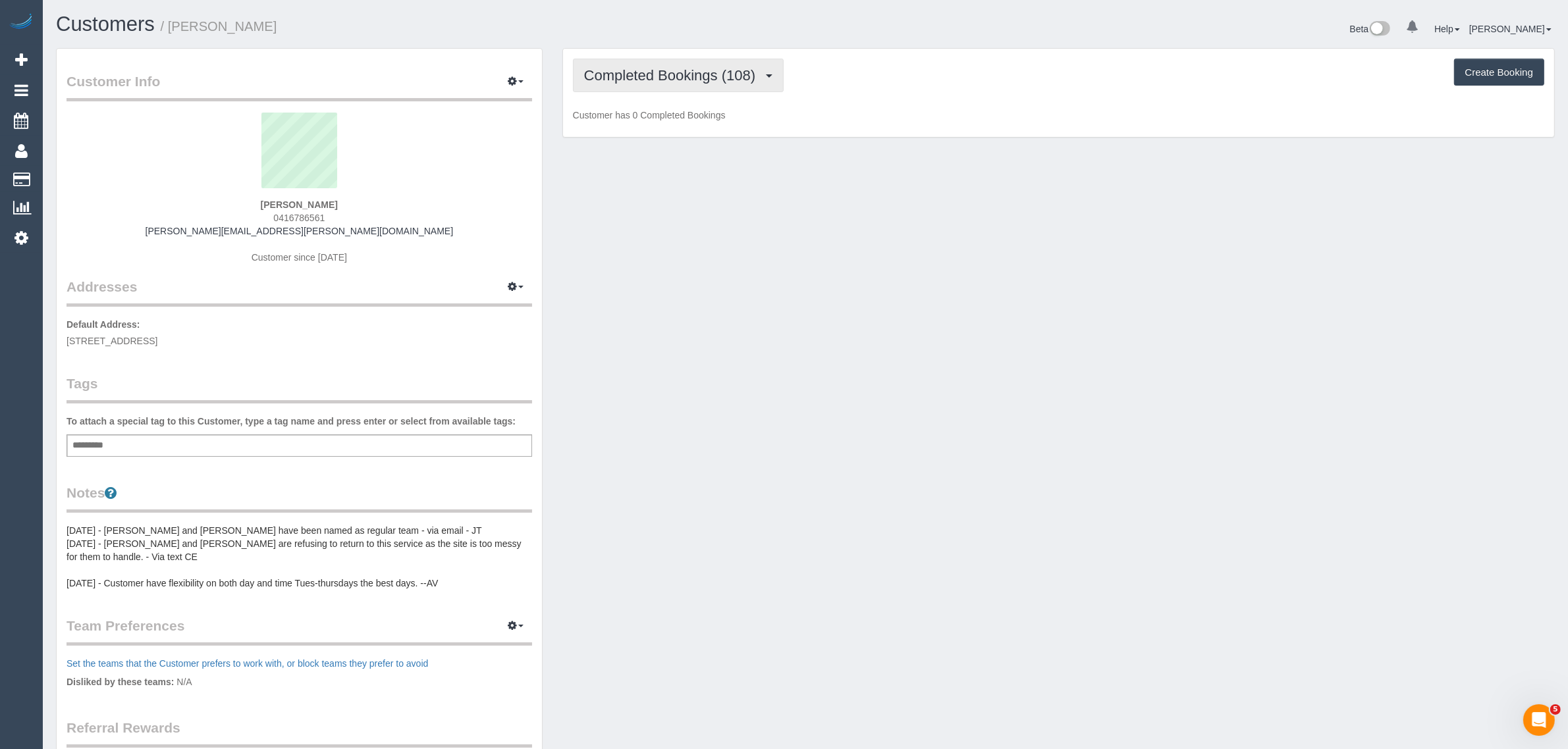
click at [683, 86] on button "Completed Bookings (108)" at bounding box center [678, 76] width 212 height 33
click at [654, 123] on link "Upcoming Bookings (11)" at bounding box center [648, 122] width 148 height 17
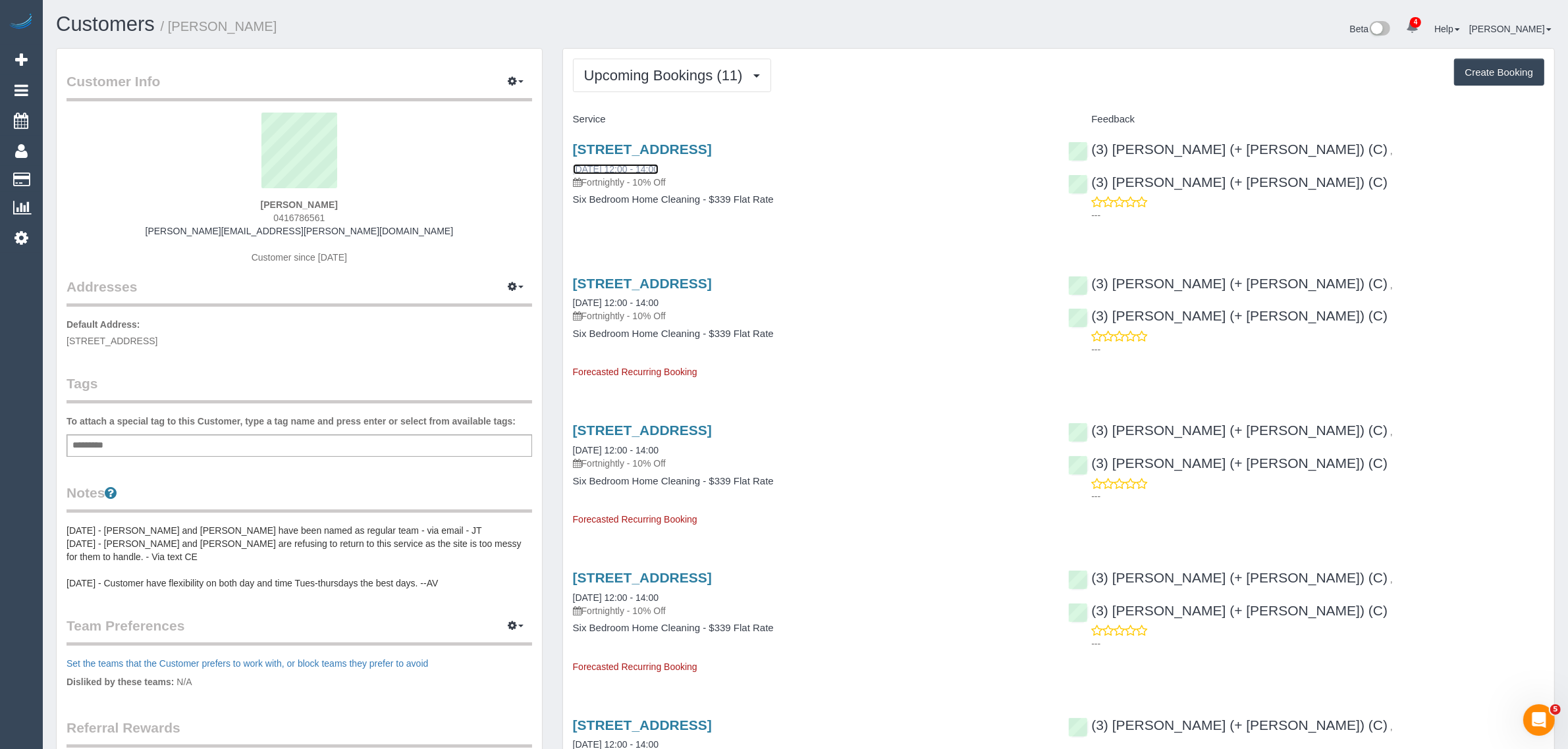
click at [610, 171] on link "[DATE] 12:00 - 14:00" at bounding box center [615, 169] width 86 height 11
click at [651, 70] on span "Upcoming Bookings (11)" at bounding box center [666, 75] width 165 height 17
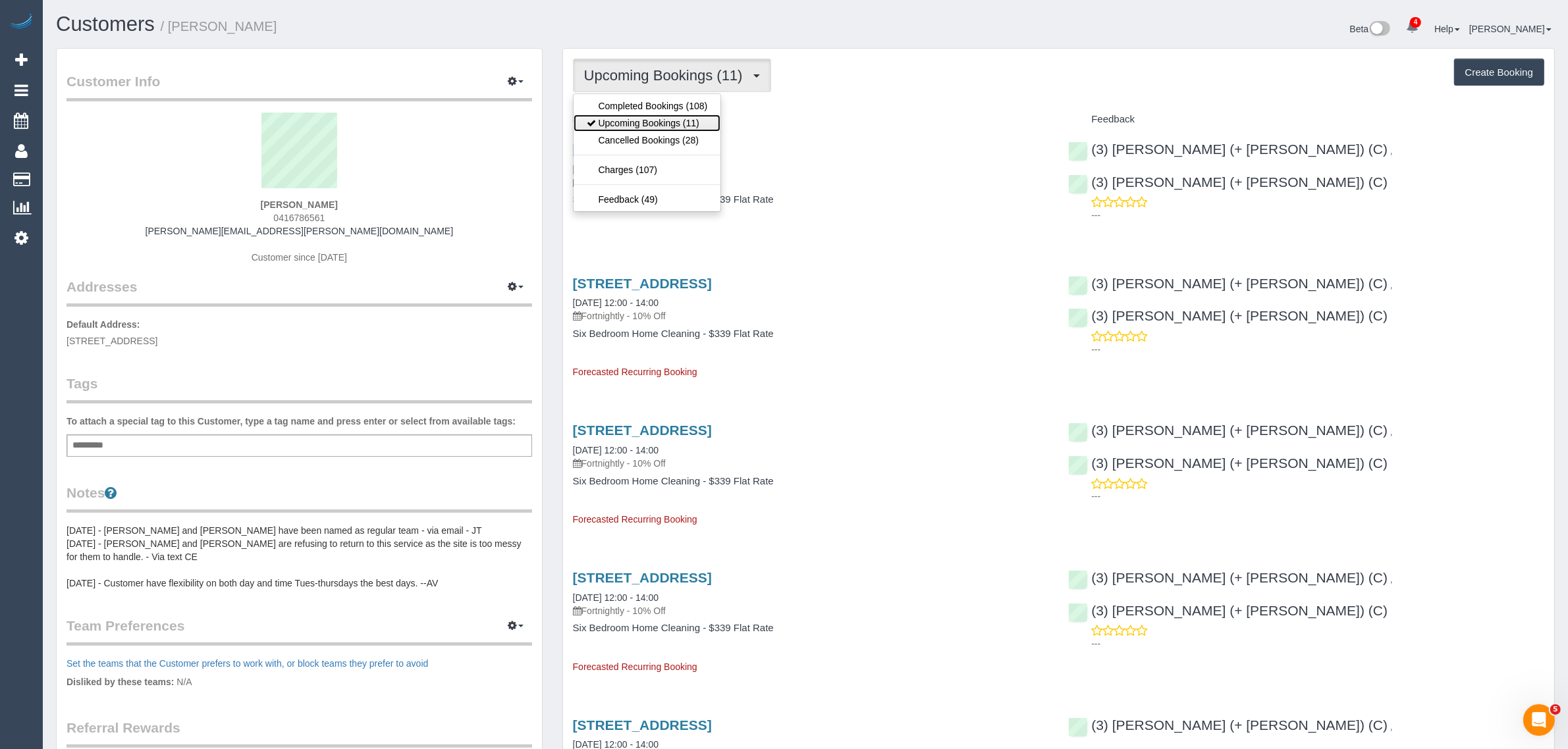
click at [650, 118] on link "Upcoming Bookings (11)" at bounding box center [648, 122] width 148 height 17
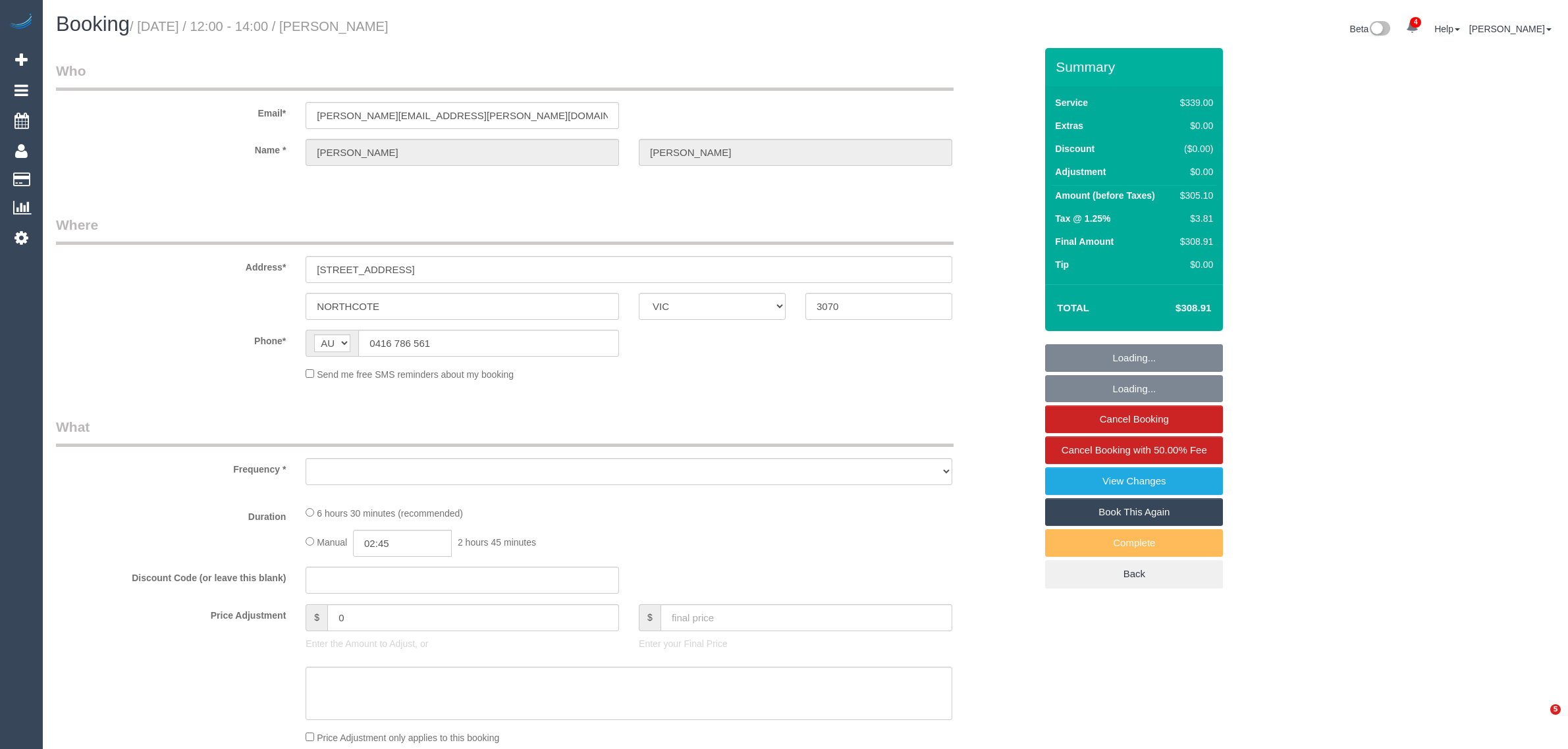
select select "VIC"
select select "string:stripe-pm_1Ld9Tg2GScqysDRVNuvYrqxY"
select select "number:32"
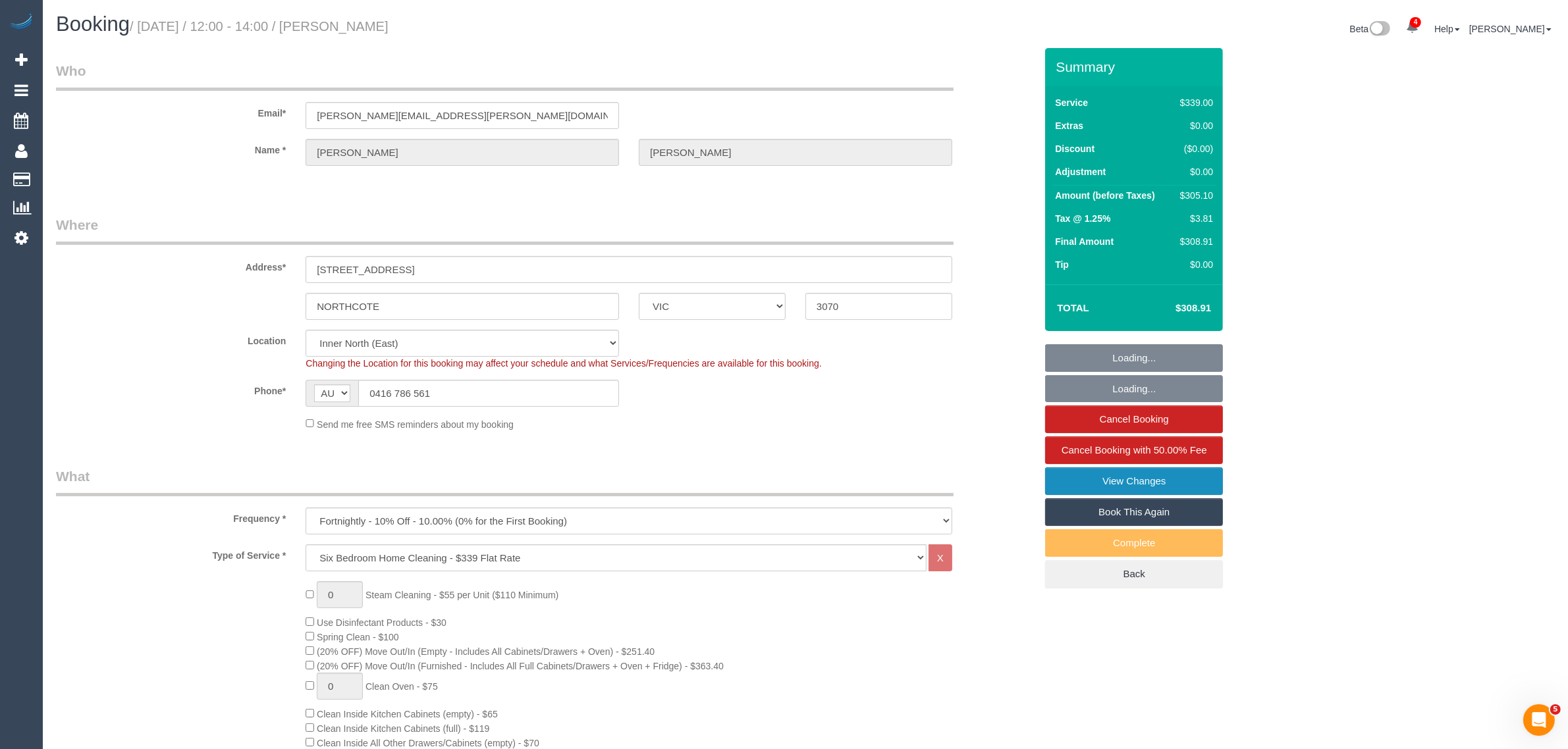
select select "object:1716"
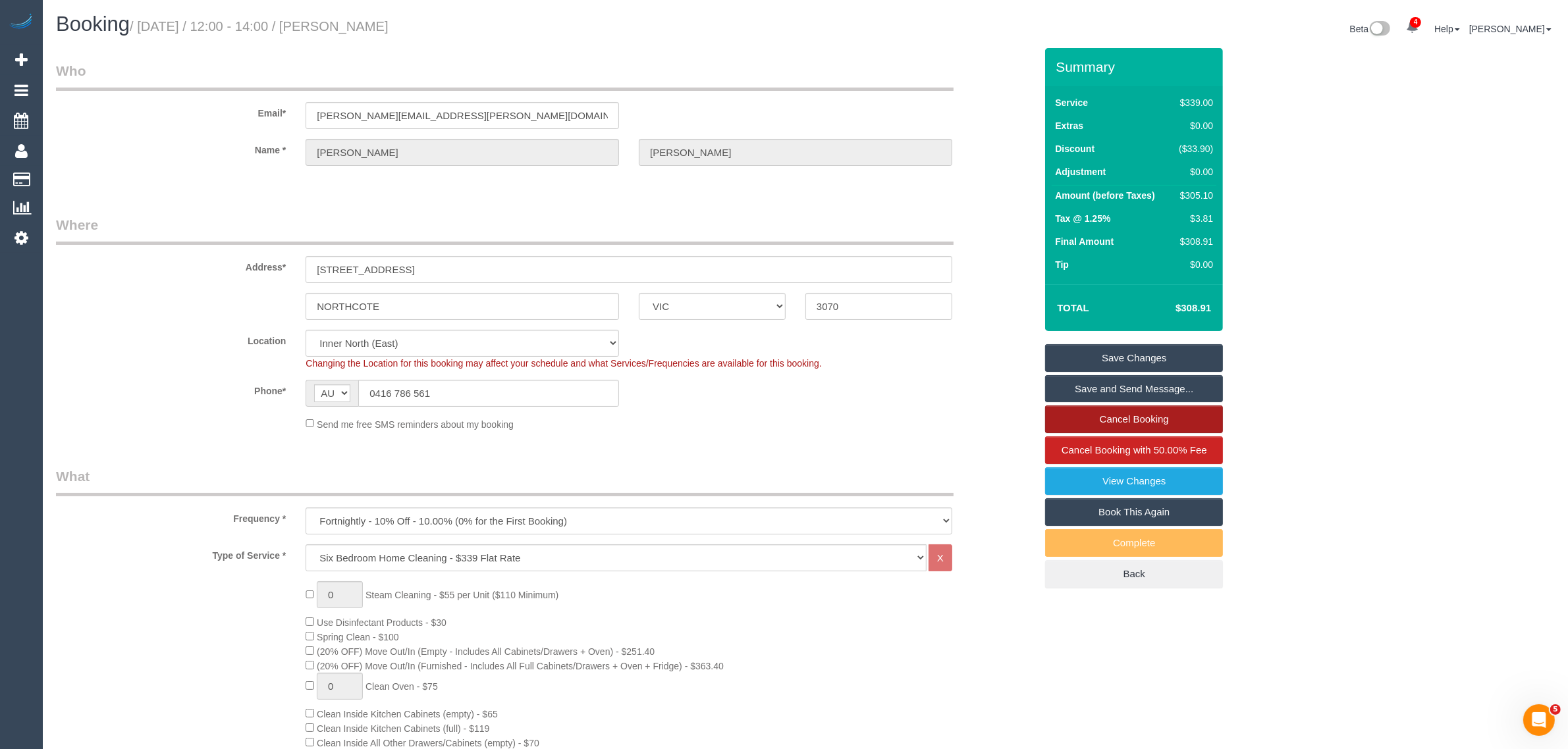
click at [1094, 418] on link "Cancel Booking" at bounding box center [1134, 419] width 178 height 28
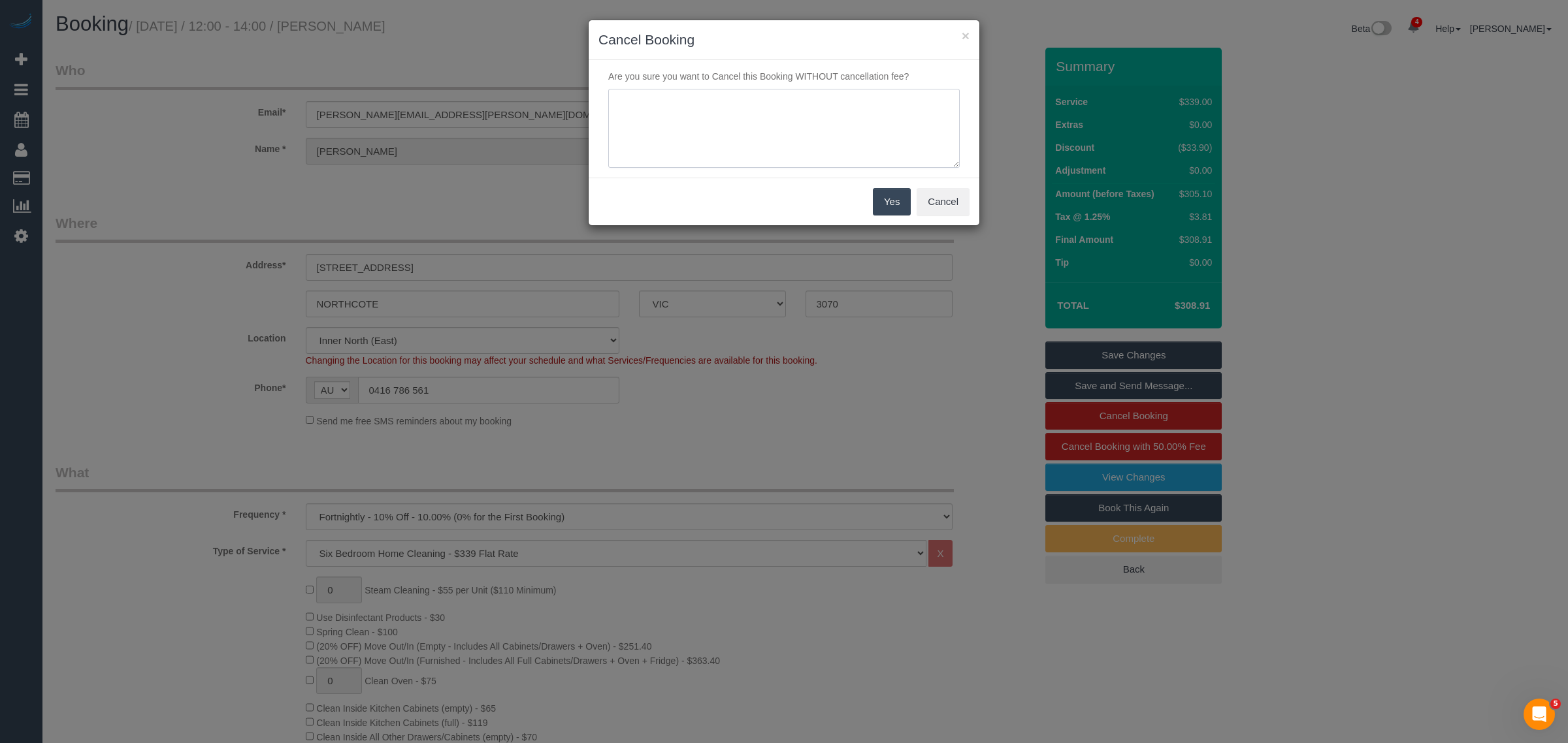
click at [692, 134] on textarea at bounding box center [784, 129] width 351 height 80
click at [942, 211] on button "Cancel" at bounding box center [943, 202] width 53 height 27
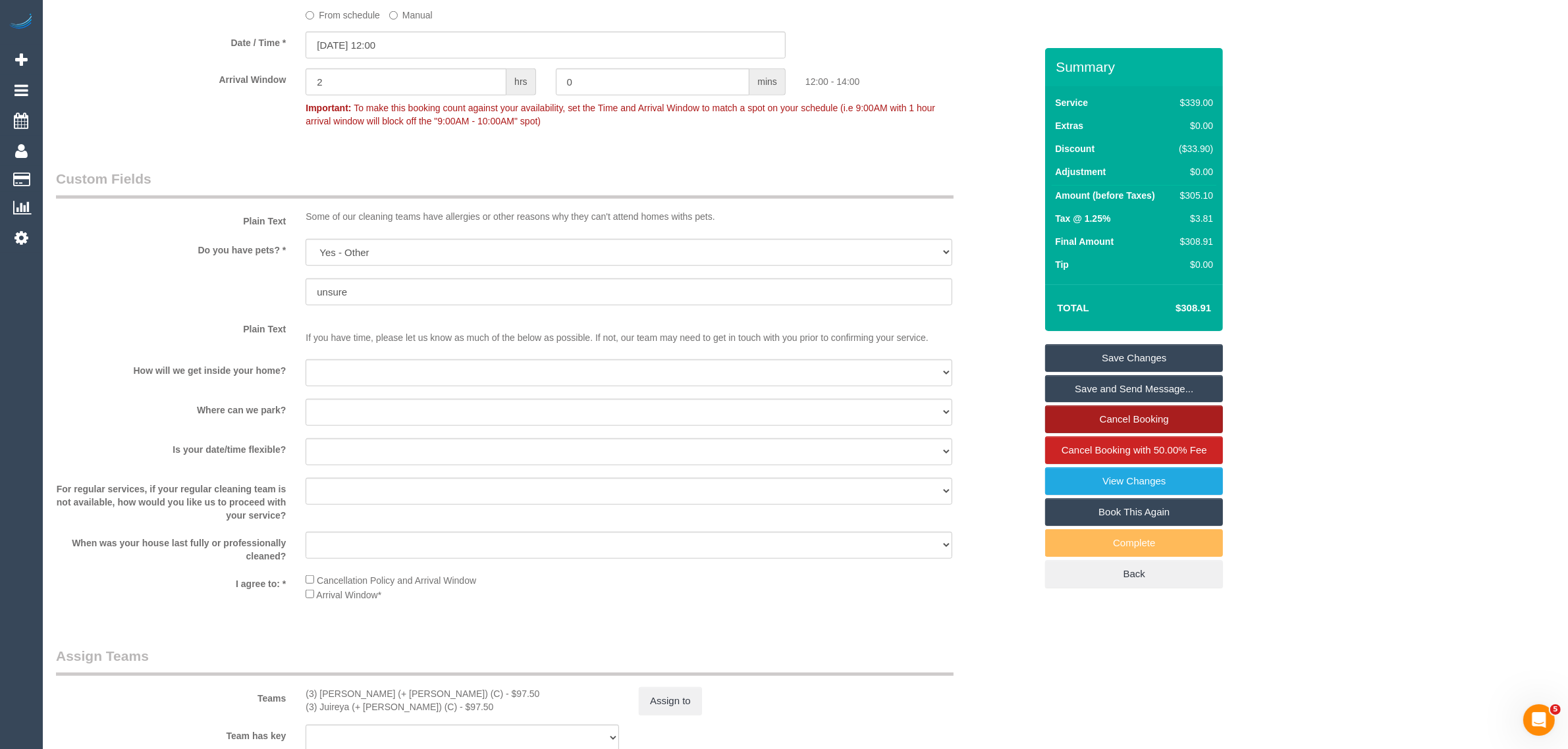
scroll to position [1694, 0]
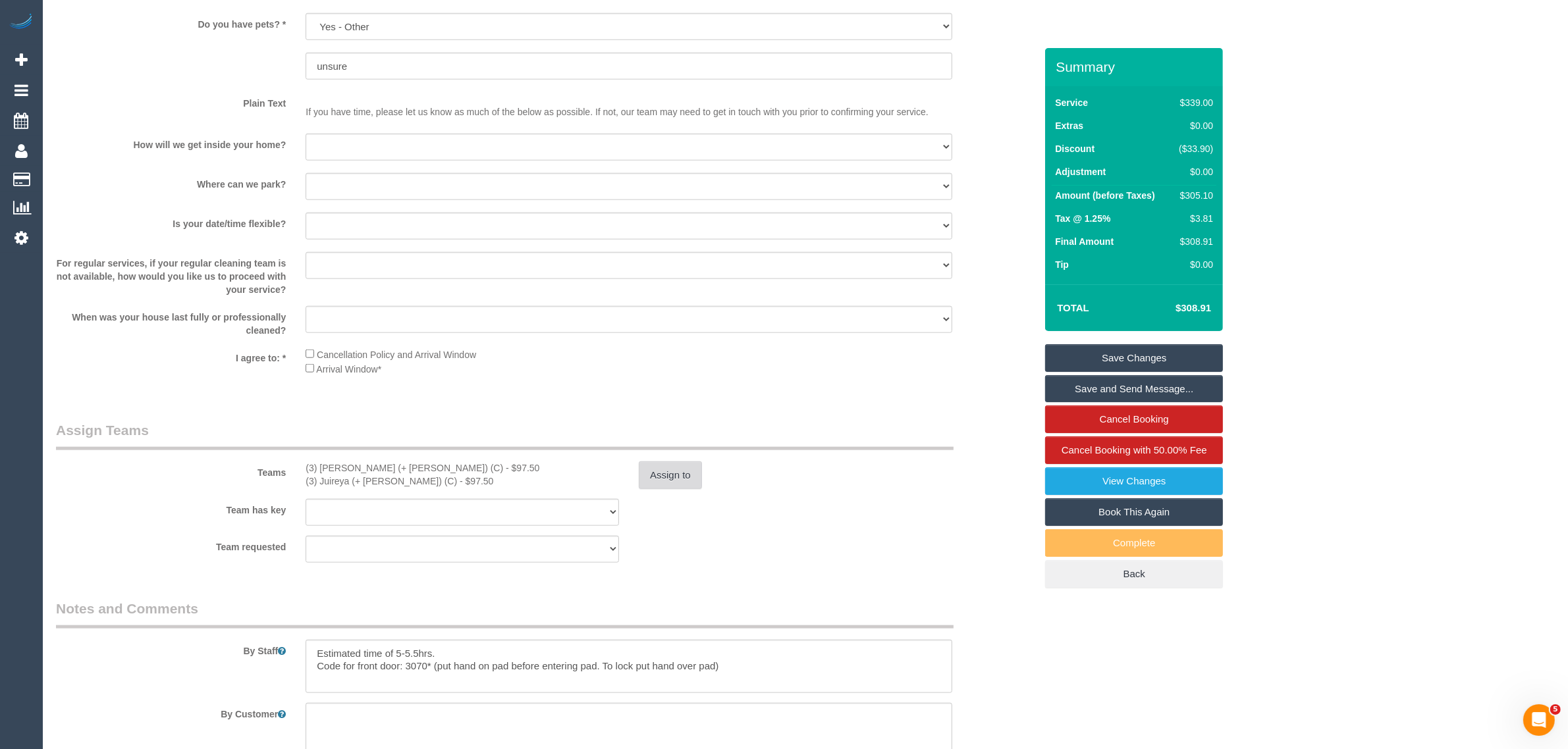
click at [673, 476] on button "Assign to" at bounding box center [670, 475] width 63 height 28
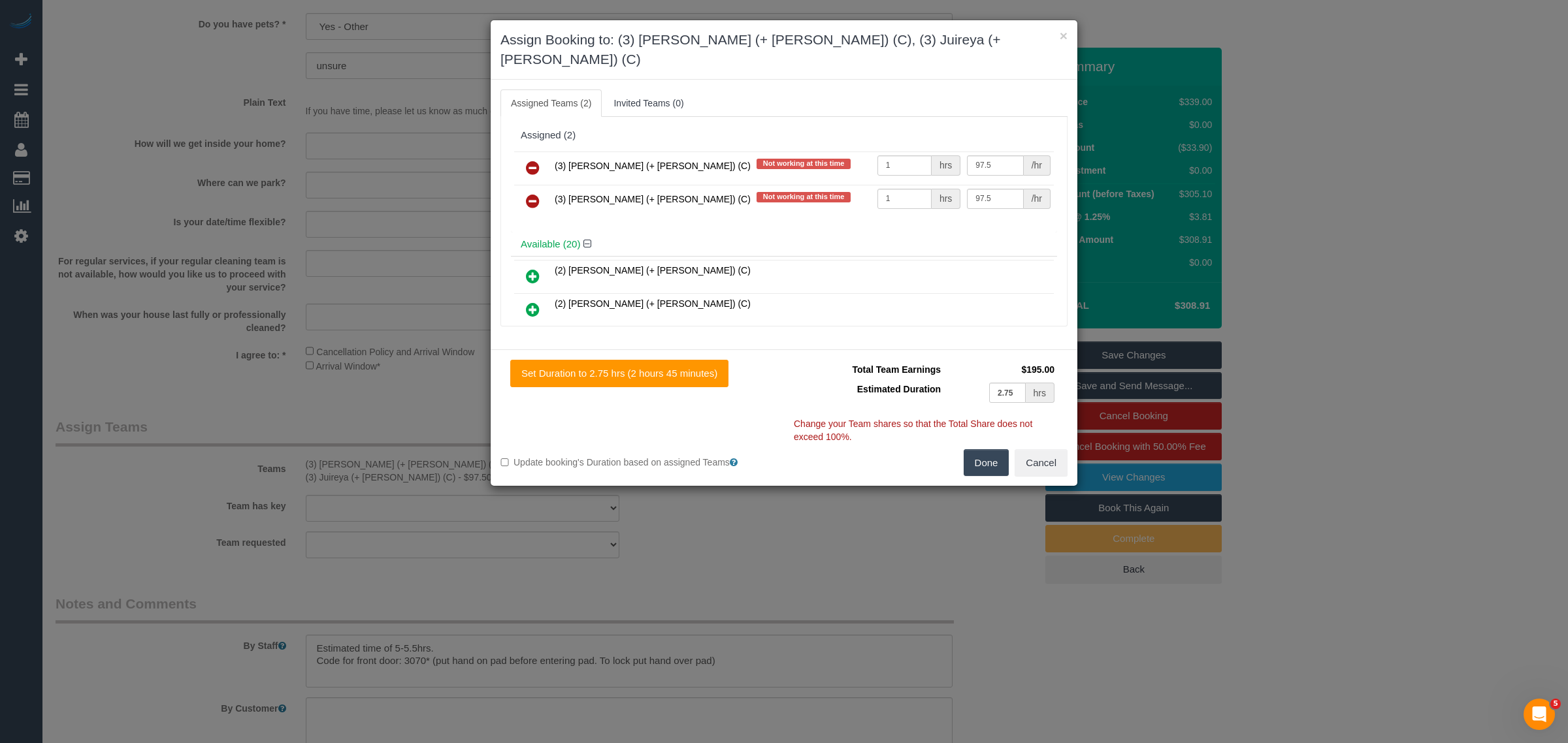
click at [530, 160] on icon at bounding box center [533, 168] width 14 height 16
click at [530, 193] on icon at bounding box center [533, 201] width 14 height 16
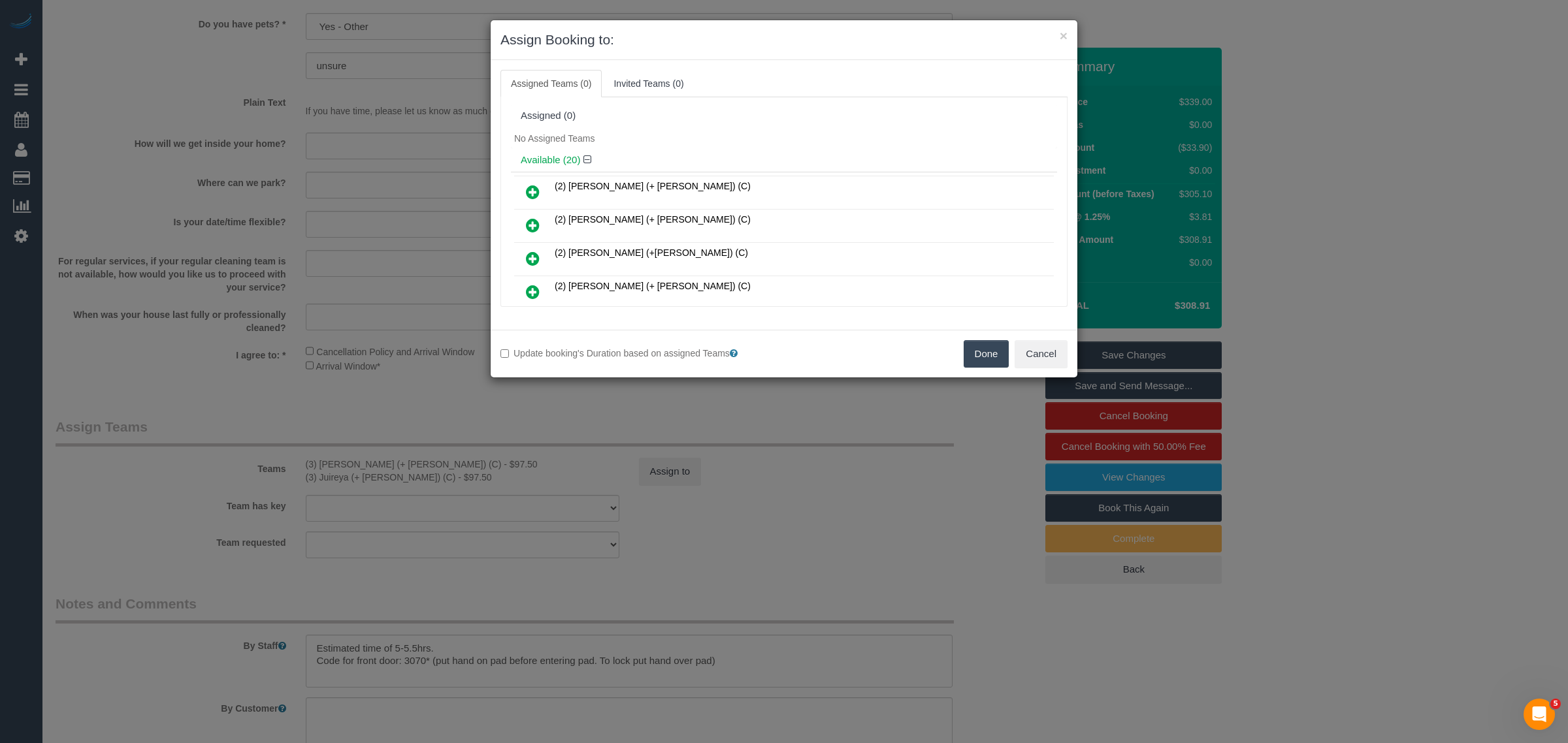
click at [973, 347] on button "Done" at bounding box center [986, 354] width 46 height 27
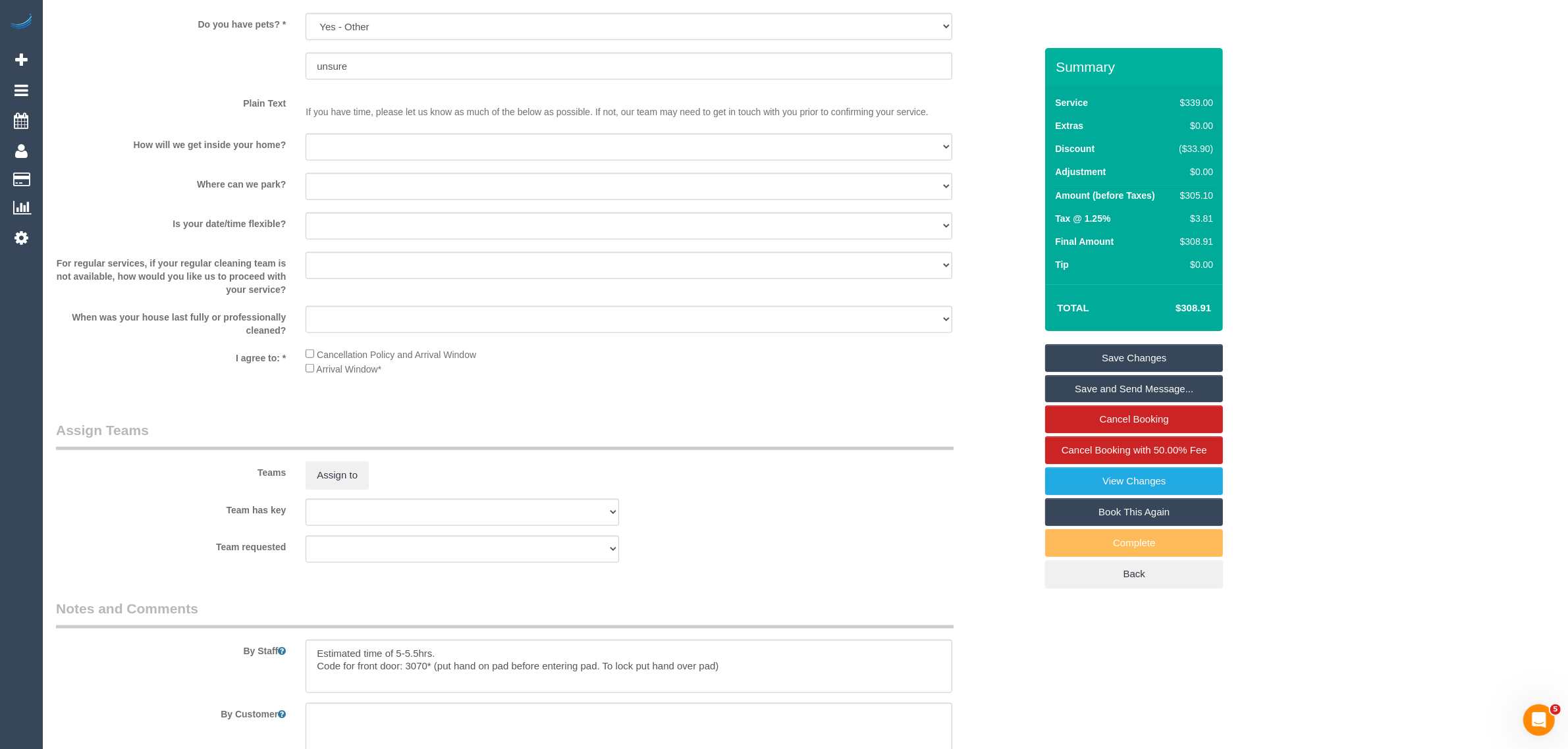
drag, startPoint x: 1105, startPoint y: 351, endPoint x: 1045, endPoint y: 351, distance: 60.0
click at [1121, 355] on link "Save Changes" at bounding box center [1134, 358] width 178 height 28
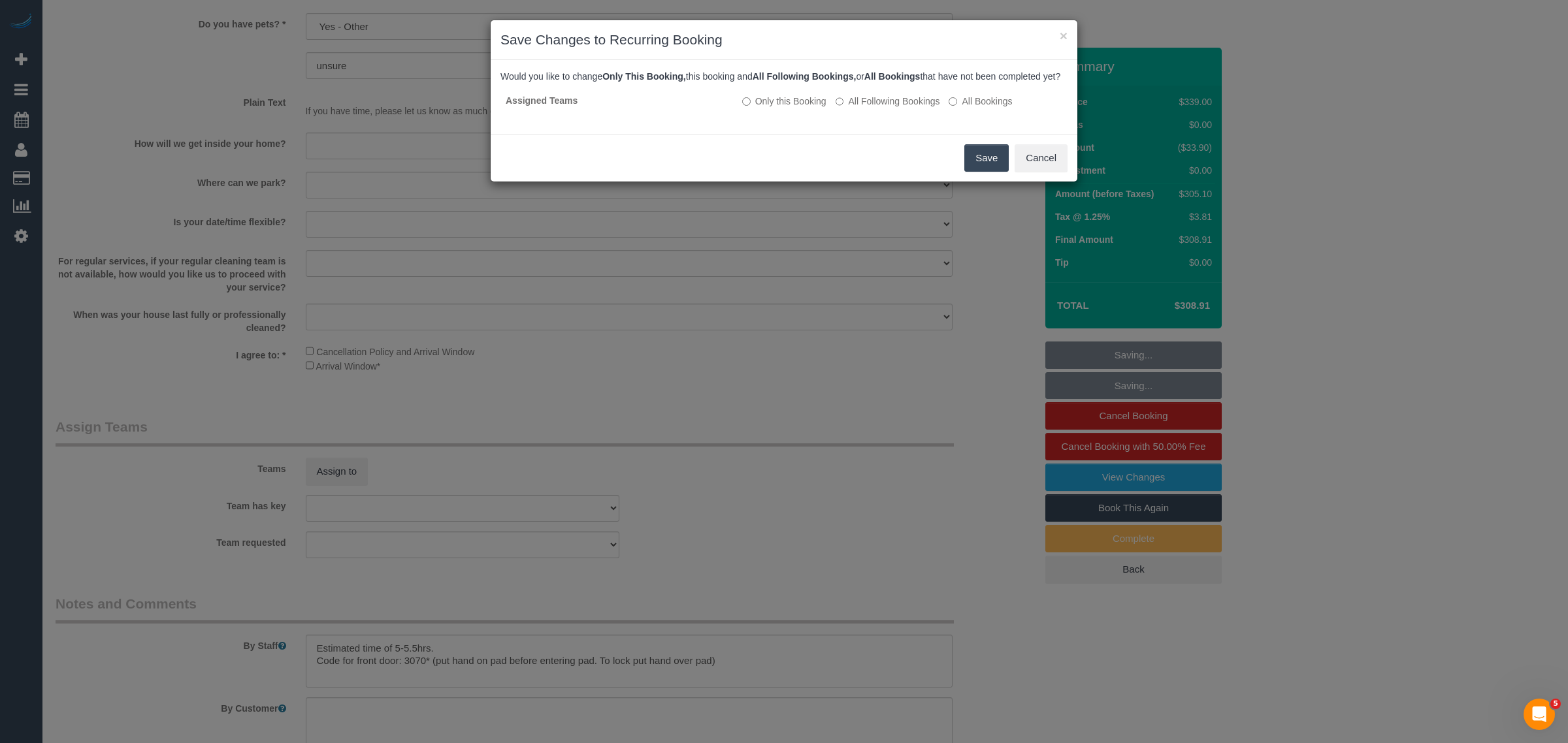
drag, startPoint x: 974, startPoint y: 168, endPoint x: 931, endPoint y: 167, distance: 43.0
click at [974, 169] on button "Save" at bounding box center [986, 158] width 44 height 27
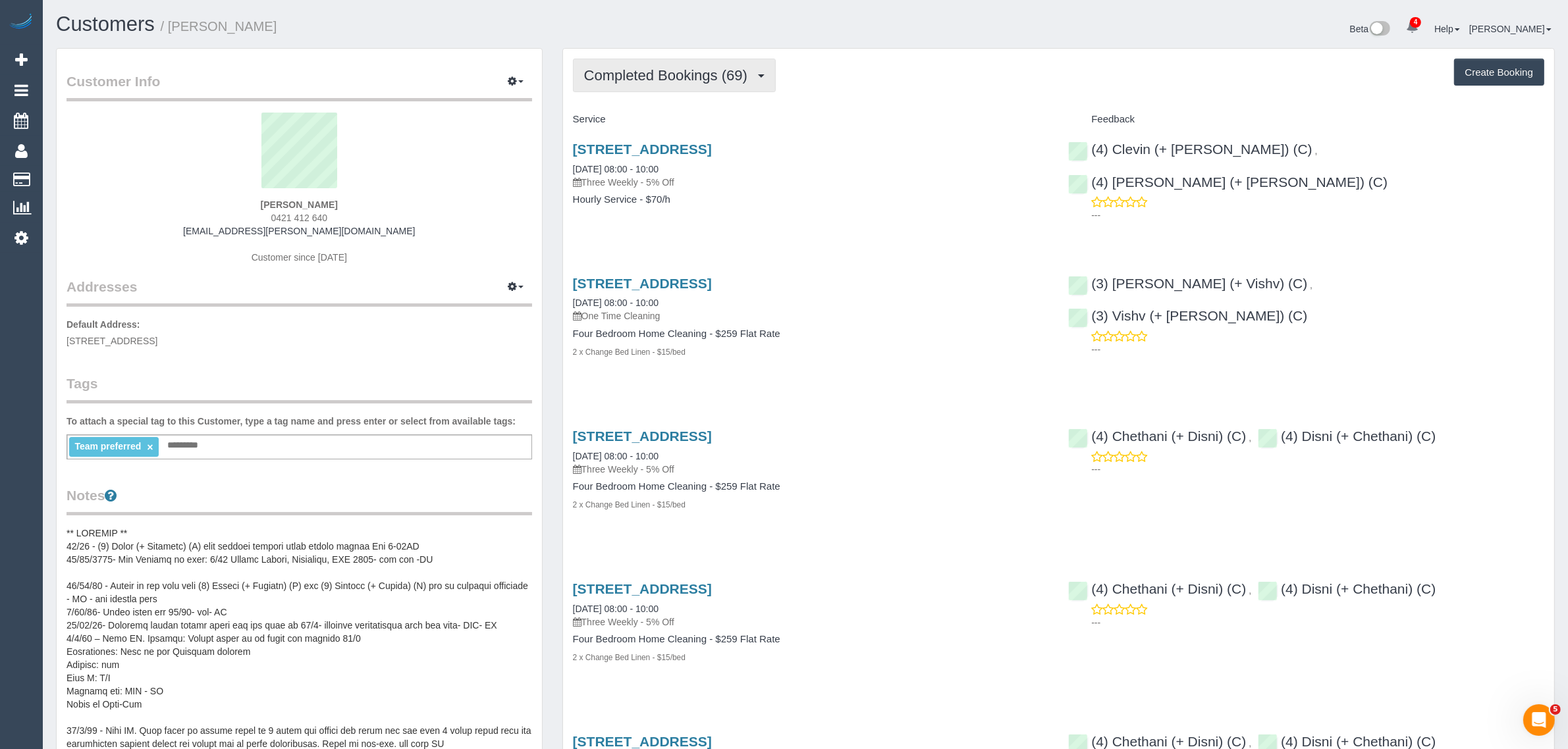
click at [666, 77] on span "Completed Bookings (69)" at bounding box center [668, 75] width 170 height 17
click at [648, 122] on link "Upcoming Bookings (12)" at bounding box center [645, 122] width 143 height 17
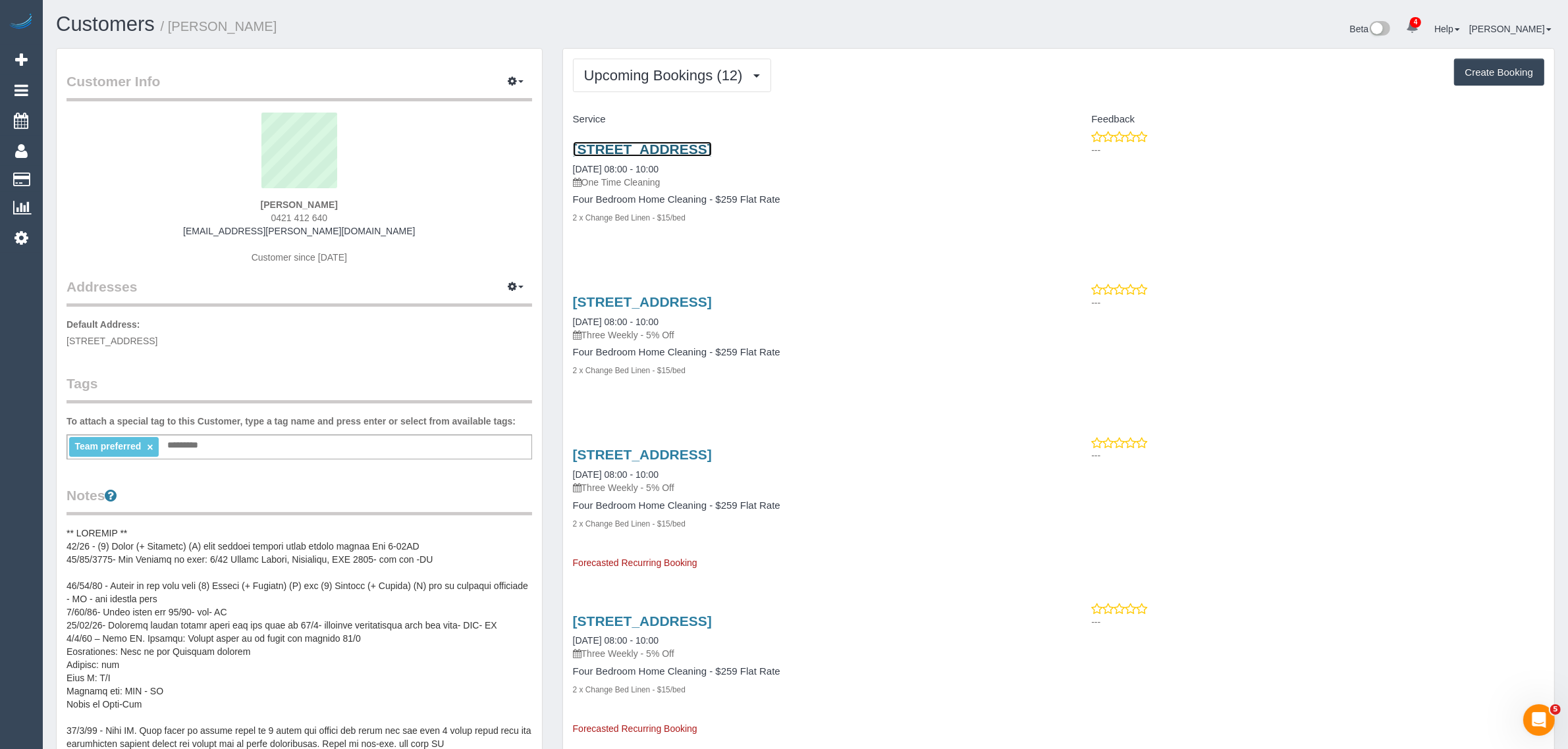
click at [693, 145] on link "[STREET_ADDRESS]" at bounding box center [642, 149] width 139 height 15
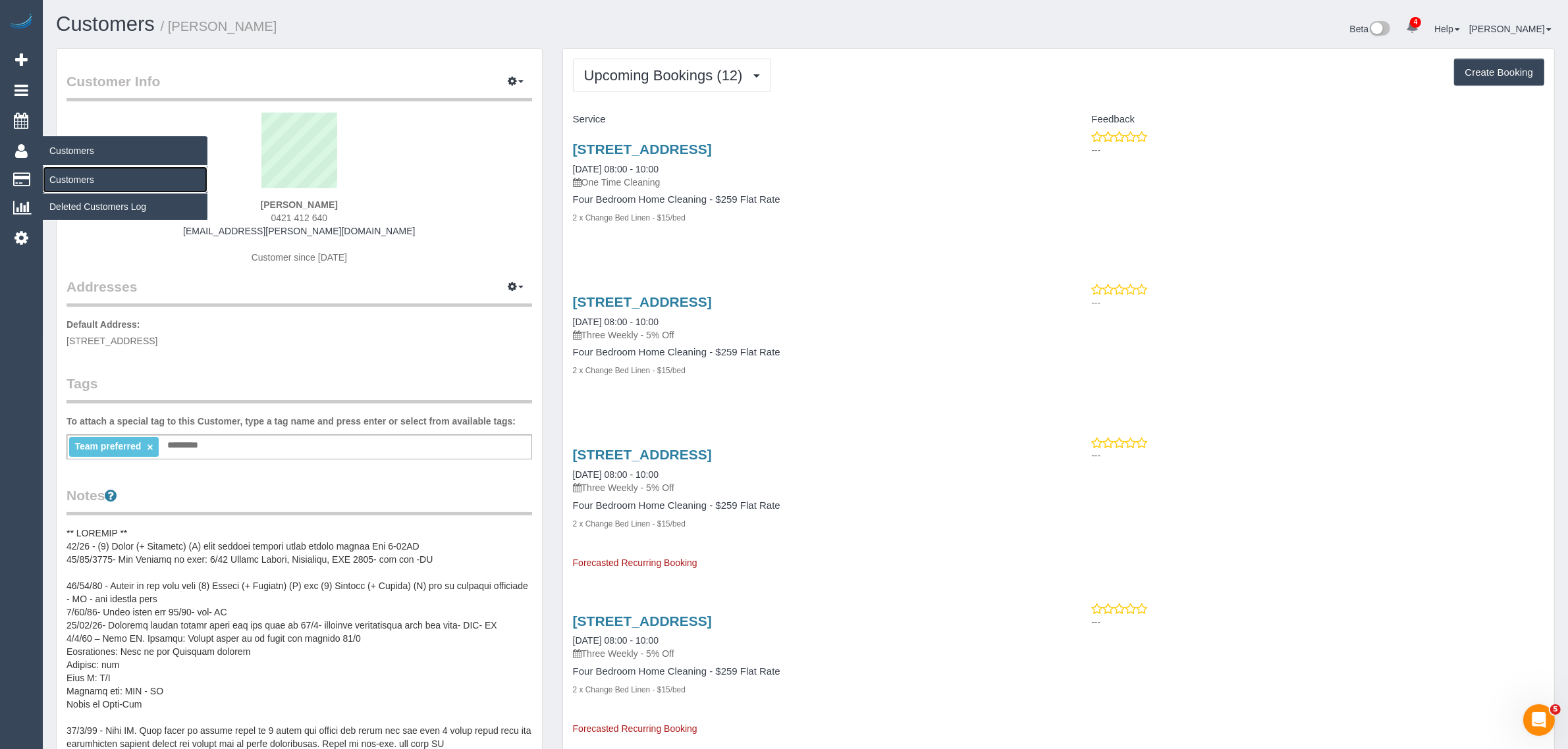
click at [79, 171] on link "Customers" at bounding box center [124, 179] width 164 height 27
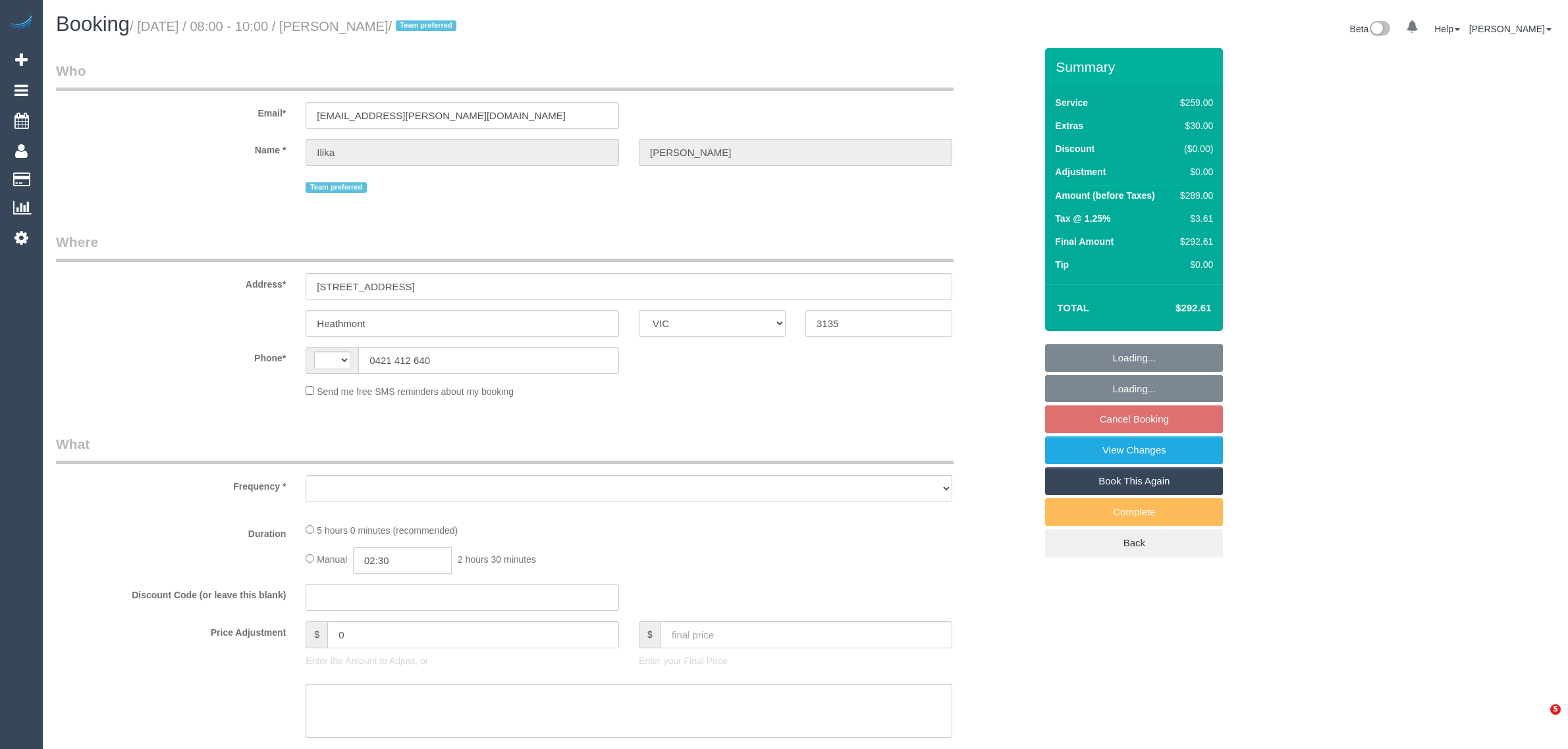
select select "VIC"
select select "number:28"
select select "number:14"
select select "number:19"
select select "string:AU"
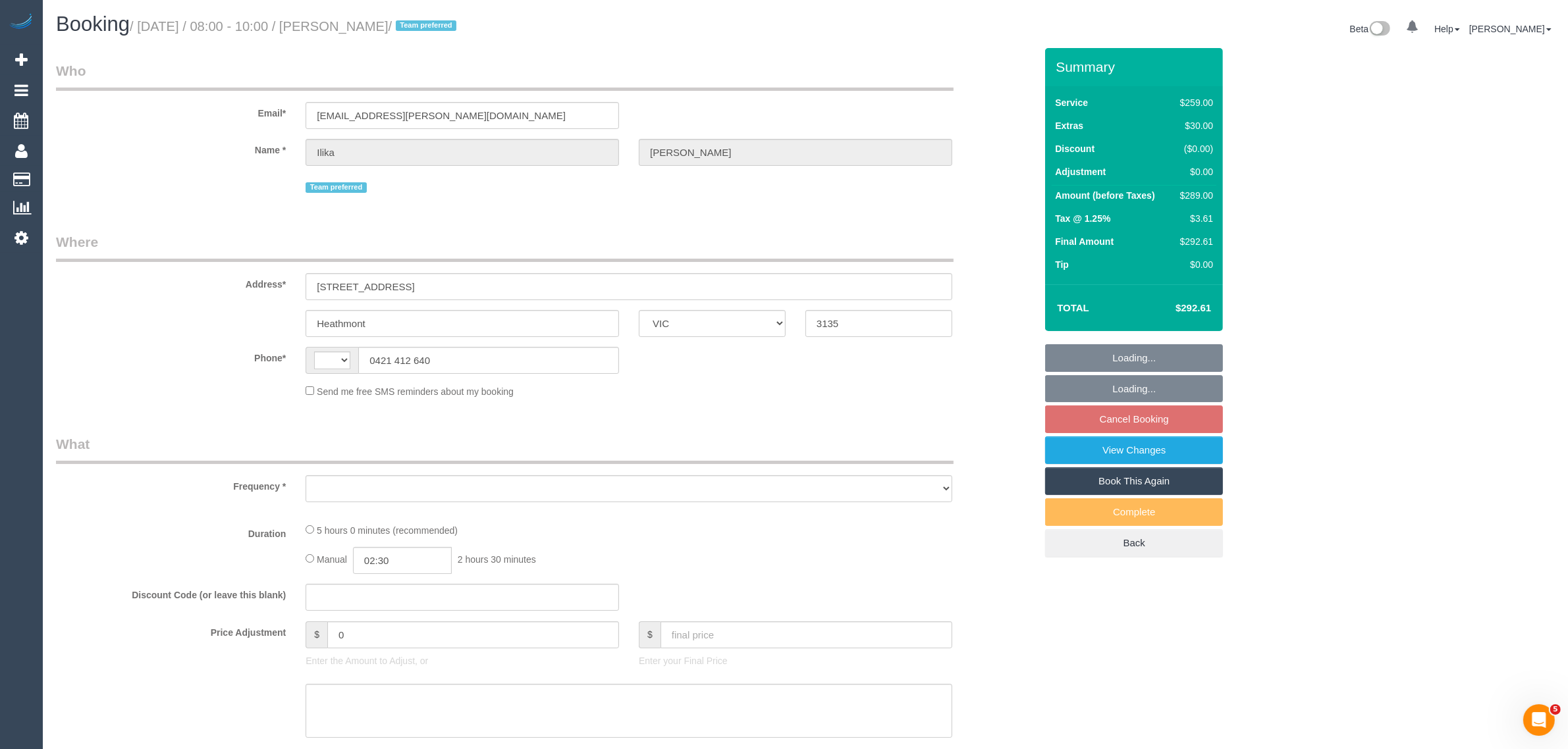
select select "object:713"
select select "string:stripe-pm_1PJ5zJ2GScqysDRVN6QVtdR4"
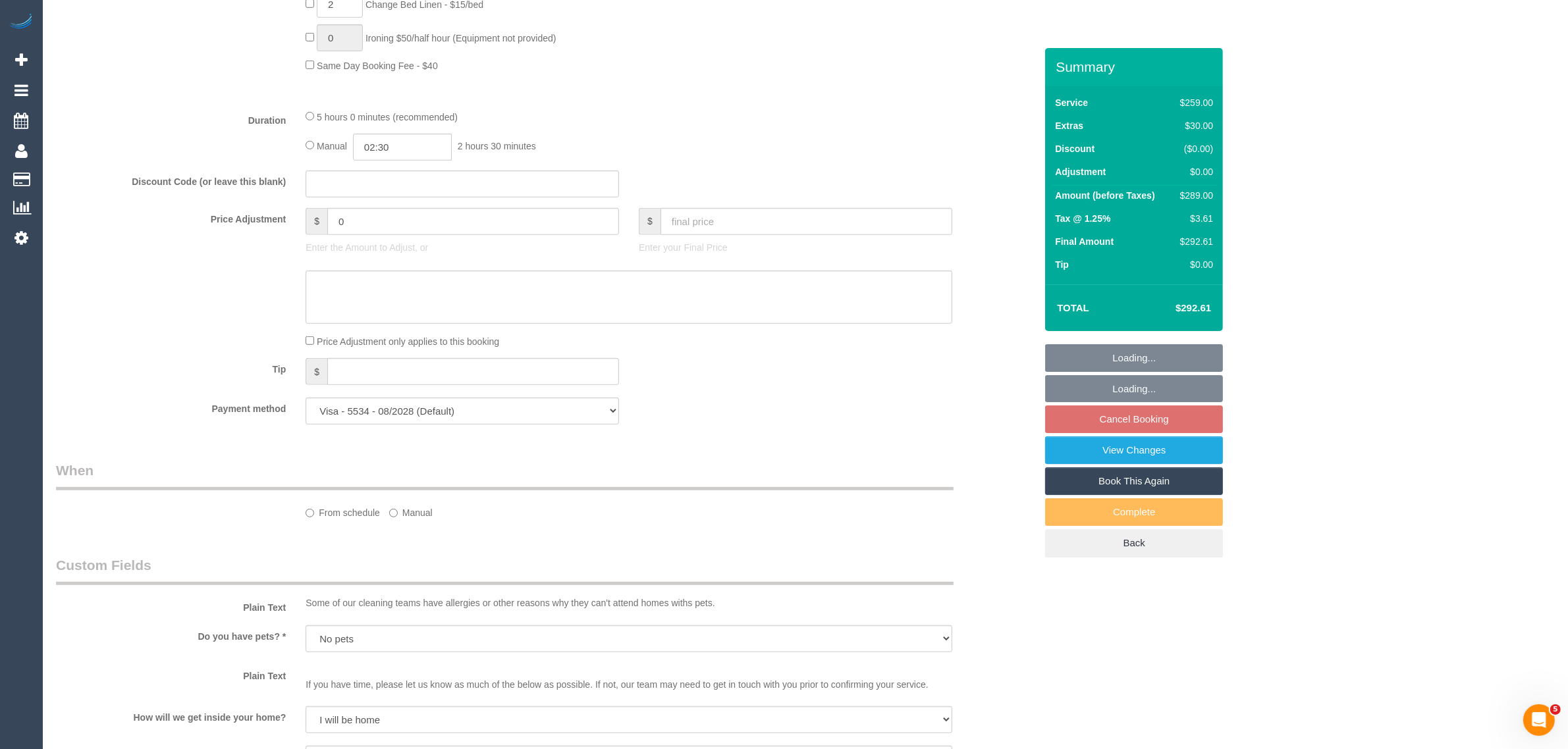
select select "object:1237"
select select "spot1"
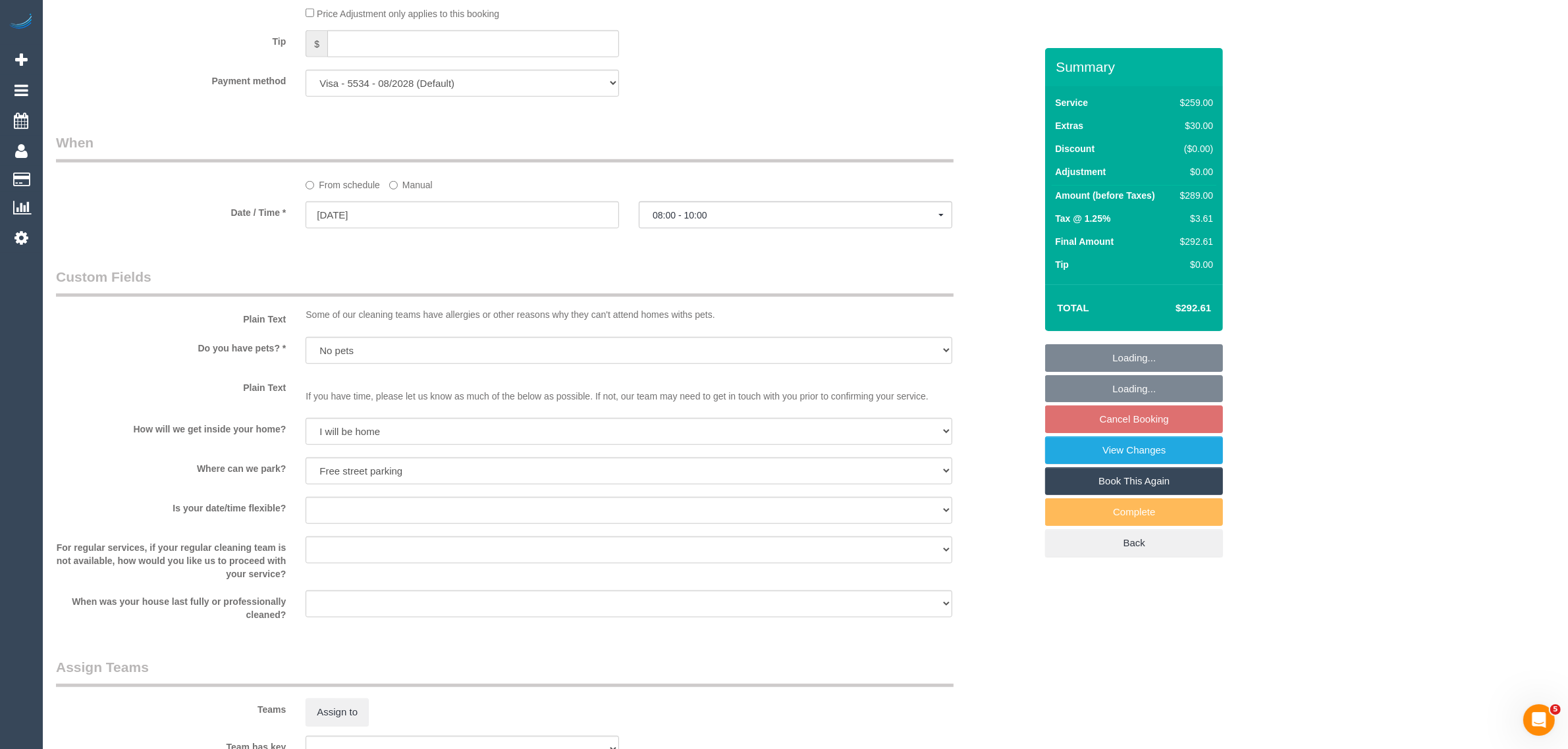
scroll to position [1317, 0]
click at [794, 218] on span "08:00 - 10:00" at bounding box center [795, 214] width 285 height 11
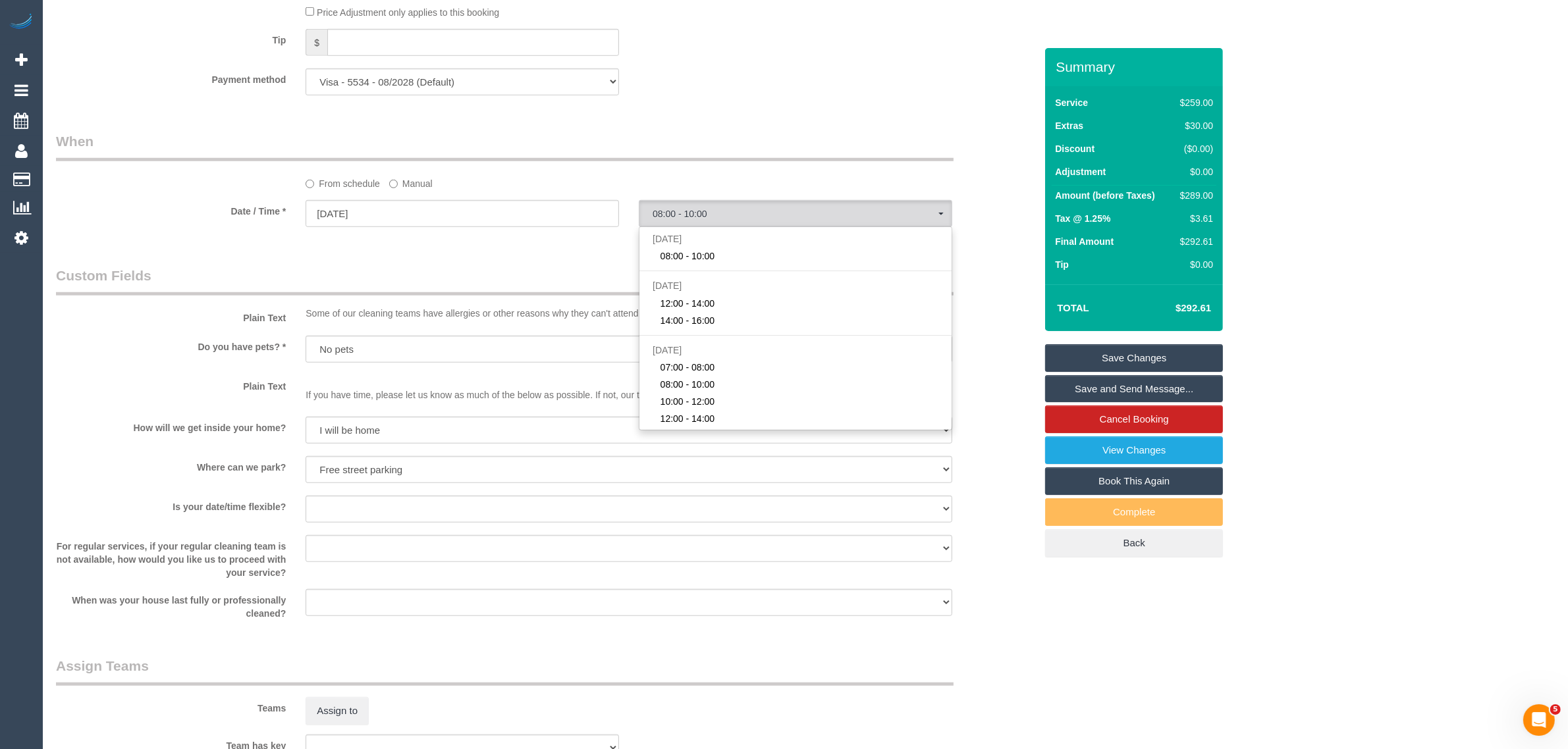
click at [960, 112] on div "Who Email* [EMAIL_ADDRESS][PERSON_NAME][DOMAIN_NAME] Name * [PERSON_NAME] Team …" at bounding box center [545, 157] width 999 height 2853
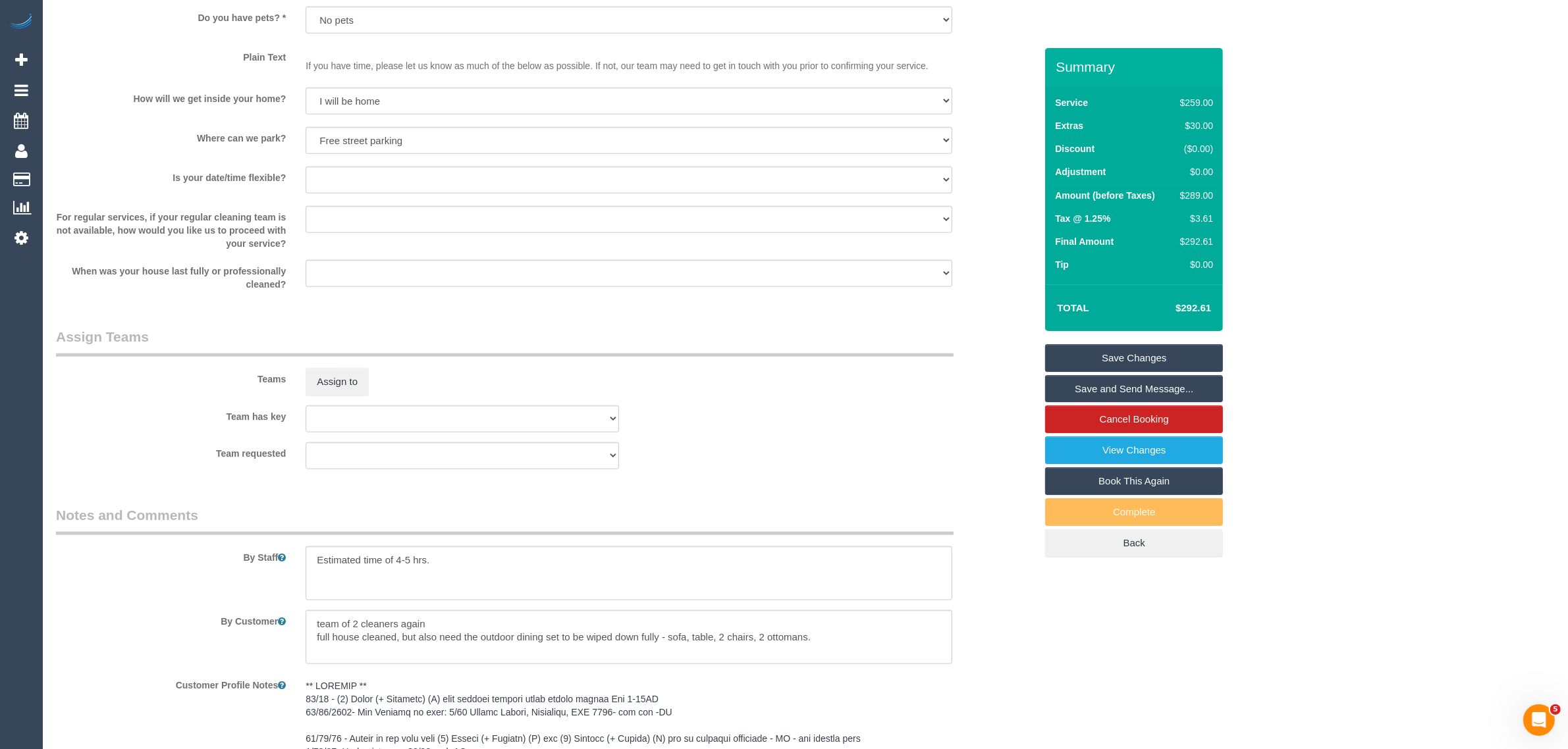
scroll to position [2186, 0]
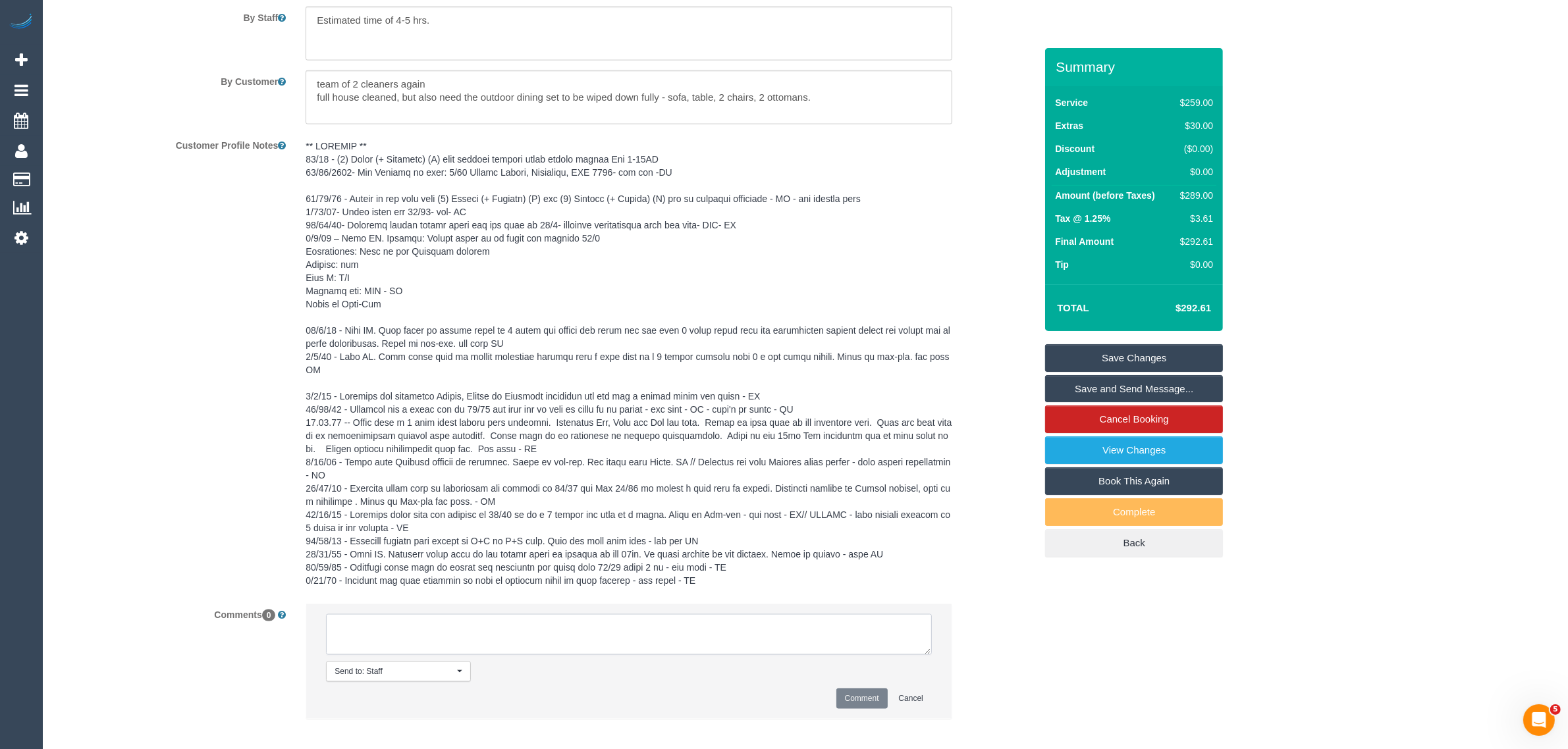
click at [466, 627] on textarea at bounding box center [629, 634] width 606 height 40
type textarea "customer wants after 9AM arrival via txt - KA"
click at [876, 689] on button "Comment" at bounding box center [862, 699] width 51 height 21
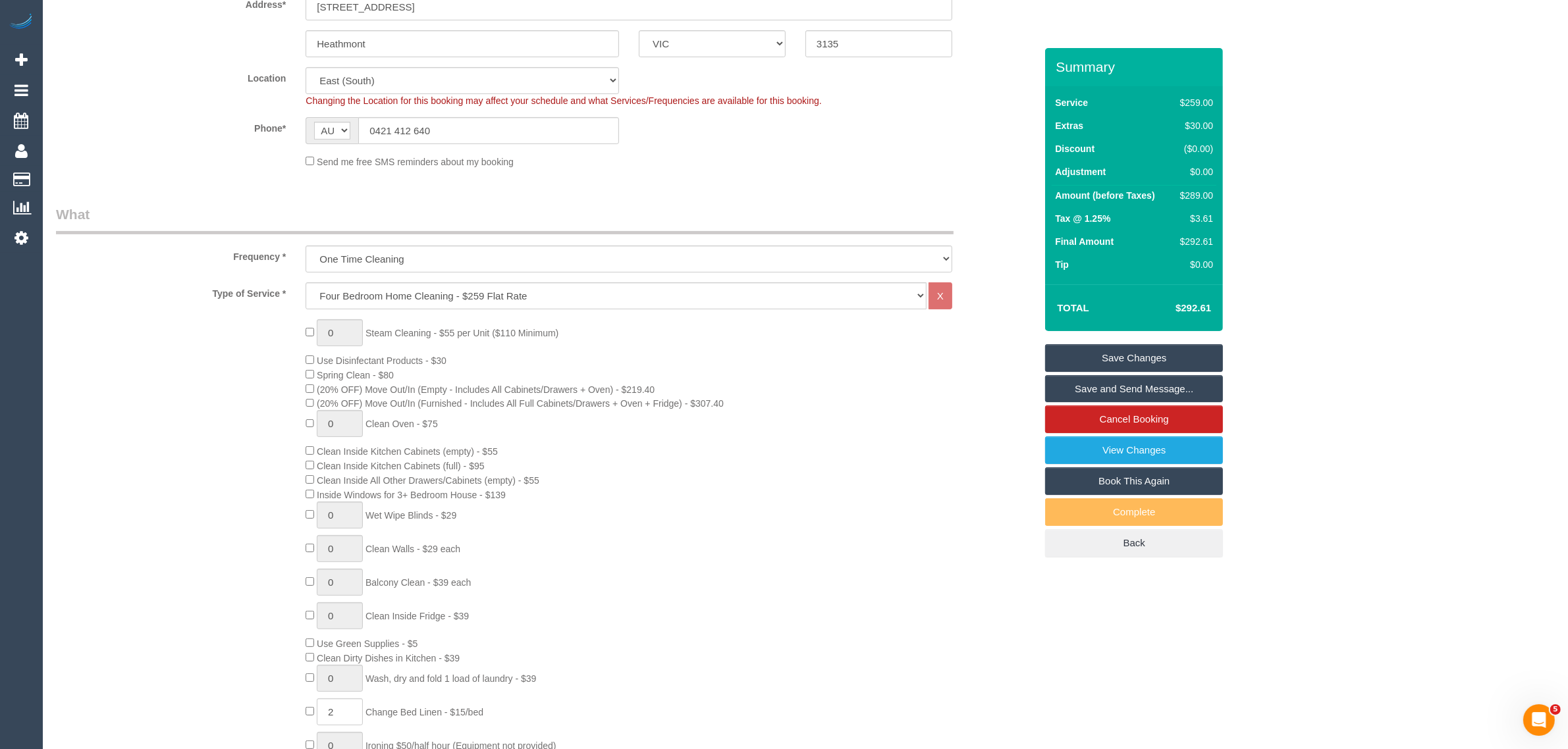
scroll to position [0, 0]
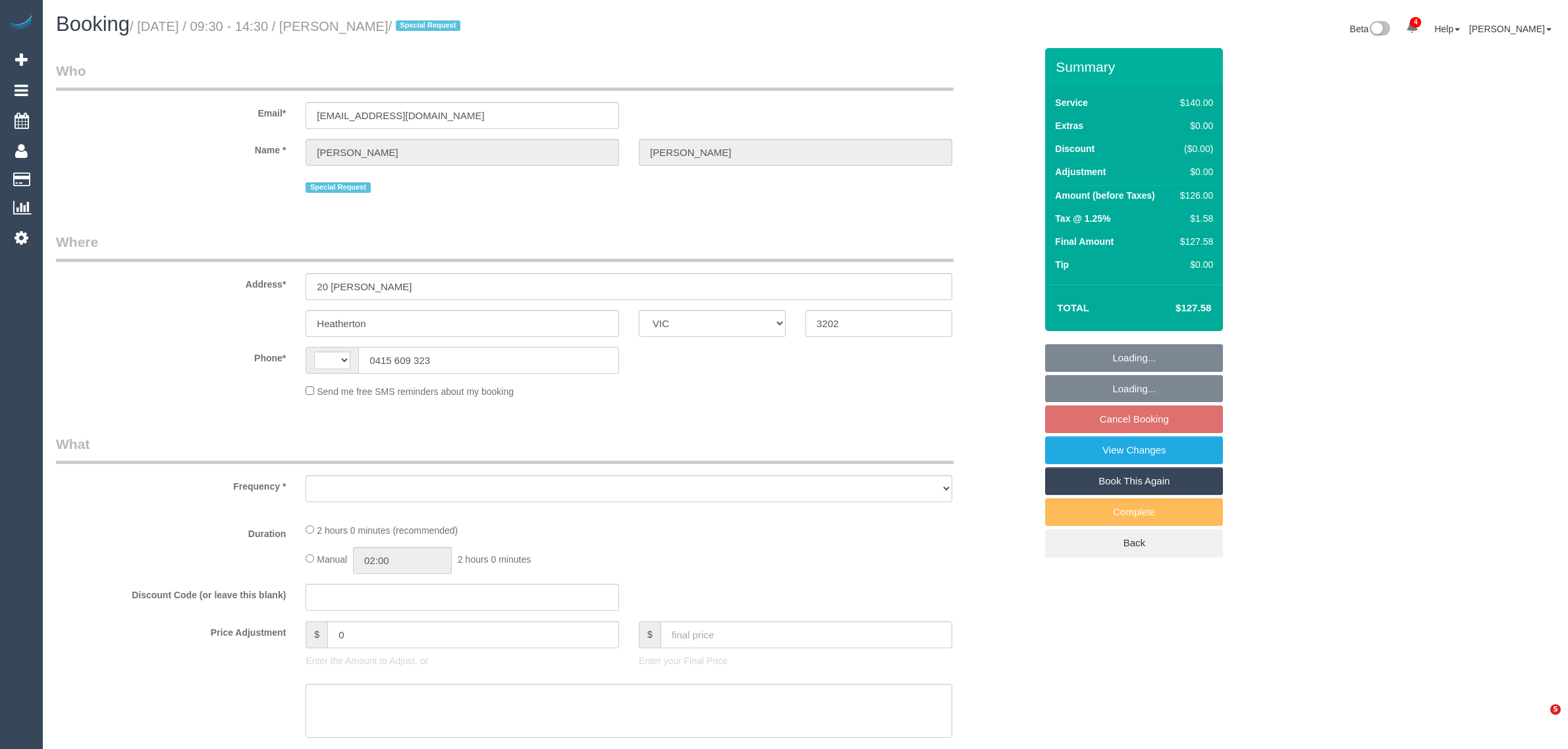
select select "VIC"
select select "object:326"
select select "number:28"
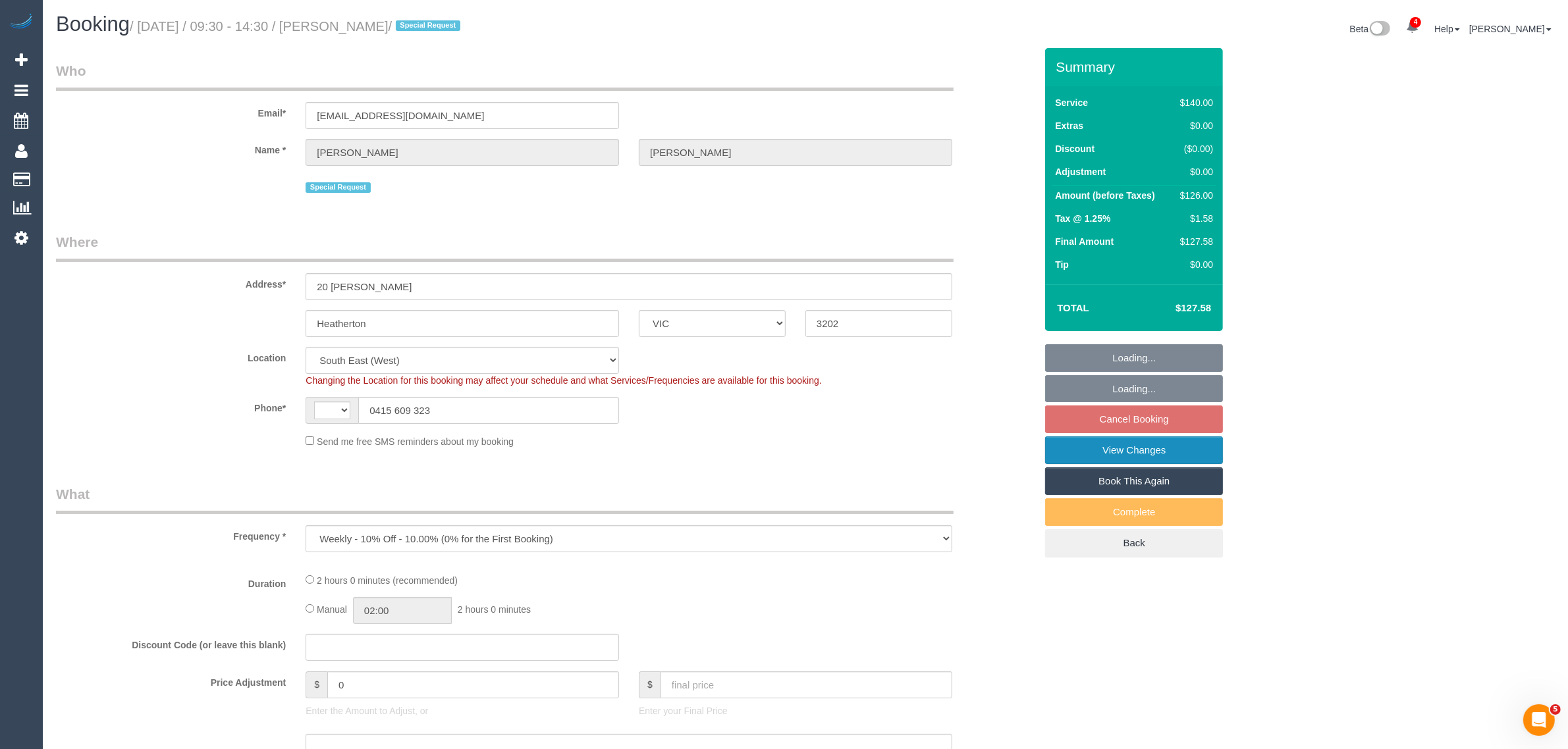
select select "object:726"
select select "string:AU"
select select "string:stripe-pm_1Nzt8y2GScqysDRVew16rc4Z"
click at [1124, 416] on fieldset "Loading... Loading... Cancel Booking View Changes Book This Again Complete Back" at bounding box center [1134, 451] width 178 height 214
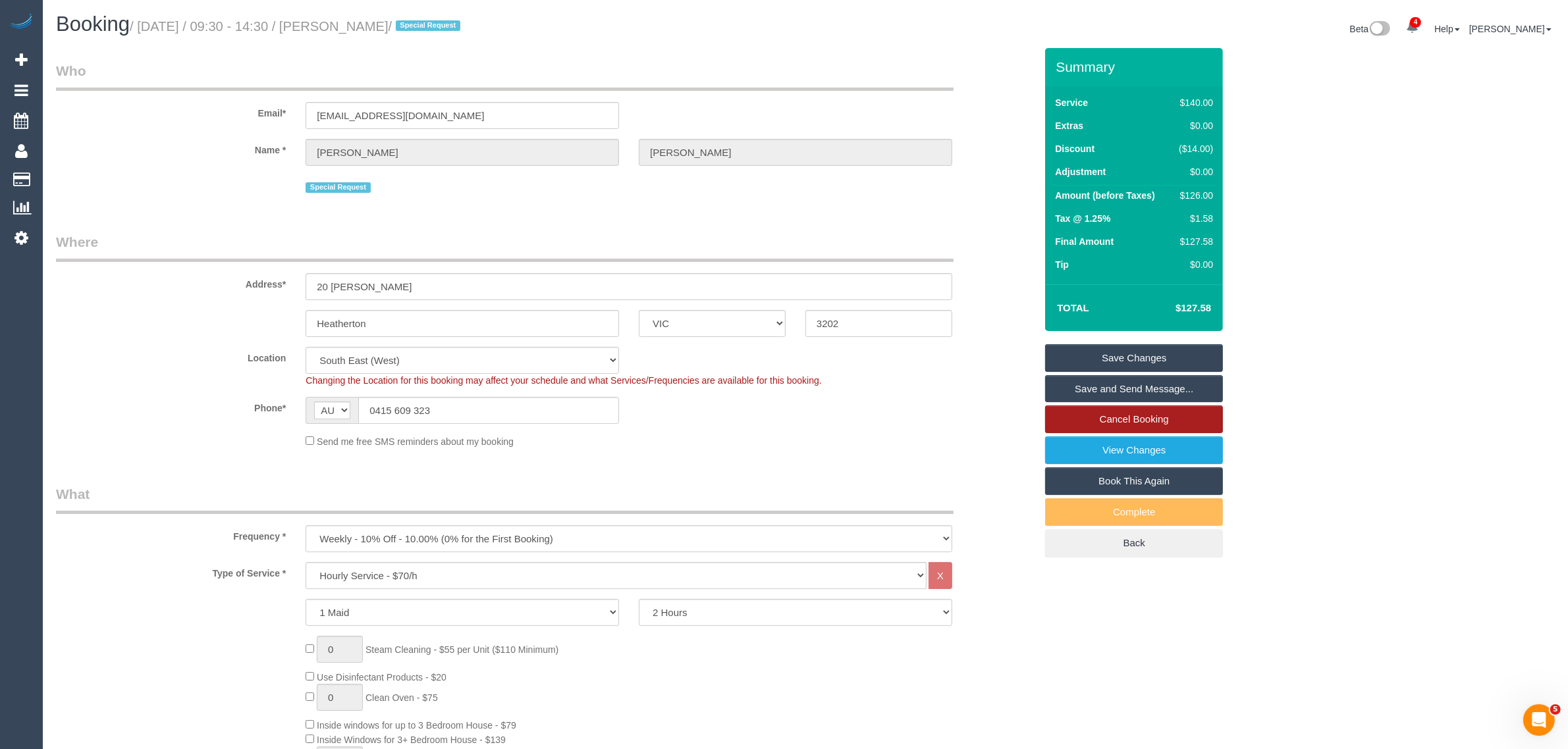
click at [1076, 425] on link "Cancel Booking" at bounding box center [1134, 419] width 178 height 28
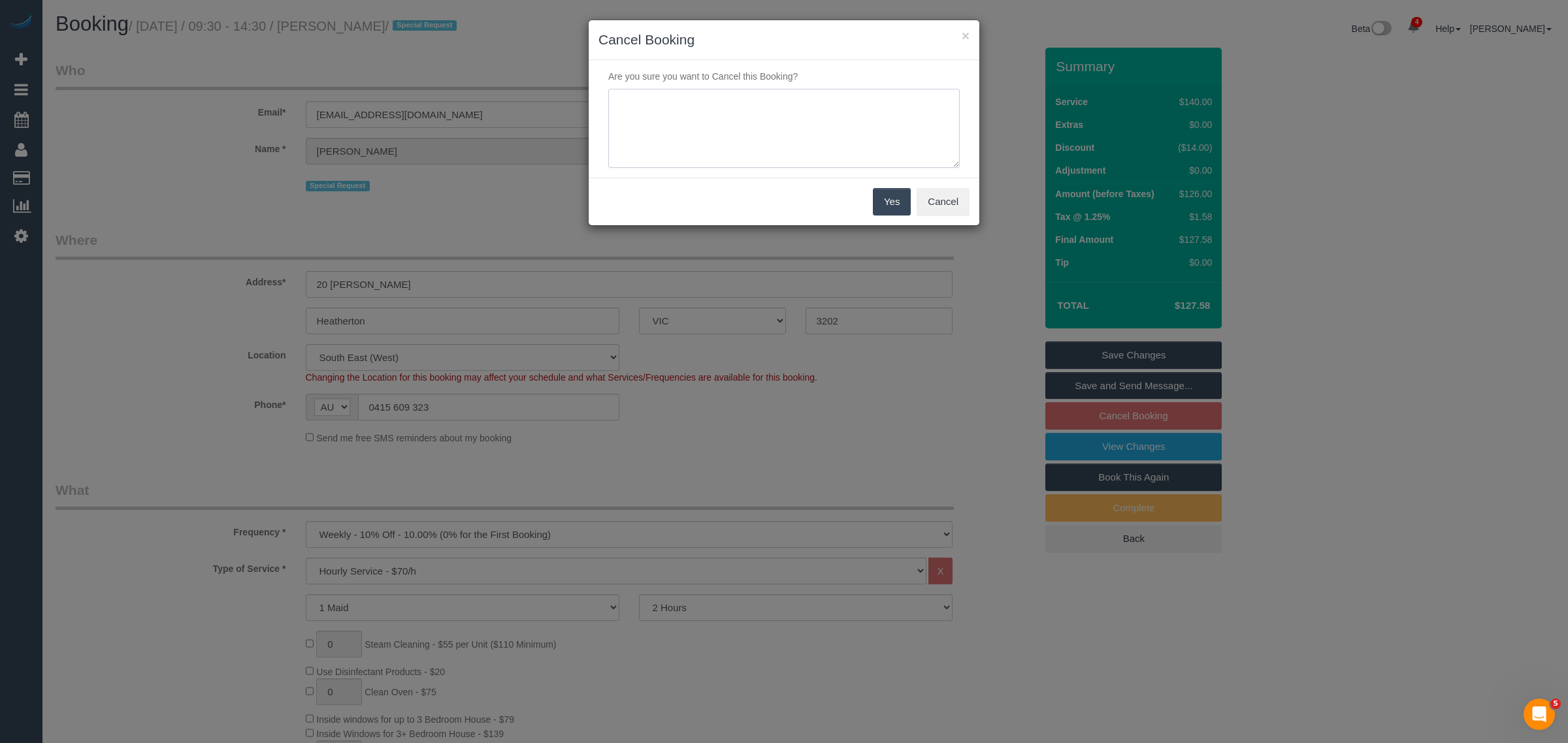
click at [668, 141] on textarea at bounding box center [784, 129] width 351 height 80
type textarea "Customer wants to skip due to recent clean via txt - KA"
click at [878, 207] on button "Yes" at bounding box center [891, 202] width 38 height 27
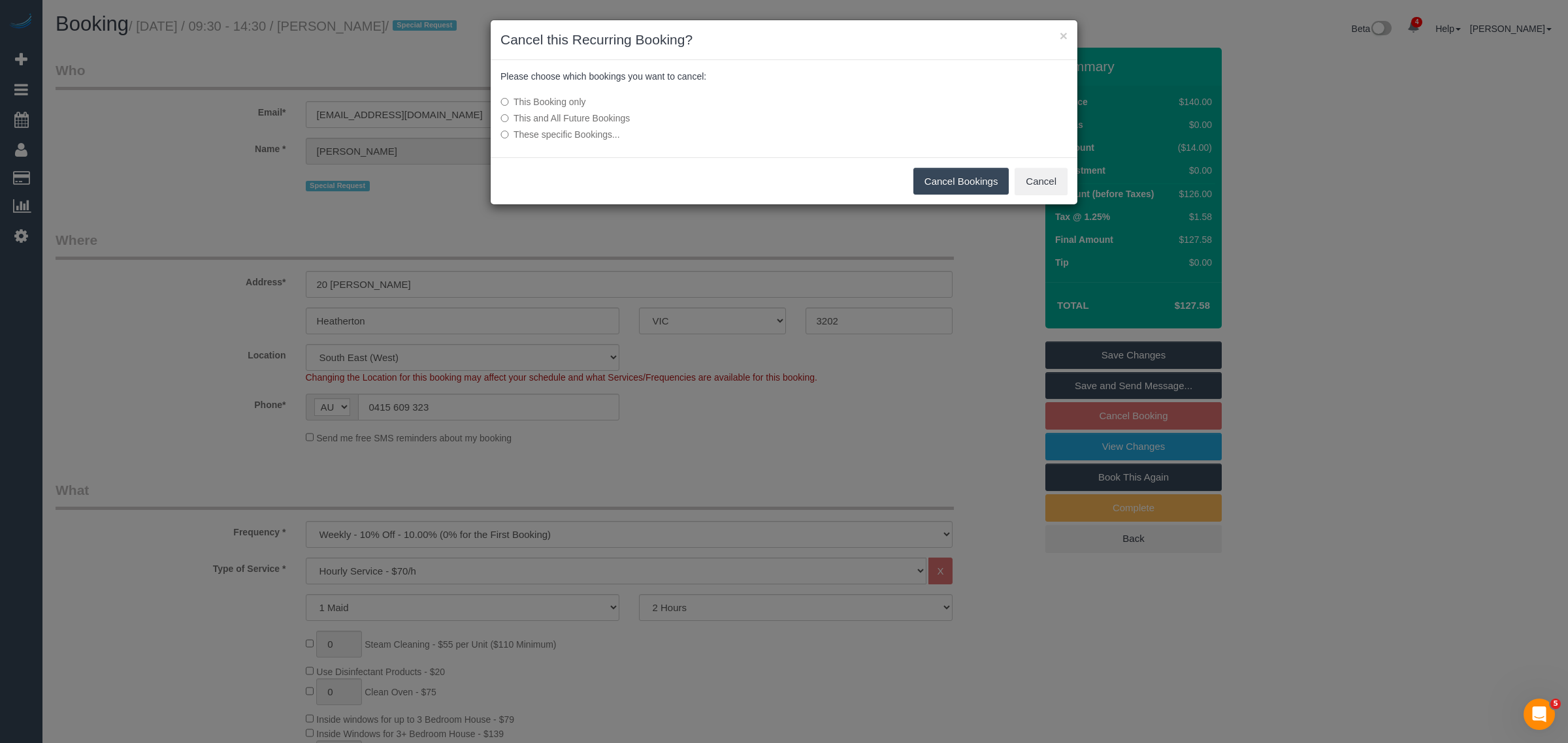
click at [938, 185] on button "Cancel Bookings" at bounding box center [961, 182] width 96 height 27
